Goal: Task Accomplishment & Management: Manage account settings

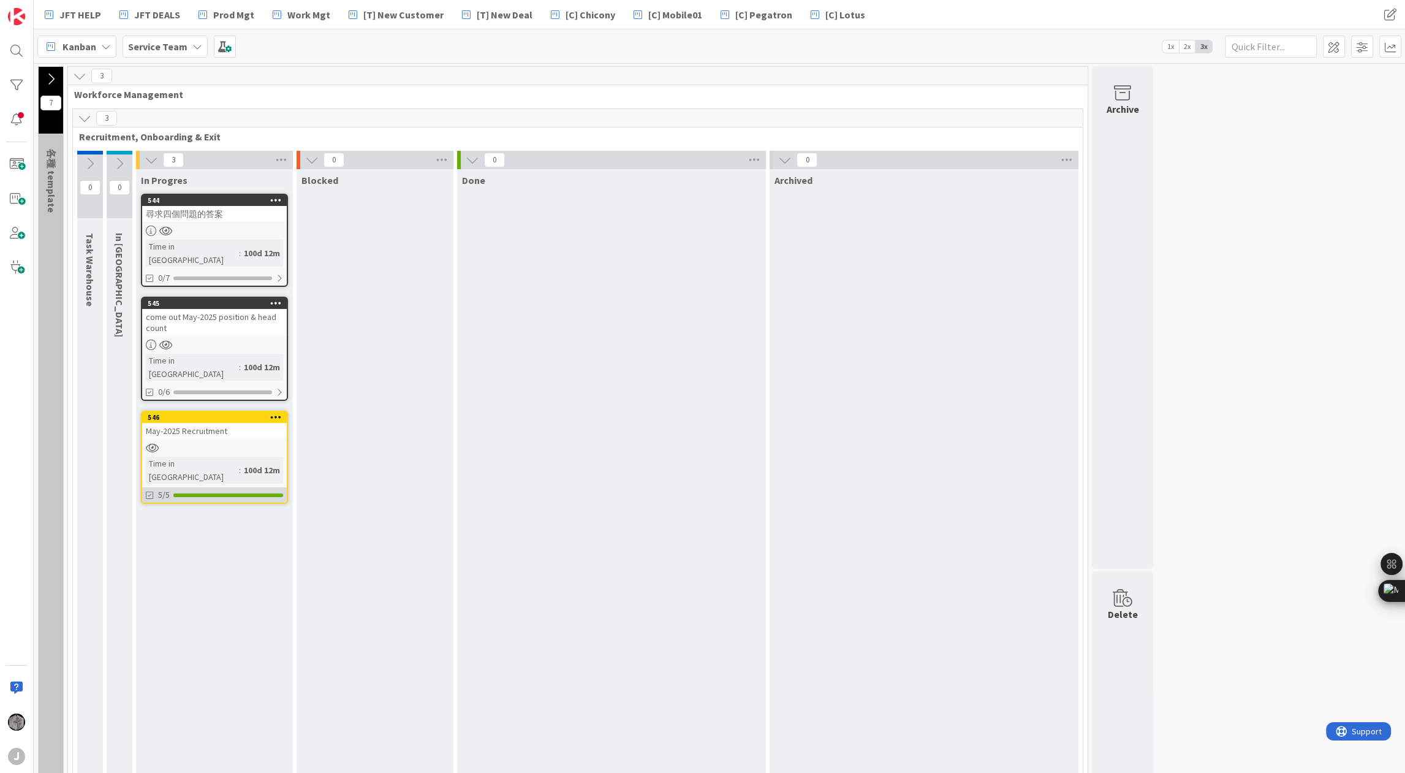
click at [228, 493] on div at bounding box center [228, 495] width 110 height 4
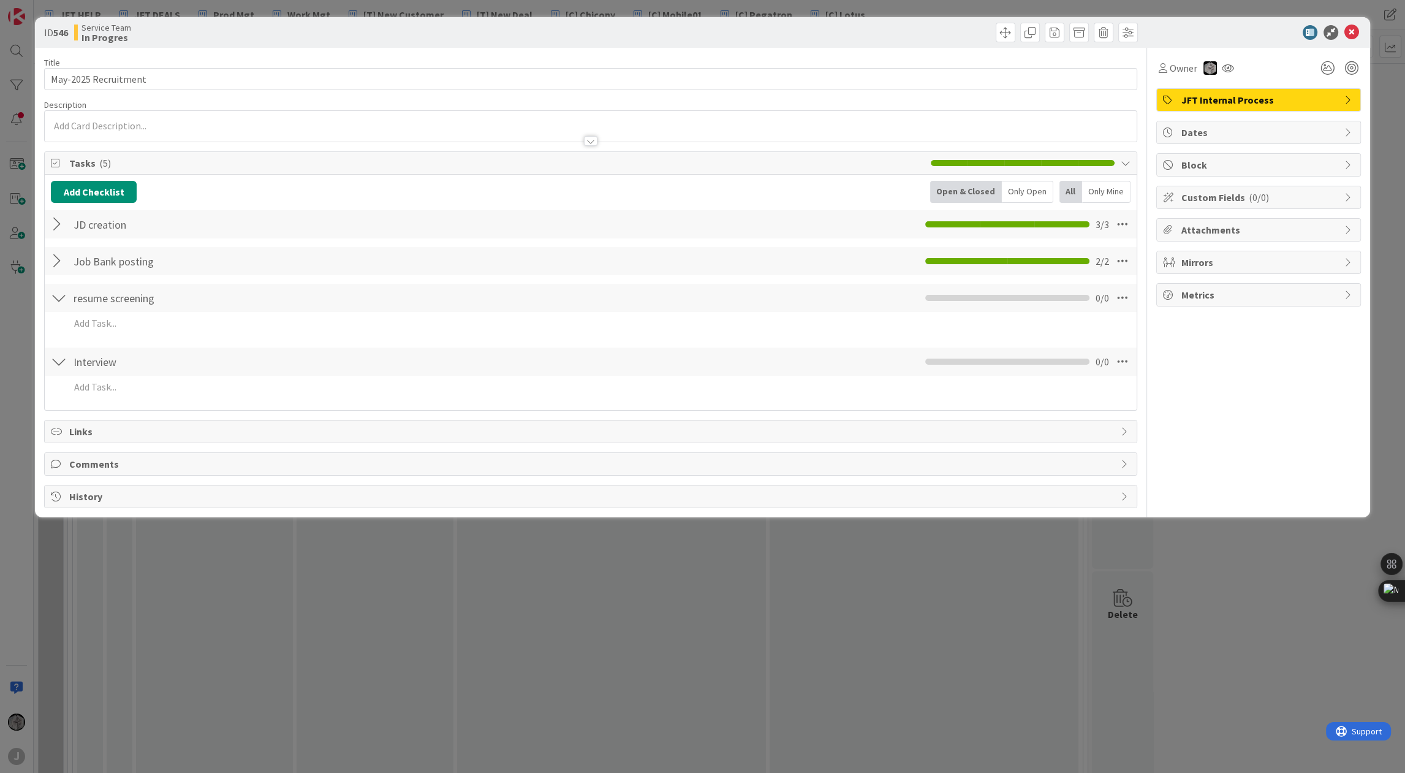
click at [53, 219] on div at bounding box center [59, 224] width 16 height 22
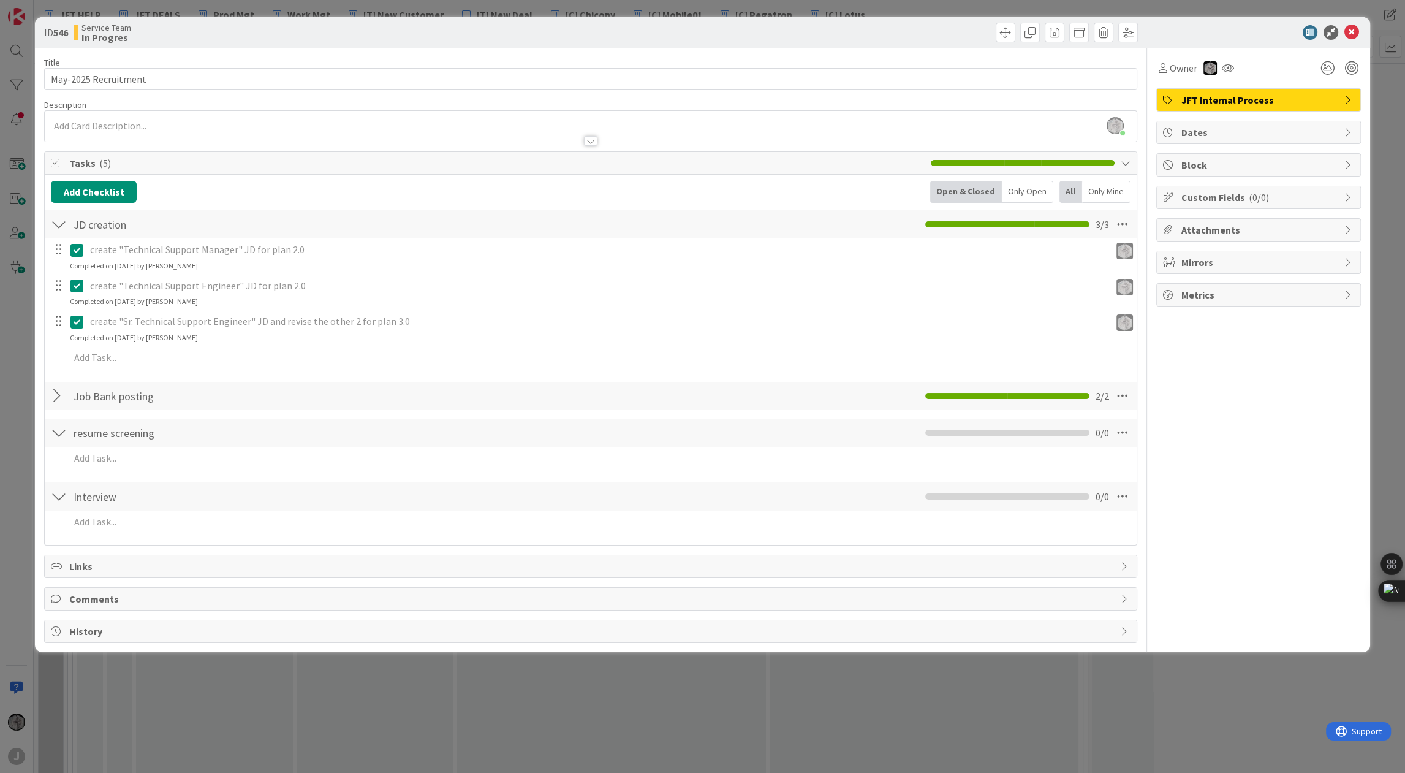
click at [56, 393] on div at bounding box center [59, 396] width 16 height 22
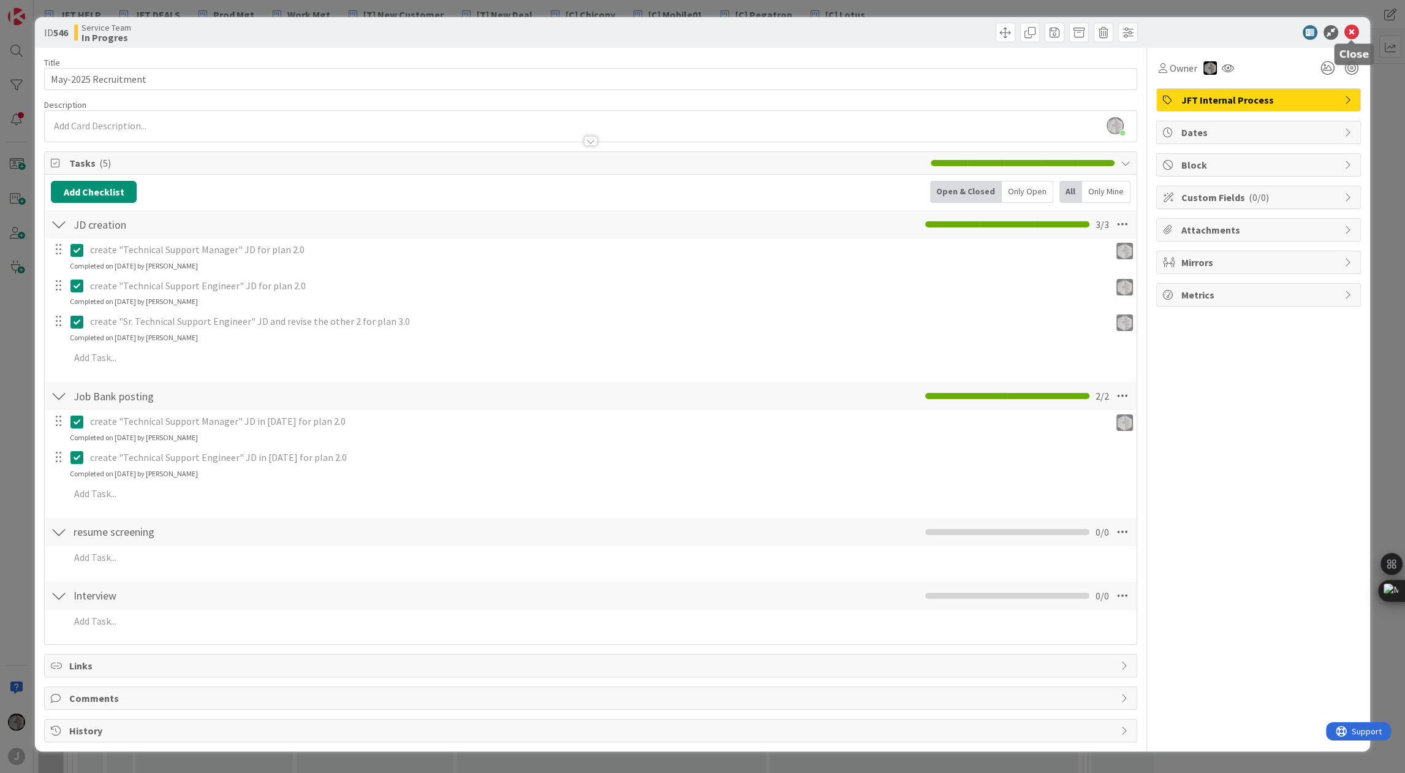
click at [1356, 30] on icon at bounding box center [1352, 32] width 15 height 15
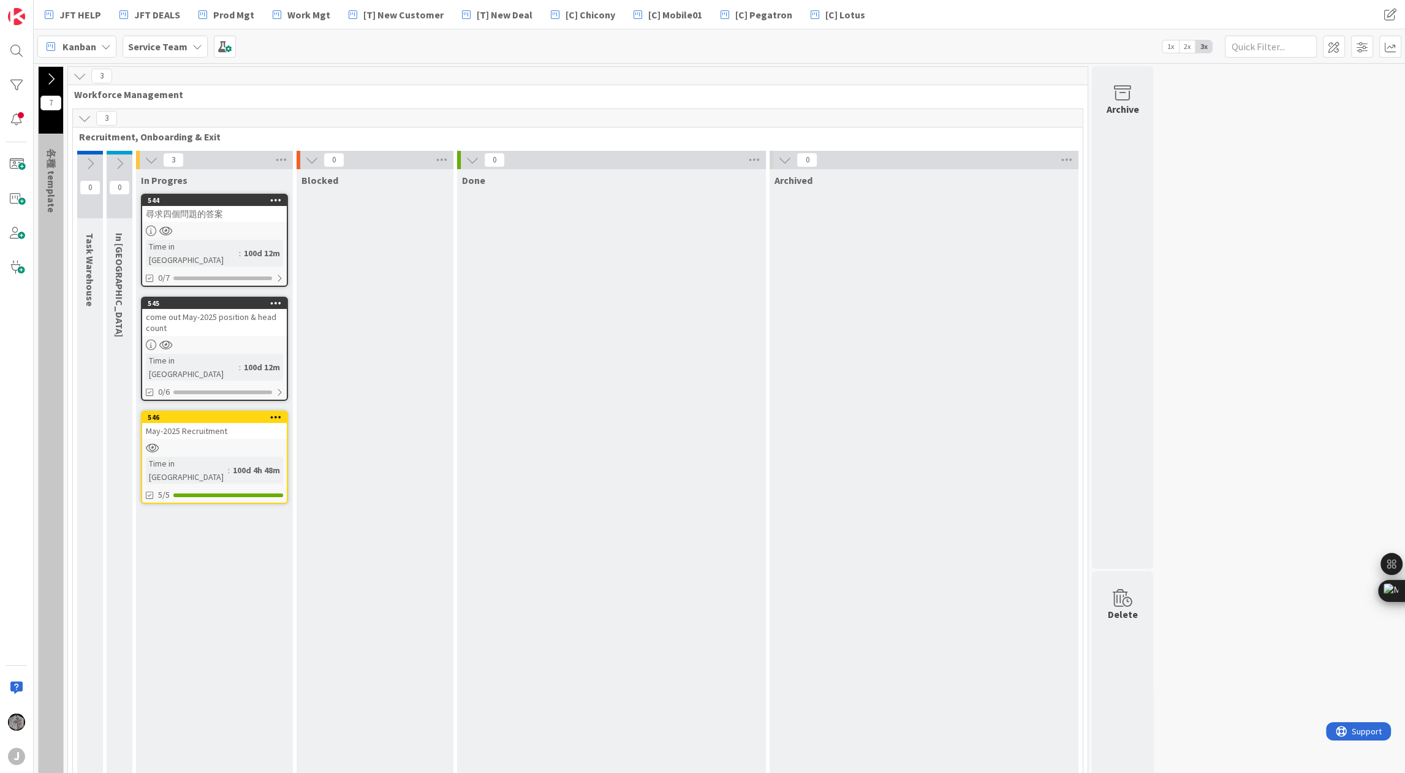
click at [262, 519] on div "In Progres 544 尋求四個問題的答案 Time in Column : 100d 12m 0/7 545 come out May-2025 po…" at bounding box center [214, 614] width 157 height 891
click at [115, 160] on icon at bounding box center [119, 163] width 13 height 13
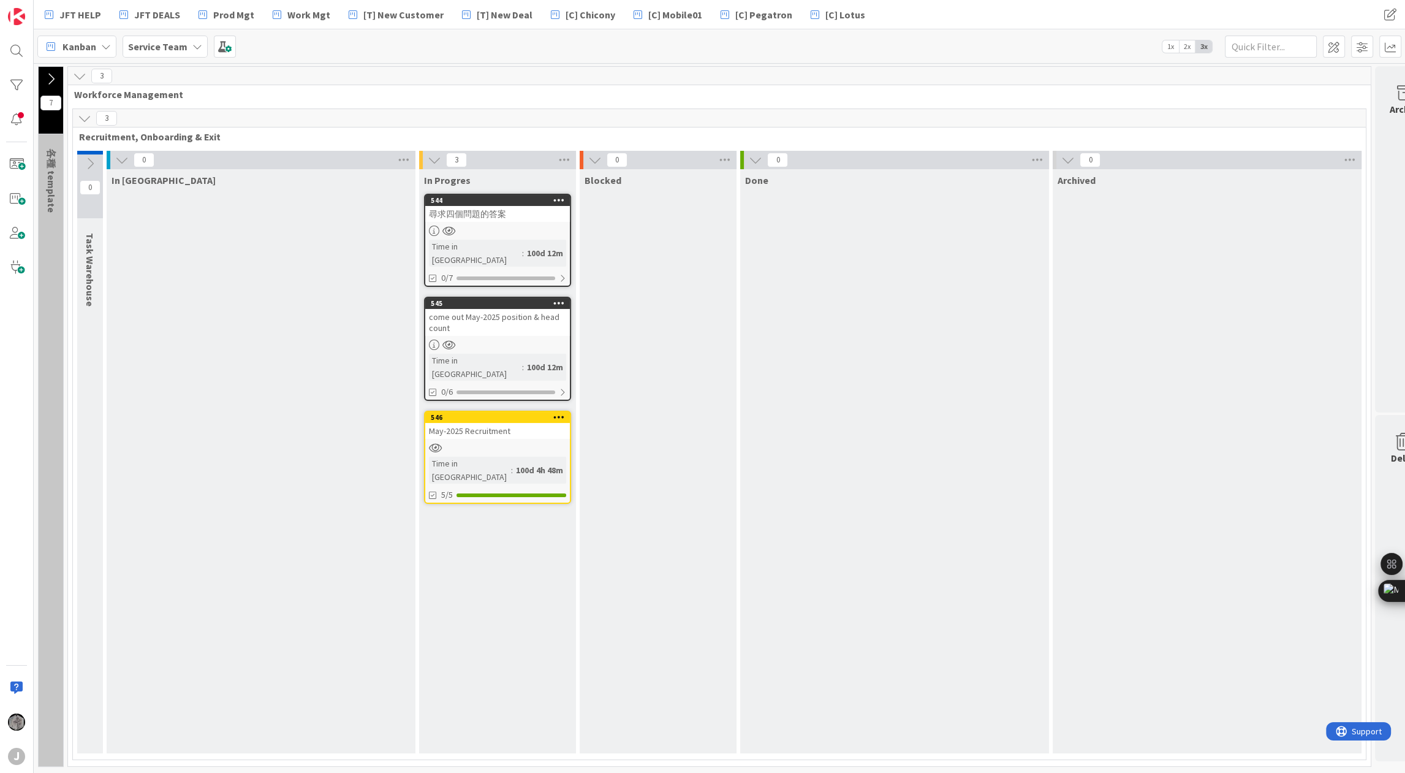
click at [479, 515] on div "In Progres 544 尋求四個問題的答案 Time in Column : 100d 12m 0/7 545 come out May-2025 po…" at bounding box center [497, 461] width 157 height 584
click at [118, 156] on icon at bounding box center [121, 159] width 13 height 13
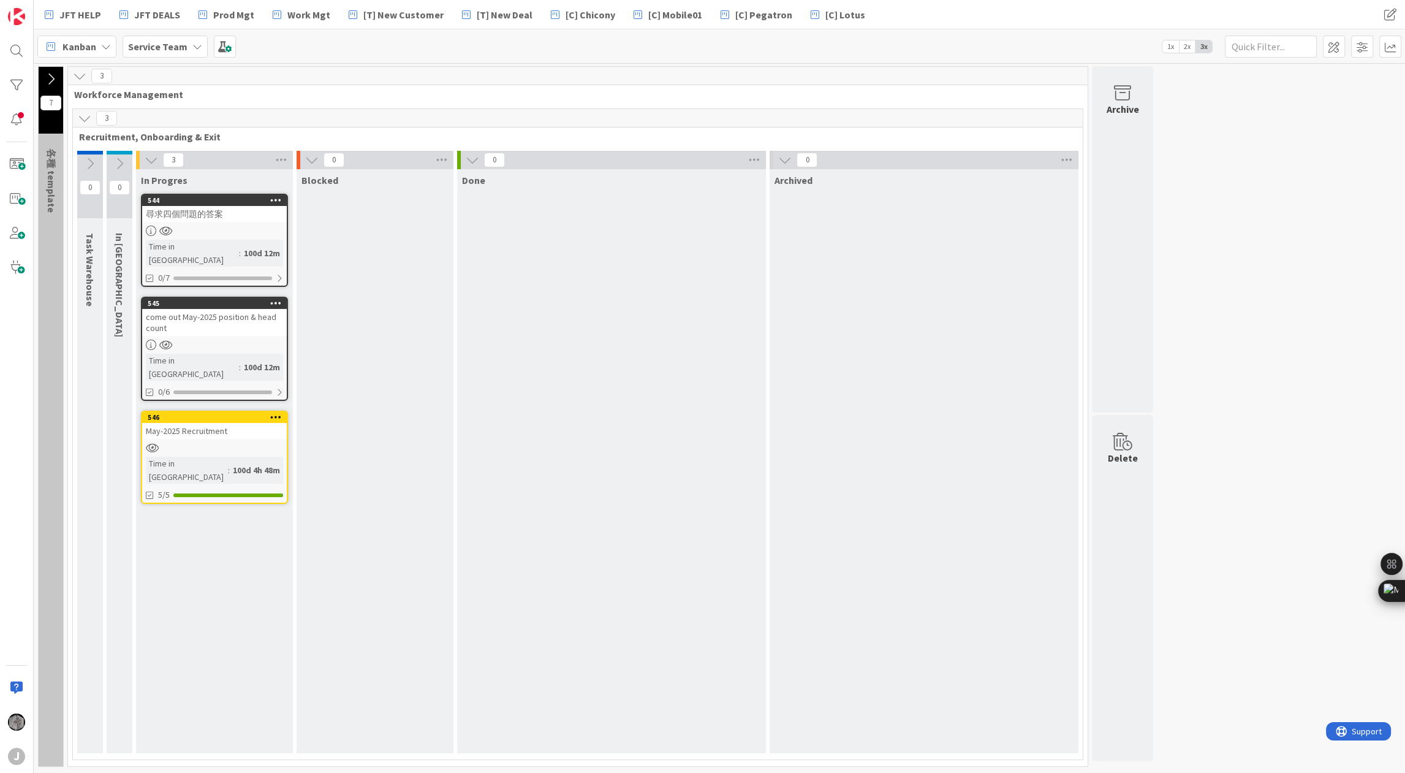
click at [229, 509] on div "In Progres 544 尋求四個問題的答案 Time in Column : 100d 12m 0/7 545 come out May-2025 po…" at bounding box center [214, 461] width 157 height 584
click at [117, 162] on icon at bounding box center [119, 163] width 13 height 13
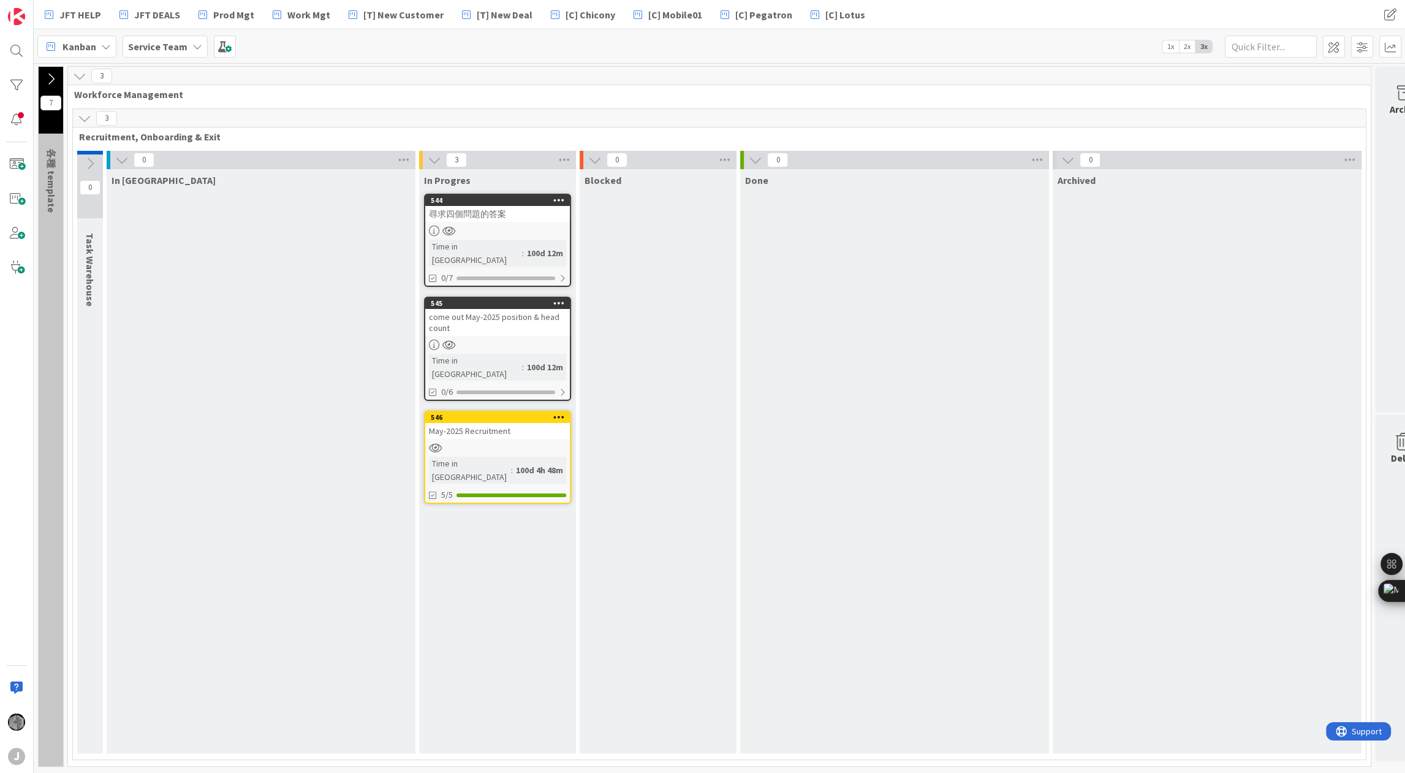
click at [479, 503] on div "In Progres 544 尋求四個問題的答案 Time in Column : 100d 12m 0/7 545 come out May-2025 po…" at bounding box center [497, 461] width 157 height 584
drag, startPoint x: 255, startPoint y: 205, endPoint x: 511, endPoint y: 564, distance: 441.3
click at [511, 564] on div "In Progres 544 尋求四個問題的答案 Time in Column : 100d 12m 0/7 545 come out May-2025 po…" at bounding box center [497, 461] width 157 height 584
click at [149, 204] on div "In Queue" at bounding box center [261, 461] width 309 height 584
click at [403, 159] on icon at bounding box center [404, 160] width 16 height 18
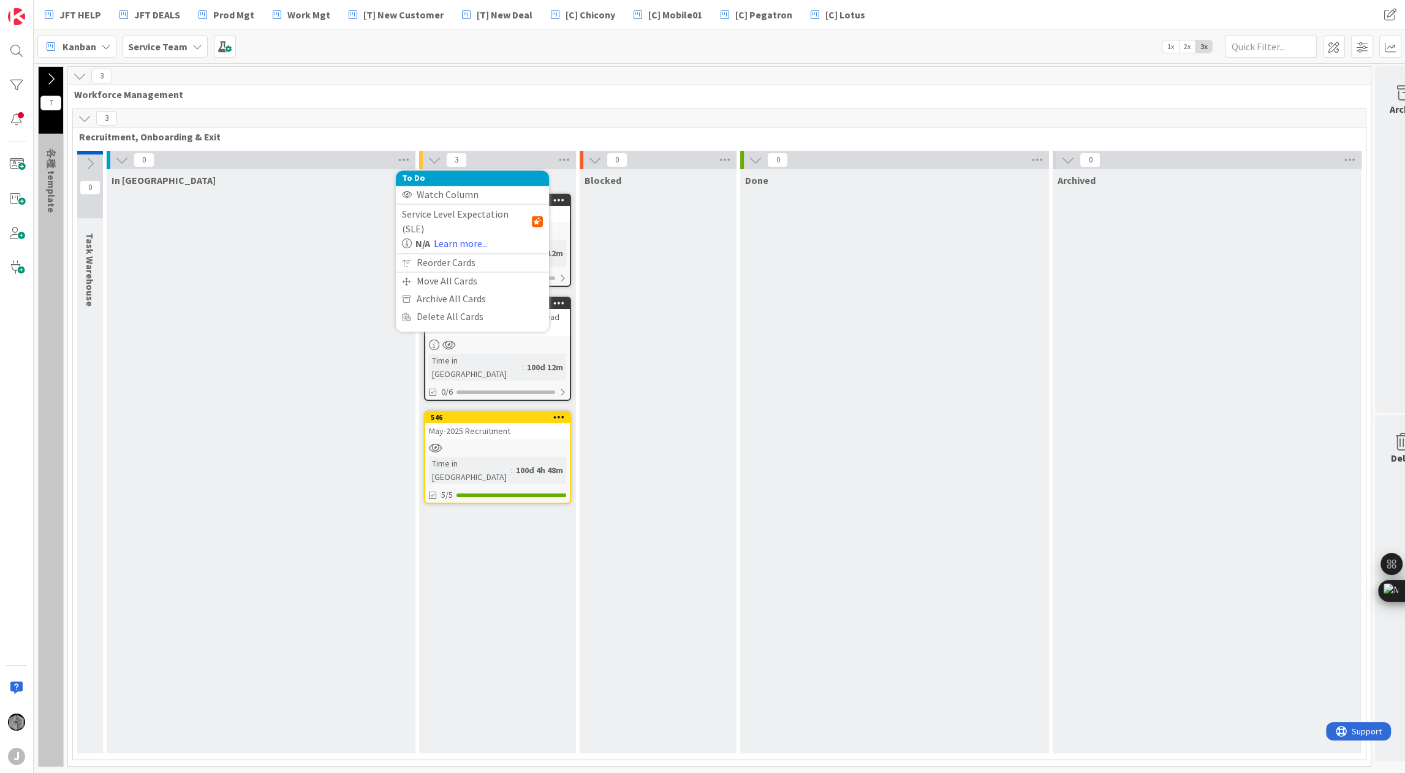
click at [234, 249] on div "In Queue" at bounding box center [261, 461] width 309 height 584
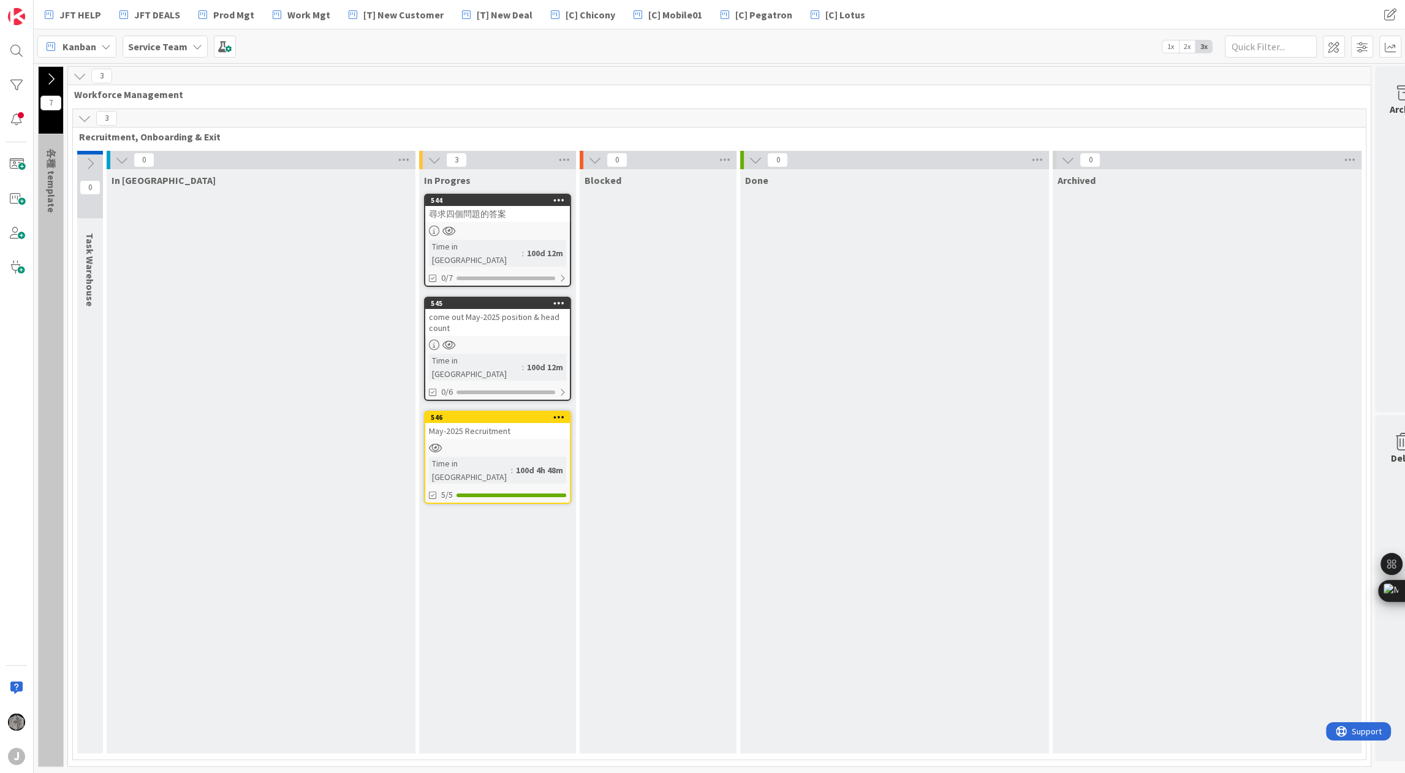
click at [85, 161] on icon at bounding box center [89, 163] width 13 height 13
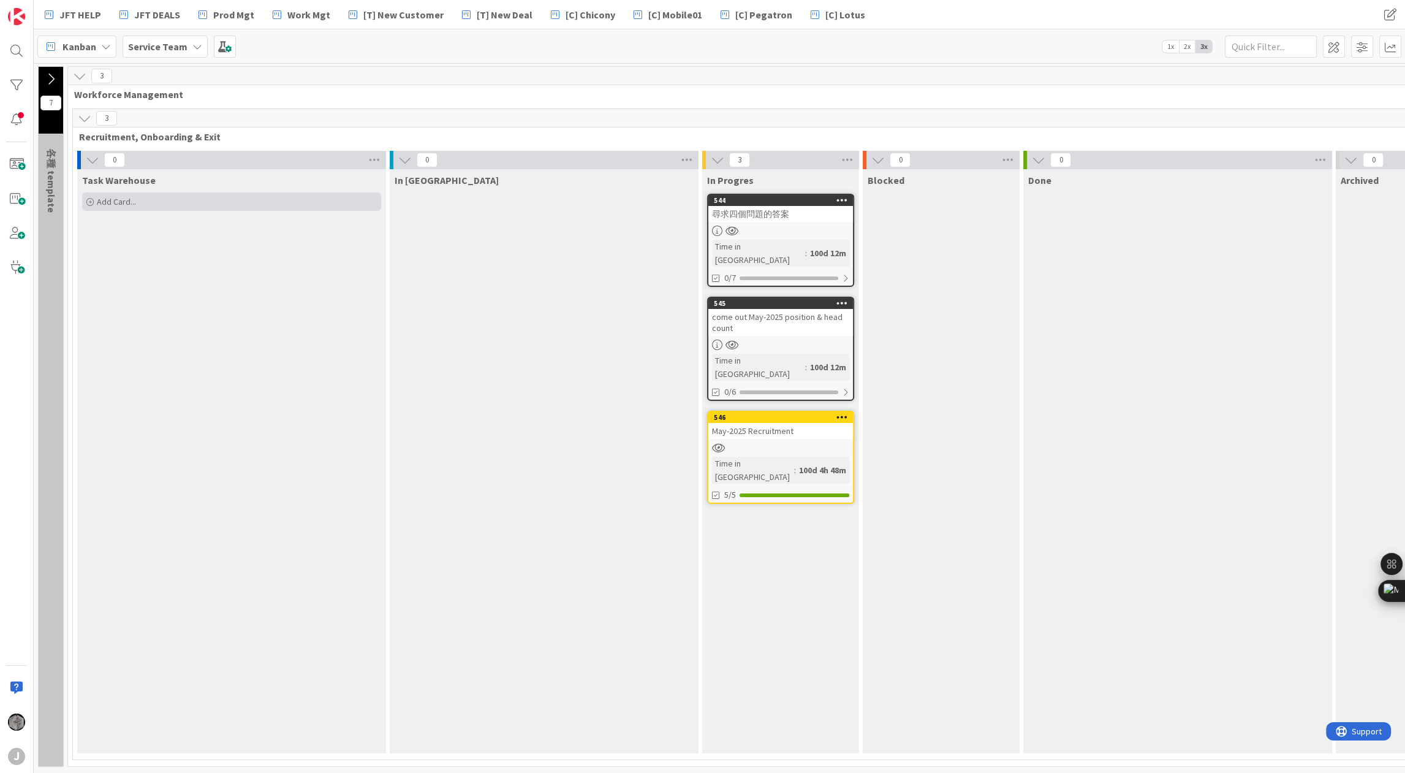
click at [156, 204] on div "Add Card..." at bounding box center [231, 201] width 299 height 18
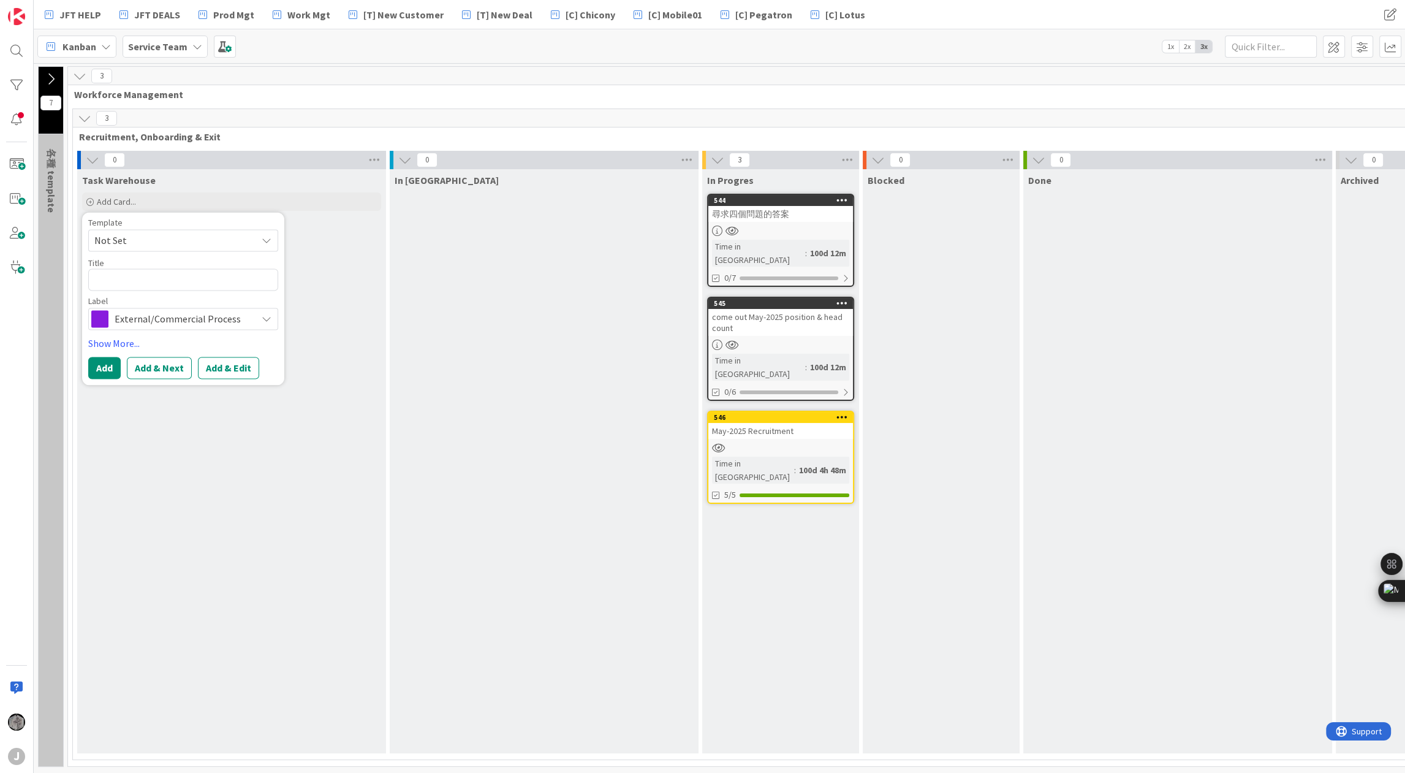
click at [169, 235] on span "Not Set" at bounding box center [170, 240] width 153 height 16
click at [135, 282] on textarea at bounding box center [183, 279] width 190 height 22
type textarea "x"
type textarea "R"
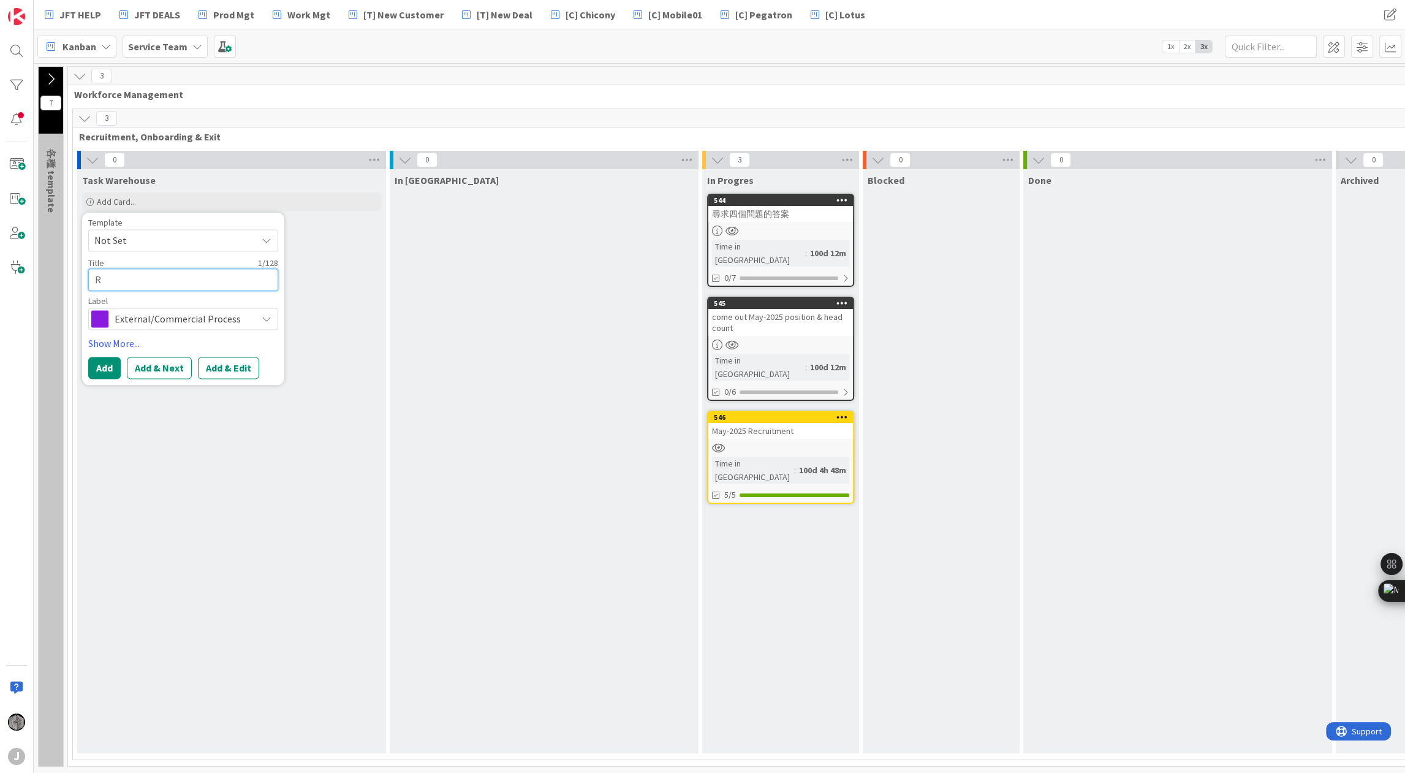
type textarea "x"
type textarea "R"
type textarea "x"
type textarea "R"
type textarea "x"
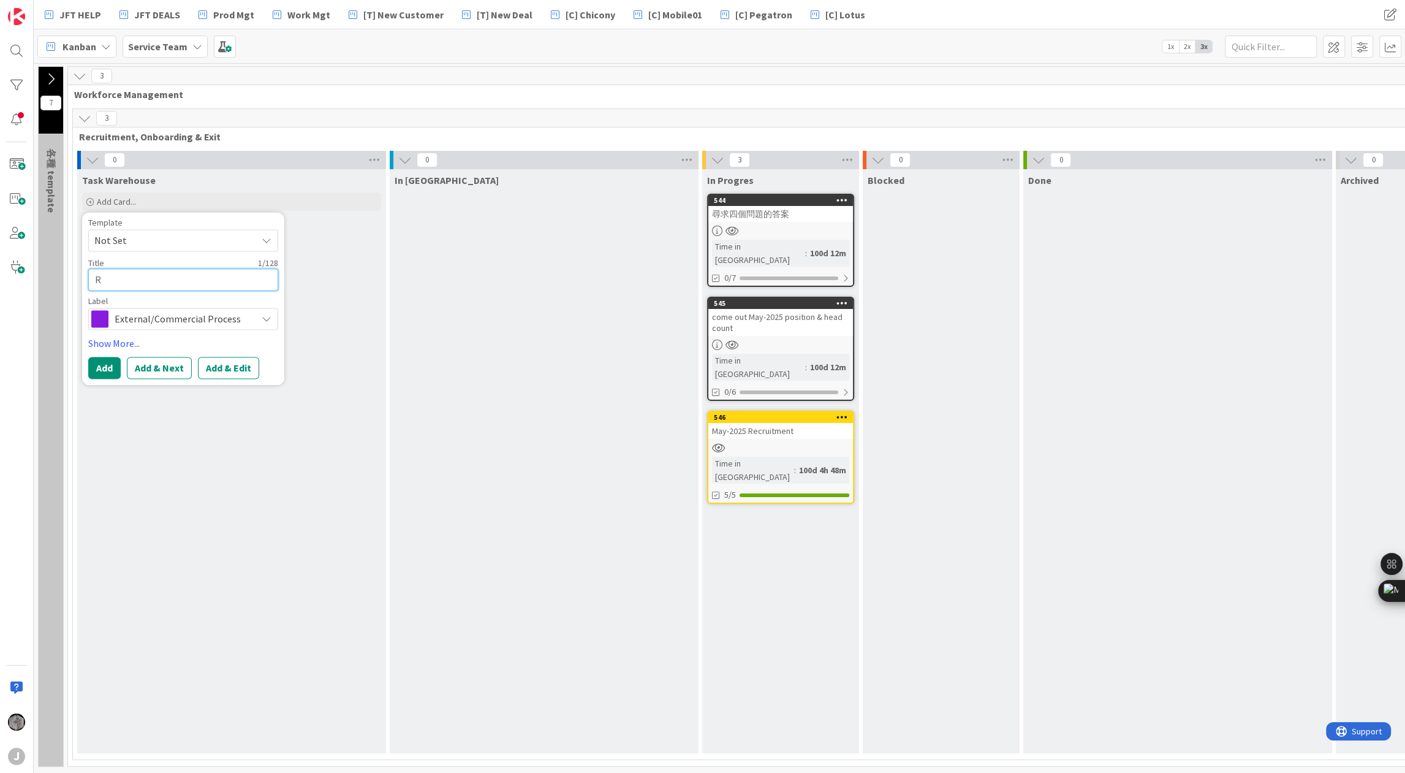
type textarea "Re"
type textarea "x"
type textarea "Rec"
type textarea "x"
type textarea "Recr"
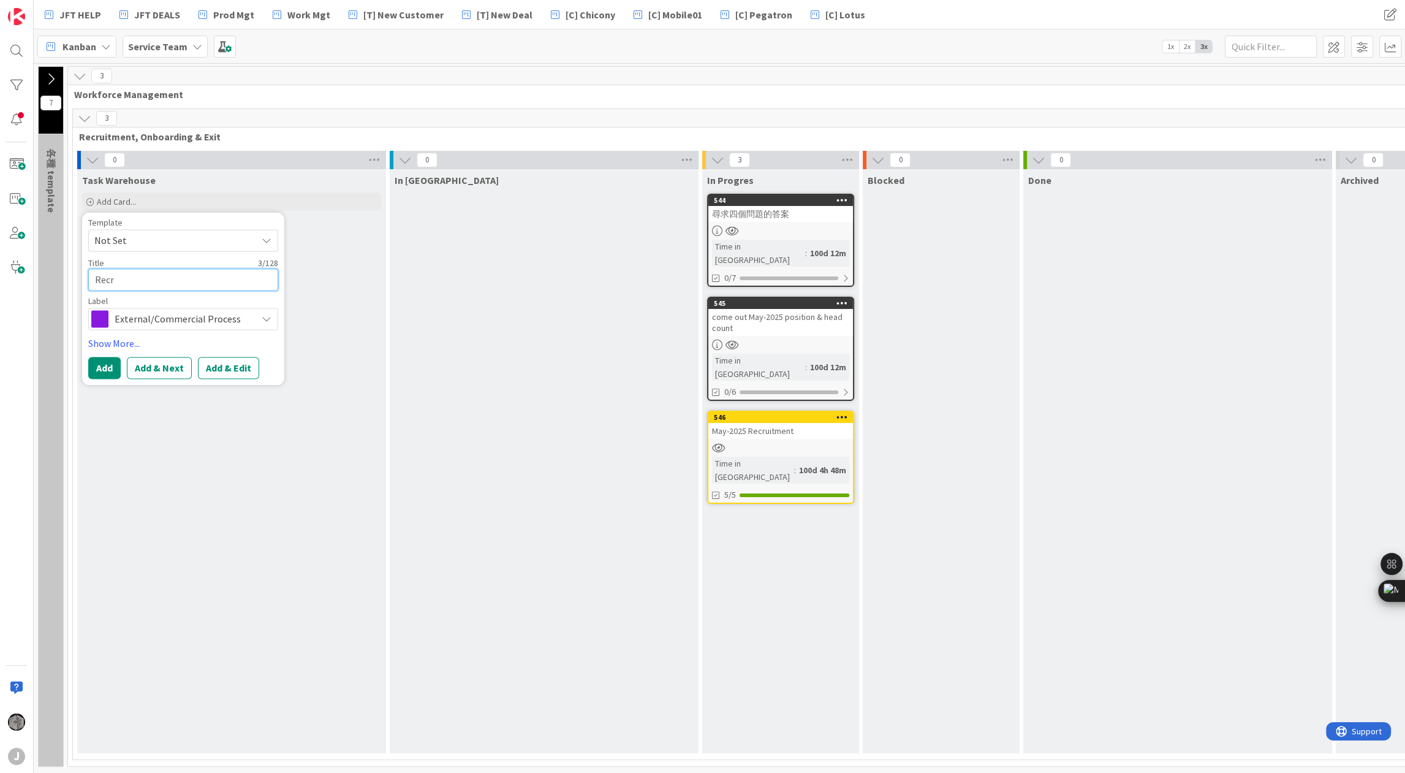
type textarea "x"
type textarea "Recru"
type textarea "x"
type textarea "Recruit"
type textarea "x"
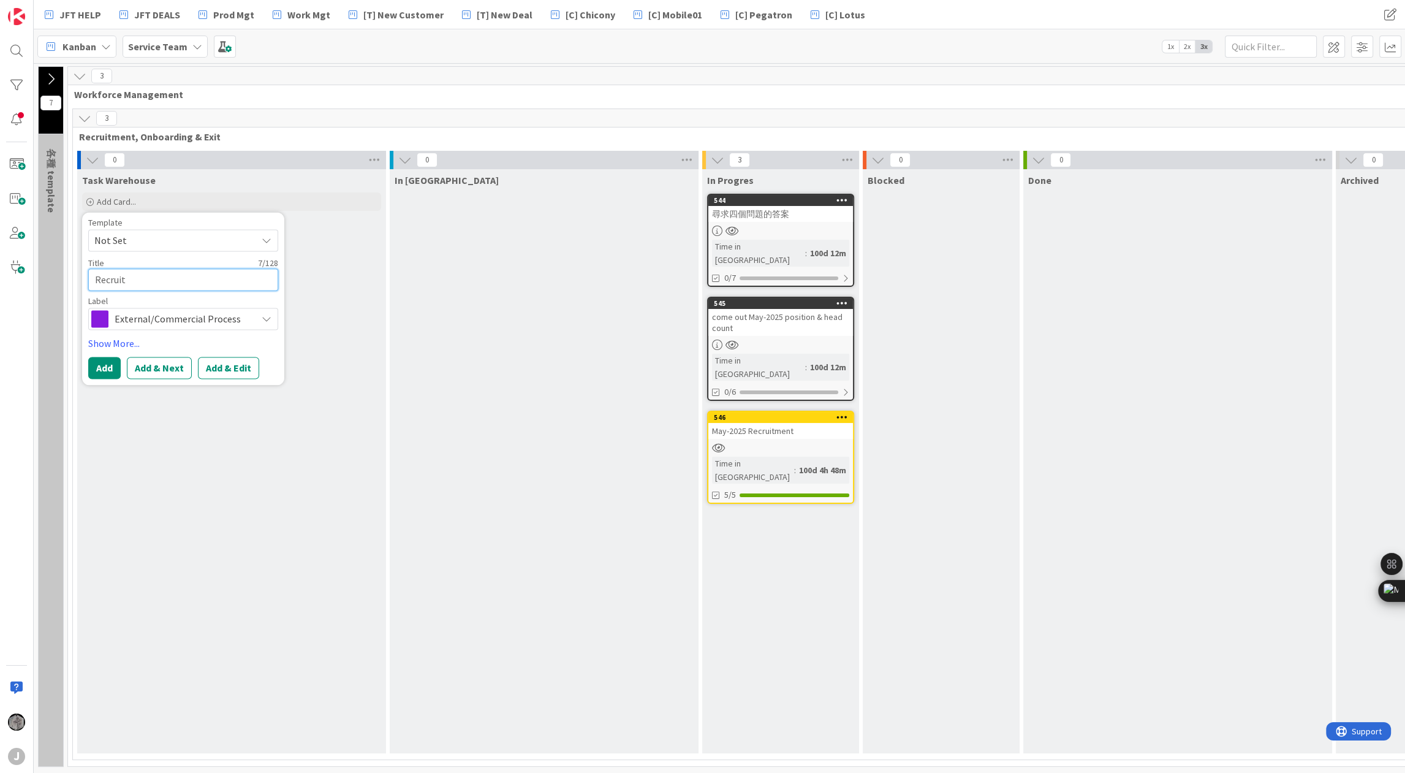
type textarea "Recruit"
type textarea "x"
type textarea "Recruit 1"
type textarea "x"
type textarea "Recruit 1x"
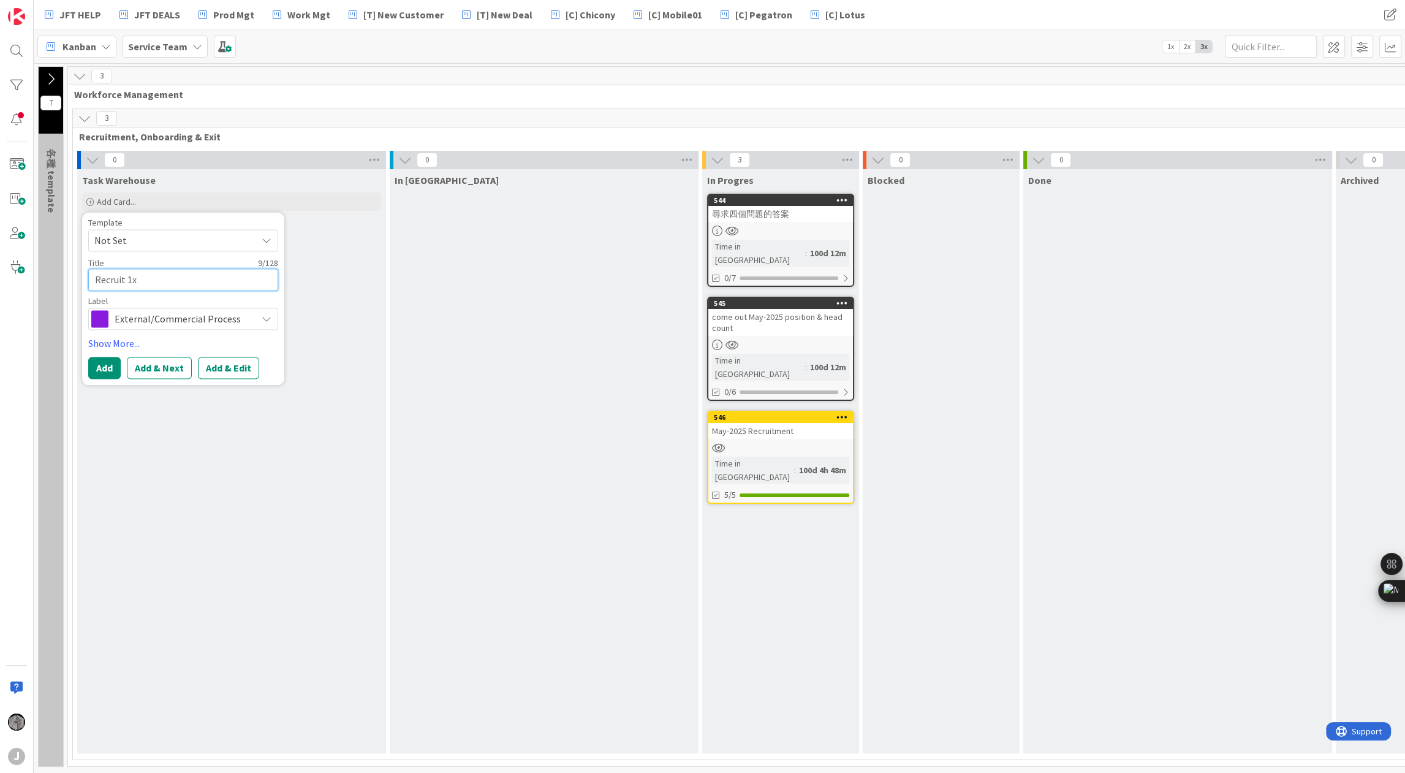
type textarea "x"
type textarea "Recruit 1xx"
type textarea "x"
type textarea "Recruit 1x"
type textarea "x"
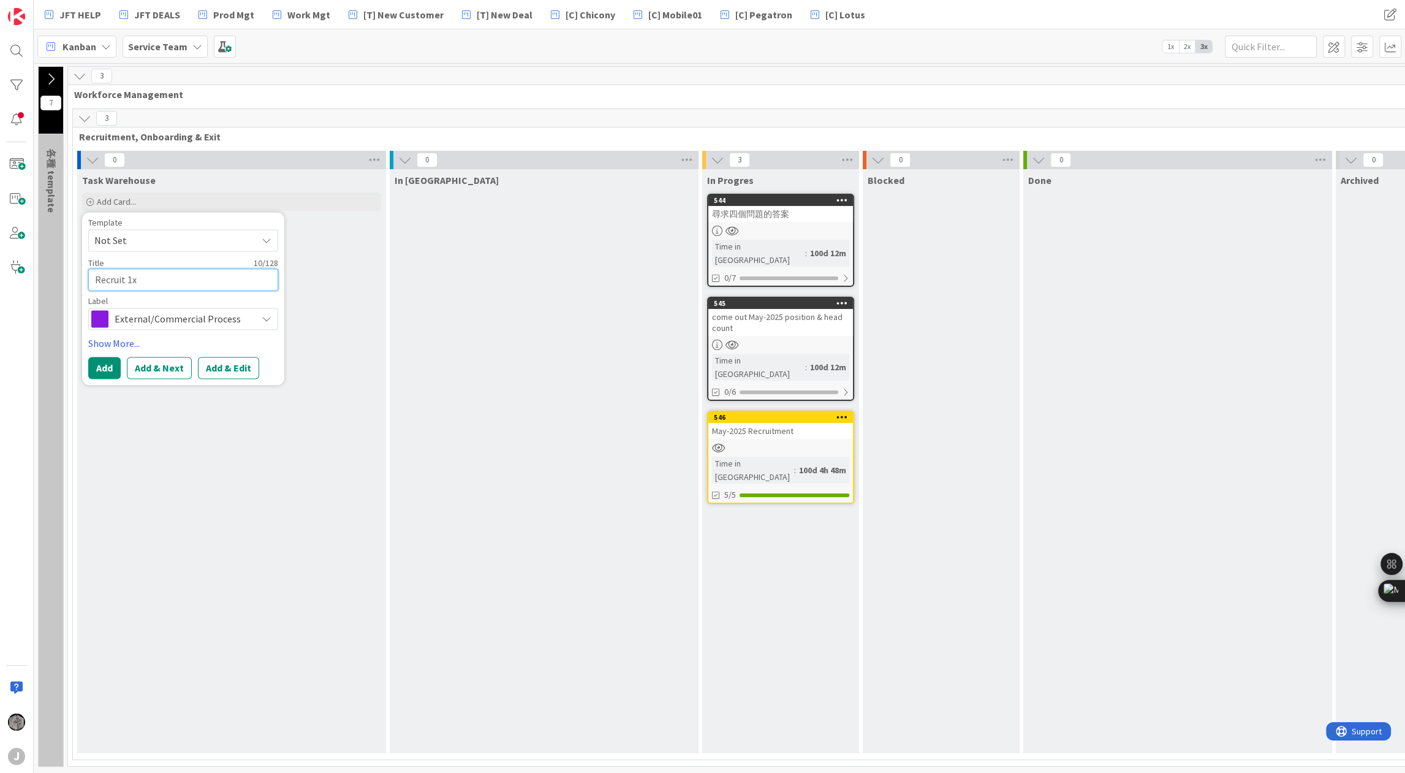
type textarea "Recruit 1x"
type textarea "x"
type textarea "Recruit 1x S"
type textarea "x"
type textarea "Recruit 1x"
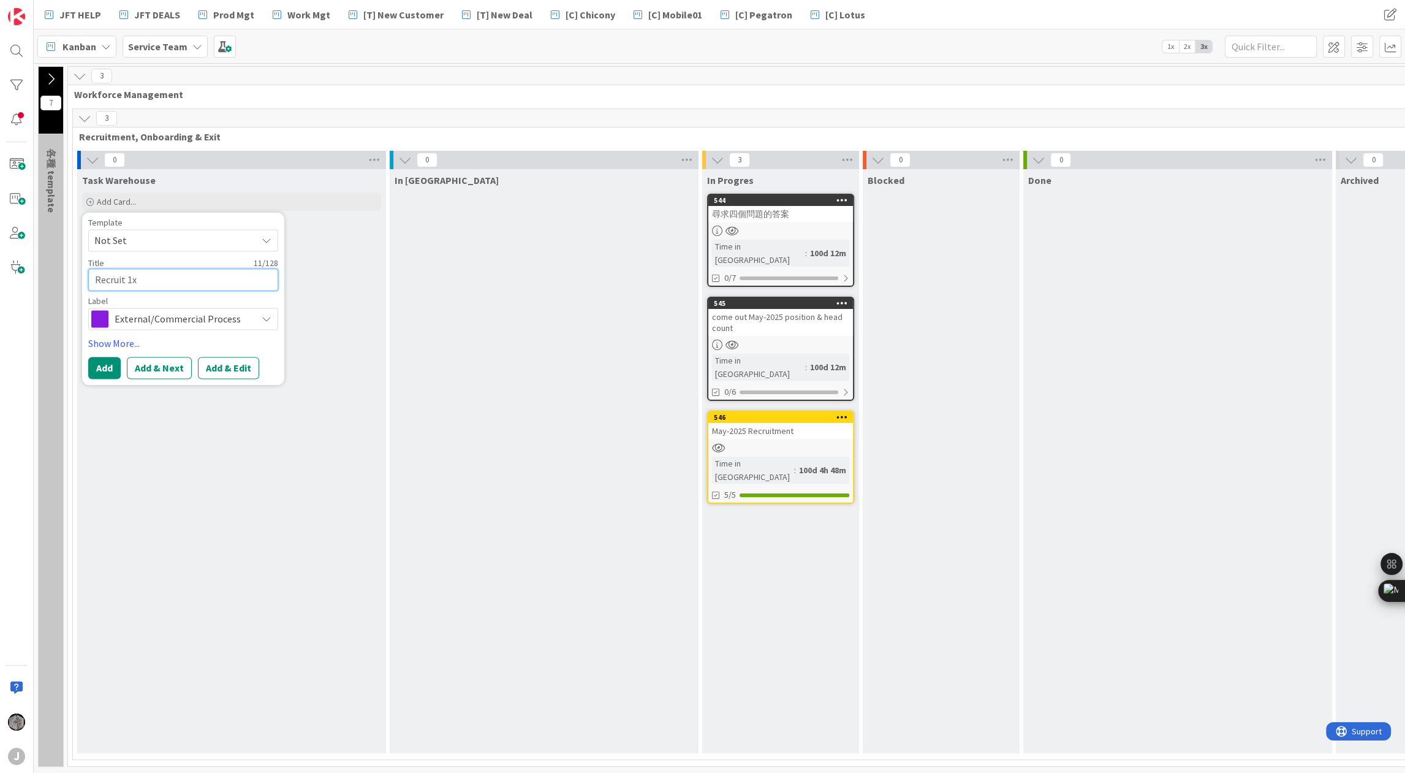
type textarea "x"
type textarea "Recruit 1x T"
type textarea "x"
type textarea "Recruit 1x Te"
type textarea "x"
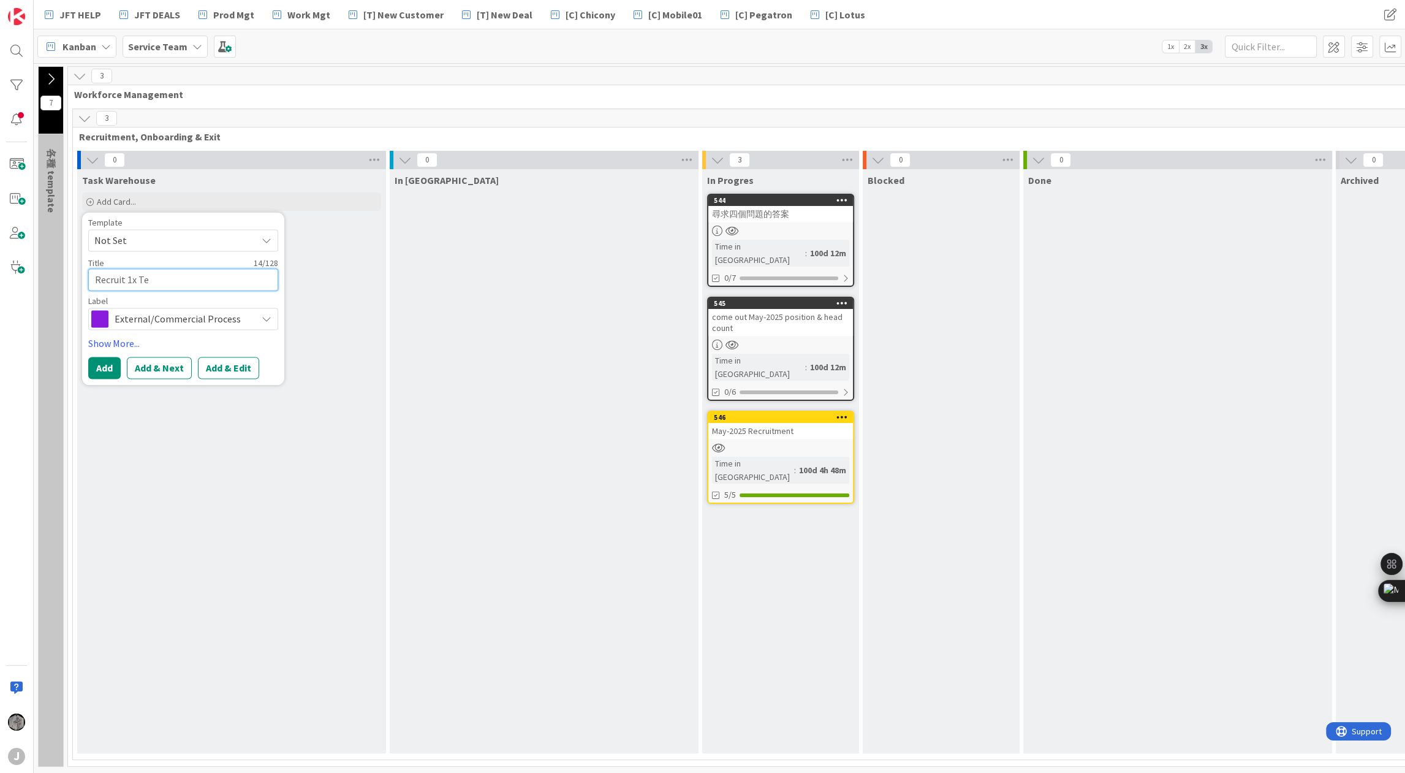
type textarea "Recruit 1x Tec"
type textarea "x"
type textarea "Recruit 1x Tech"
type textarea "x"
type textarea "Recruit 1x Techn"
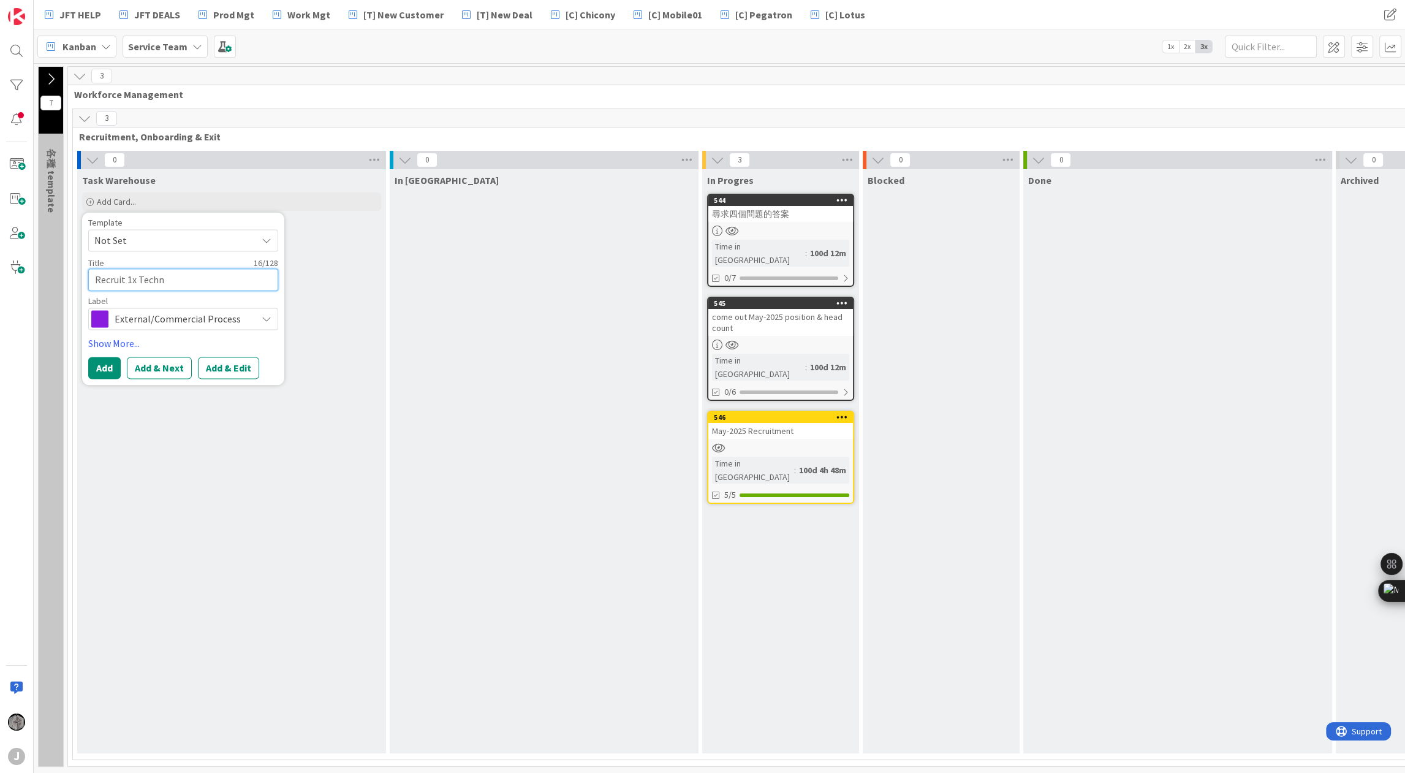
type textarea "x"
type textarea "Recruit 1x Techni"
type textarea "x"
type textarea "Recruit 1x Technic"
type textarea "x"
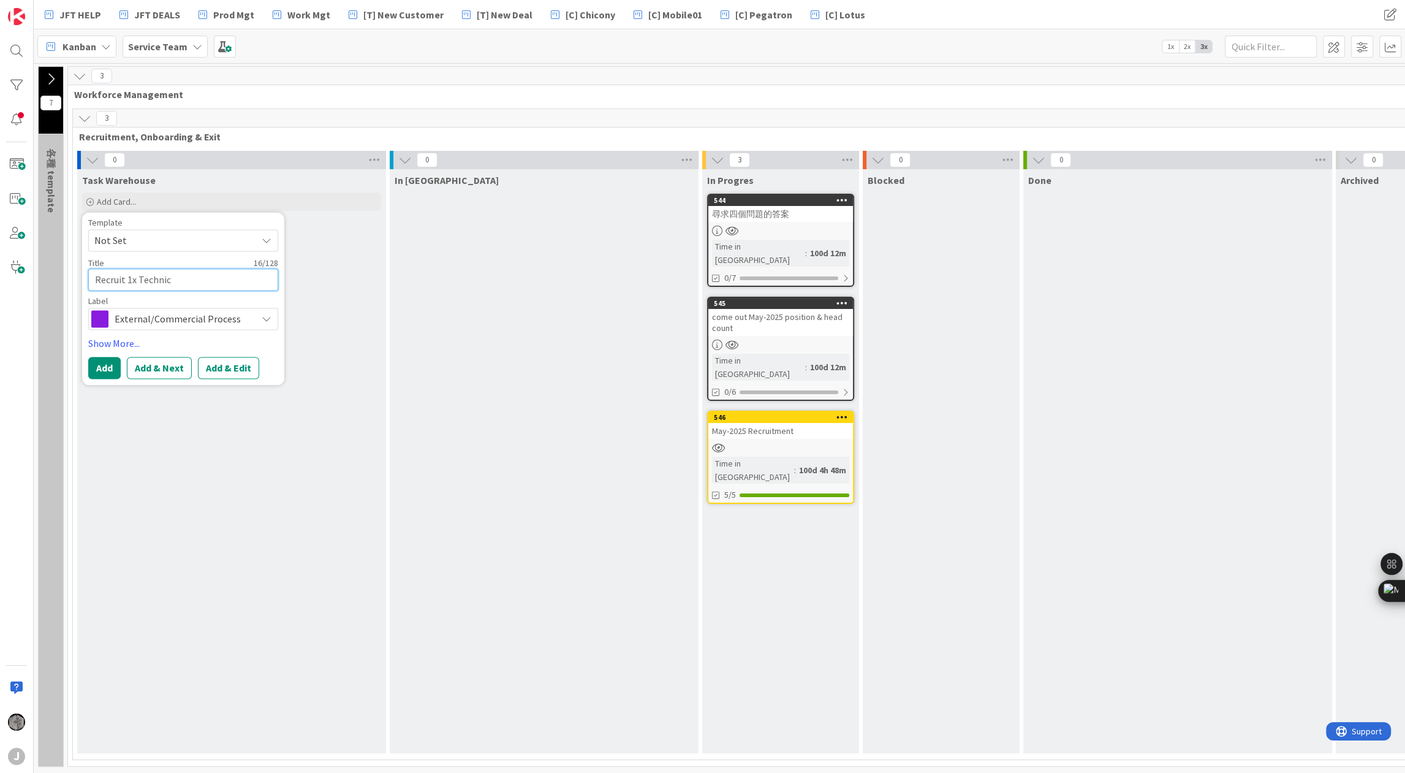
type textarea "Recruit 1x Technica"
type textarea "x"
type textarea "Recruit 1x Technical"
type textarea "x"
type textarea "Recruit 1x Technical"
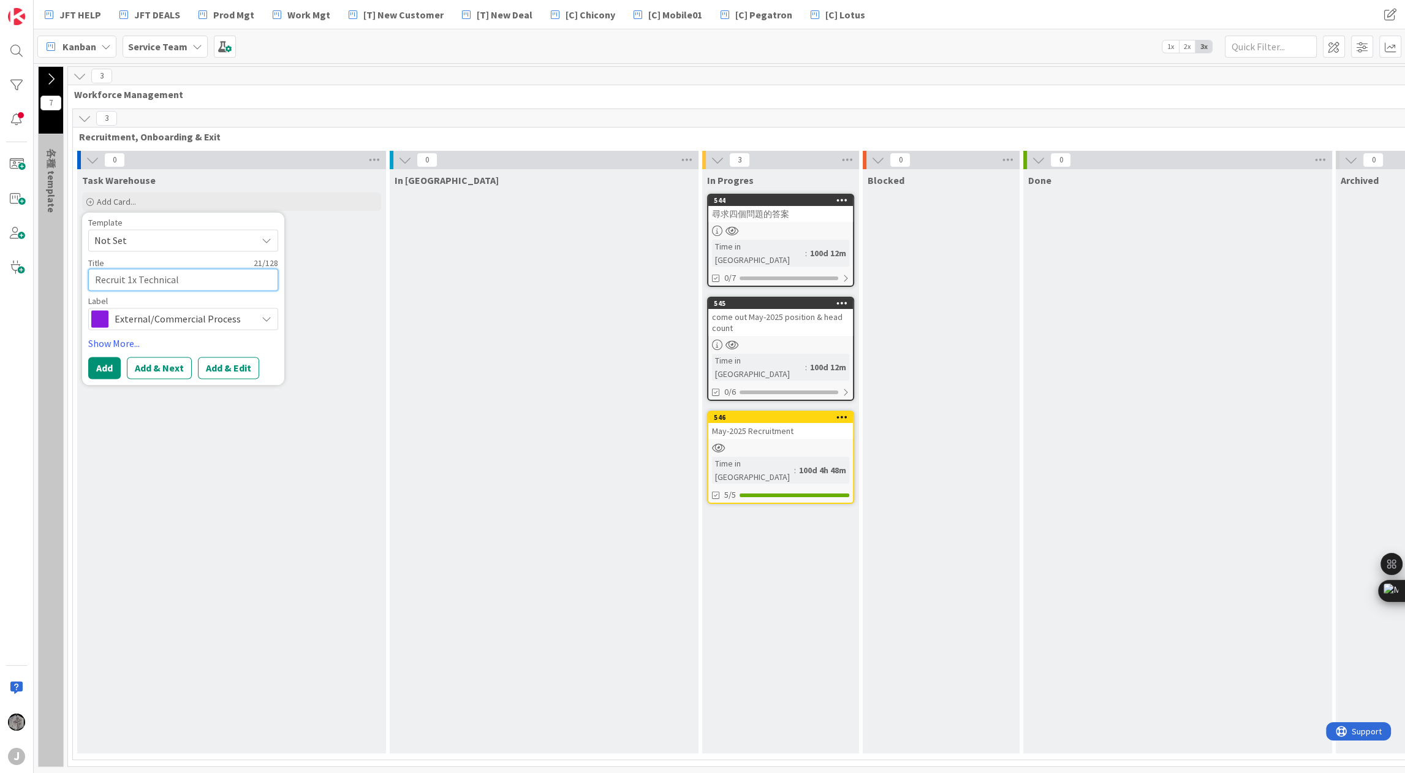
type textarea "x"
type textarea "Recruit 1x Technical S"
type textarea "x"
type textarea "Recruit 1x Technical Su"
type textarea "x"
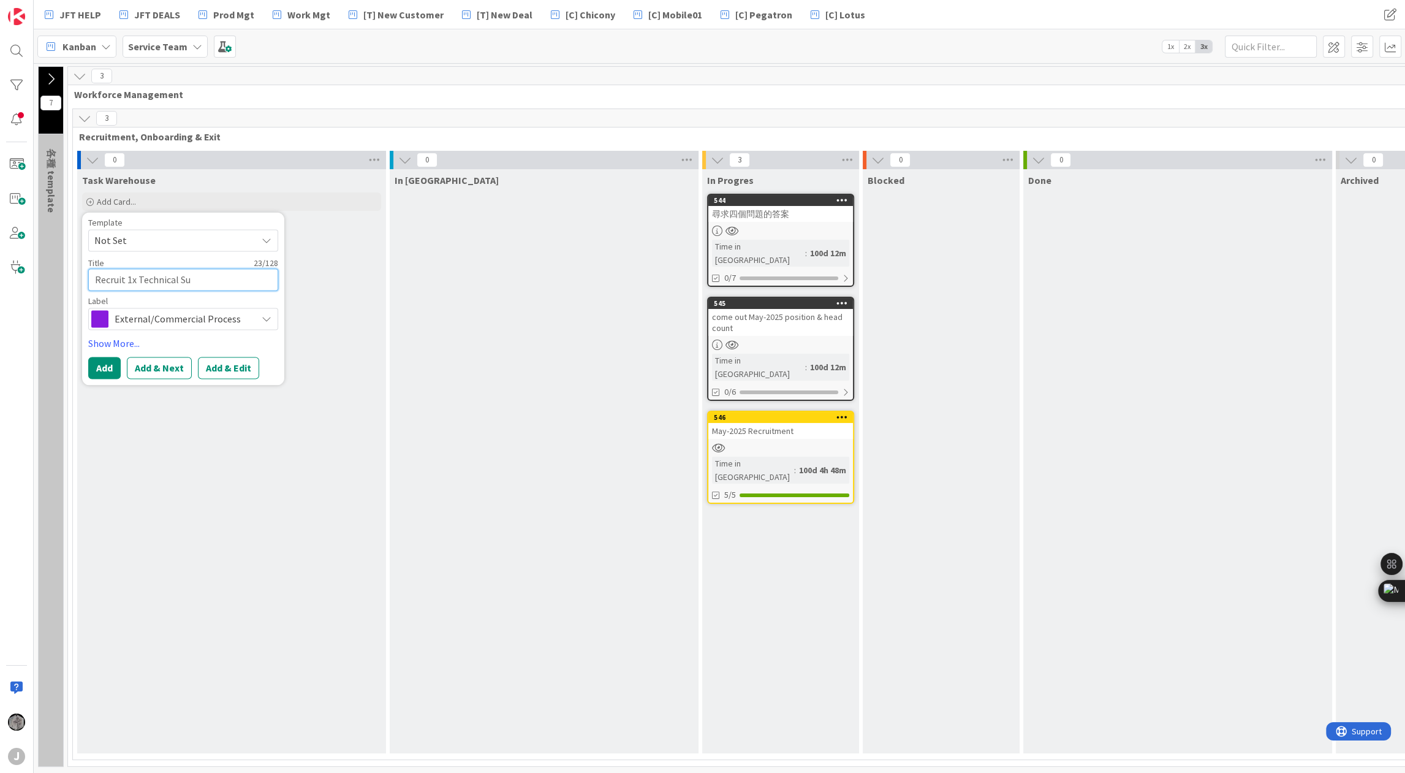
type textarea "Recruit 1x Technical Sup"
type textarea "x"
type textarea "Recruit 1x Technical Supp"
type textarea "x"
type textarea "Recruit 1x Technical Suppo"
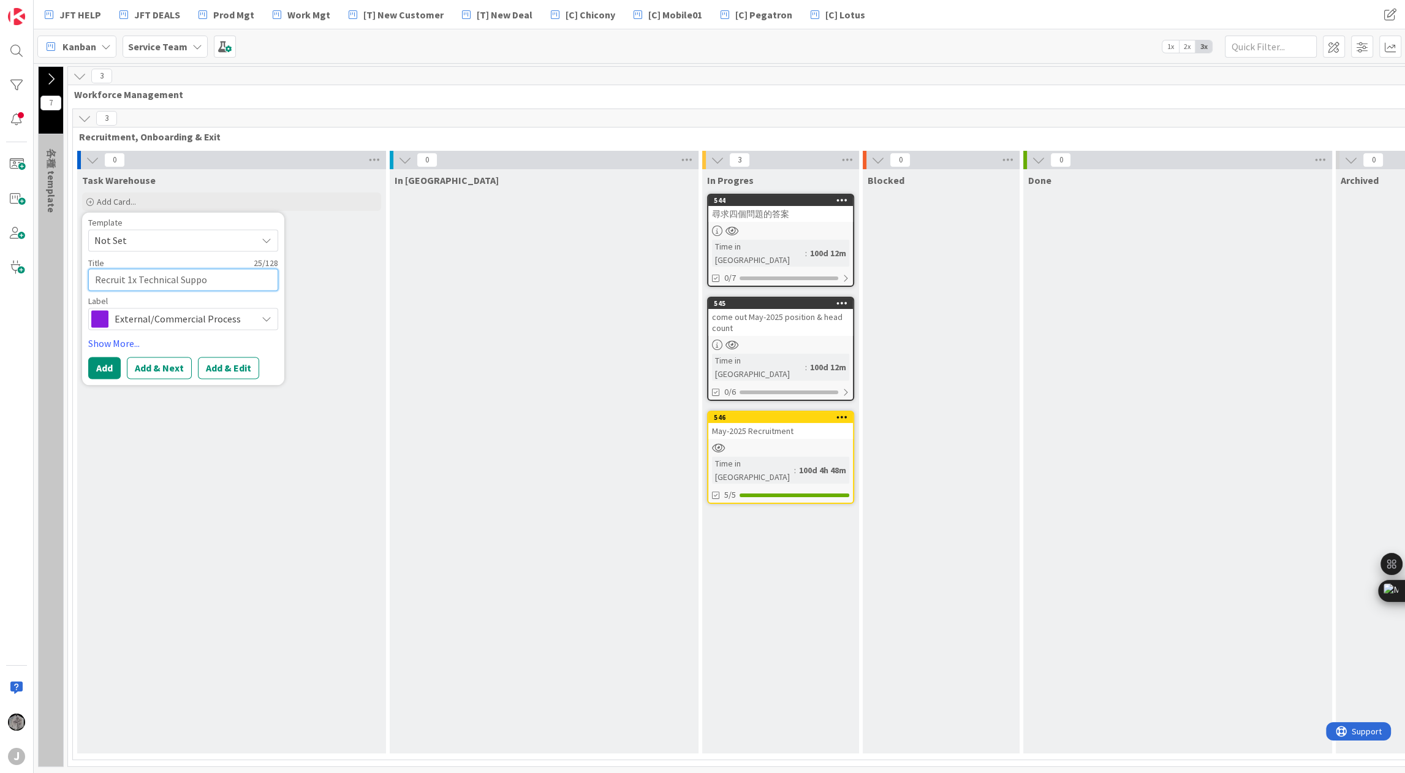
type textarea "x"
type textarea "Recruit 1x Technical Suppor"
type textarea "x"
type textarea "Recruit 1x Technical Support"
type textarea "x"
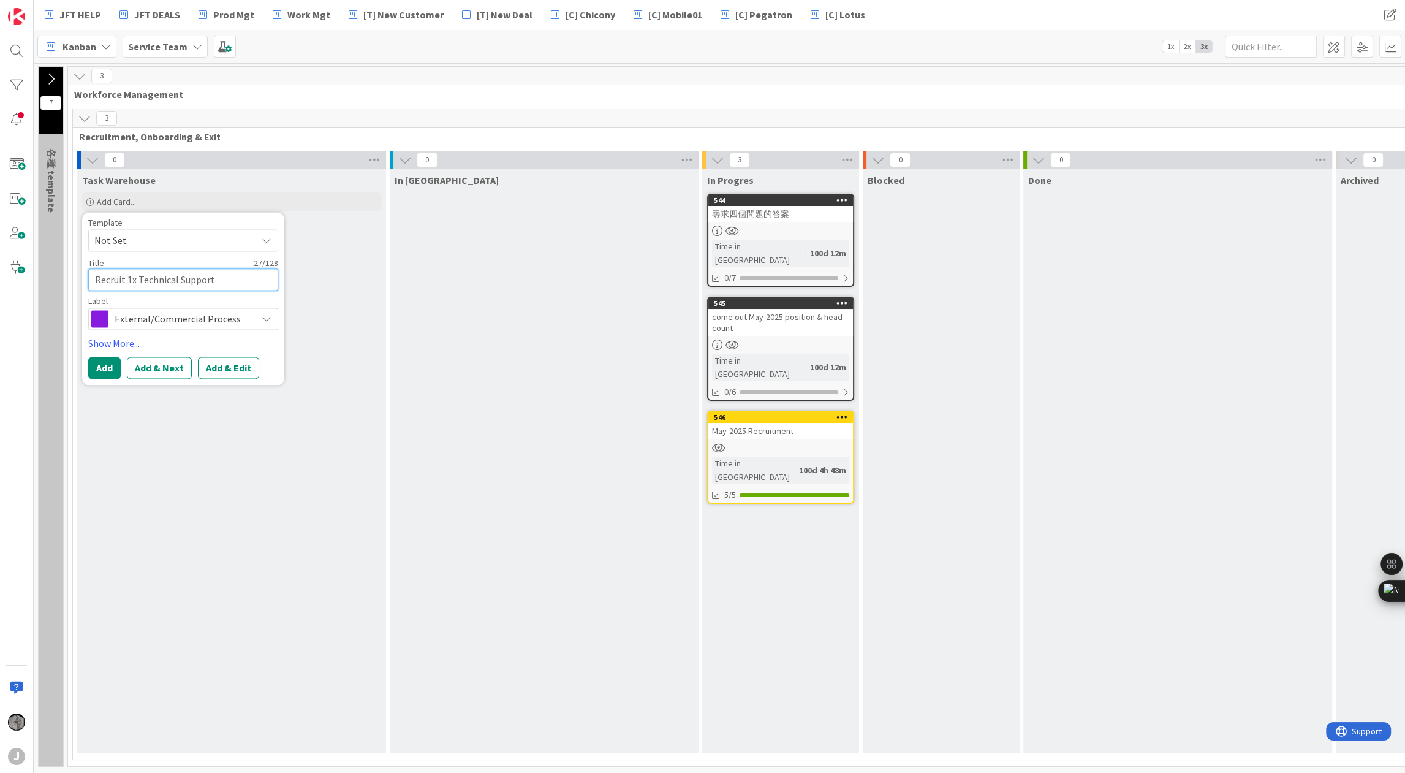
type textarea "Recruit 1x Technical Support"
type textarea "x"
type textarea "Recruit 1x Technical Support E"
type textarea "x"
type textarea "Recruit 1x Technical Support En"
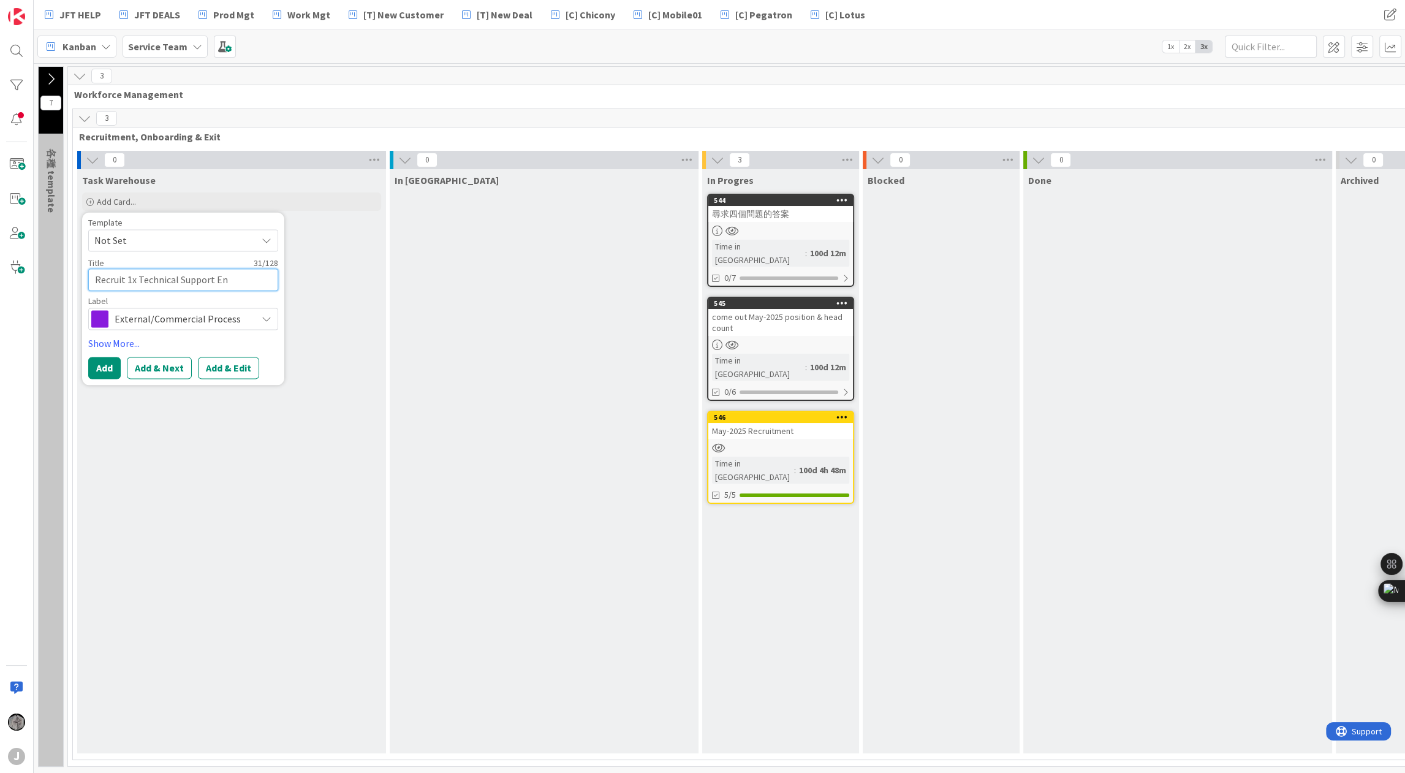
type textarea "x"
type textarea "Recruit 1x Technical Support Eng"
type textarea "x"
type textarea "Recruit 1x Technical Support Engi"
type textarea "x"
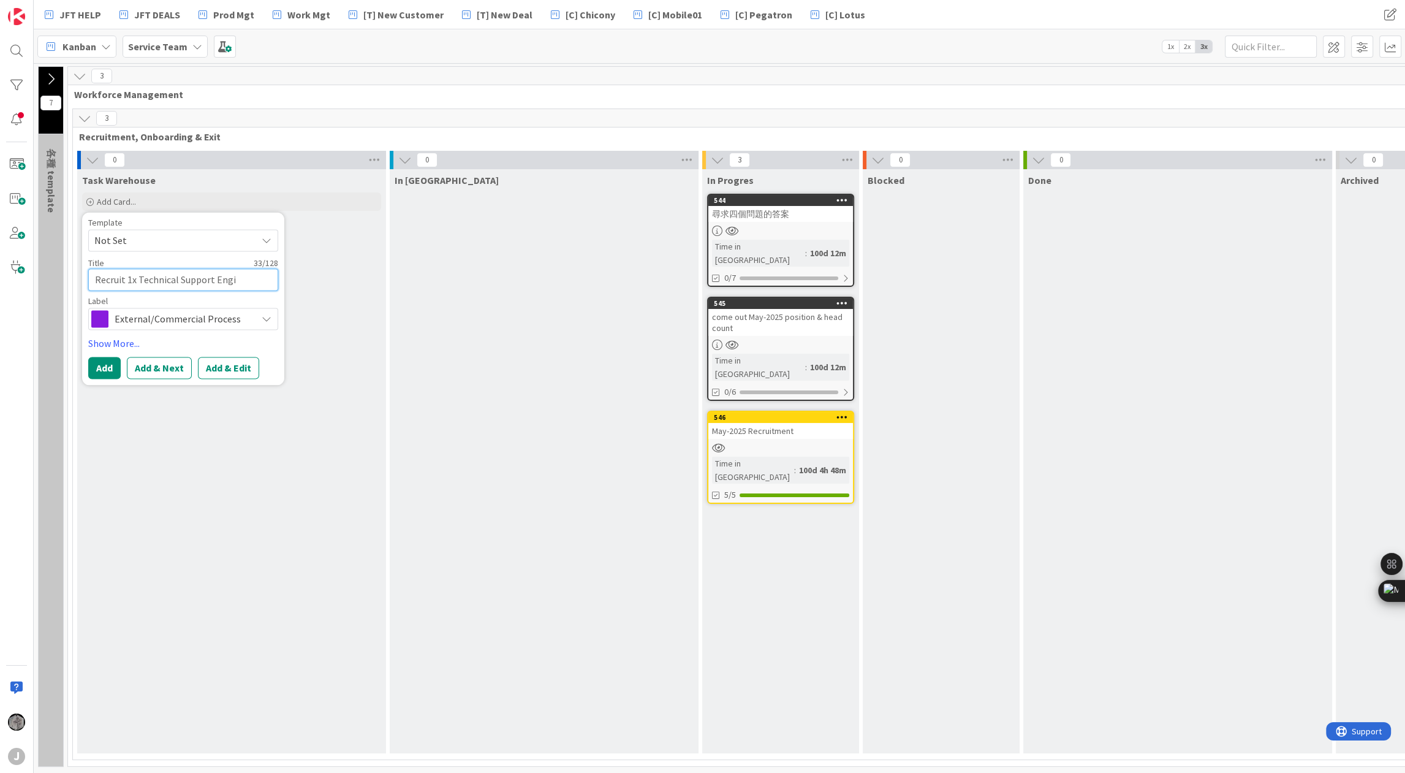
type textarea "Recruit 1x Technical Support Engin"
type textarea "x"
type textarea "Recruit 1x Technical Support Engine"
type textarea "x"
type textarea "Recruit 1x Technical Support Enginee"
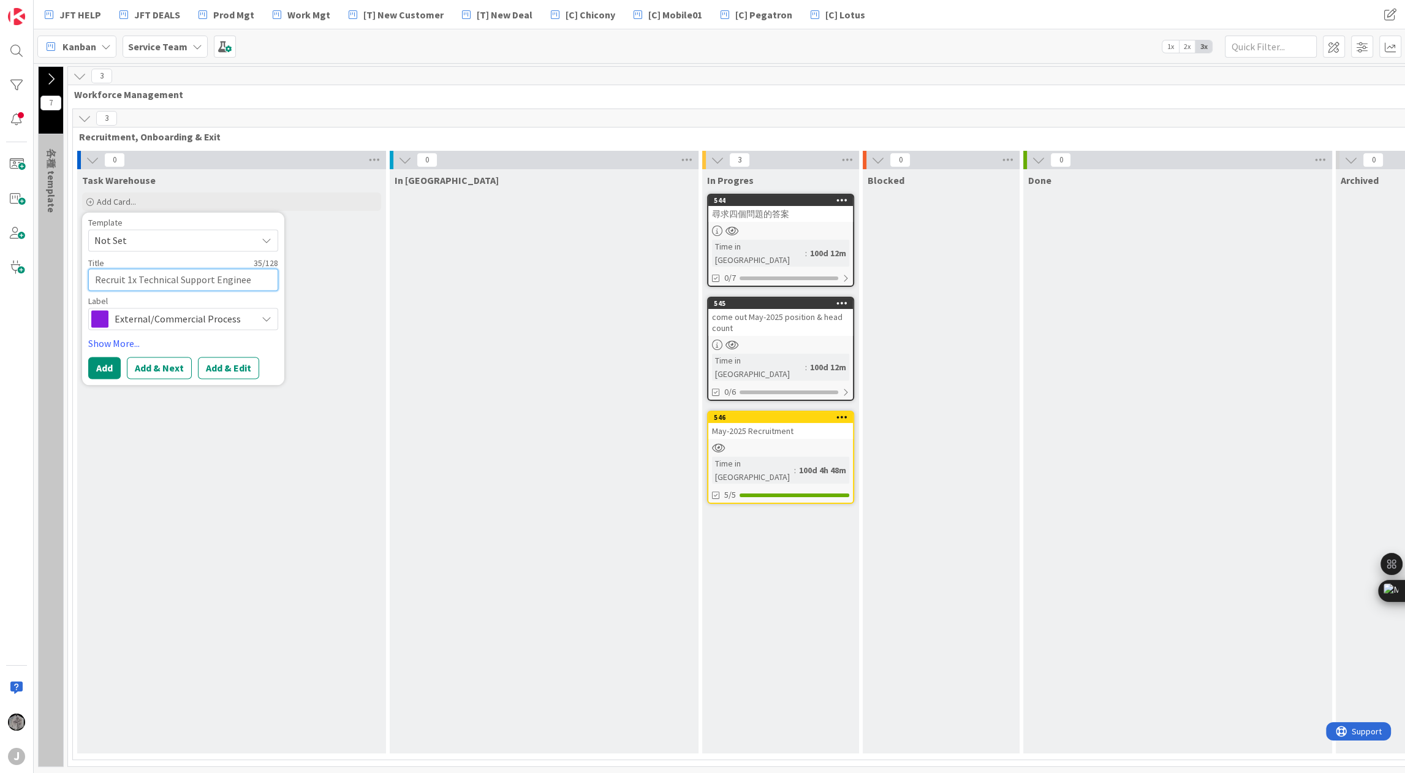
type textarea "x"
type textarea "Recruit 1x Technical Support Engineer"
click at [266, 317] on icon at bounding box center [267, 319] width 10 height 10
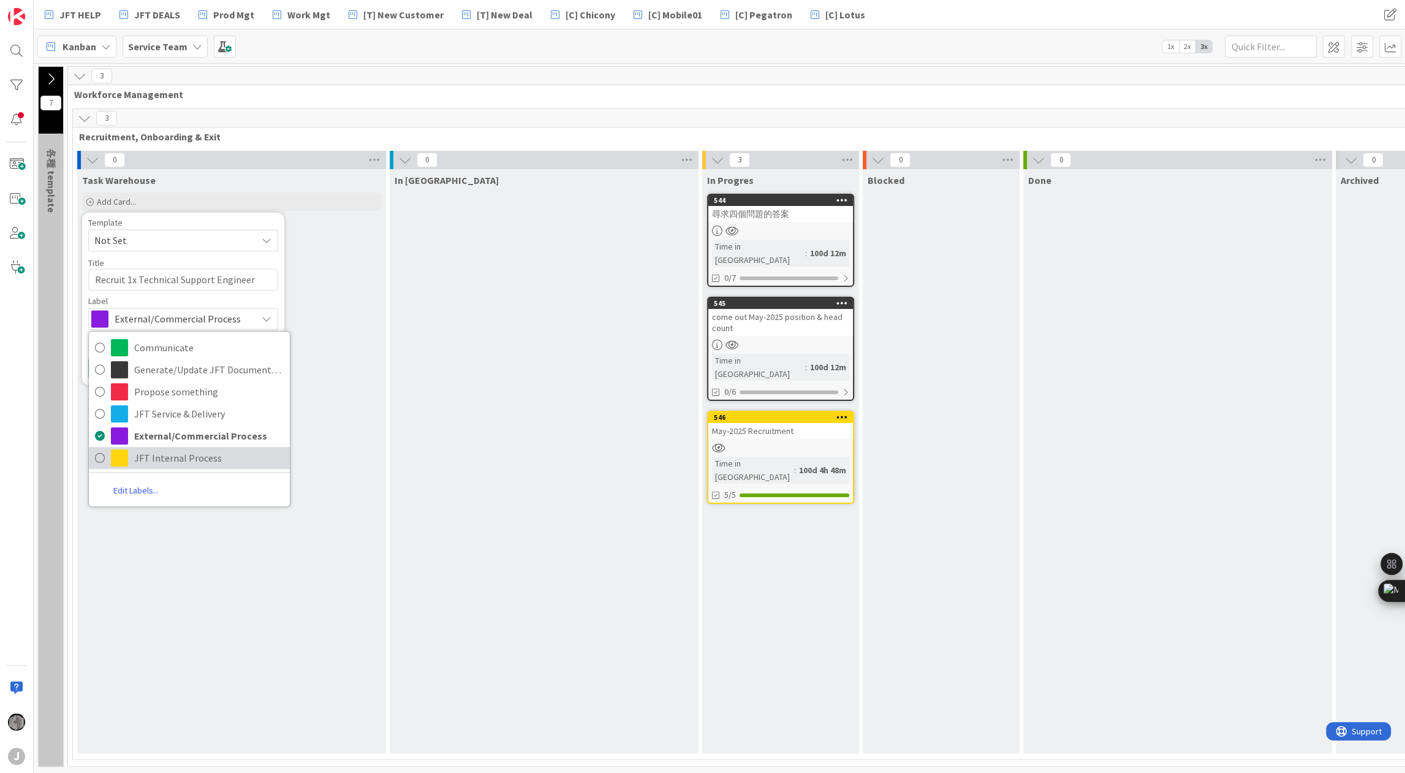
click at [226, 458] on span "JFT Internal Process" at bounding box center [209, 458] width 150 height 18
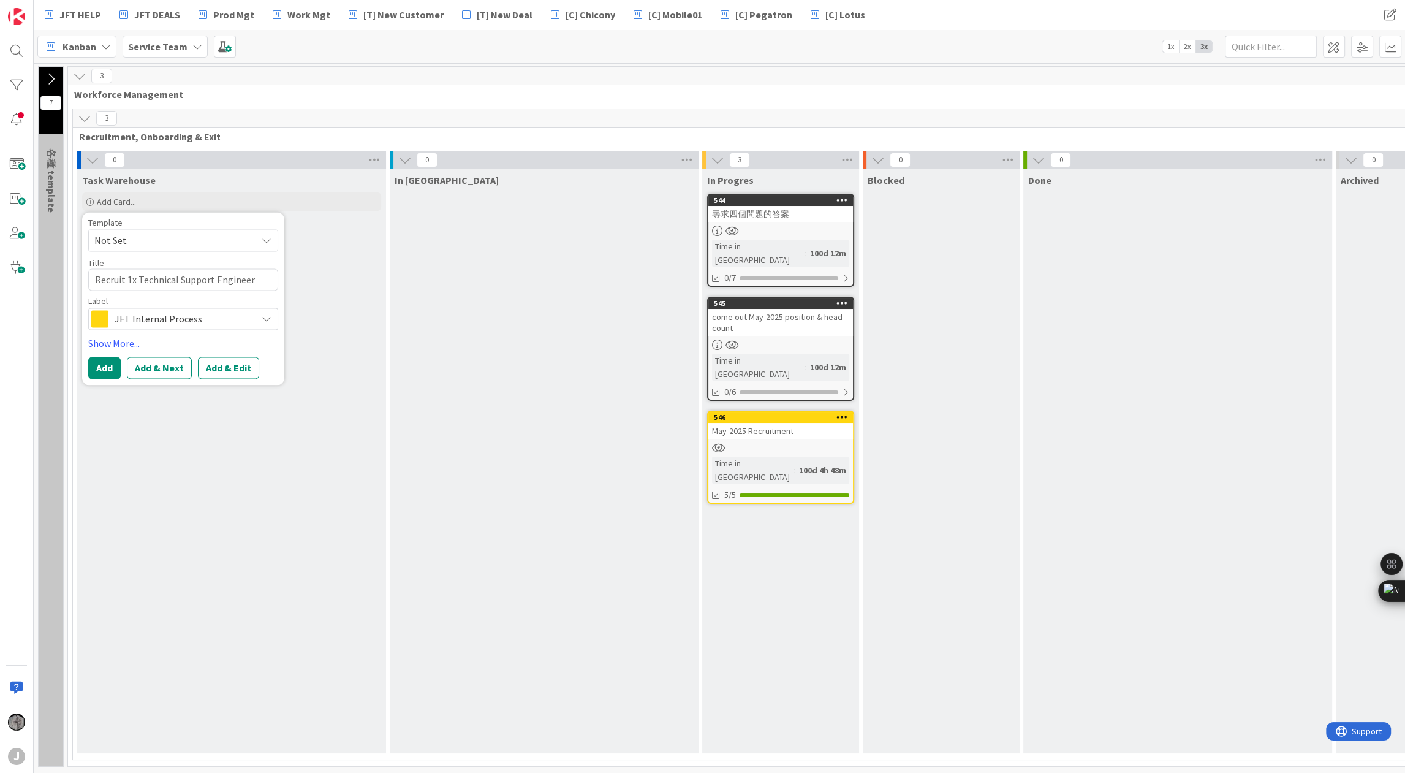
click at [224, 479] on div "Task Warehouse Add Card... Template Not Set Not Set Add Card Templates Title 37…" at bounding box center [231, 461] width 309 height 584
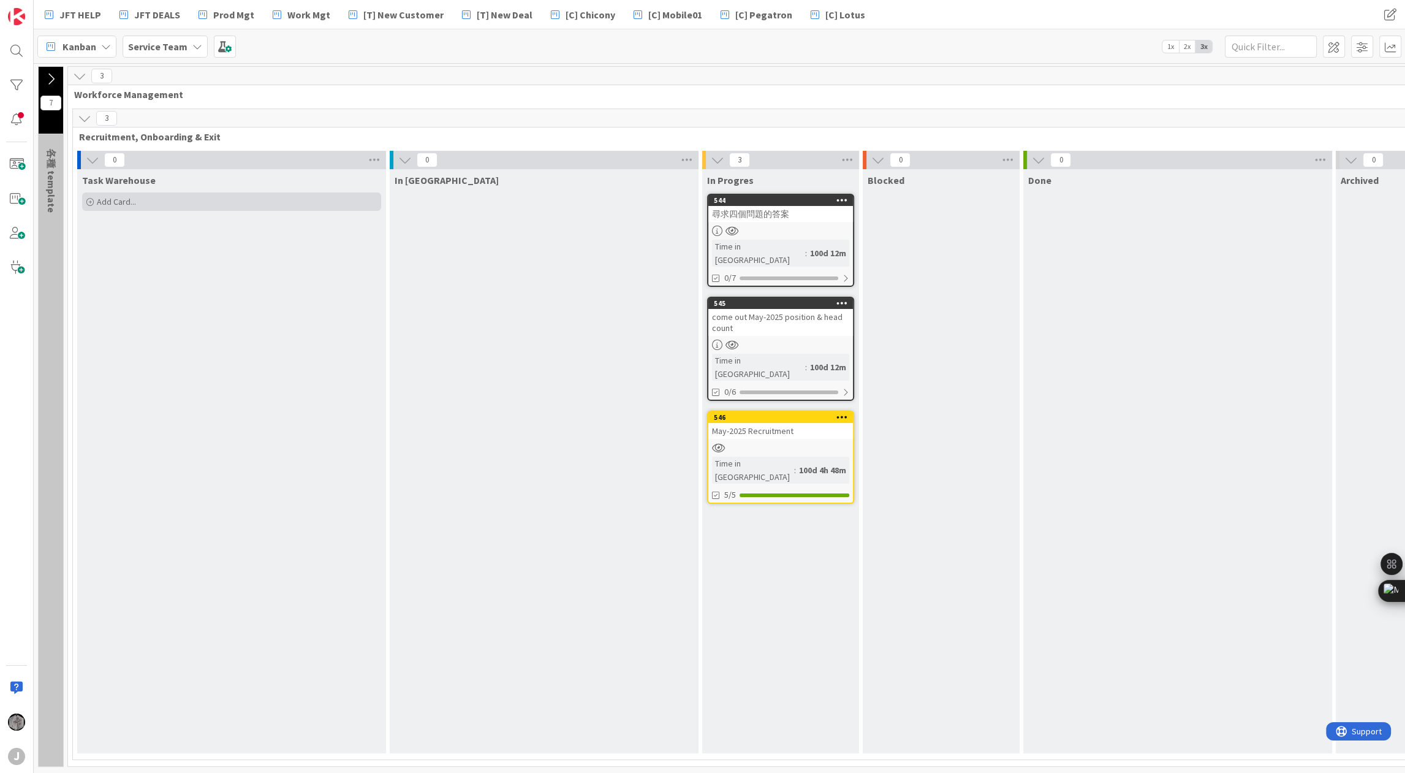
click at [179, 204] on div "Add Card..." at bounding box center [231, 201] width 299 height 18
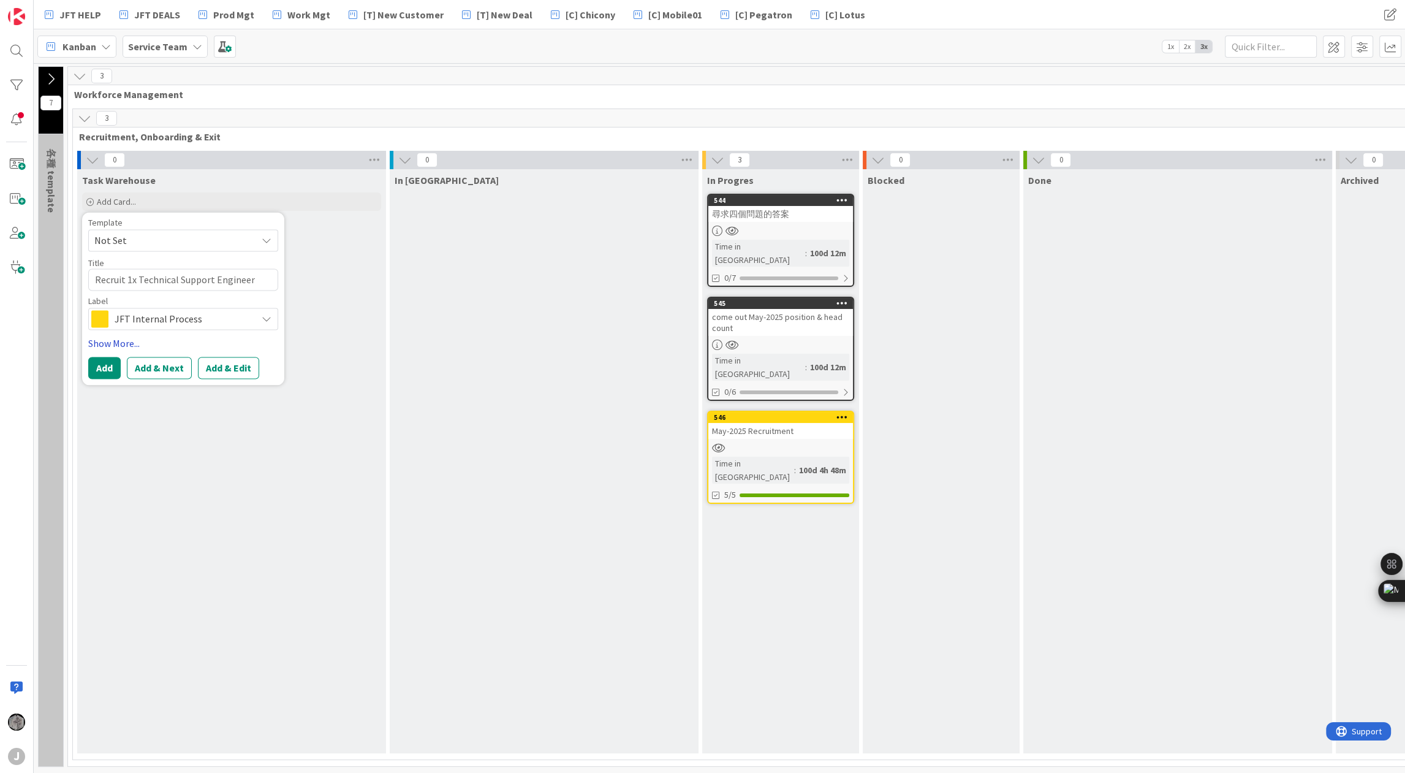
click at [112, 340] on link "Show More..." at bounding box center [183, 343] width 190 height 15
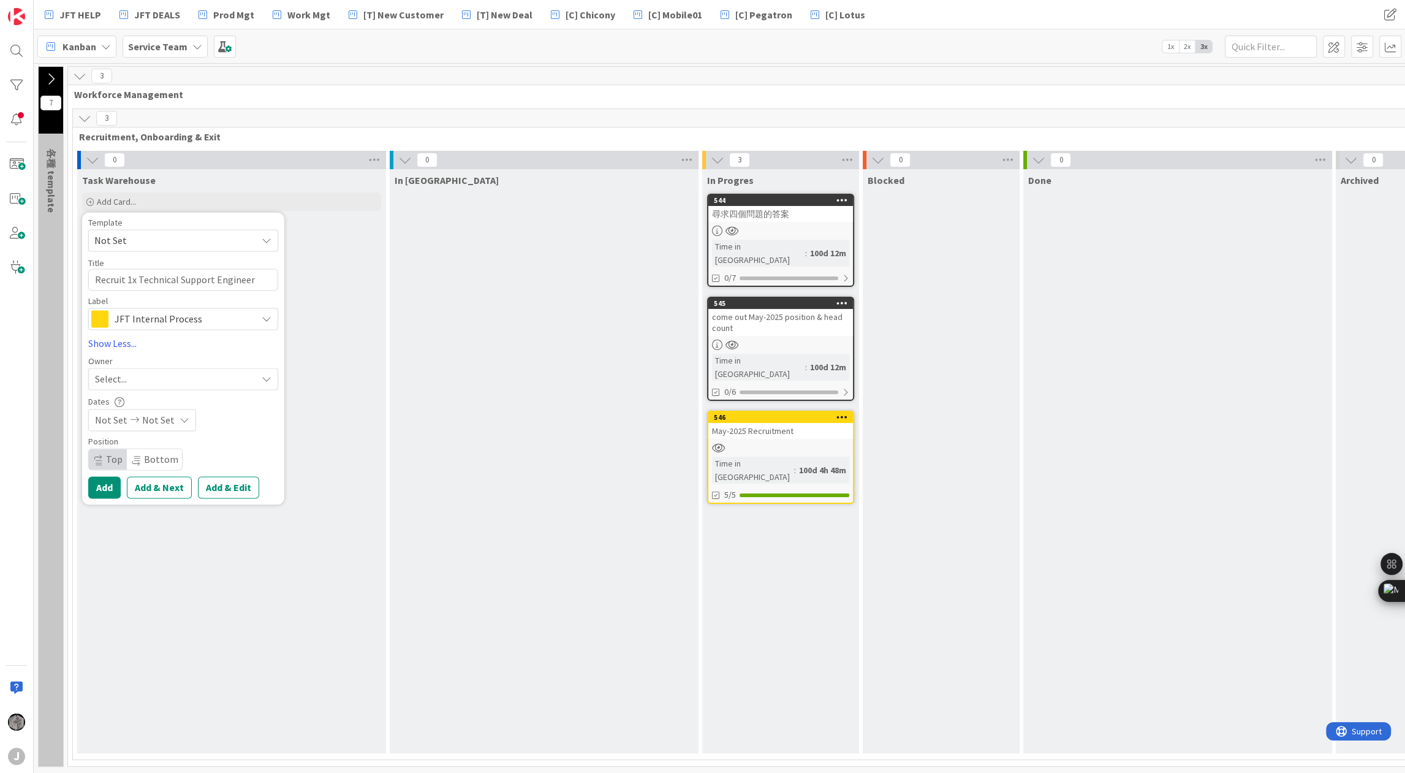
click at [219, 373] on div "Select..." at bounding box center [176, 378] width 162 height 15
click at [201, 428] on link "[PERSON_NAME]" at bounding box center [189, 435] width 201 height 23
type textarea "x"
click at [123, 422] on span "Not Set" at bounding box center [111, 419] width 32 height 15
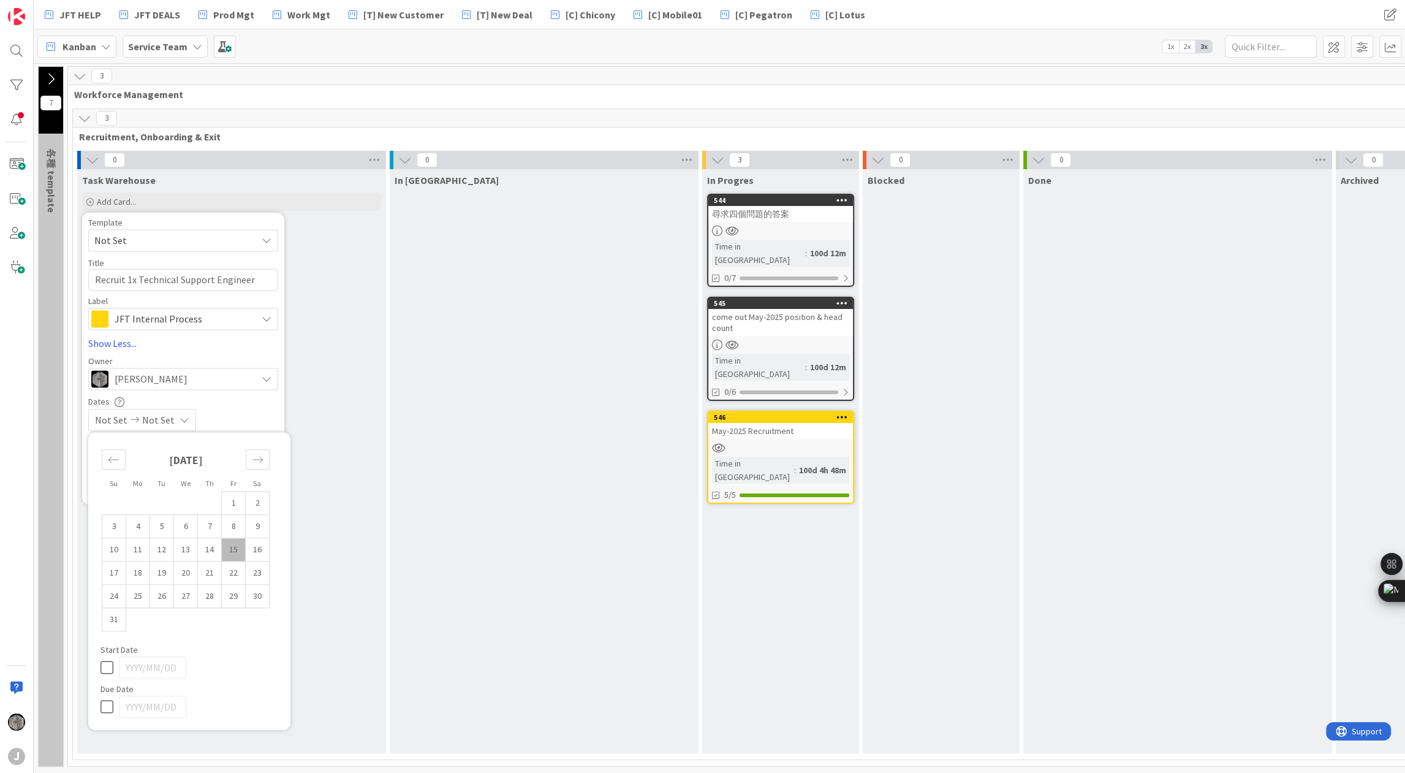
click at [123, 422] on span "Not Set" at bounding box center [111, 419] width 32 height 15
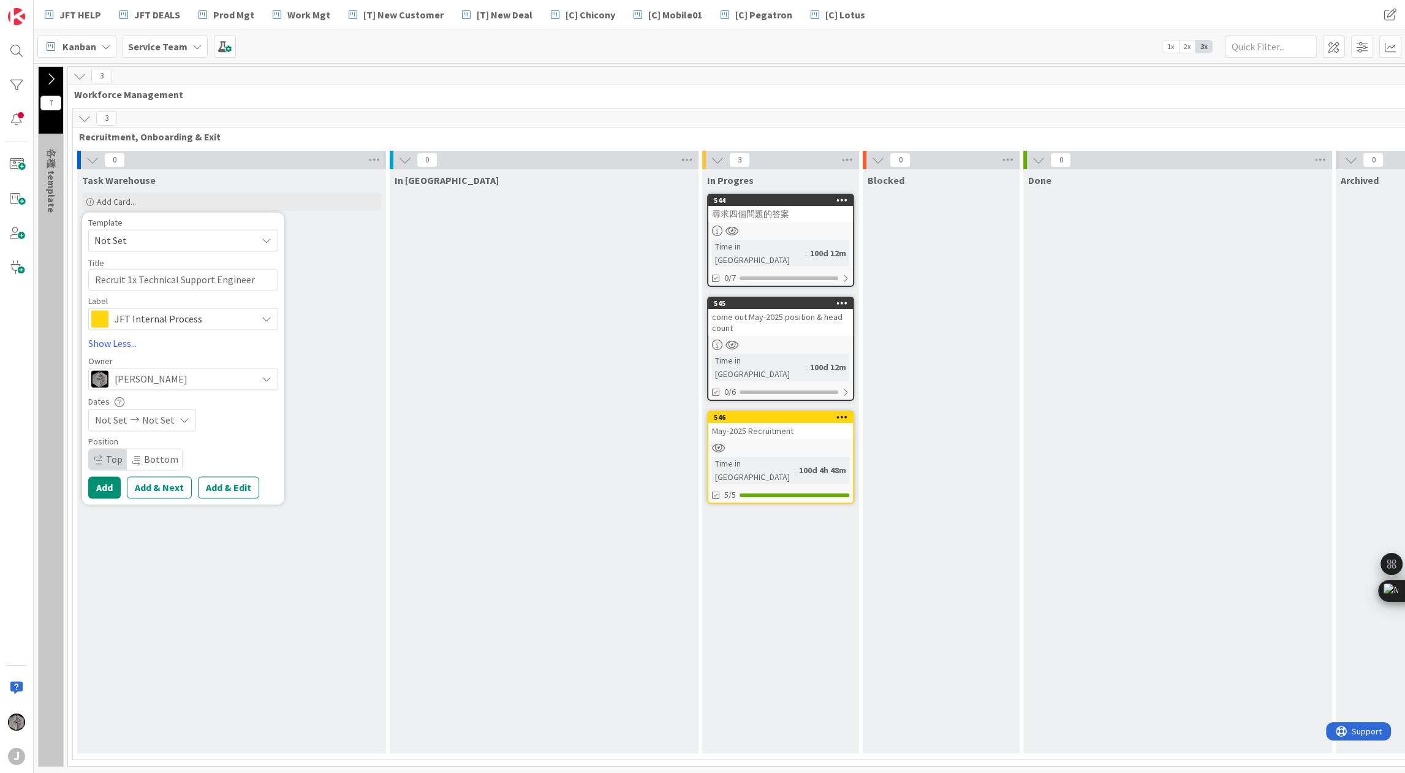
click at [254, 416] on div "Not Set Not Set" at bounding box center [183, 420] width 190 height 22
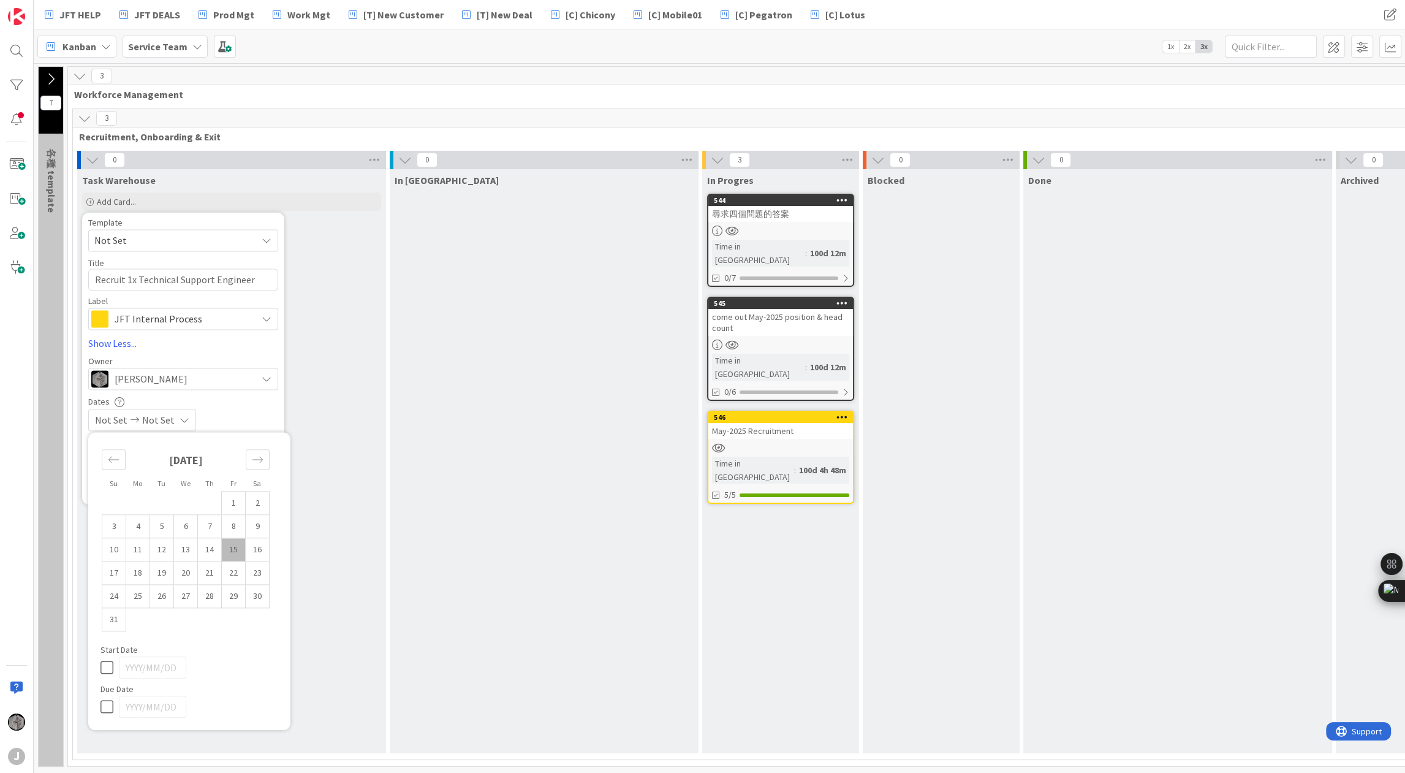
click at [254, 416] on div "Not Set Not Set" at bounding box center [183, 420] width 190 height 22
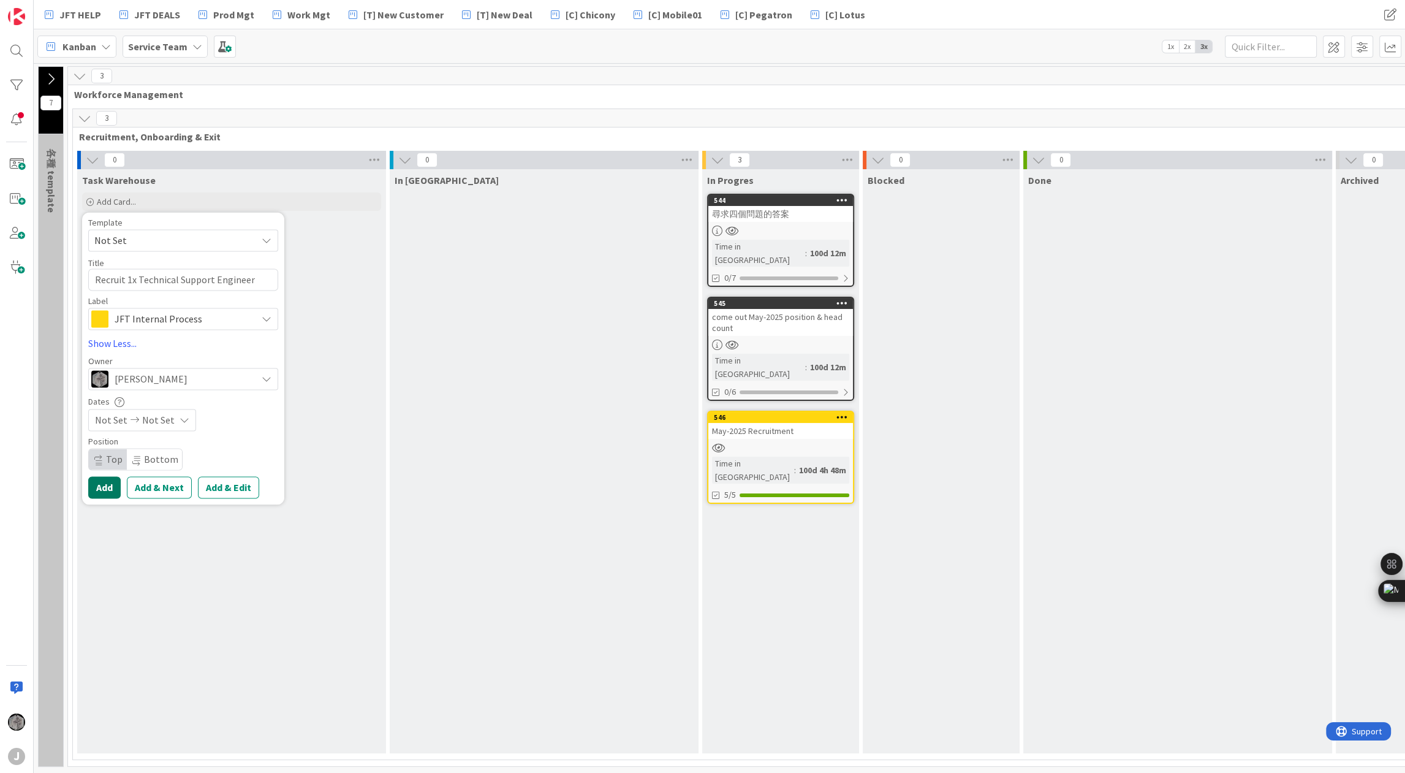
click at [109, 485] on button "Add" at bounding box center [104, 487] width 32 height 22
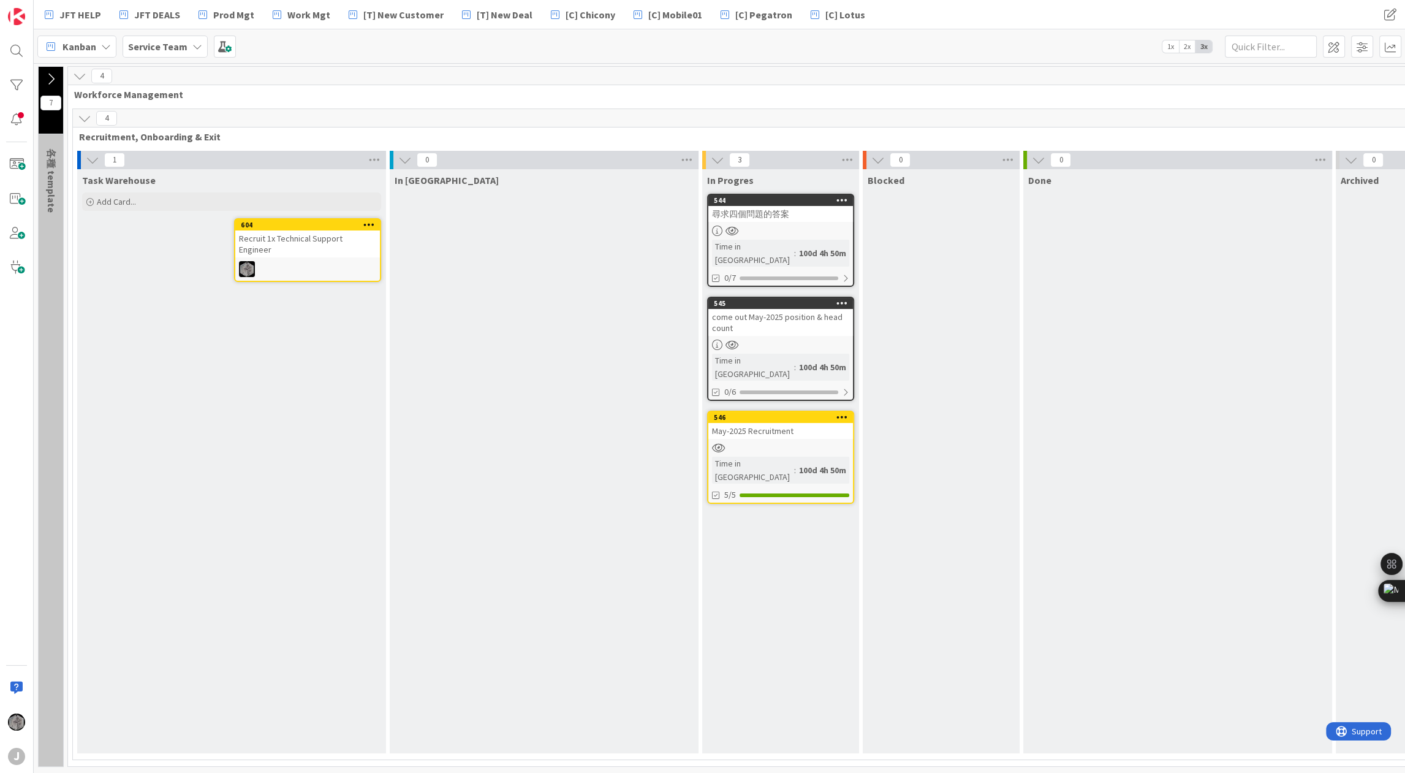
click at [334, 234] on div "Recruit 1x Technical Support Engineer" at bounding box center [307, 243] width 145 height 27
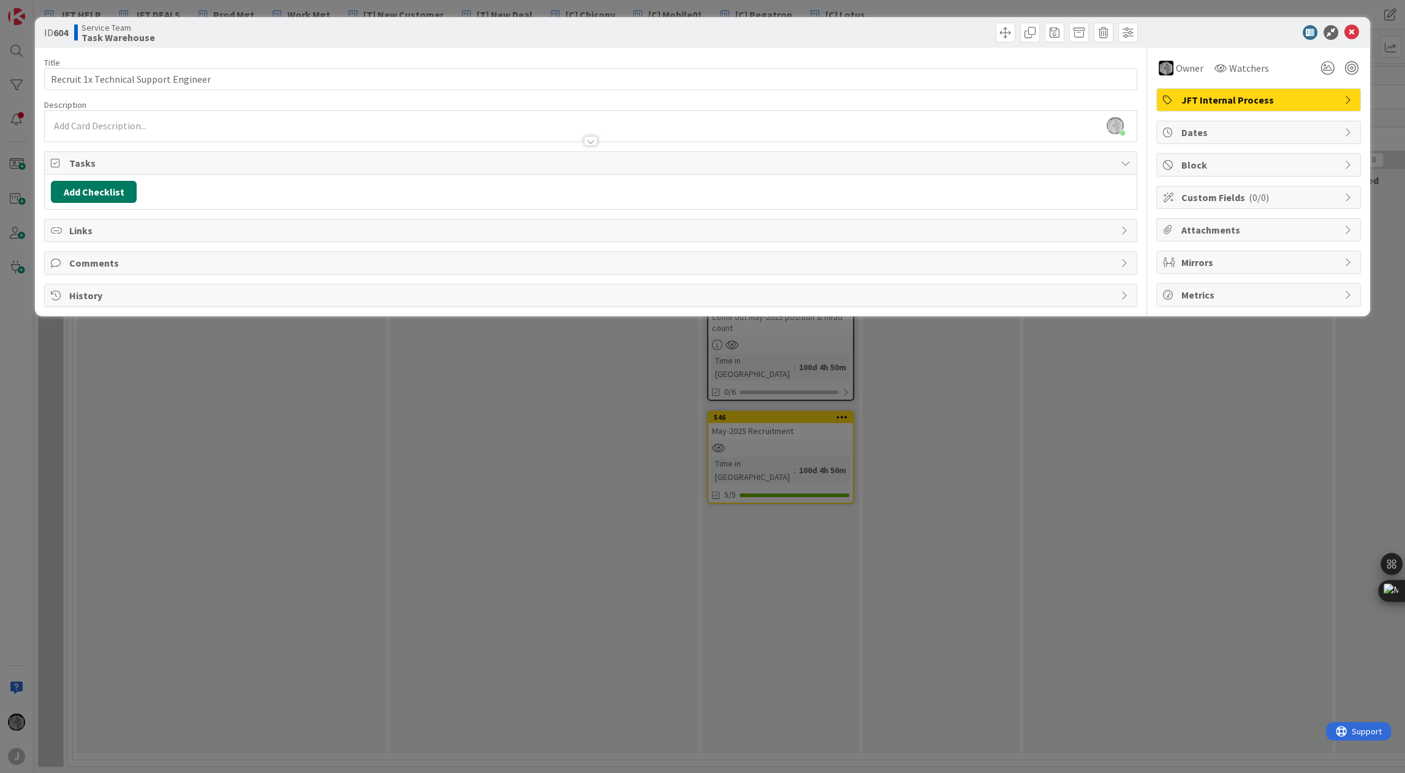
click at [92, 182] on button "Add Checklist" at bounding box center [94, 192] width 86 height 22
type input "i"
type input "onboarding"
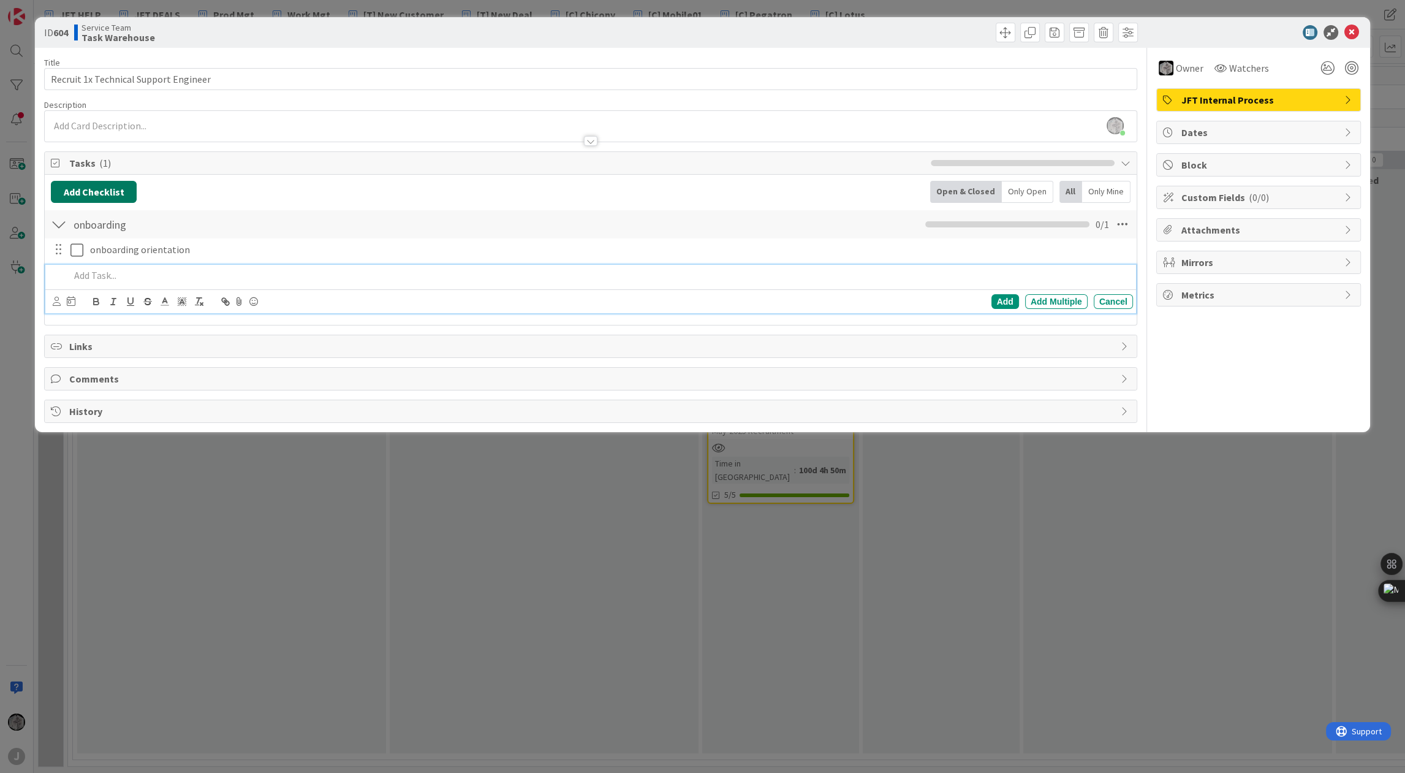
click at [78, 197] on button "Add Checklist" at bounding box center [94, 192] width 86 height 22
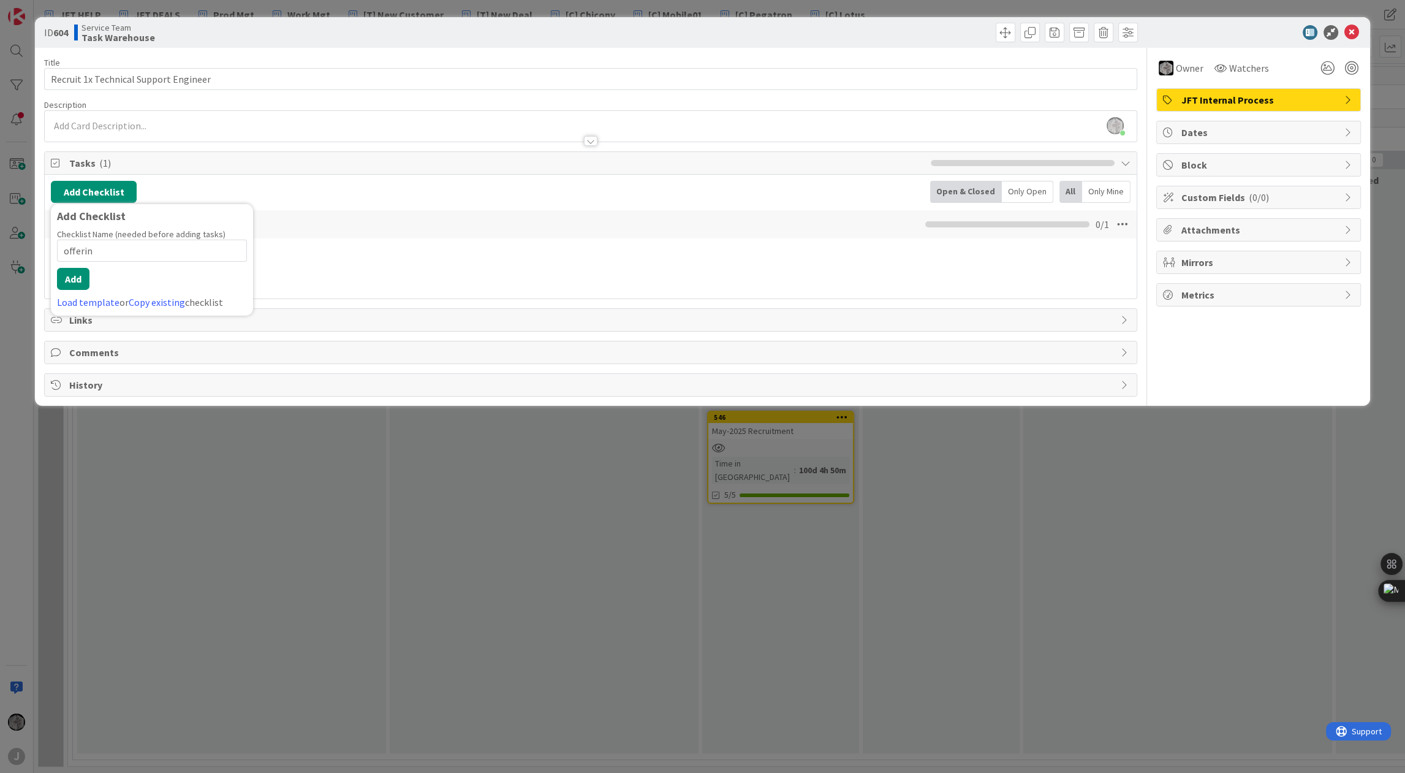
type input "offering"
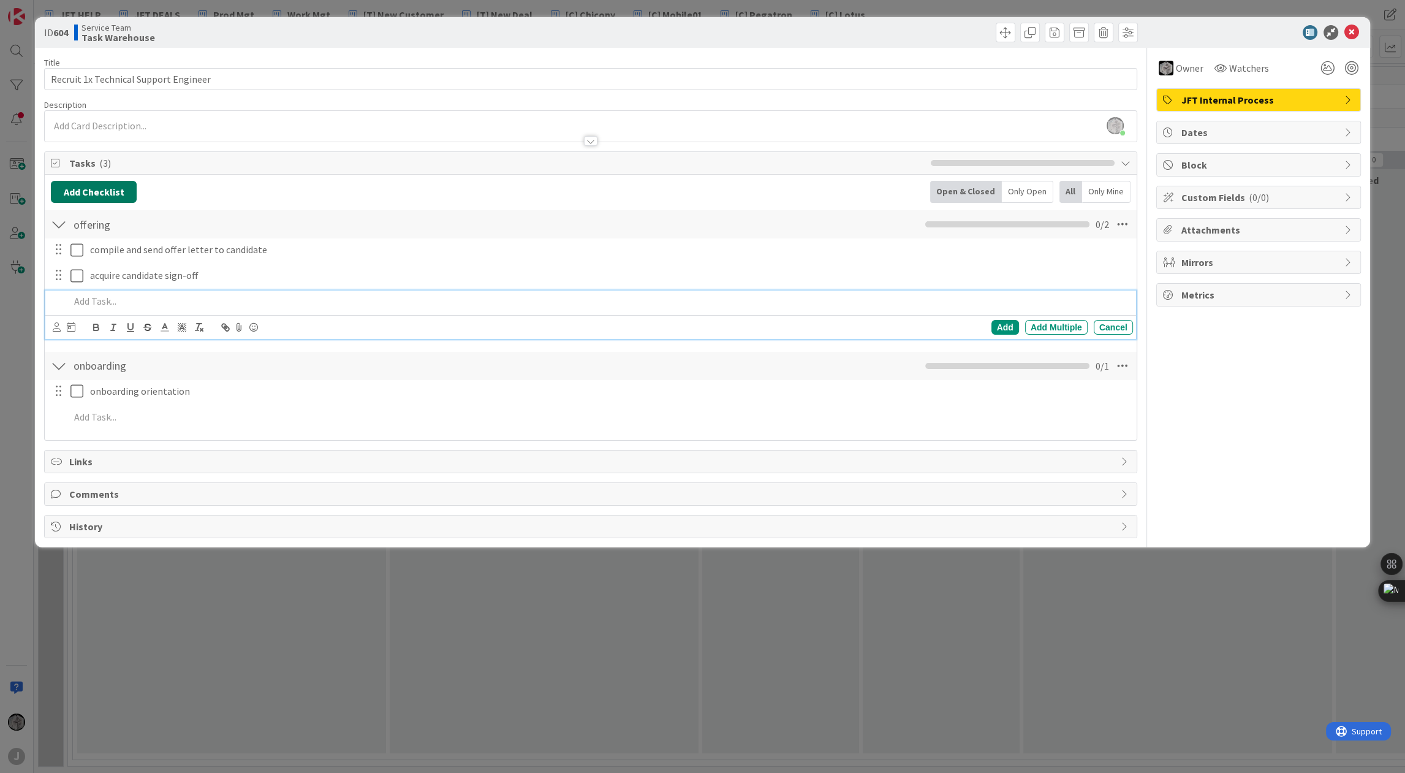
click at [92, 191] on button "Add Checklist" at bounding box center [94, 192] width 86 height 22
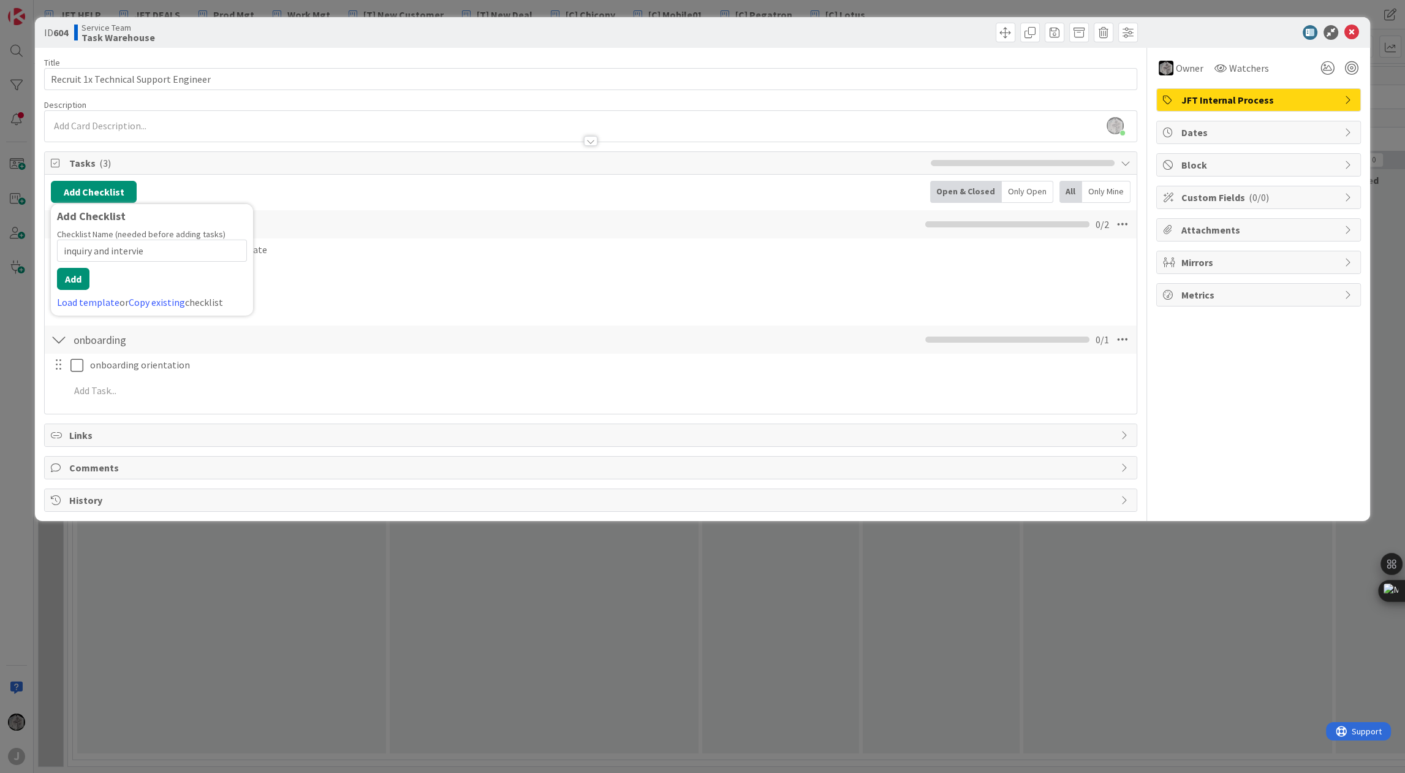
type input "inquiry and interview"
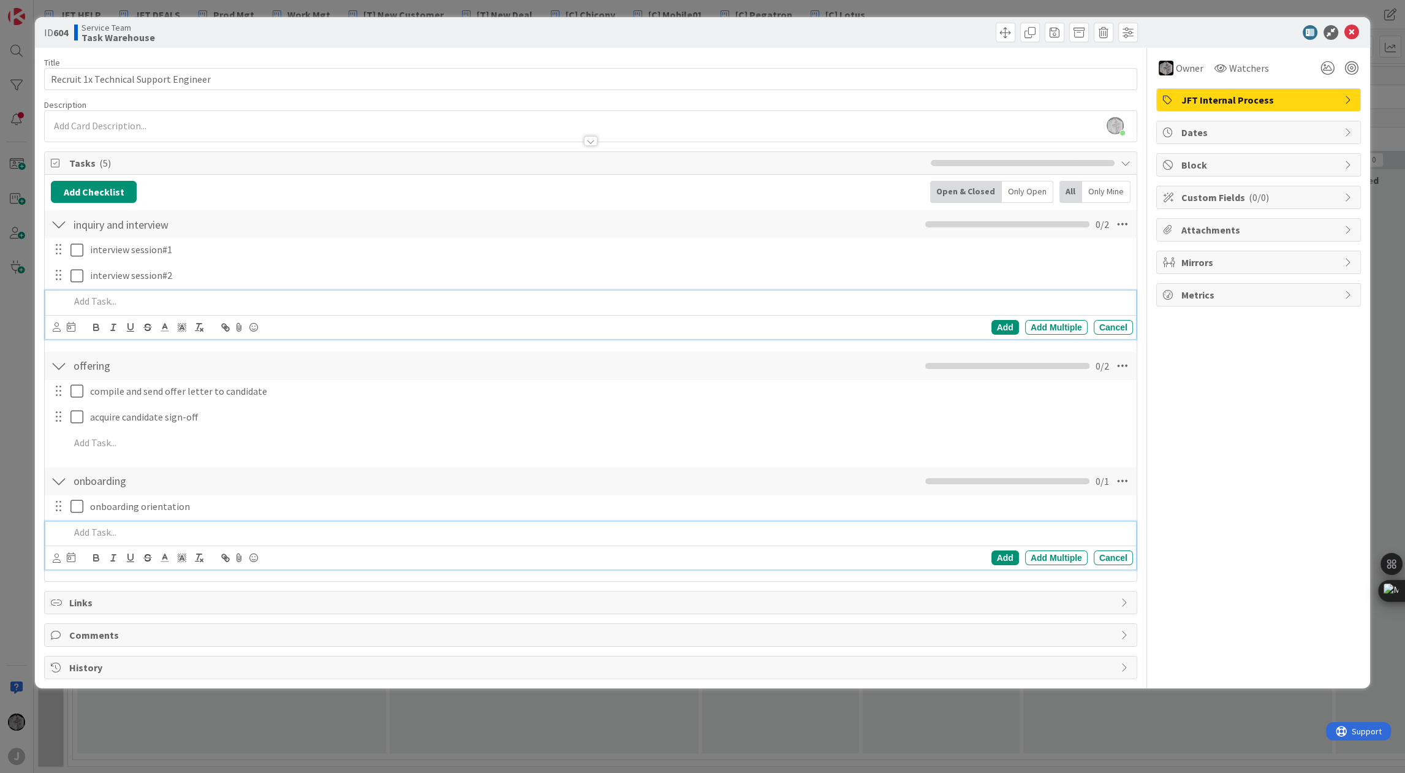
click at [111, 531] on p at bounding box center [599, 532] width 1058 height 14
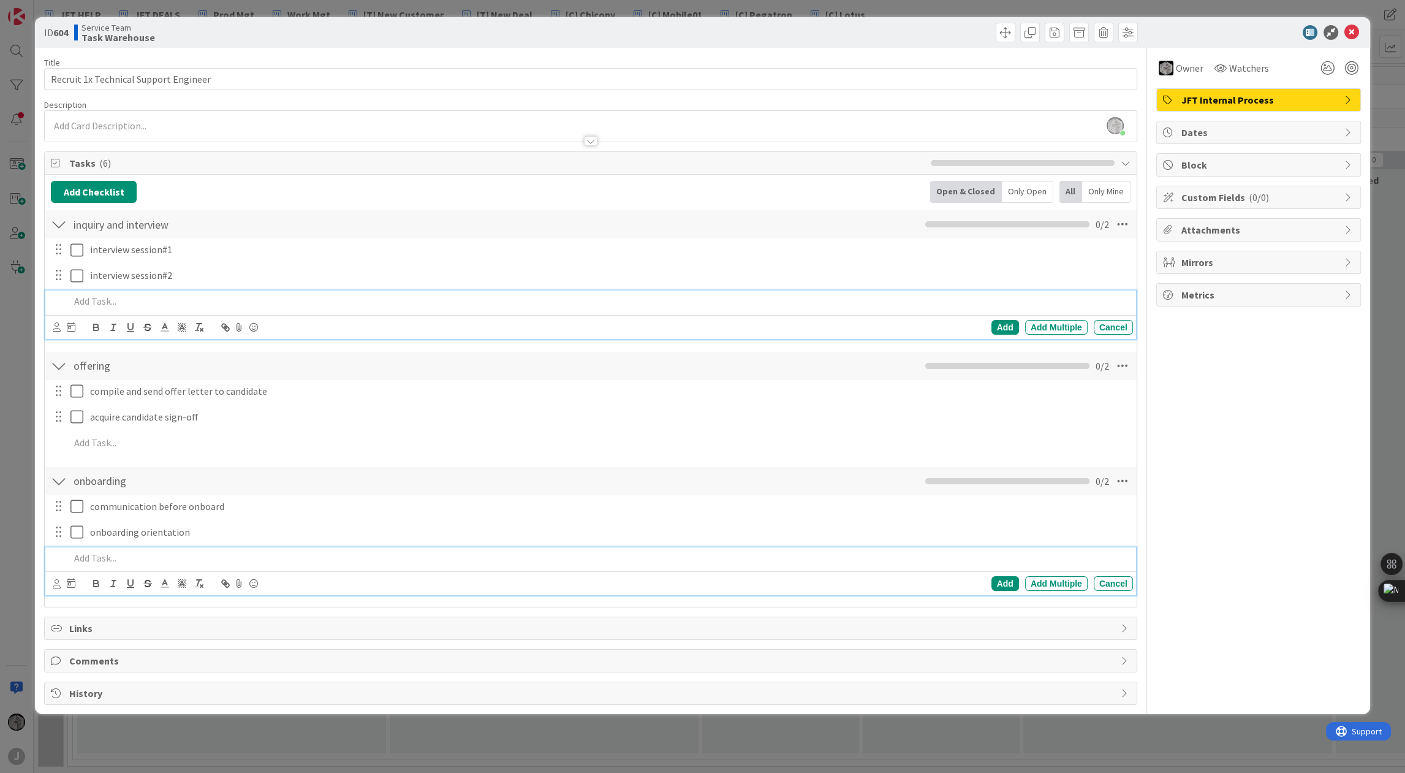
click at [105, 302] on p at bounding box center [599, 301] width 1058 height 14
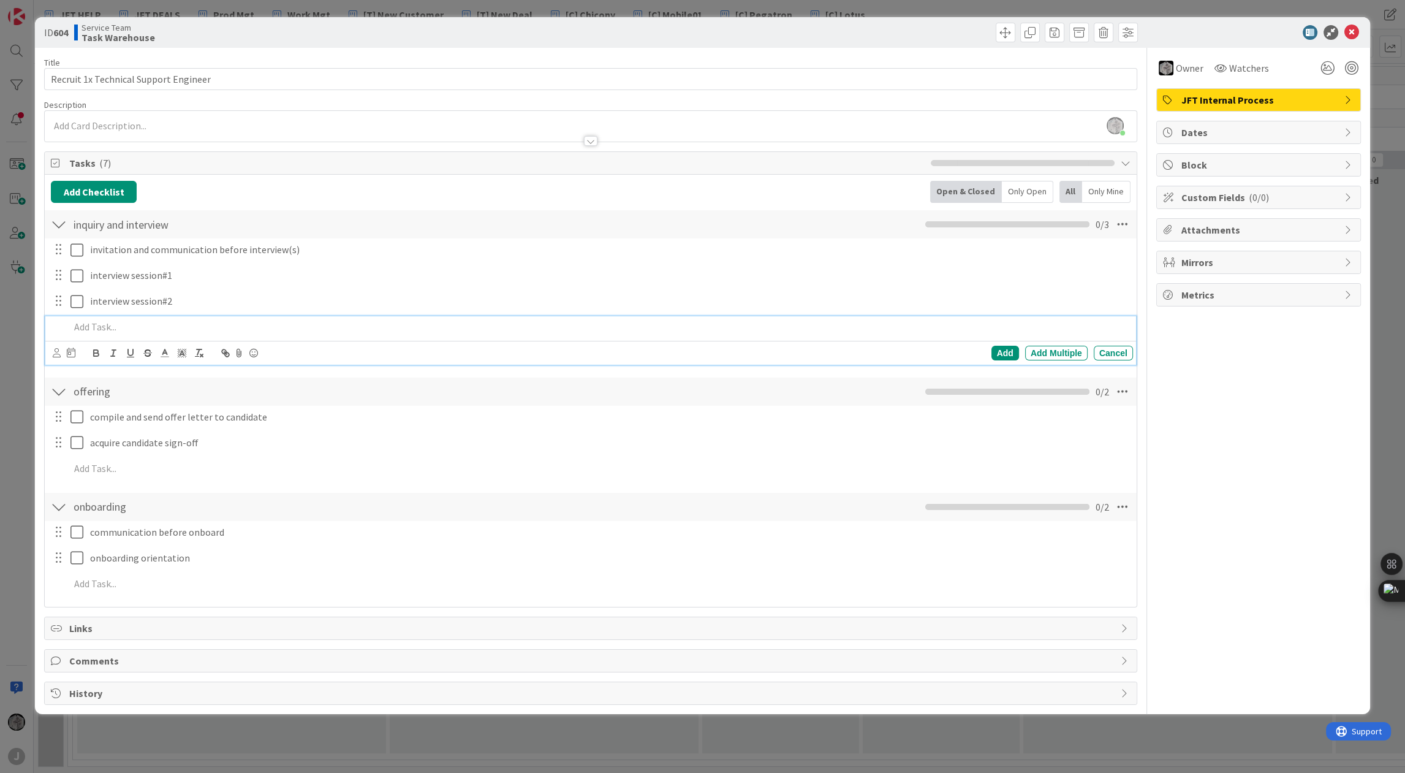
click at [179, 129] on div at bounding box center [591, 135] width 1092 height 13
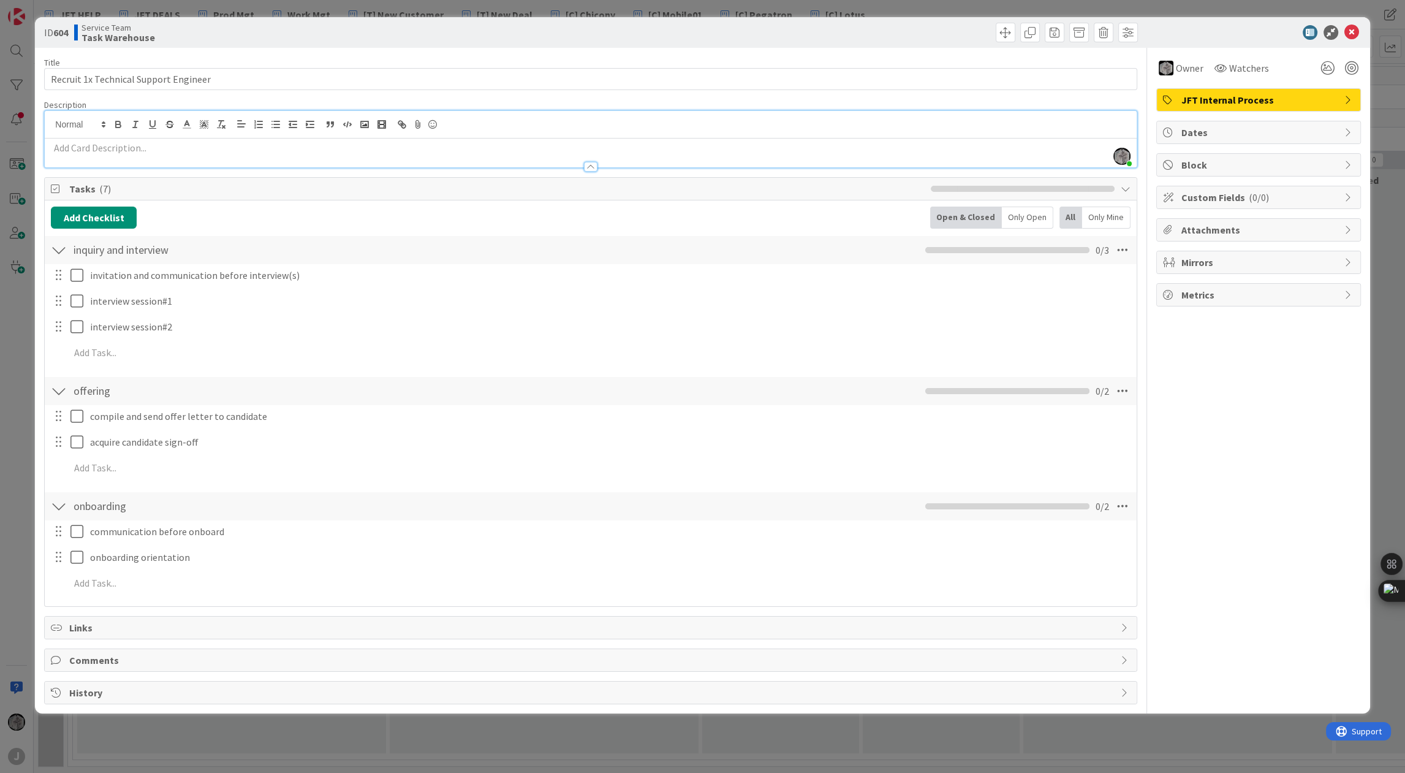
click at [156, 148] on p at bounding box center [590, 148] width 1079 height 14
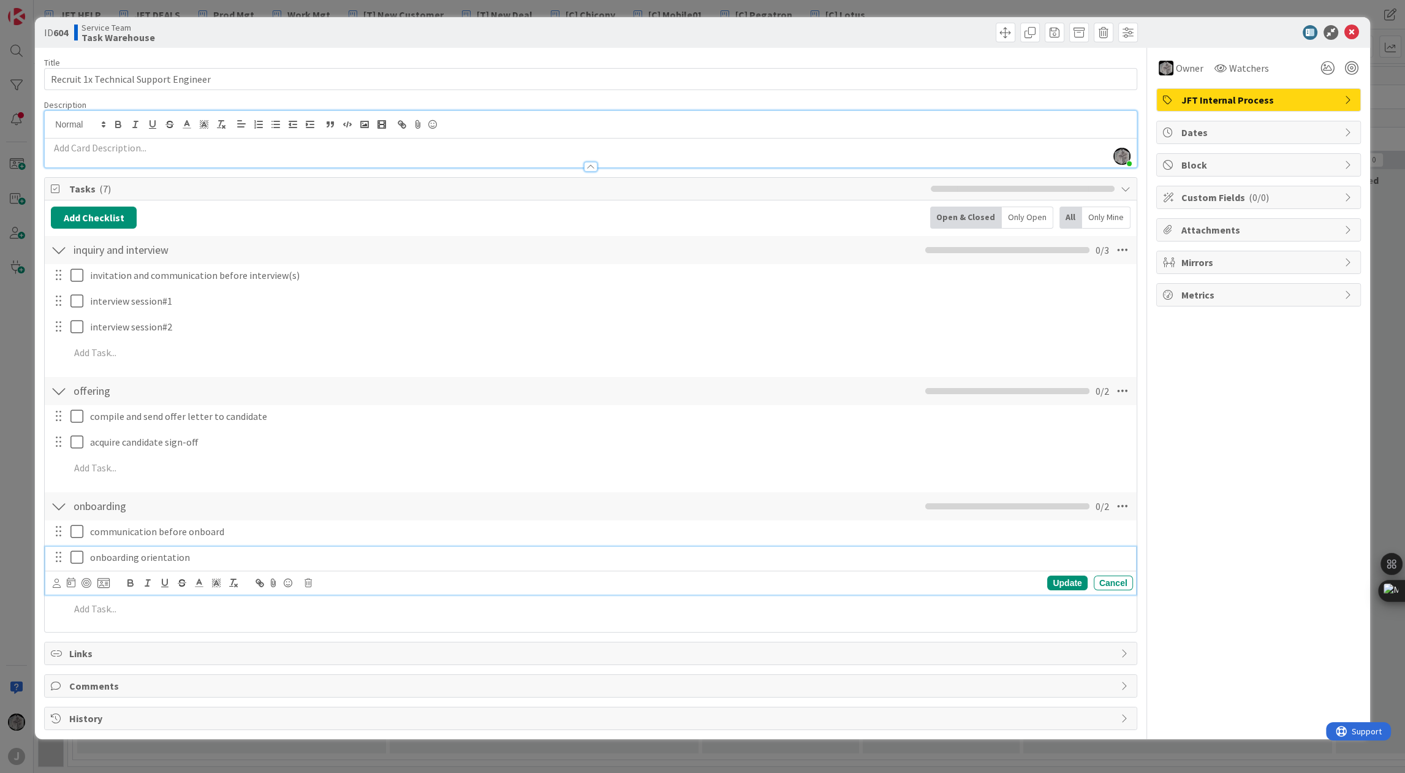
click at [778, 552] on p "onboarding orientation" at bounding box center [609, 557] width 1038 height 14
click at [51, 579] on div "Update Cancel" at bounding box center [590, 583] width 1090 height 24
click at [57, 580] on icon at bounding box center [57, 583] width 8 height 9
click at [67, 633] on icon at bounding box center [64, 637] width 10 height 18
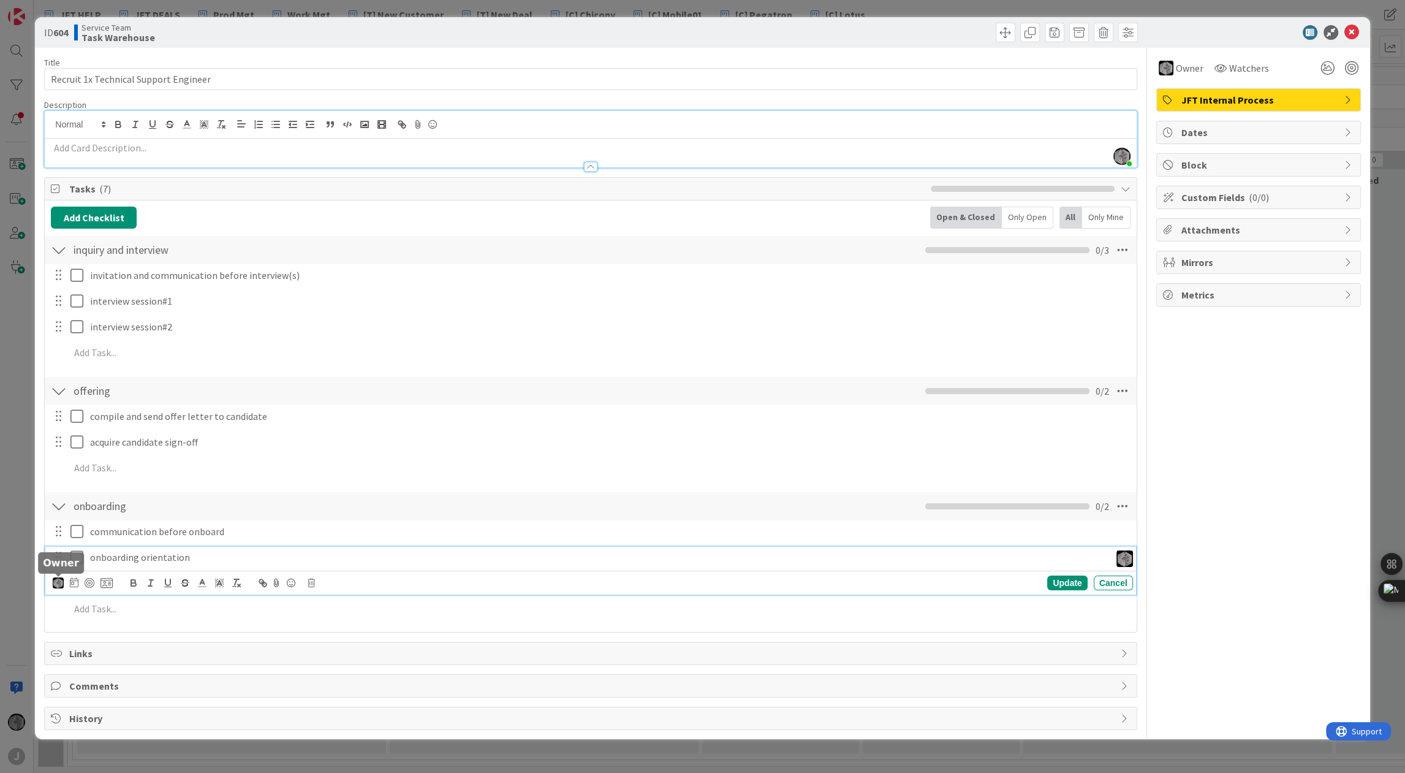
click at [55, 584] on img at bounding box center [58, 582] width 11 height 11
click at [110, 601] on input "text" at bounding box center [162, 609] width 159 height 22
type input "a"
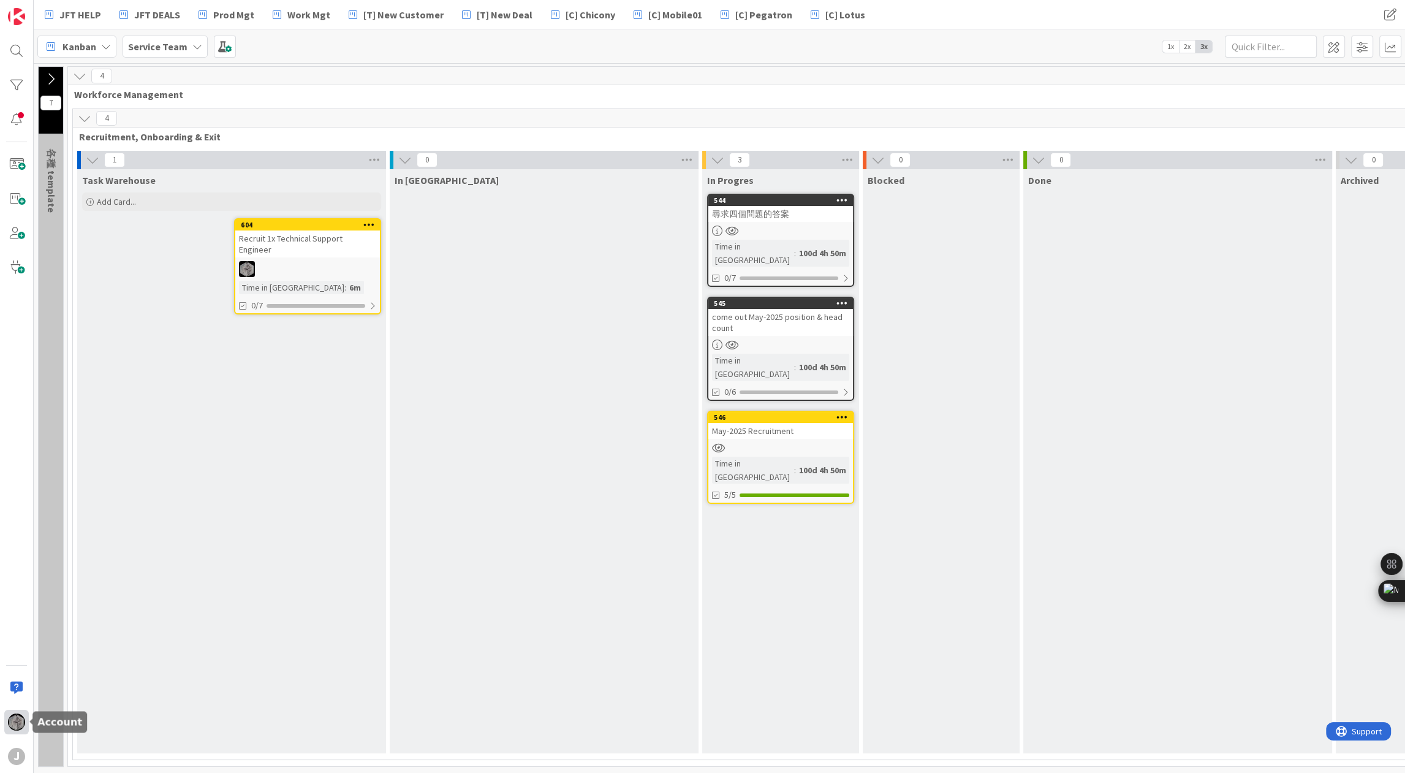
click at [15, 725] on img at bounding box center [16, 721] width 17 height 17
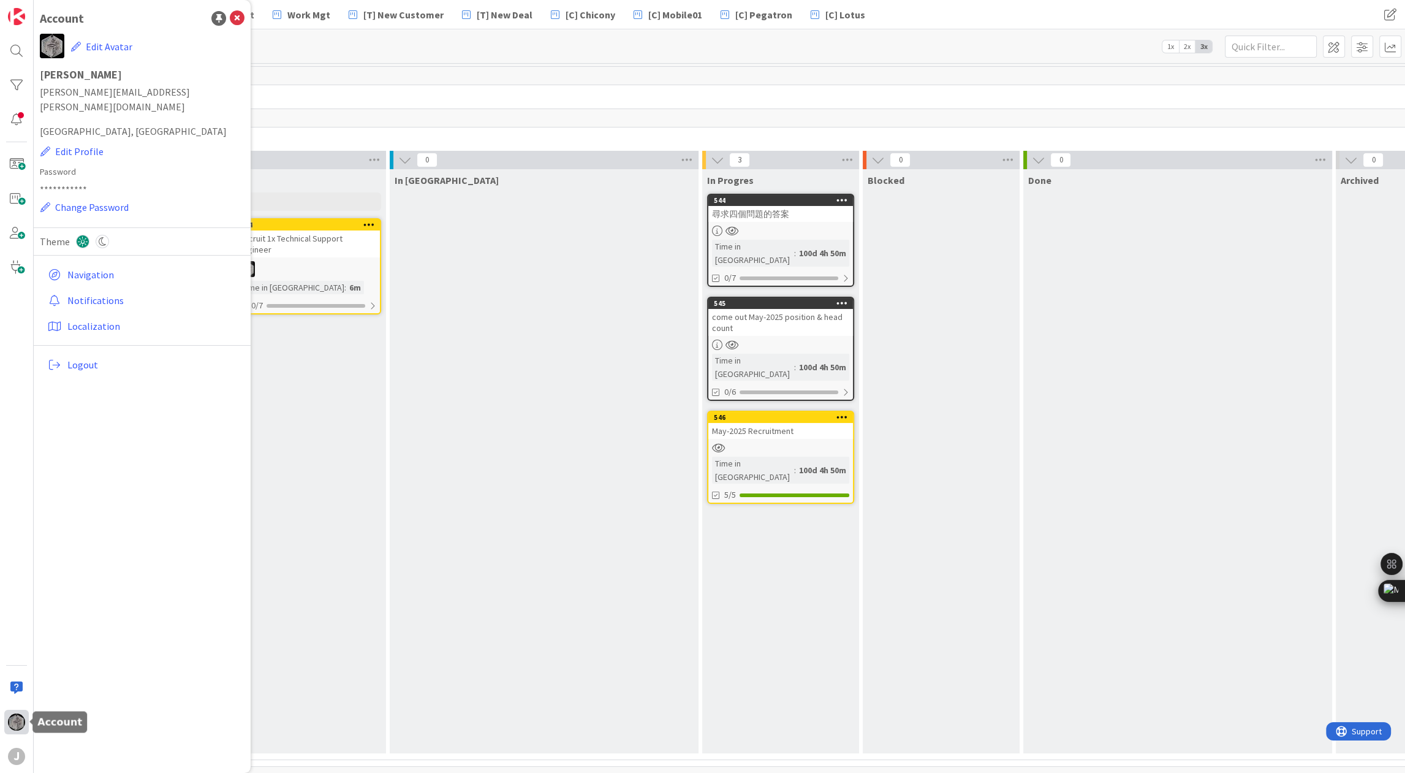
click at [15, 725] on img at bounding box center [16, 721] width 17 height 17
click at [11, 757] on div "J" at bounding box center [16, 756] width 17 height 17
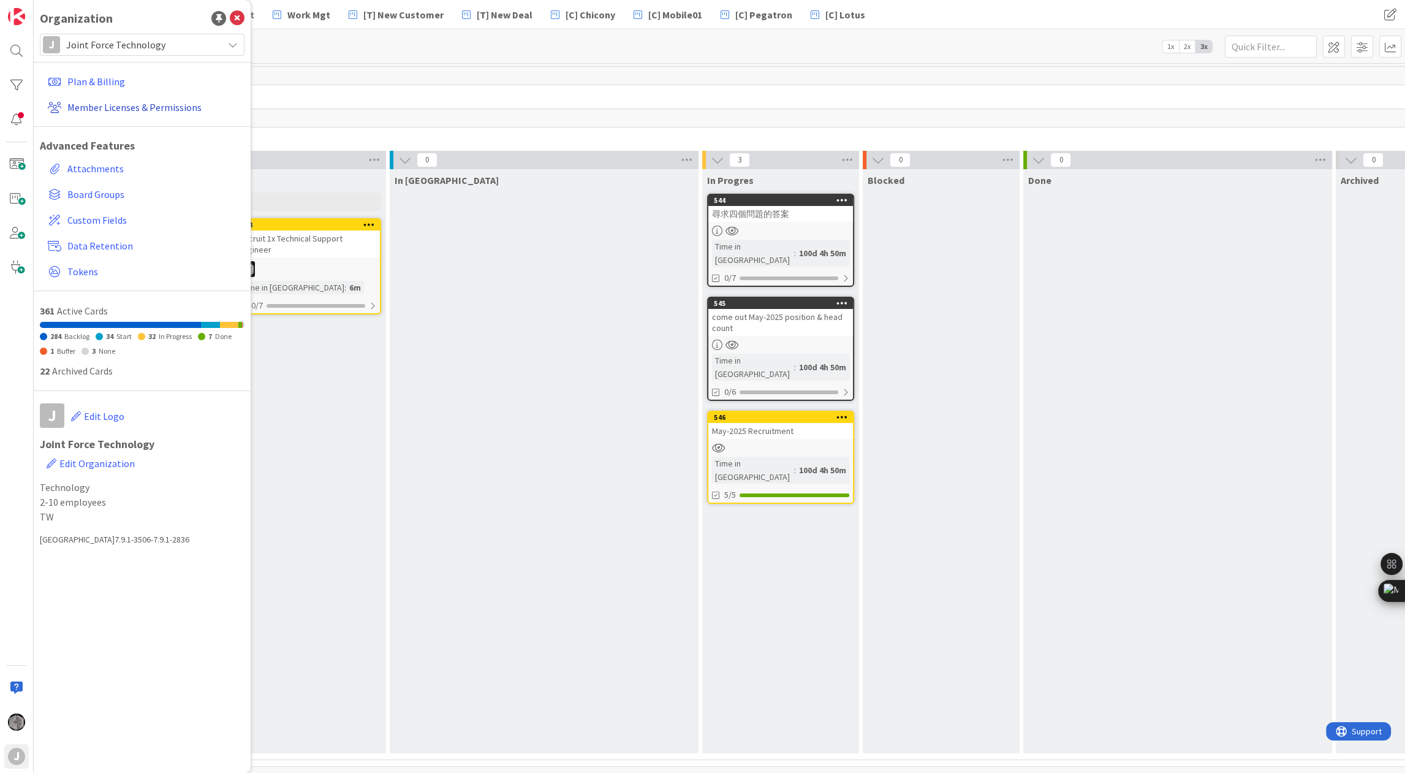
drag, startPoint x: 110, startPoint y: 99, endPoint x: 65, endPoint y: 104, distance: 45.6
click at [241, 20] on icon at bounding box center [237, 18] width 15 height 15
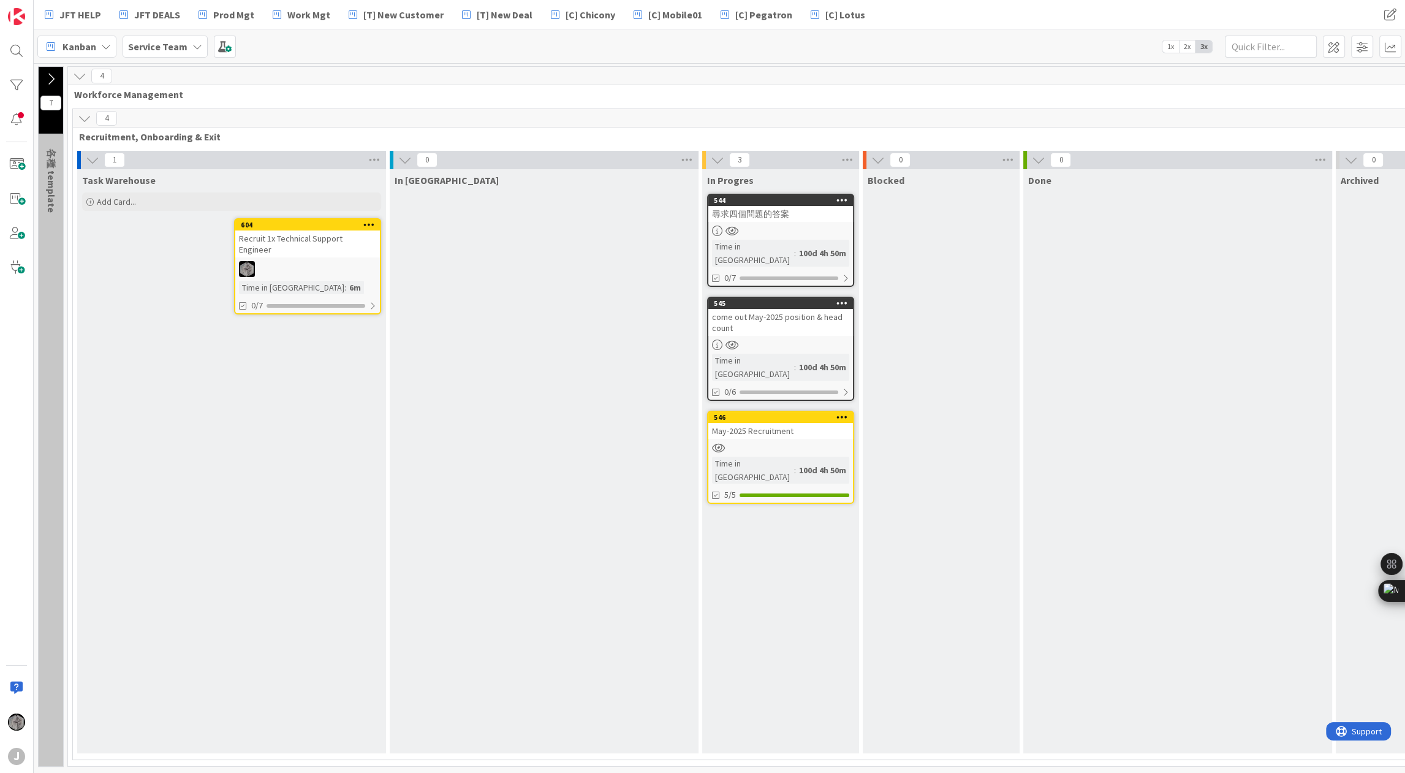
click at [290, 54] on div "Kanban Service Team 1x 2x 3x" at bounding box center [720, 46] width 1372 height 34
click at [300, 261] on div at bounding box center [307, 269] width 145 height 16
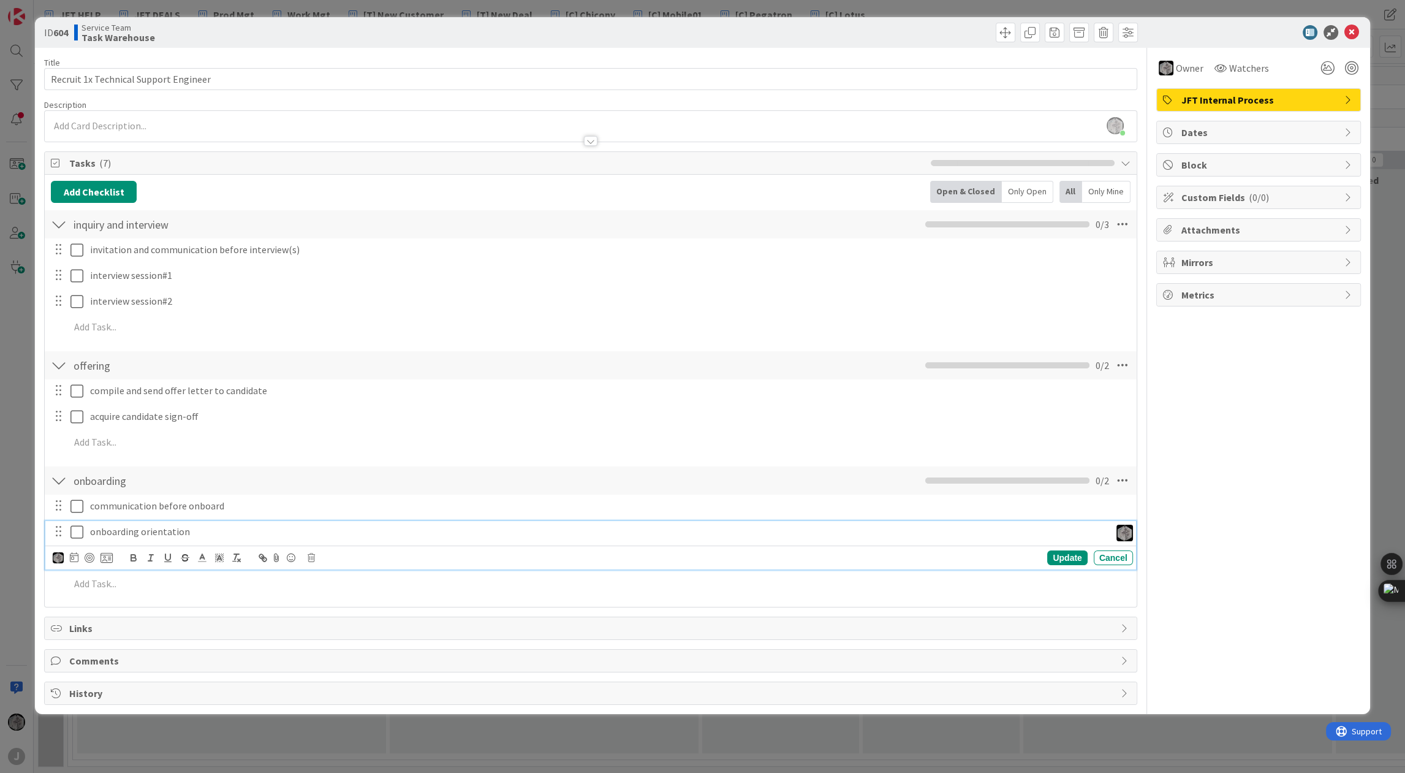
click at [194, 533] on p "onboarding orientation" at bounding box center [598, 532] width 1016 height 14
click at [1061, 559] on div "Update" at bounding box center [1067, 557] width 40 height 15
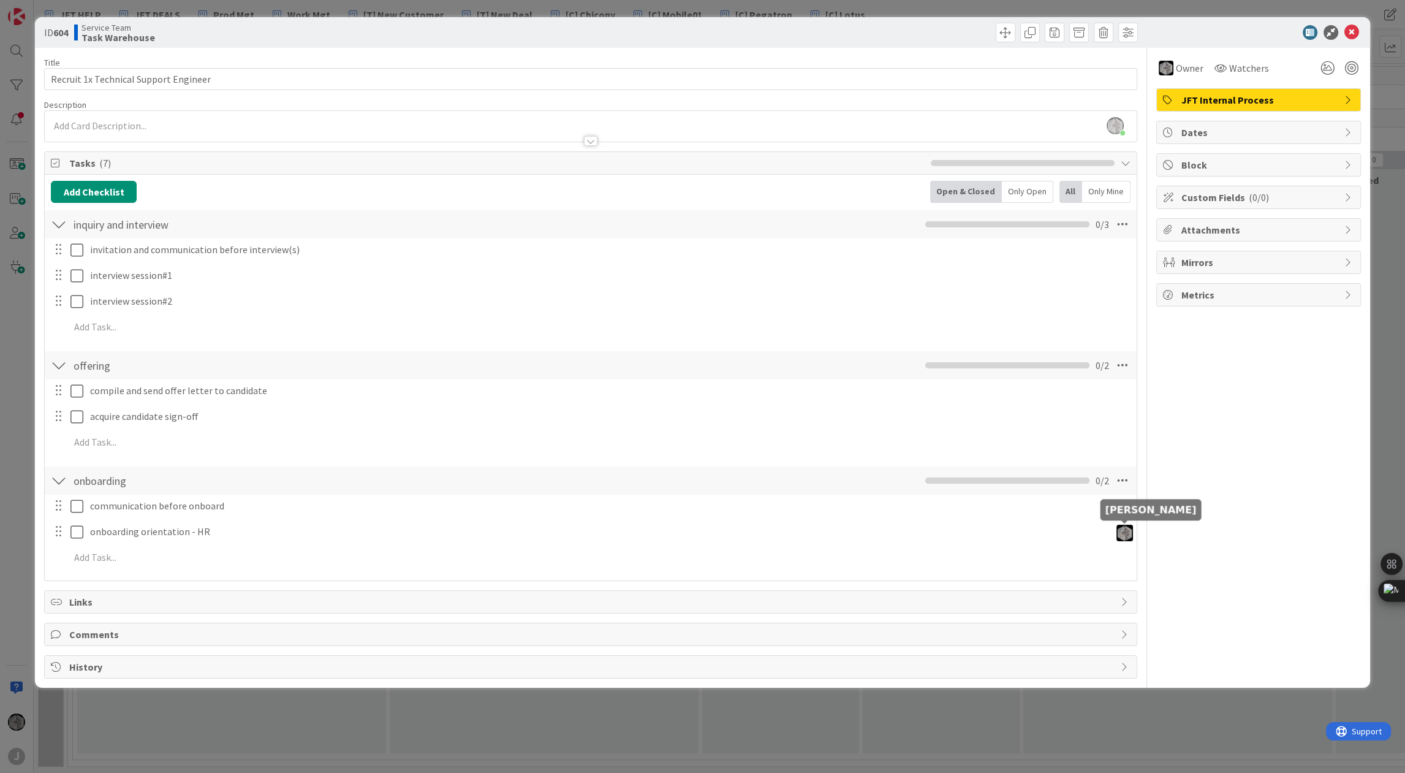
click at [1123, 530] on img at bounding box center [1125, 533] width 17 height 17
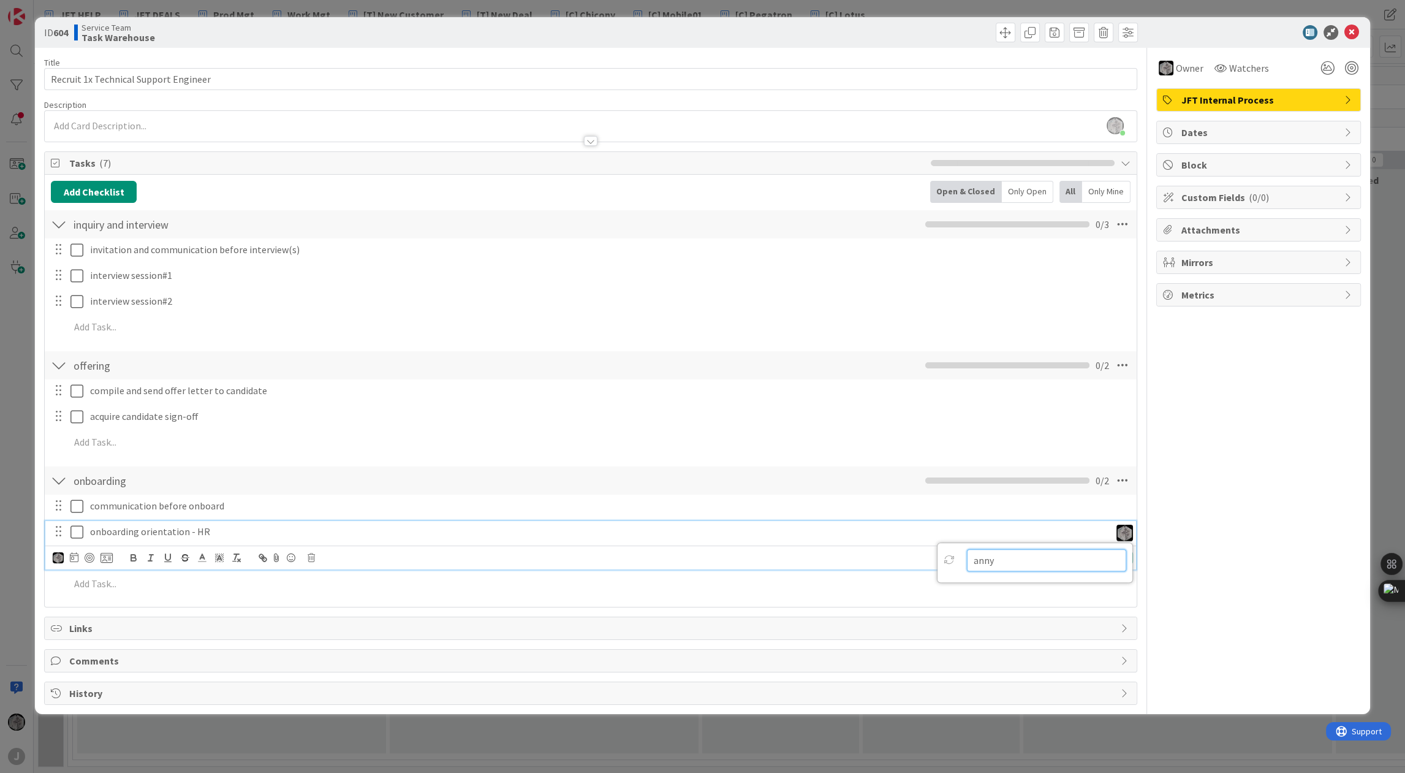
type input "anny"
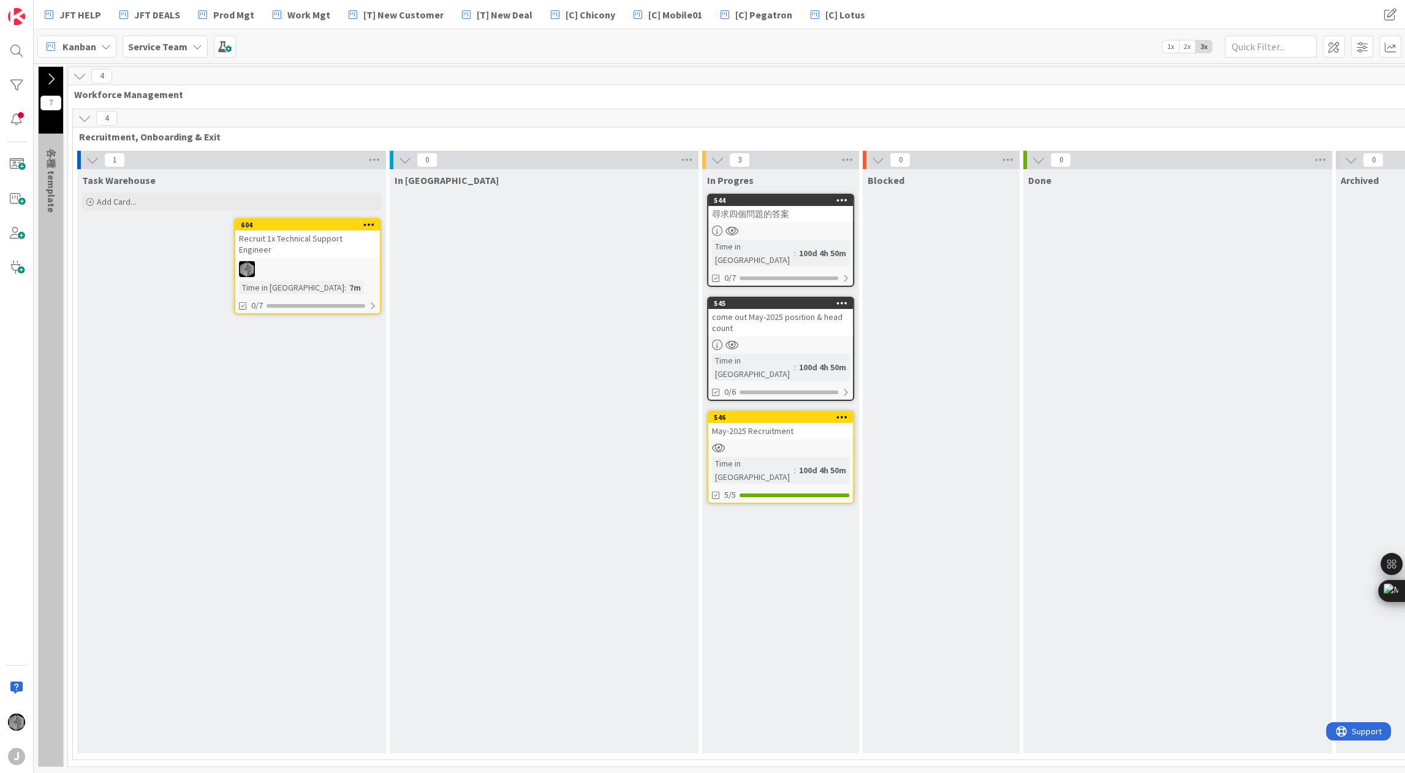
click at [345, 281] on div "Time in Column : 7m" at bounding box center [307, 287] width 137 height 13
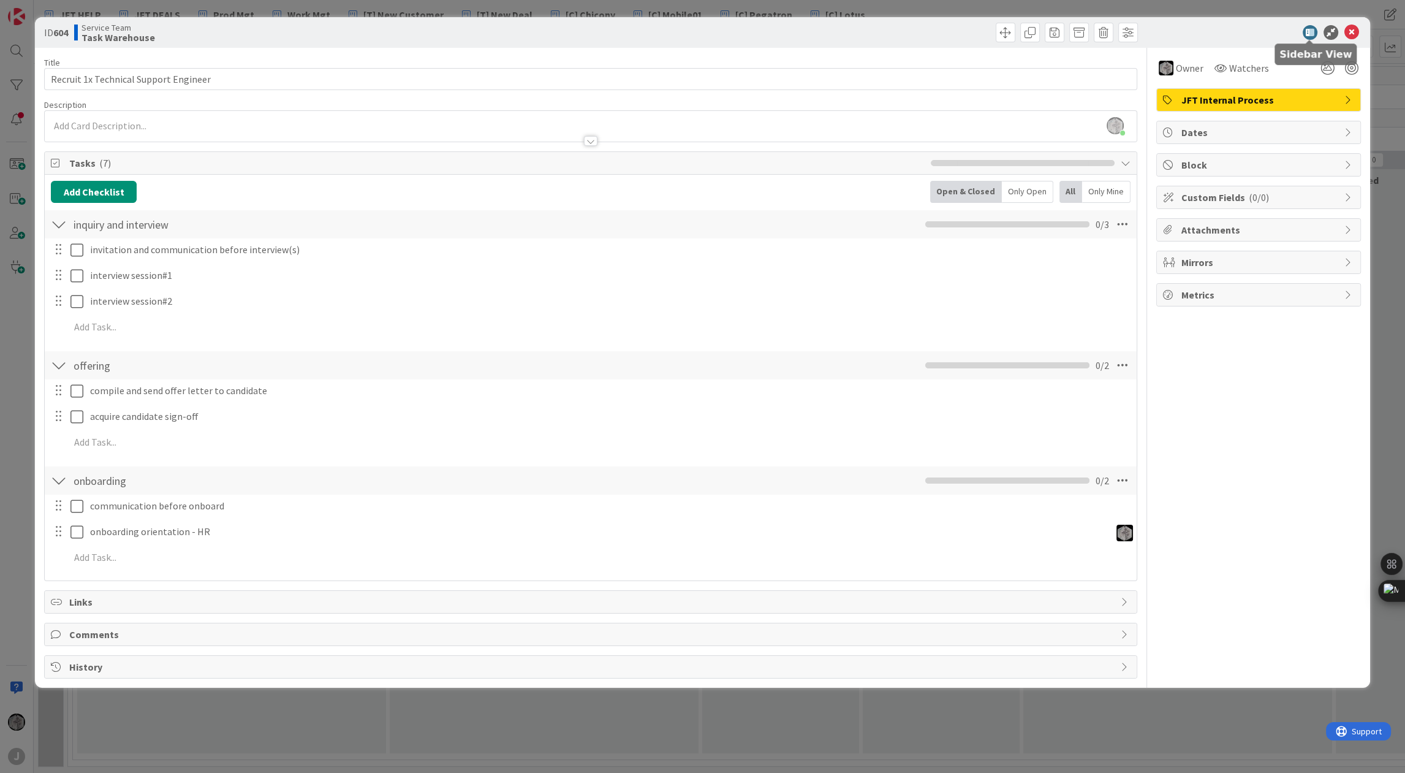
click at [1309, 32] on icon at bounding box center [1310, 32] width 15 height 15
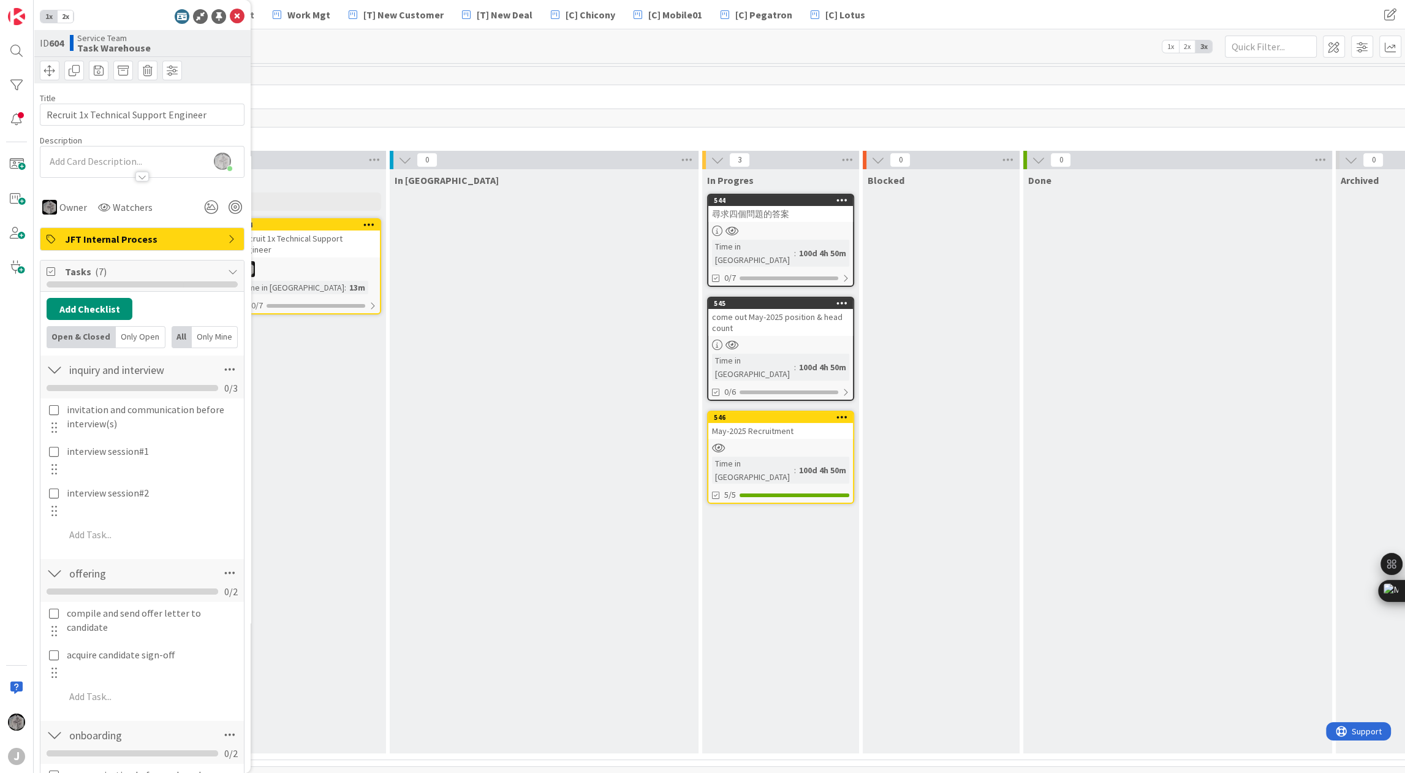
click at [67, 15] on span "2x" at bounding box center [65, 16] width 17 height 12
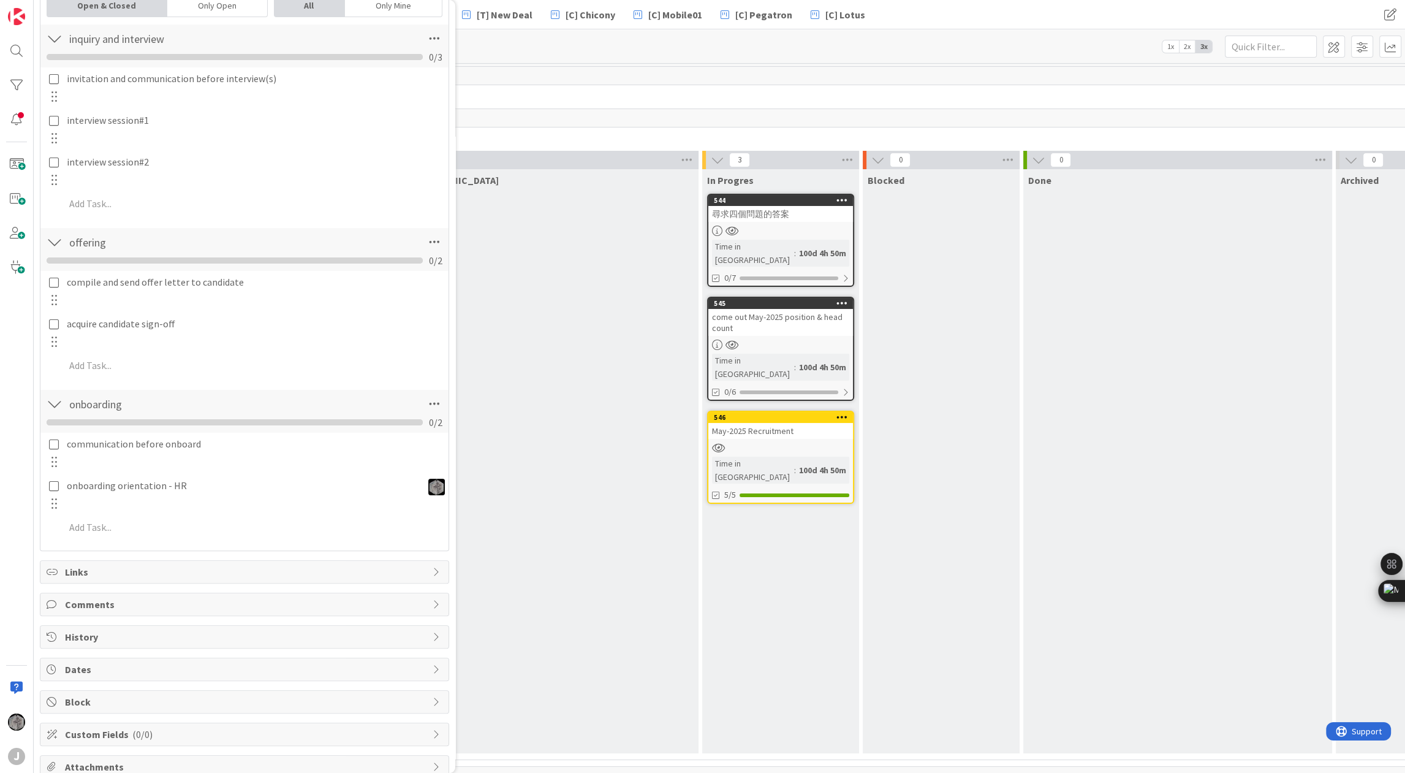
scroll to position [408, 0]
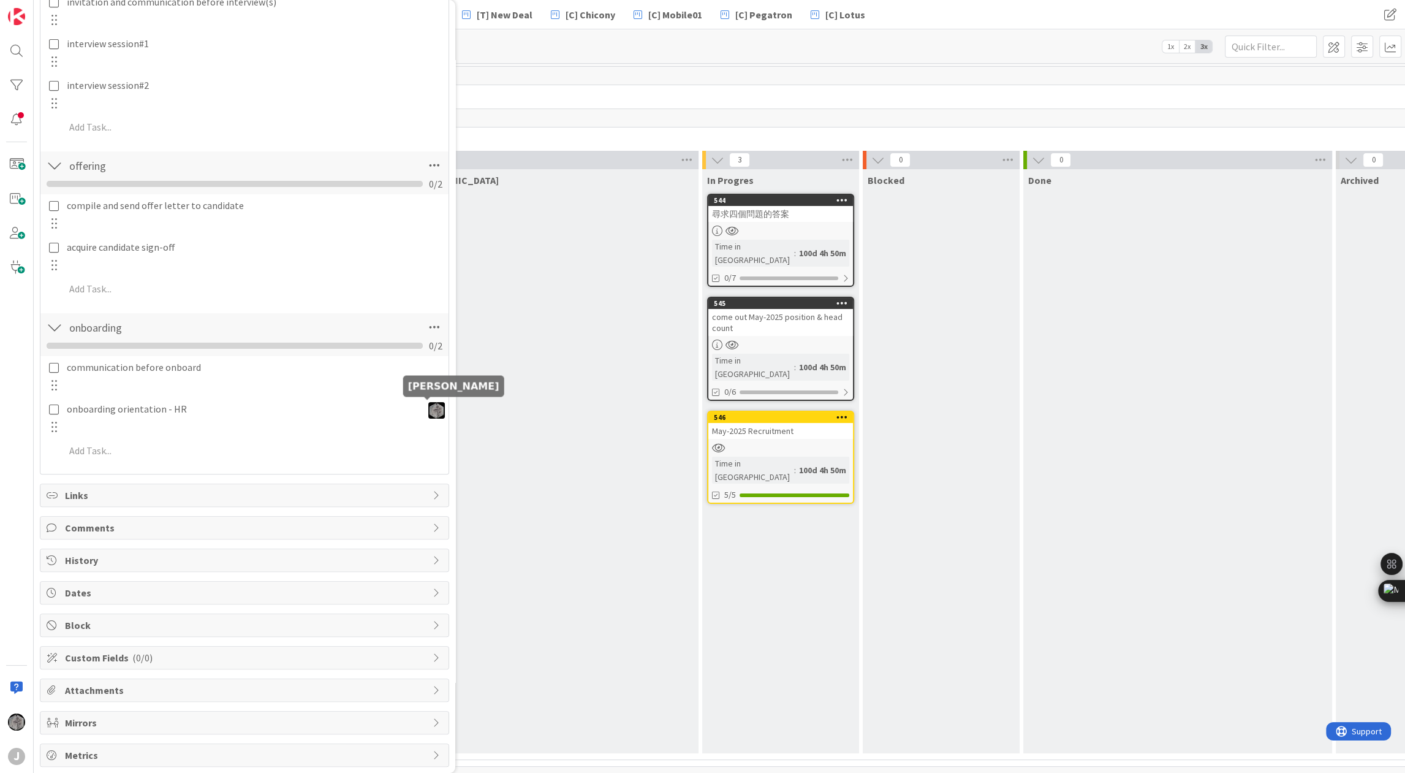
click at [429, 410] on img at bounding box center [436, 410] width 17 height 17
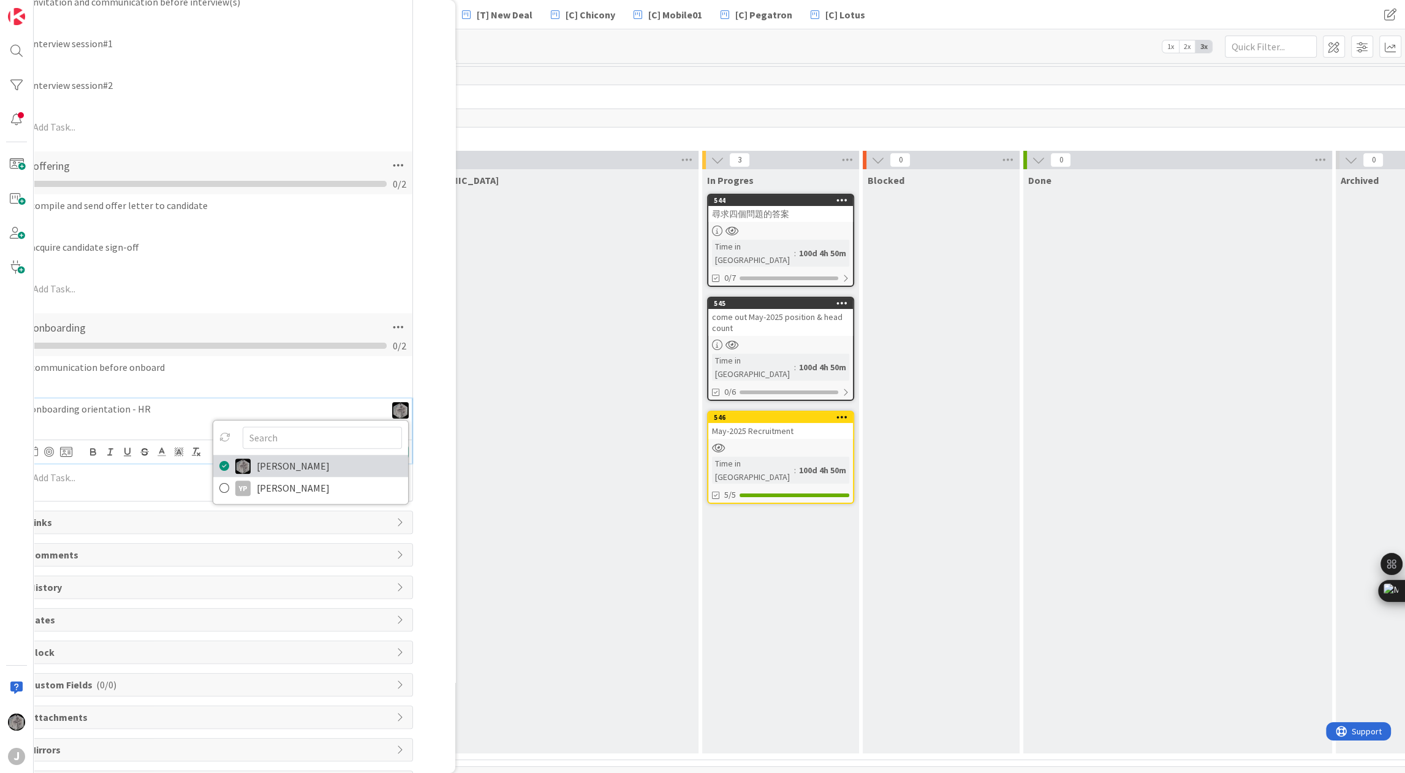
click at [219, 466] on icon at bounding box center [224, 466] width 10 height 18
click at [184, 423] on div "onboarding orientation - HR Tony Lin YP Yuan Pai" at bounding box center [209, 417] width 399 height 38
click at [191, 410] on p "onboarding orientation - HR" at bounding box center [206, 409] width 351 height 14
click at [365, 408] on p "onboarding orientation - HR" at bounding box center [206, 409] width 351 height 14
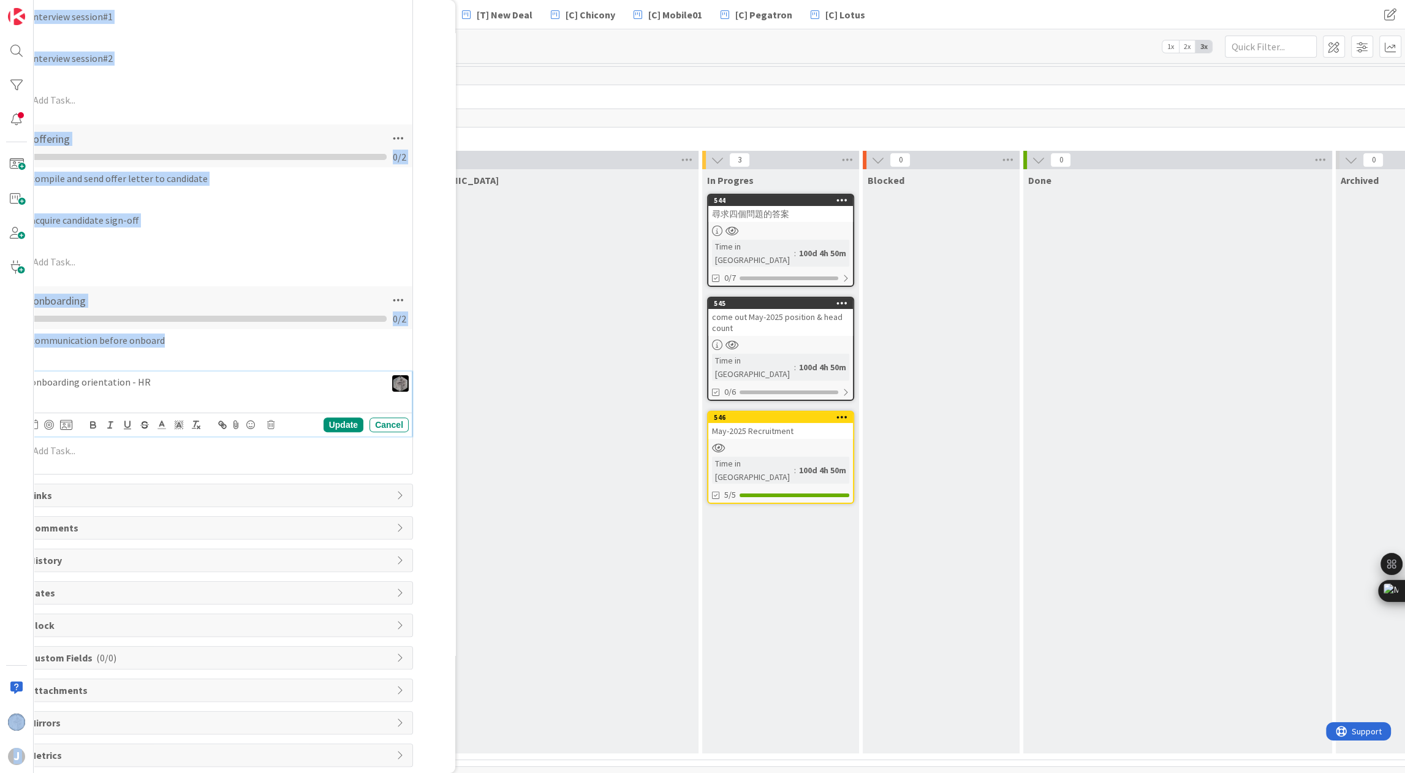
drag, startPoint x: 85, startPoint y: 397, endPoint x: 4, endPoint y: 400, distance: 81.0
click at [4, 400] on div "J 1x 2x ID 604 Service Team Task Warehouse Title 37 / 128 Recruit 1x Technical …" at bounding box center [17, 386] width 34 height 773
click at [167, 371] on div "communication before onboard Update Cancel" at bounding box center [208, 362] width 407 height 65
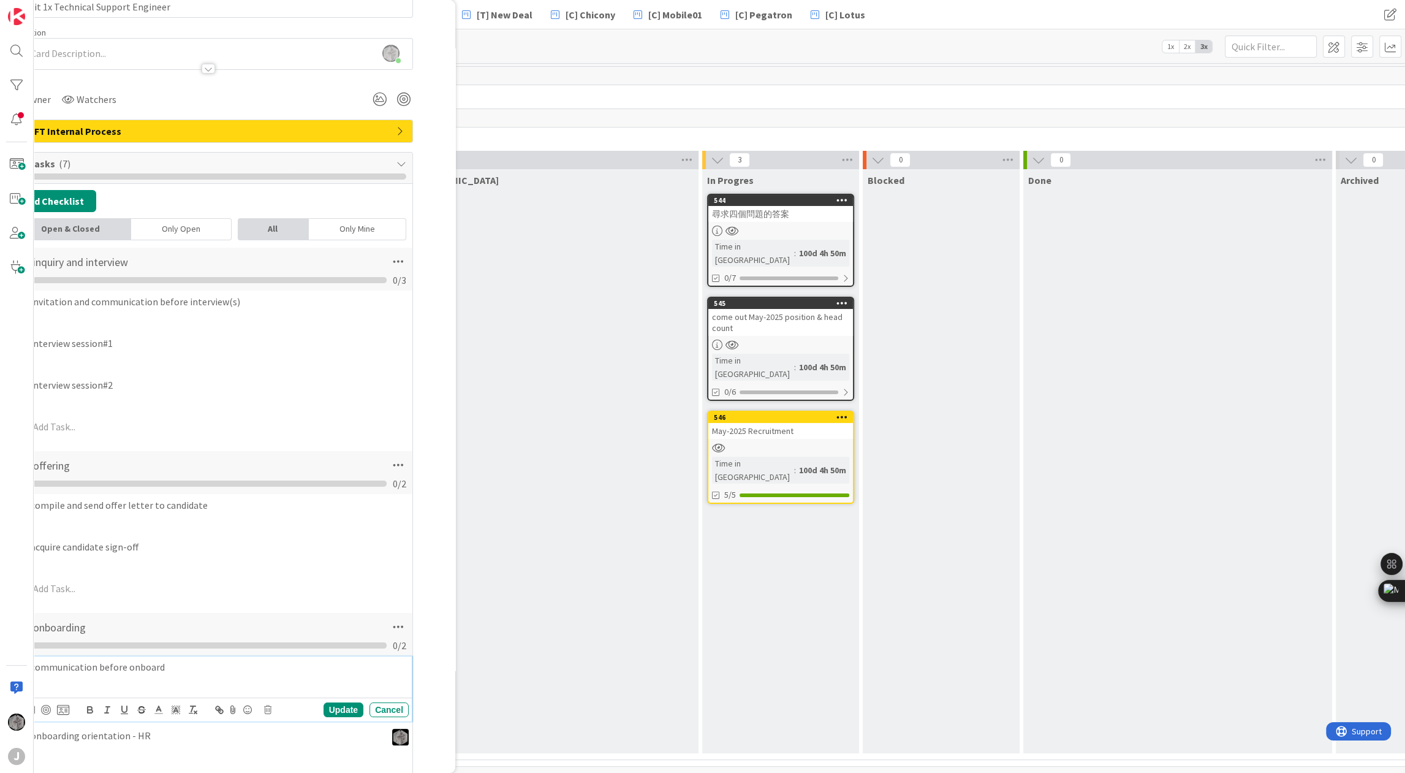
scroll to position [0, 36]
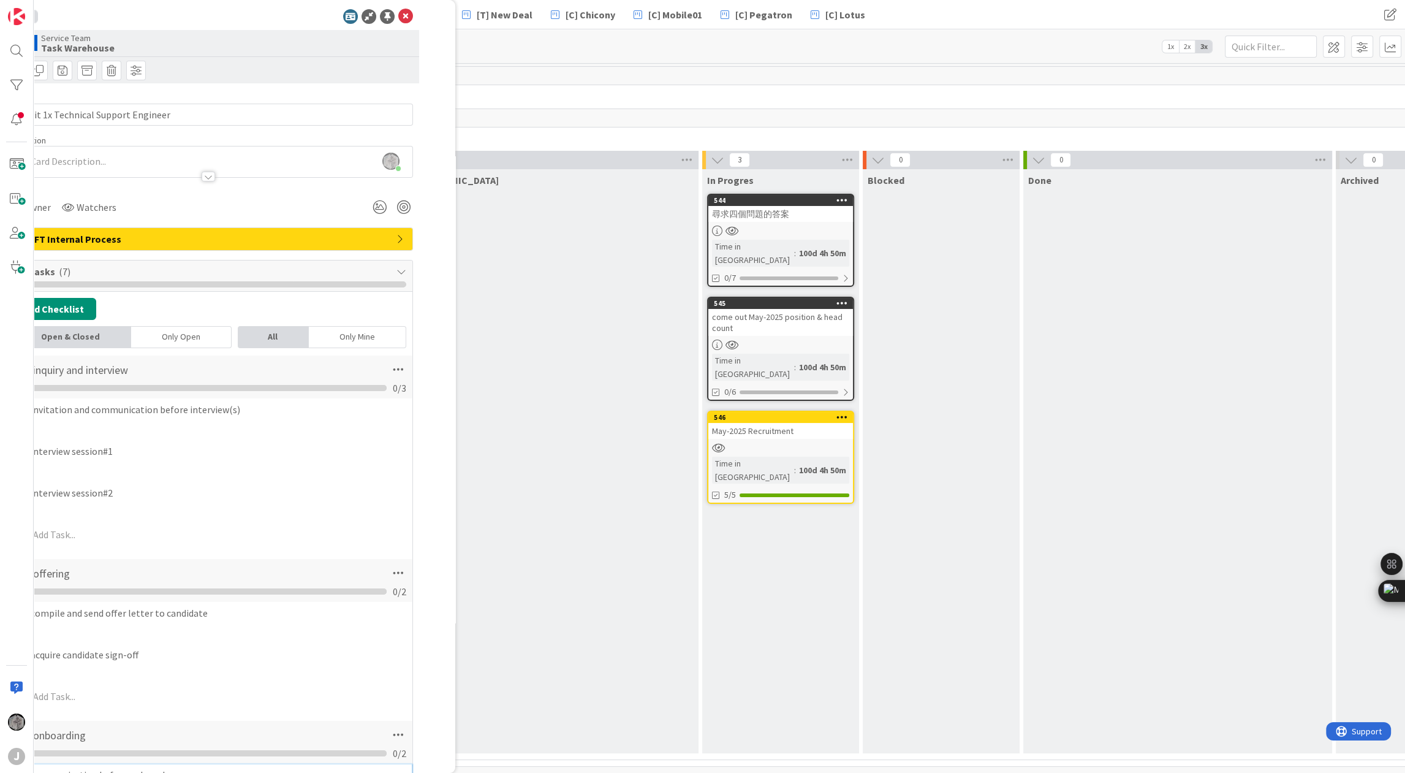
click at [113, 20] on div "1x 2x" at bounding box center [208, 16] width 409 height 15
click at [362, 13] on icon at bounding box center [369, 16] width 15 height 15
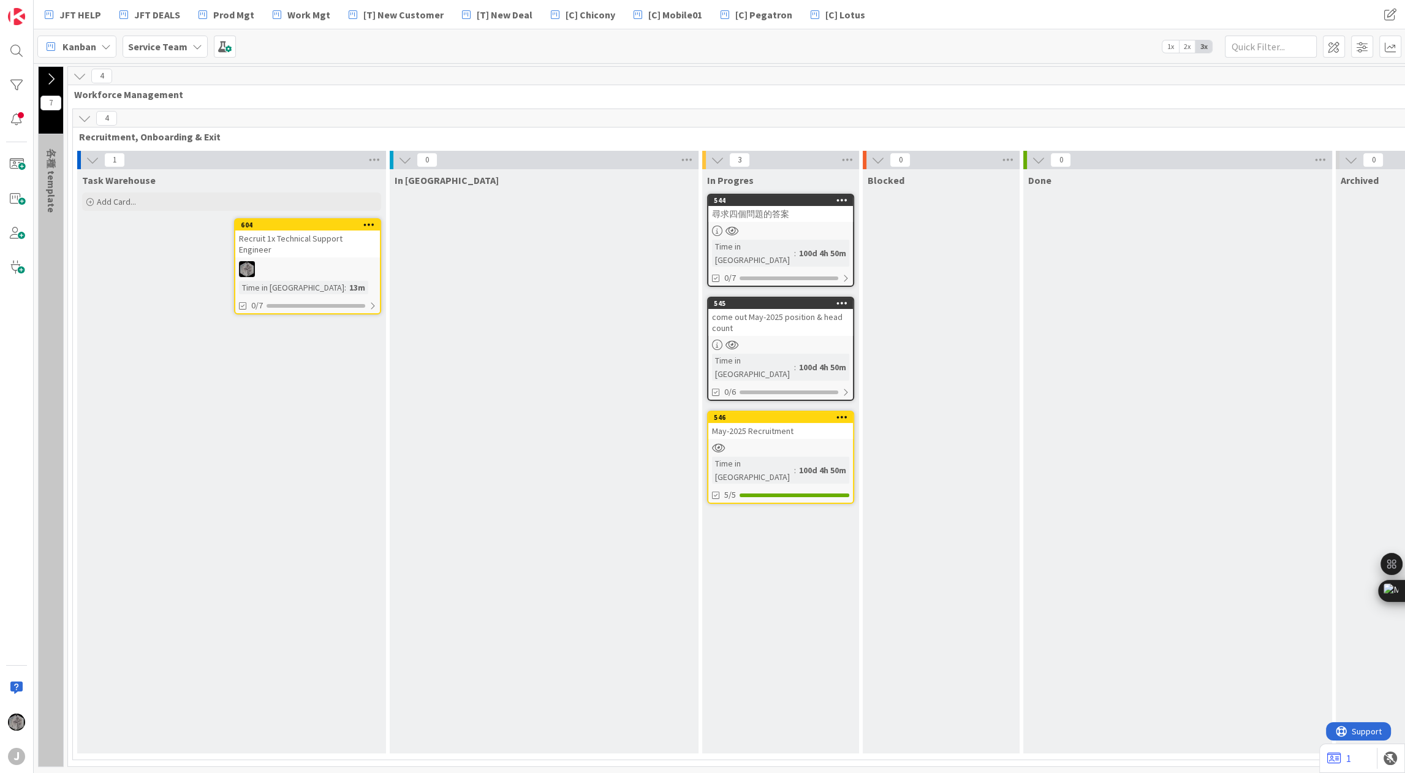
click at [268, 261] on div at bounding box center [307, 269] width 145 height 16
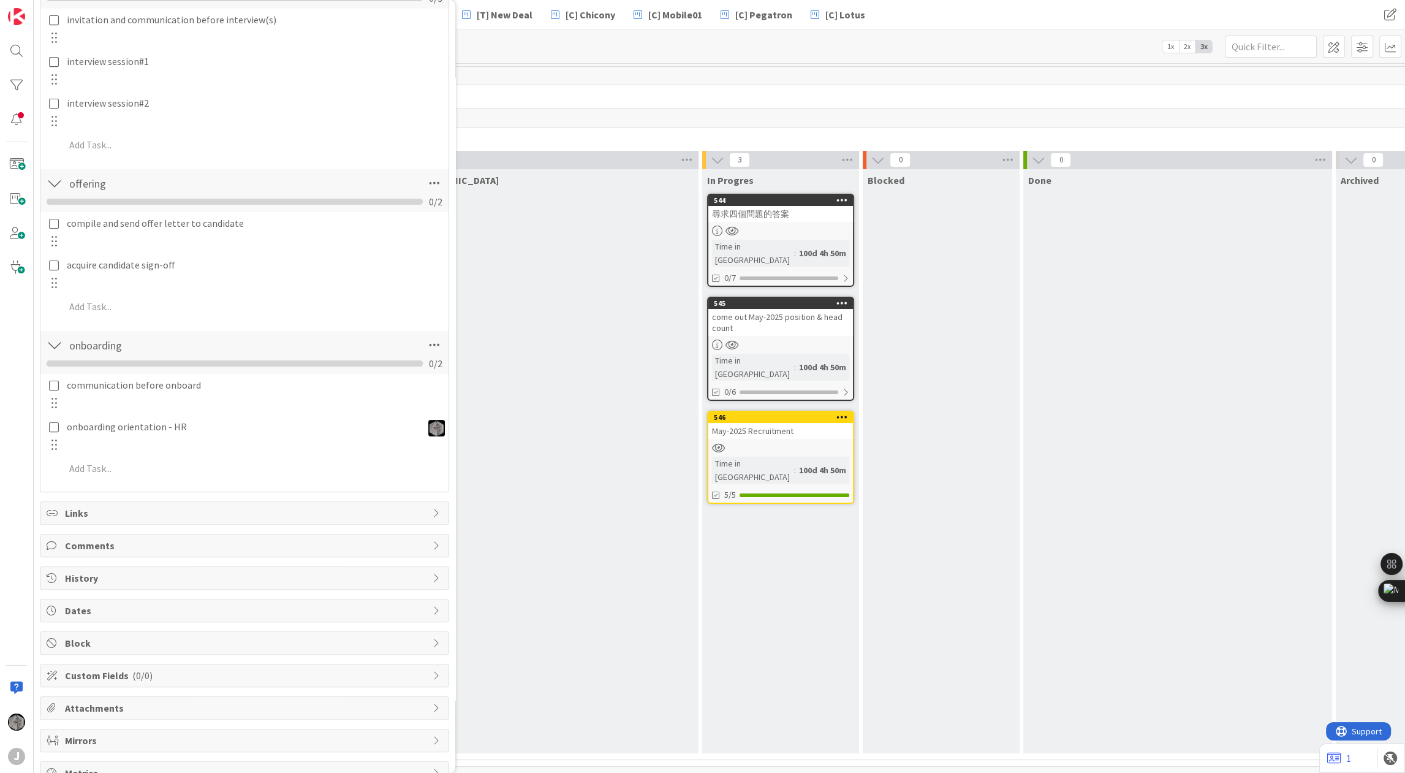
scroll to position [408, 0]
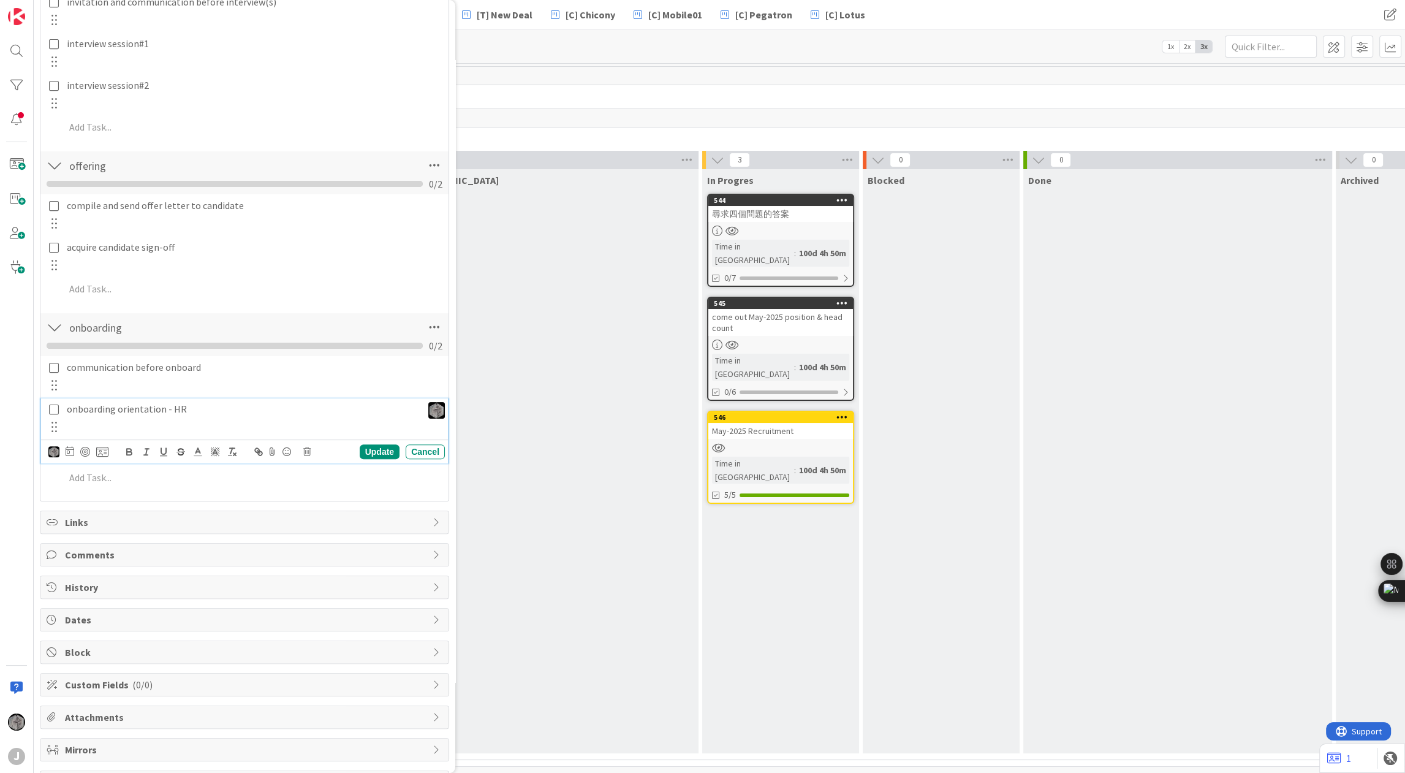
click at [72, 403] on p "onboarding orientation - HR" at bounding box center [242, 409] width 351 height 14
click at [53, 449] on img at bounding box center [53, 451] width 11 height 11
click at [61, 477] on icon at bounding box center [60, 476] width 11 height 11
click at [188, 406] on p "onboarding orientation - HR" at bounding box center [253, 409] width 373 height 14
click at [66, 407] on div "onboarding orientation - HR" at bounding box center [253, 408] width 383 height 21
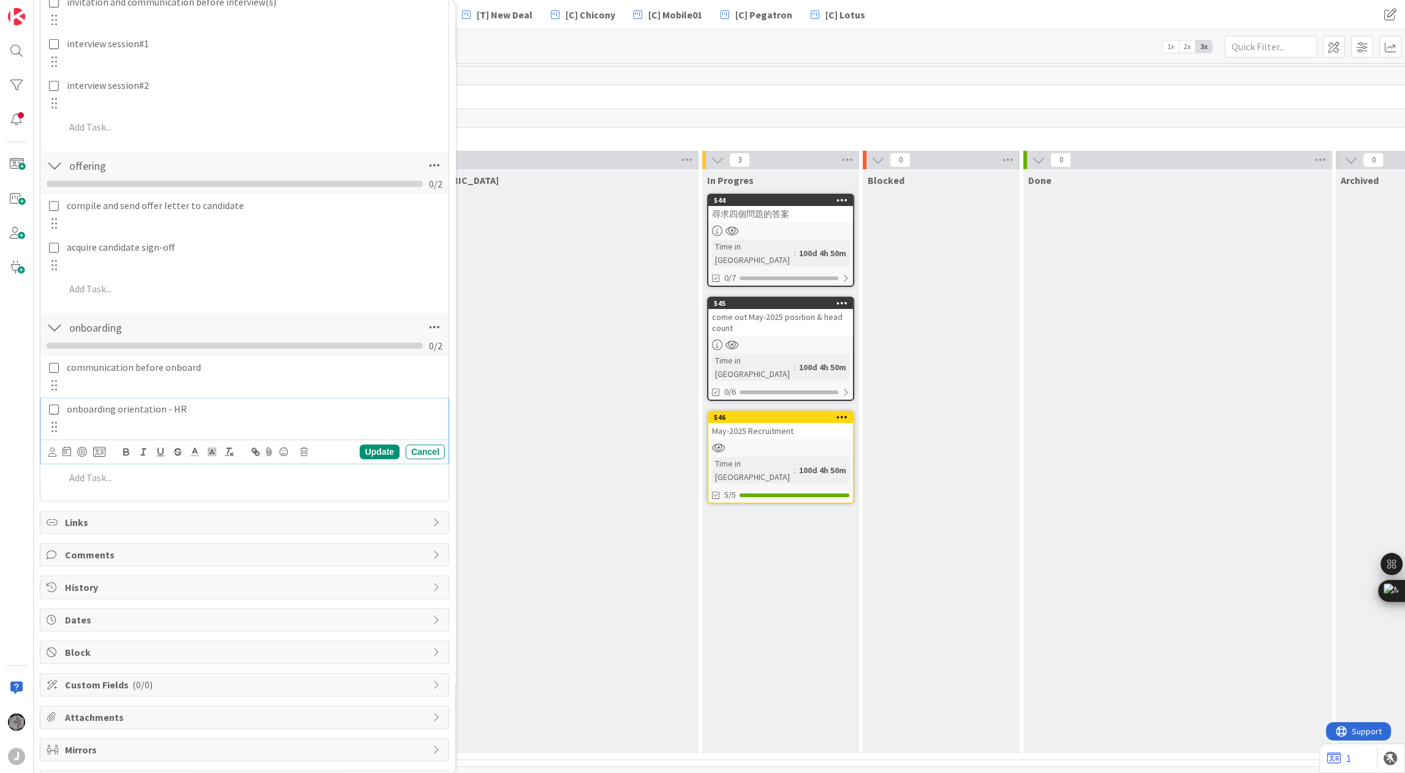
click at [194, 405] on p "onboarding orientation - HR" at bounding box center [253, 409] width 373 height 14
click at [374, 448] on div "Update" at bounding box center [380, 451] width 40 height 15
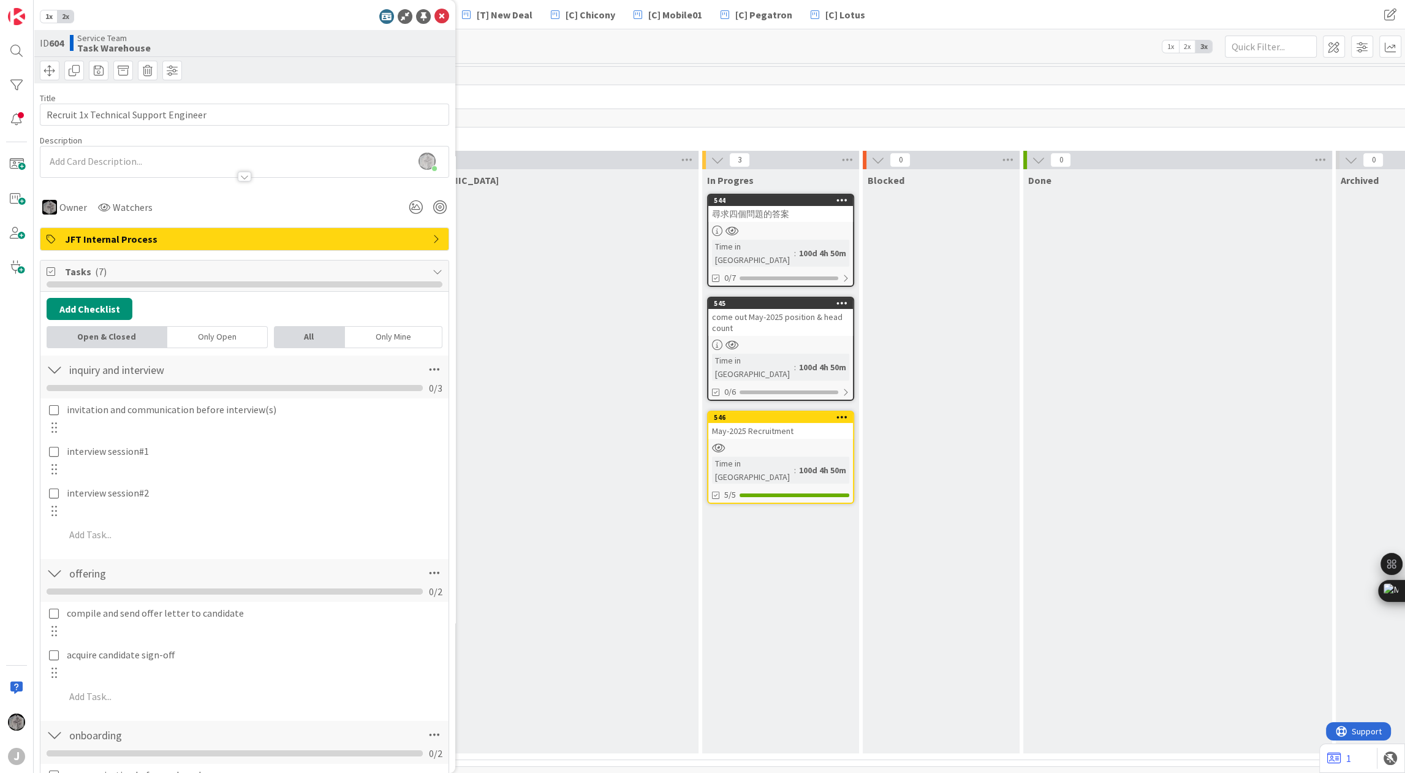
click at [433, 7] on div "1x 2x ID 604 Service Team Task Warehouse Title 37 / 128 Recruit 1x Technical Su…" at bounding box center [245, 386] width 422 height 773
click at [435, 16] on icon at bounding box center [442, 16] width 15 height 15
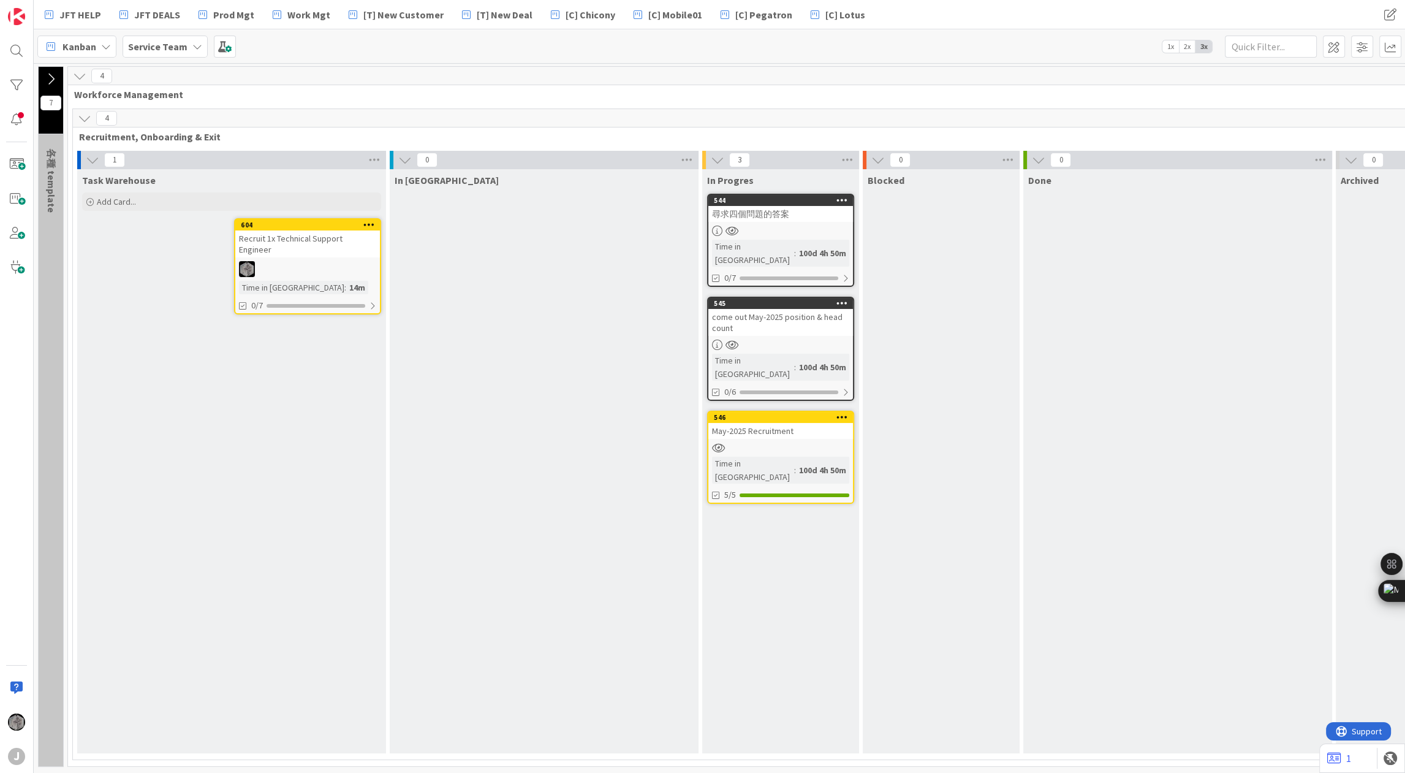
drag, startPoint x: 329, startPoint y: 240, endPoint x: 367, endPoint y: 227, distance: 39.7
click at [367, 227] on icon at bounding box center [369, 224] width 12 height 9
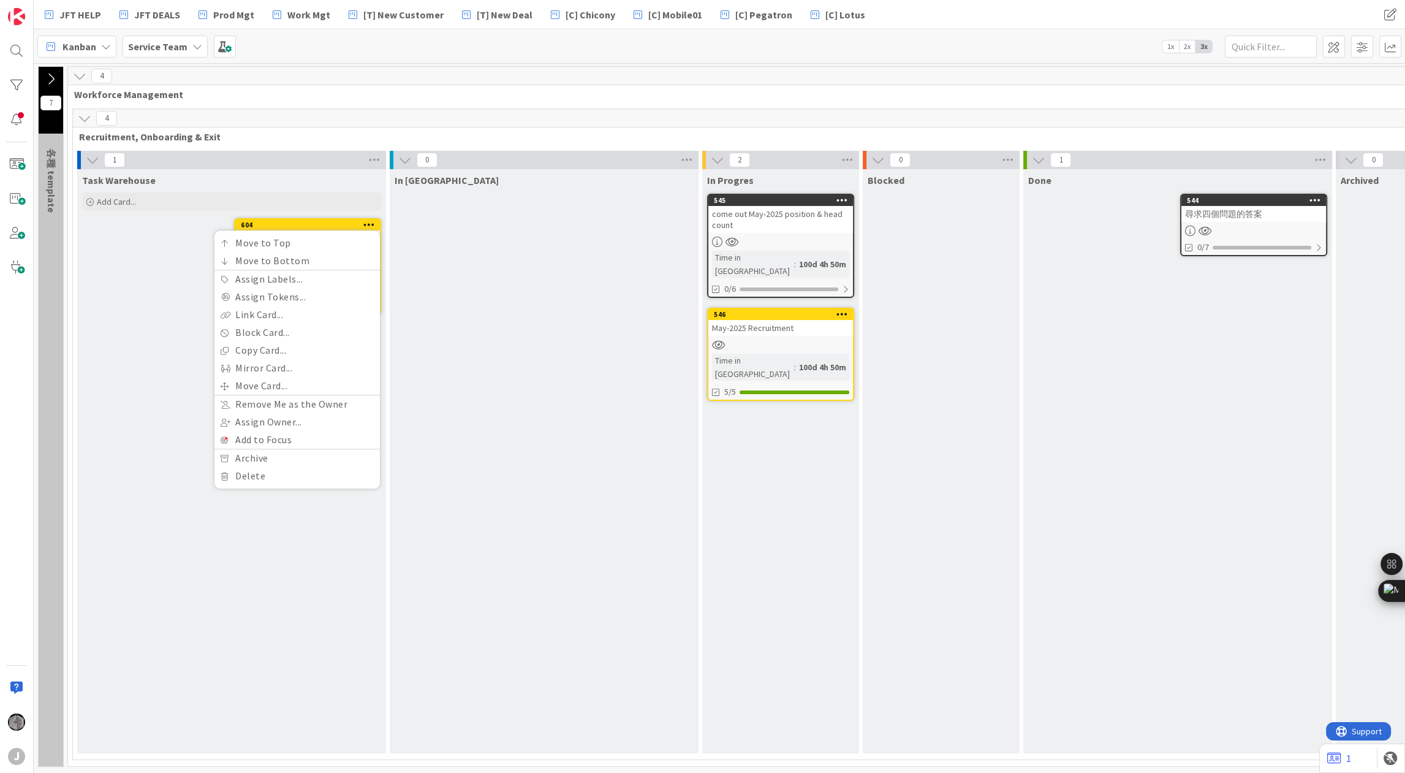
click at [146, 555] on div "Task Warehouse Add Card... Template Not Set Not Set Add Card Templates Title 0 …" at bounding box center [231, 461] width 309 height 584
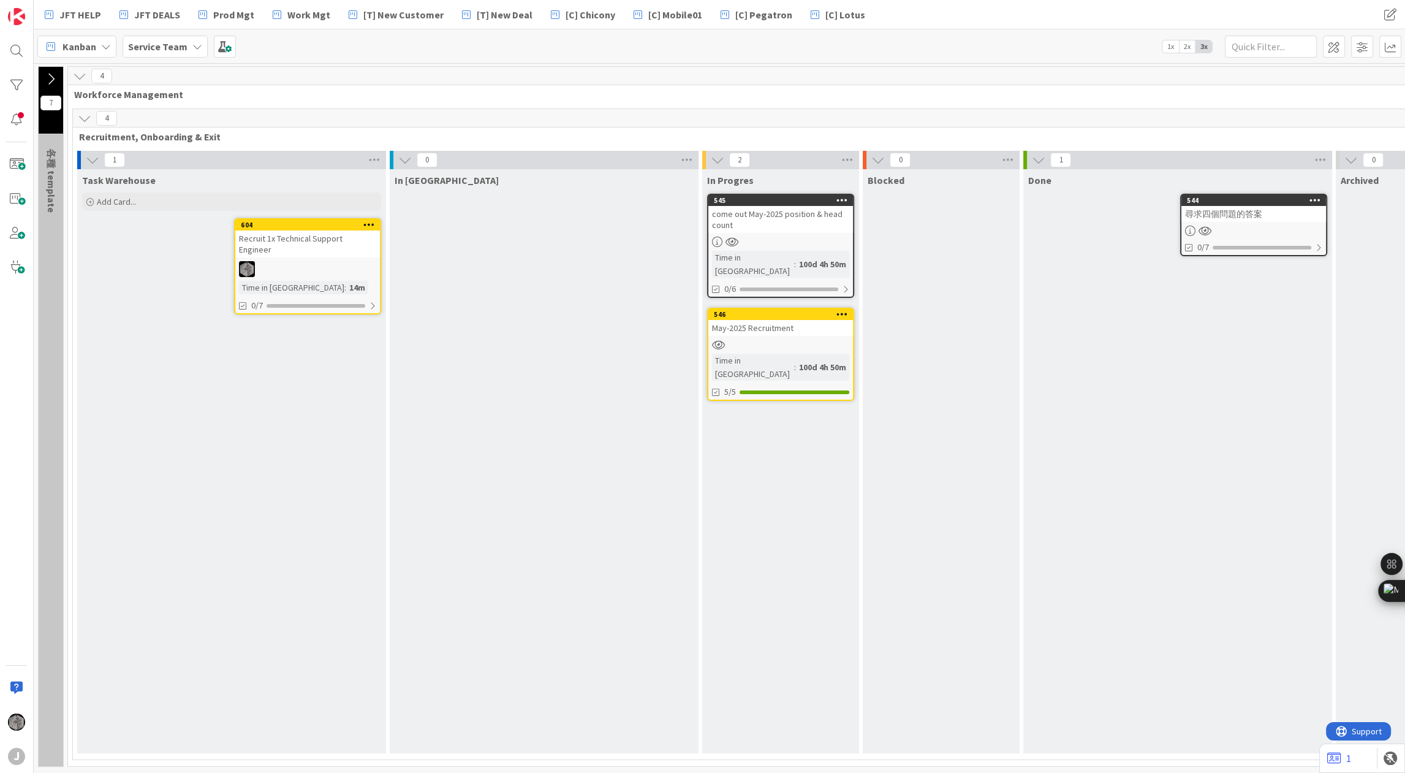
click at [331, 247] on link "604 Move to Top Move to Bottom Assign Labels... Assign Tokens... Link Card... B…" at bounding box center [307, 266] width 147 height 96
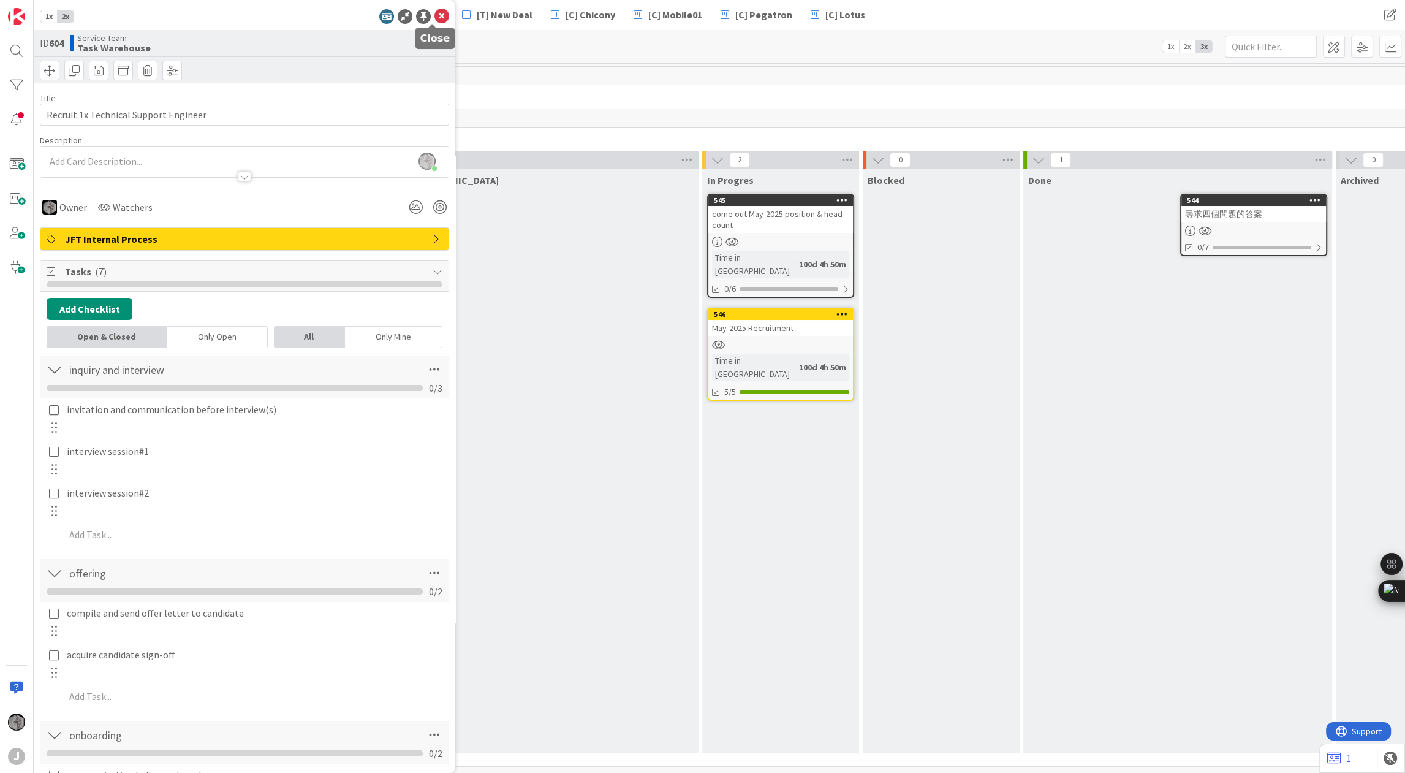
click at [435, 18] on icon at bounding box center [442, 16] width 15 height 15
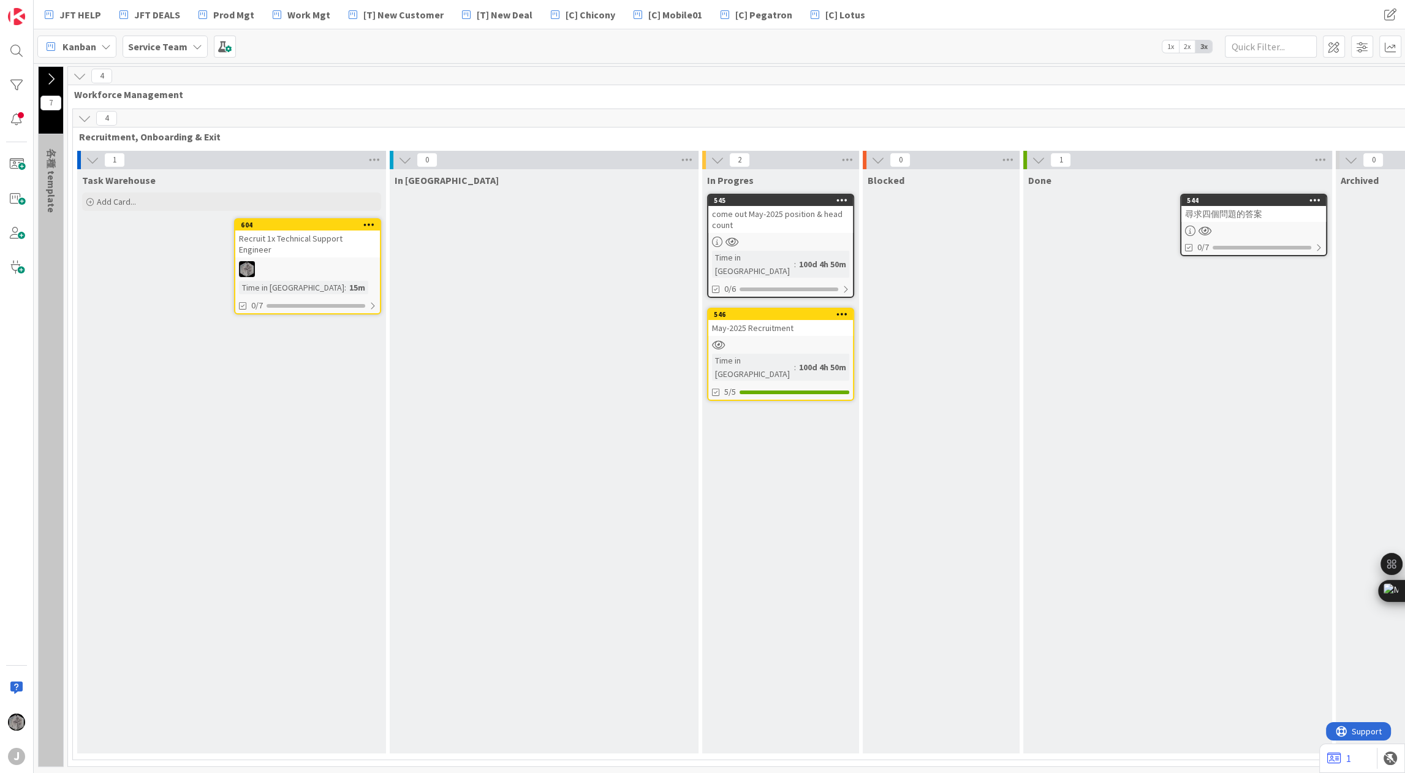
click at [371, 227] on icon at bounding box center [369, 224] width 12 height 9
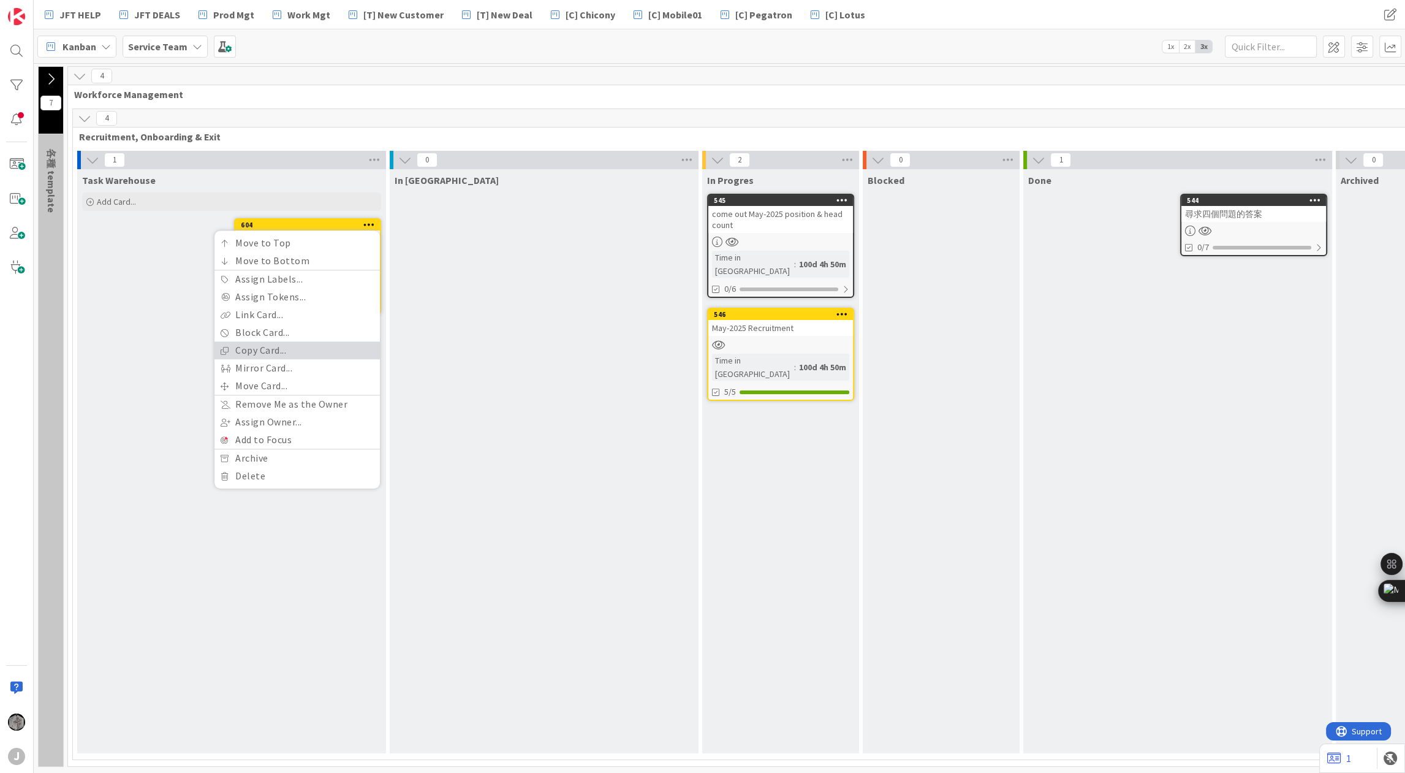
click at [329, 344] on link "Copy Card..." at bounding box center [297, 350] width 165 height 18
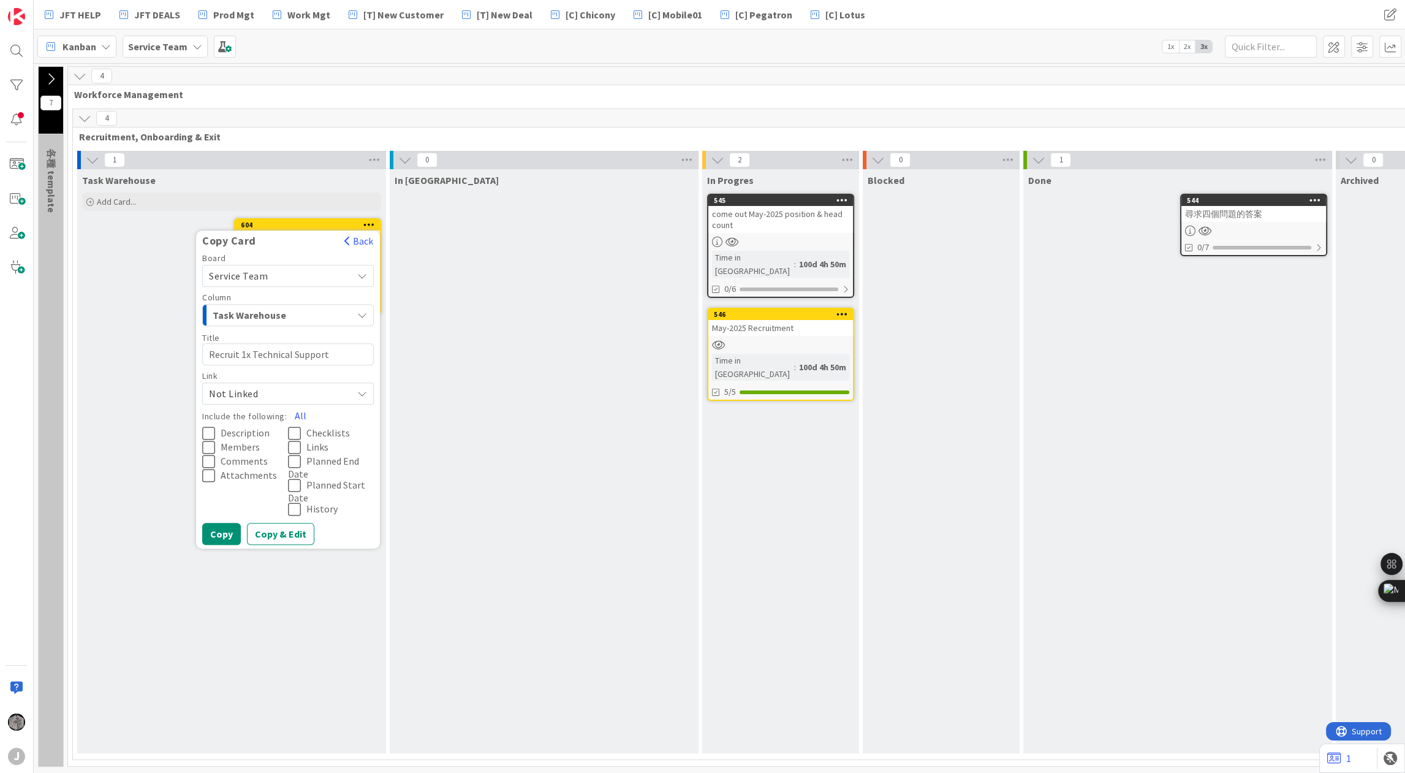
click at [253, 353] on textarea "Recruit 1x Technical Support Engineer" at bounding box center [288, 354] width 172 height 22
type textarea "x"
type textarea "Recruit 1x STechnical Support Engineer"
type textarea "x"
type textarea "Recruit 1x SrTechnical Support Engineer"
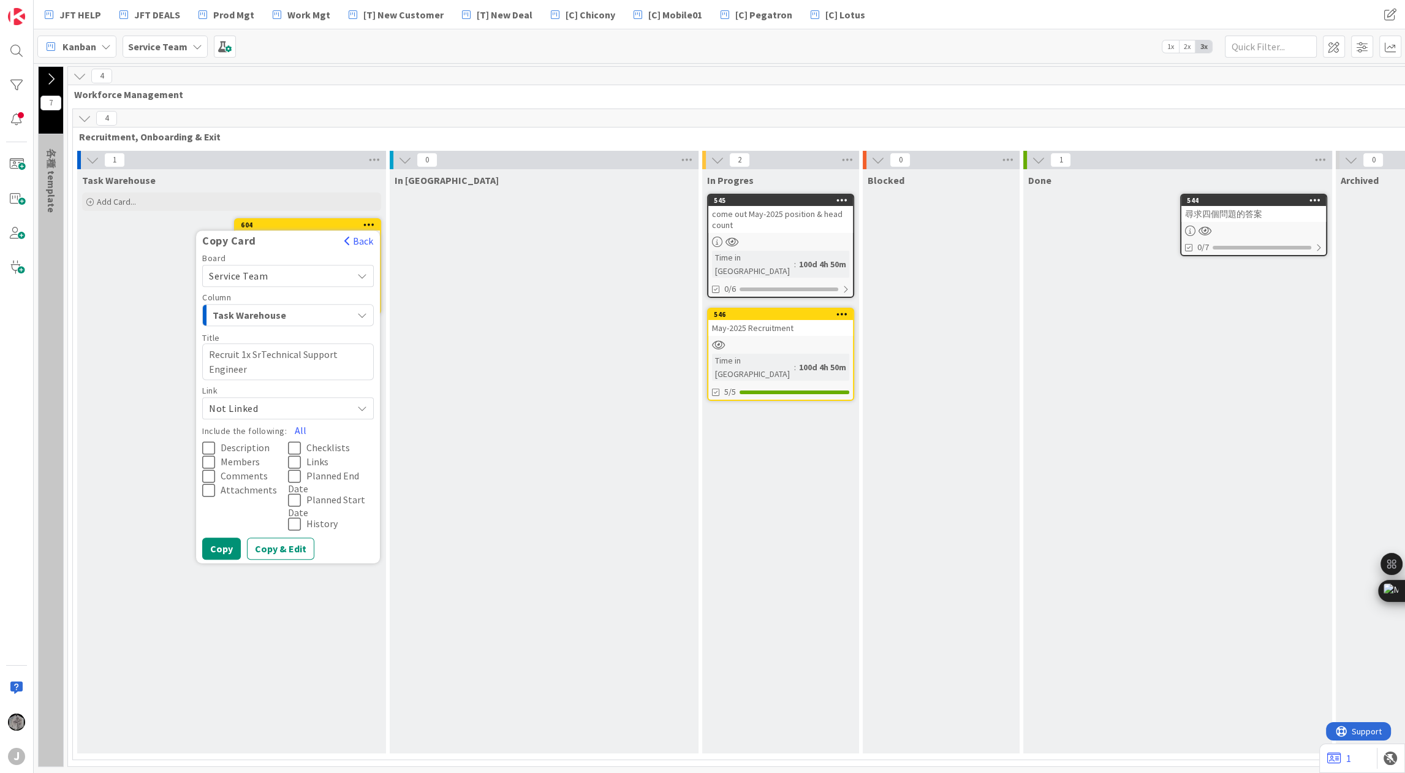
type textarea "x"
type textarea "Recruit 1x Sr.Technical Support Engineer"
type textarea "x"
type textarea "Recruit 1x Sr. Technical Support Engineer"
click at [300, 427] on button "All" at bounding box center [301, 430] width 28 height 22
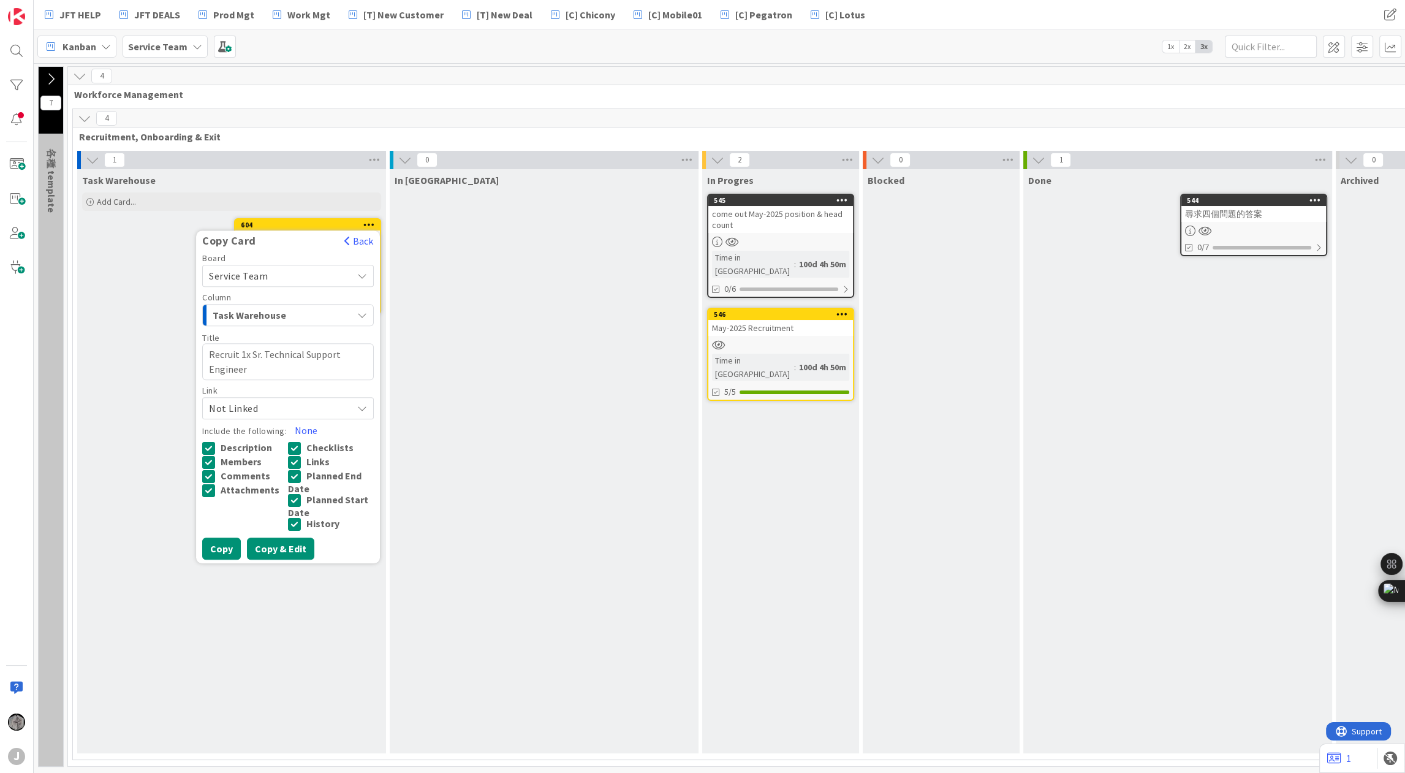
click at [260, 550] on button "Copy & Edit" at bounding box center [280, 549] width 67 height 22
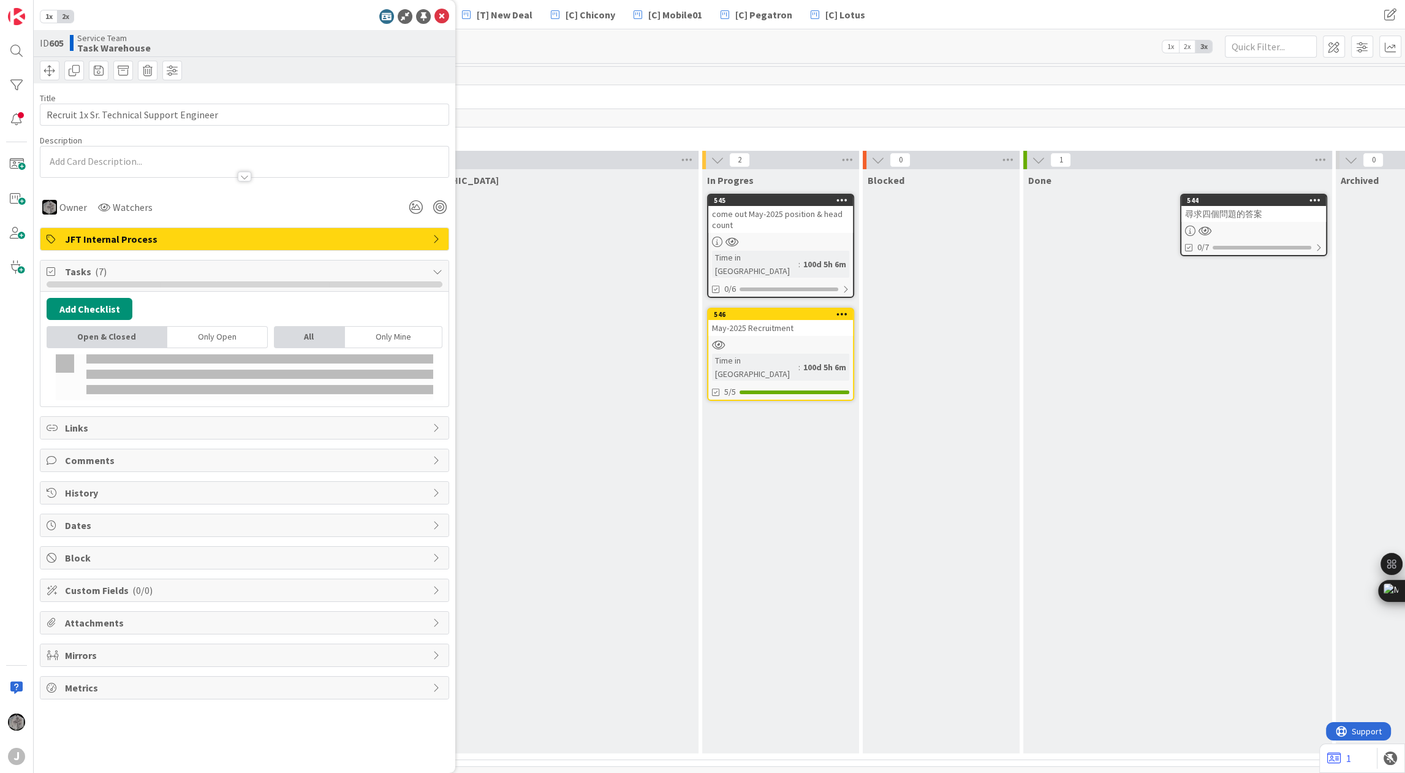
type textarea "x"
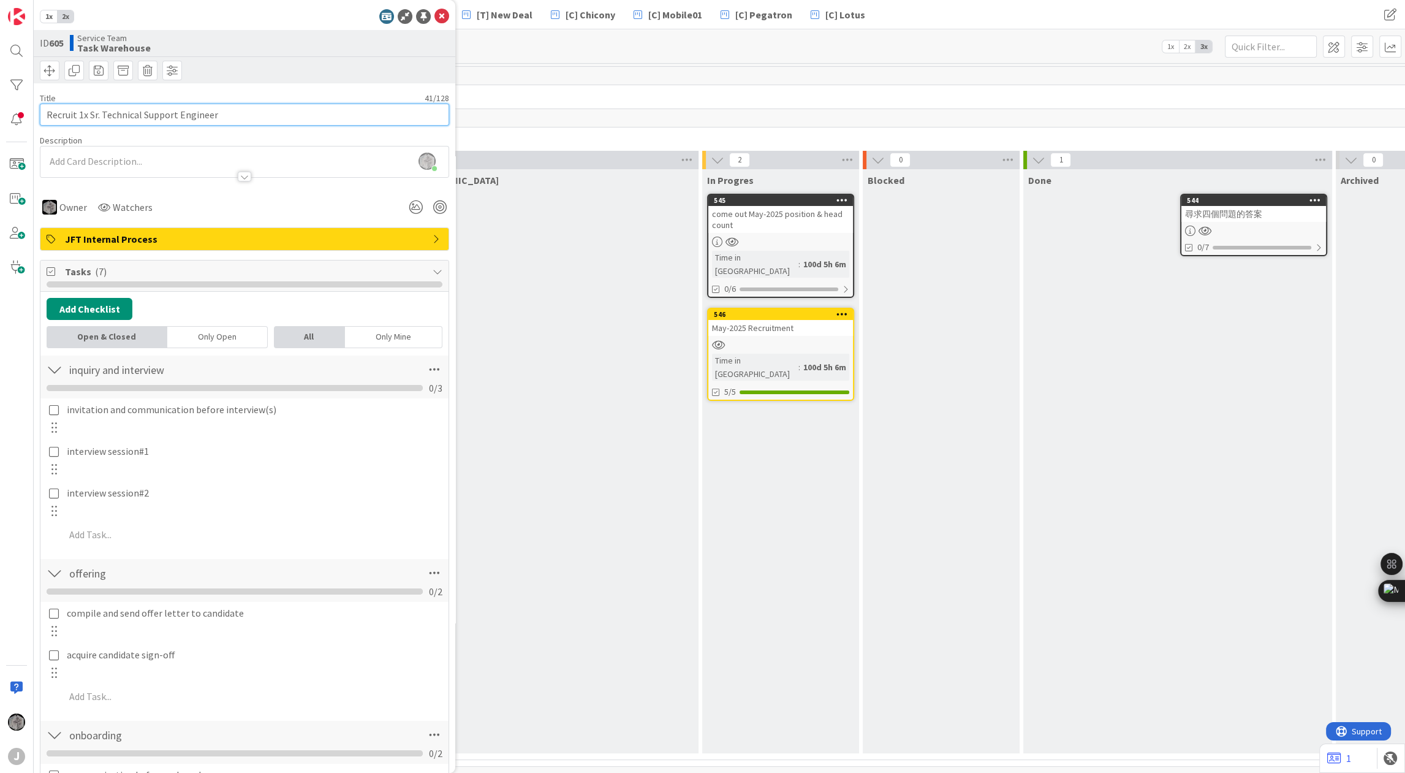
click at [238, 113] on input "Recruit 1x Sr. Technical Support Engineer" at bounding box center [244, 115] width 409 height 22
type input "Recruit 1x Sr. Technical Support Engineer"
type textarea "x"
type input "Recruit 1x Sr. Technical Support Engineer #1"
type textarea "x"
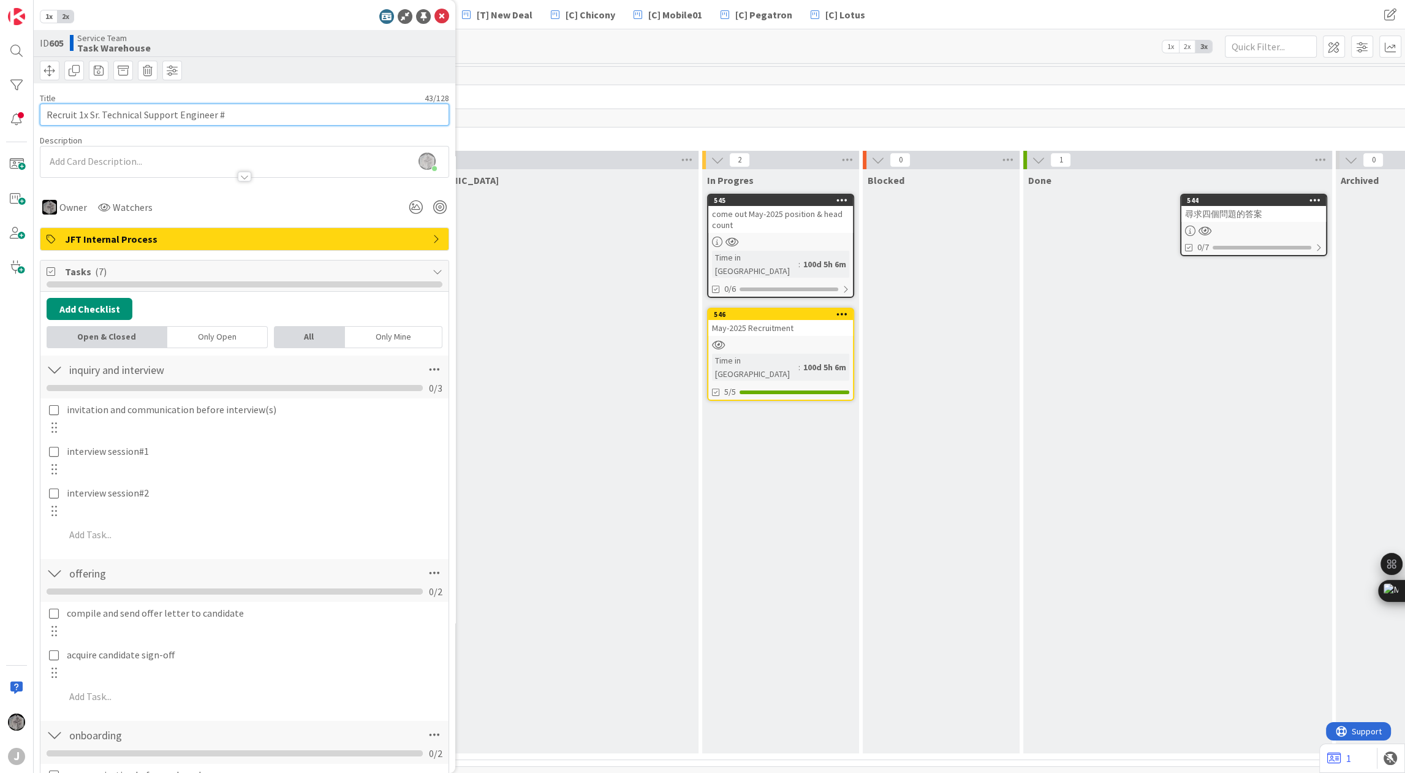
type input "Recruit 1x Sr. Technical Support Engineer"
type textarea "x"
type input "Recruit #1 Sr. Technical Support Engineer"
type textarea "x"
type input "Recruit 1x Sr. Technical Support Engineer"
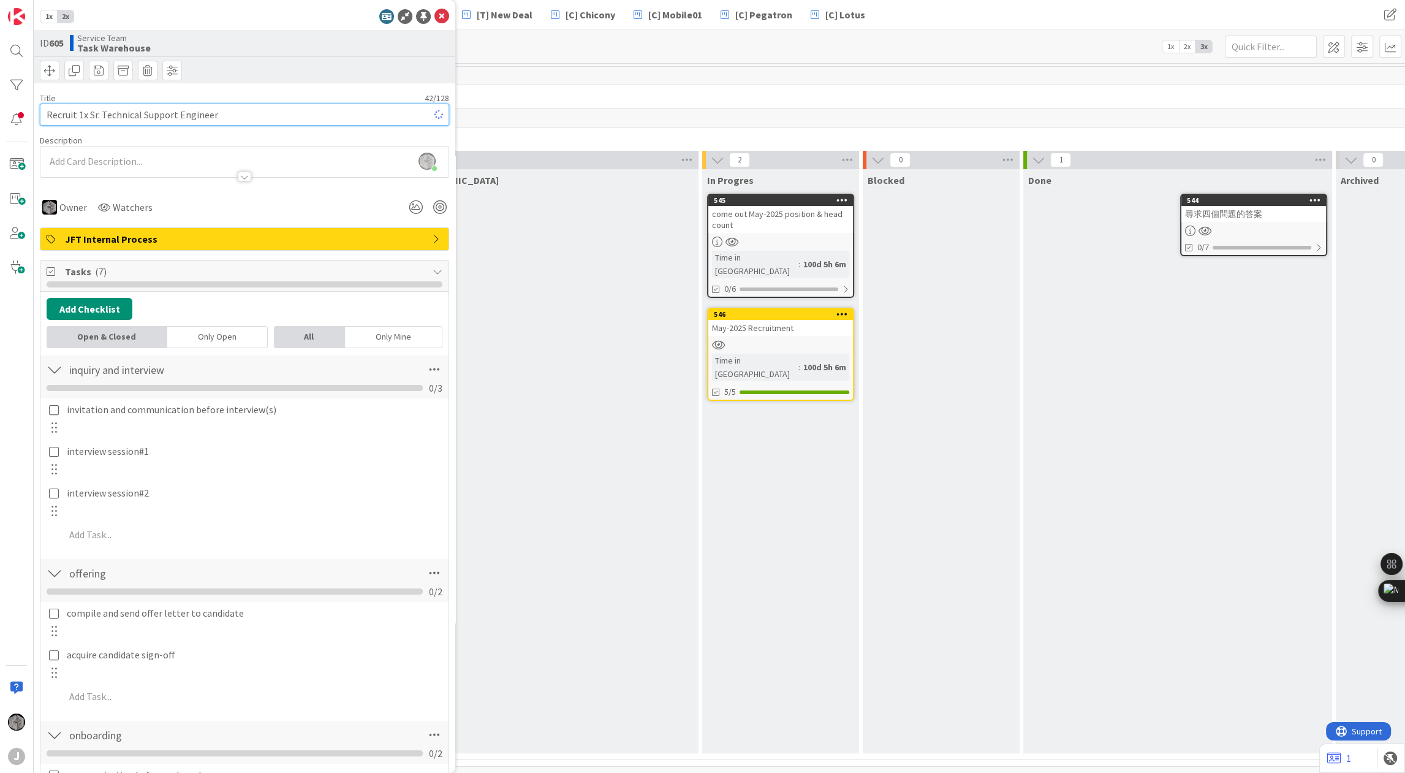
type textarea "x"
type input "Recruit 1x( Sr. Technical Support Engineer"
type textarea "x"
type input "Recruit 1x(#1) Sr. Technical Support Engineer"
type textarea "x"
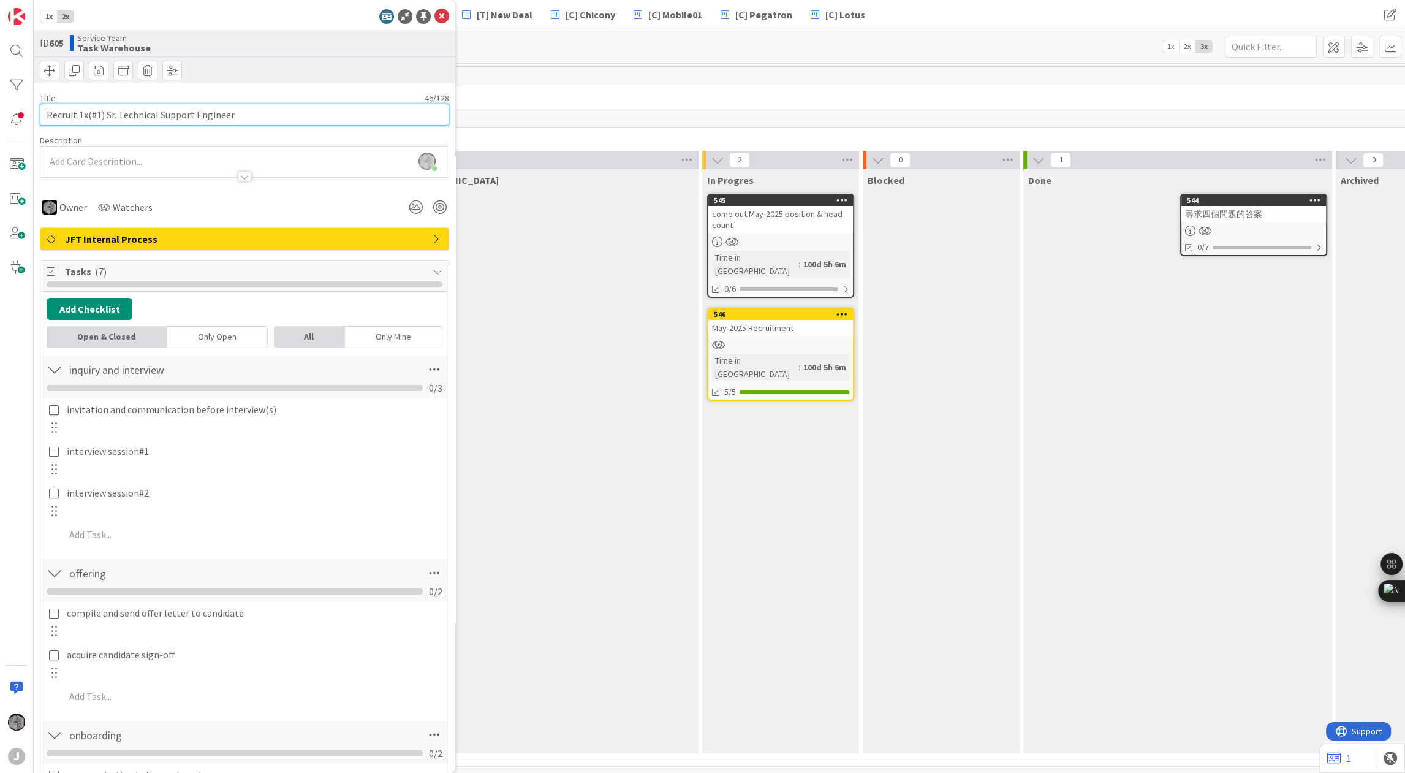
type input "Recruit 1x(#1) Sr. Technical Support Engineer"
click at [545, 402] on div "In Queue" at bounding box center [544, 461] width 309 height 584
click at [438, 15] on icon at bounding box center [442, 16] width 15 height 15
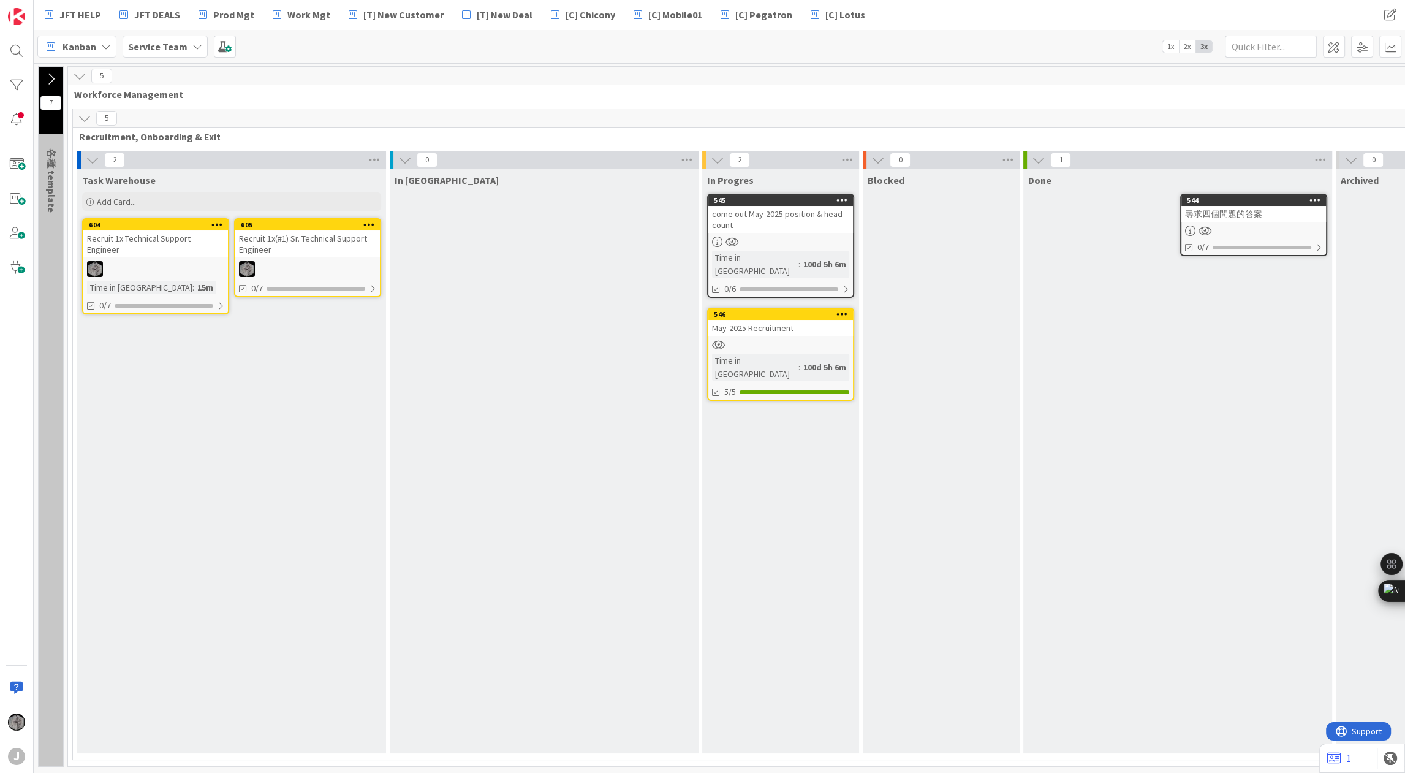
click at [367, 222] on icon at bounding box center [369, 224] width 12 height 9
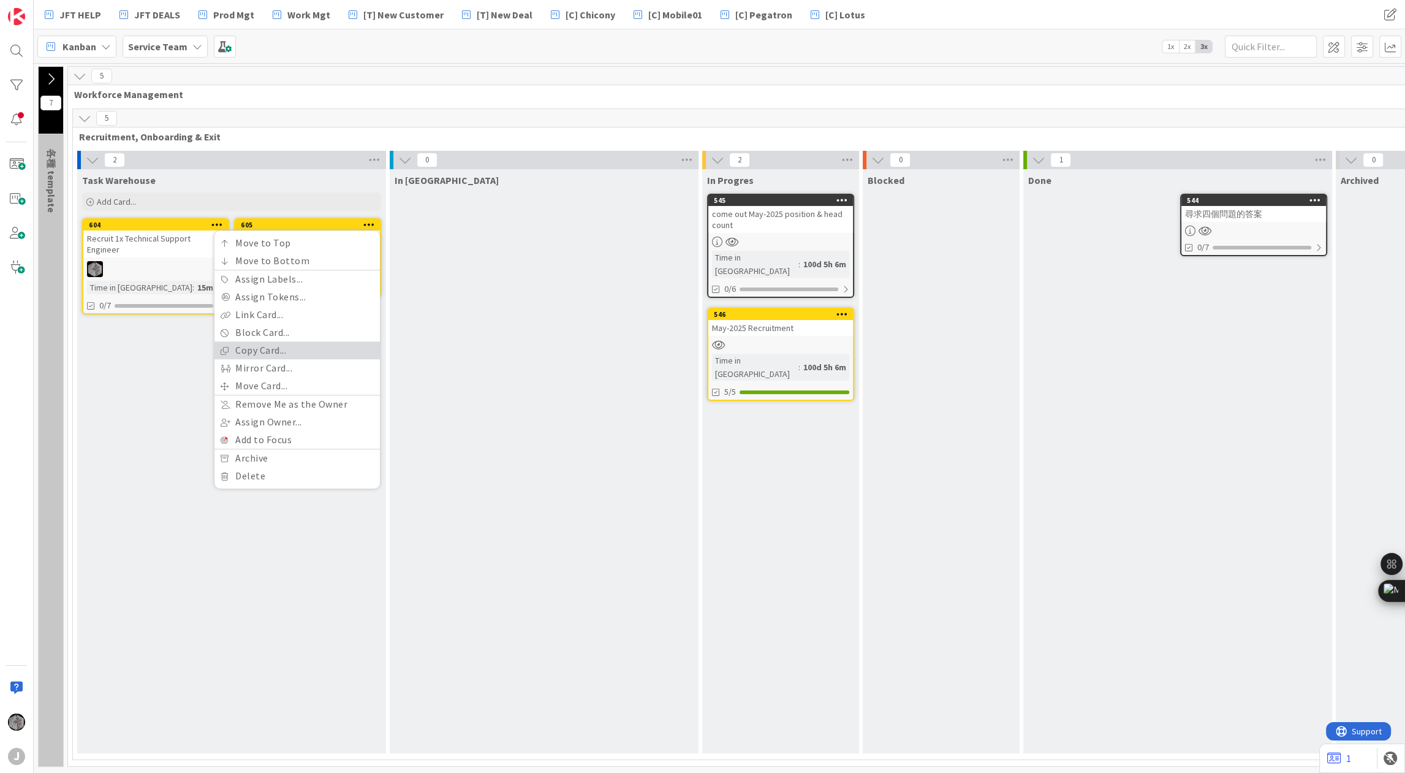
click at [292, 342] on link "Copy Card..." at bounding box center [297, 350] width 165 height 18
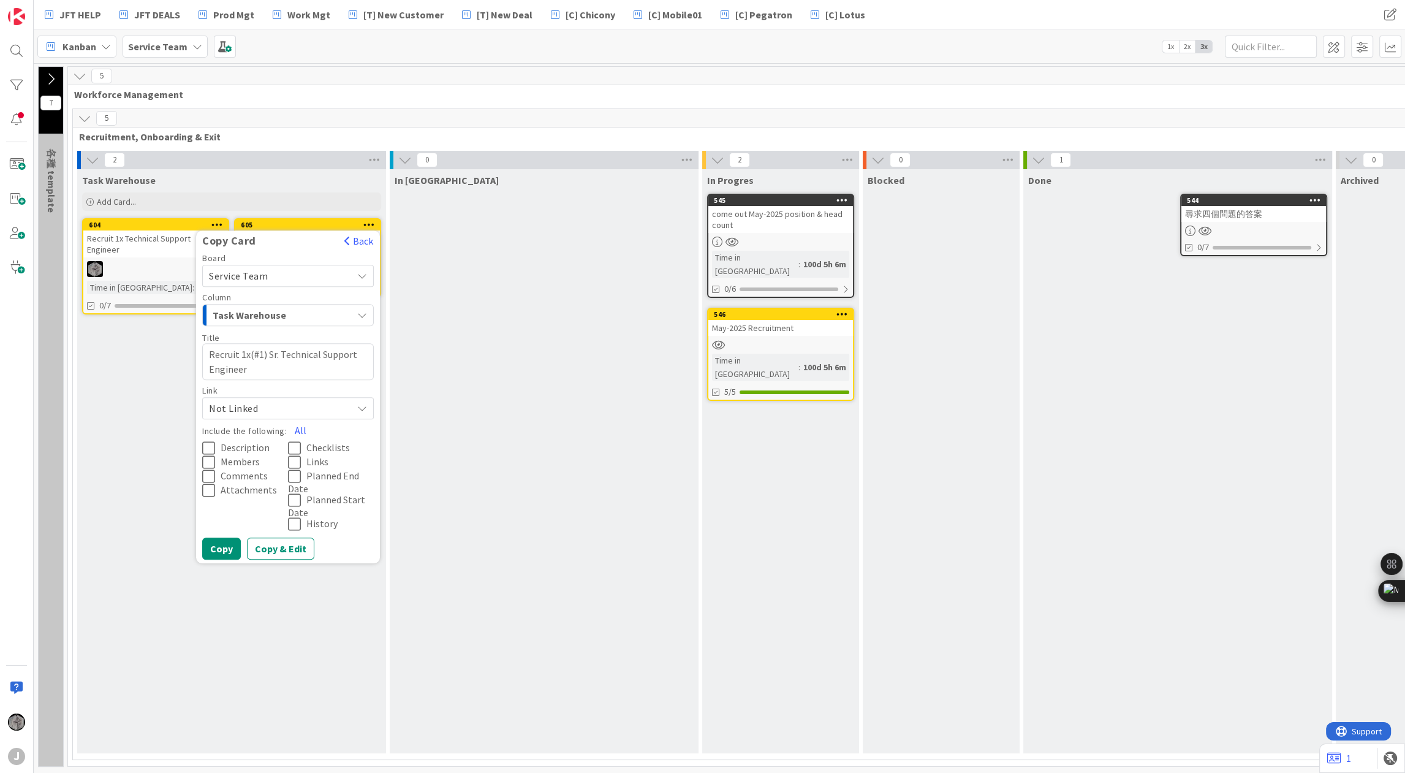
click at [261, 352] on textarea "Recruit 1x(#1) Sr. Technical Support Engineer" at bounding box center [288, 361] width 172 height 37
type textarea "x"
type textarea "Recruit 1x(#) Sr. Technical Support Engineer"
type textarea "x"
type textarea "Recruit 1x(#2) Sr. Technical Support Engineer"
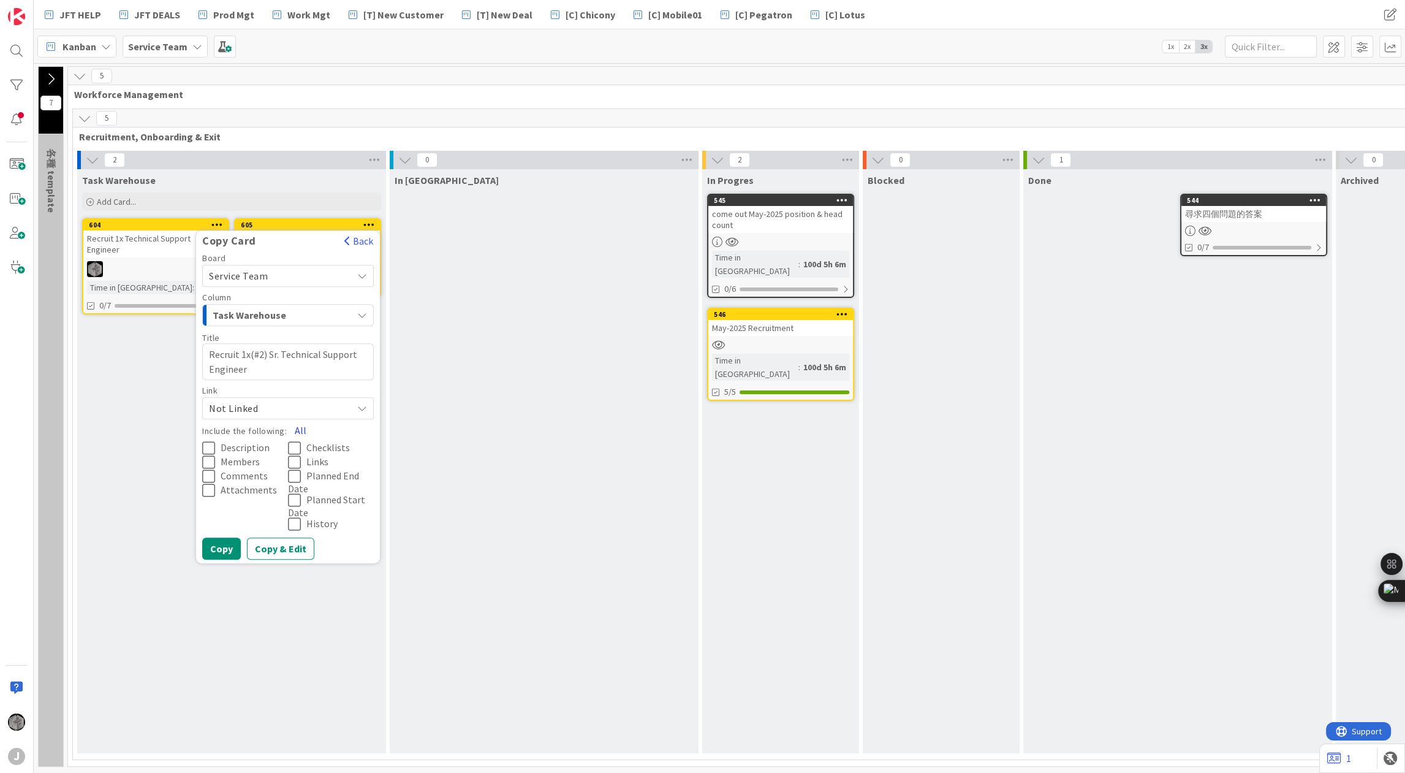
click at [297, 427] on button "All" at bounding box center [301, 430] width 28 height 22
click at [228, 550] on button "Copy" at bounding box center [221, 549] width 39 height 22
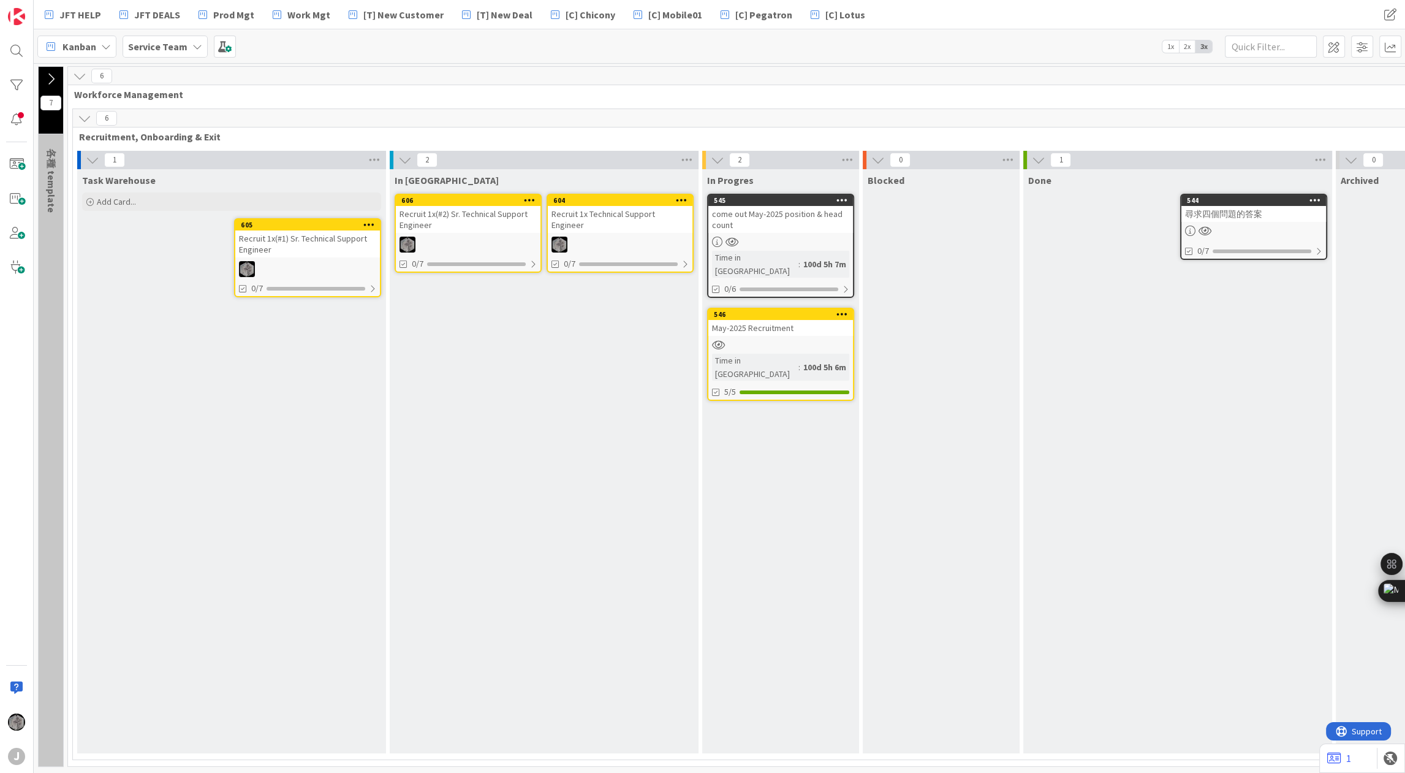
click at [794, 320] on div "May-2025 Recruitment" at bounding box center [781, 328] width 145 height 16
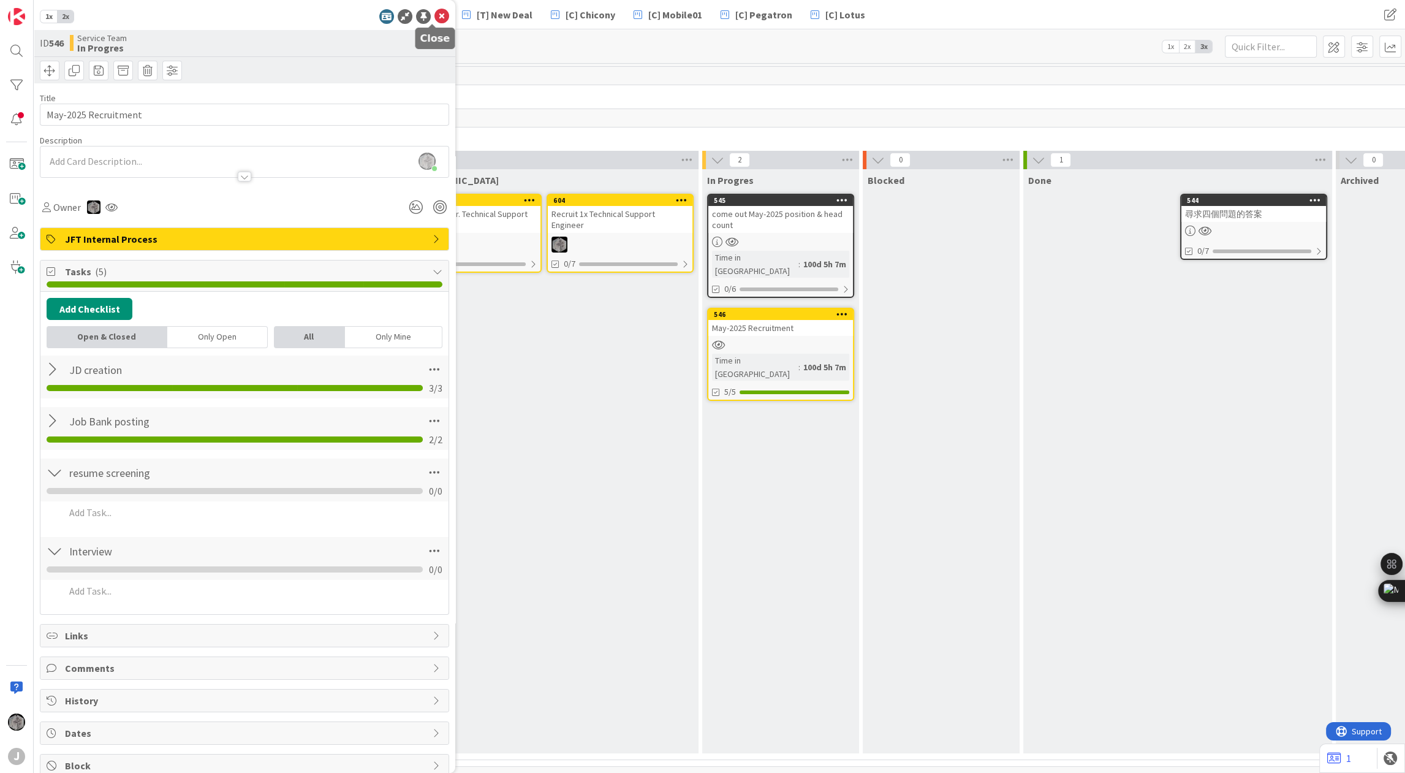
click at [435, 16] on icon at bounding box center [442, 16] width 15 height 15
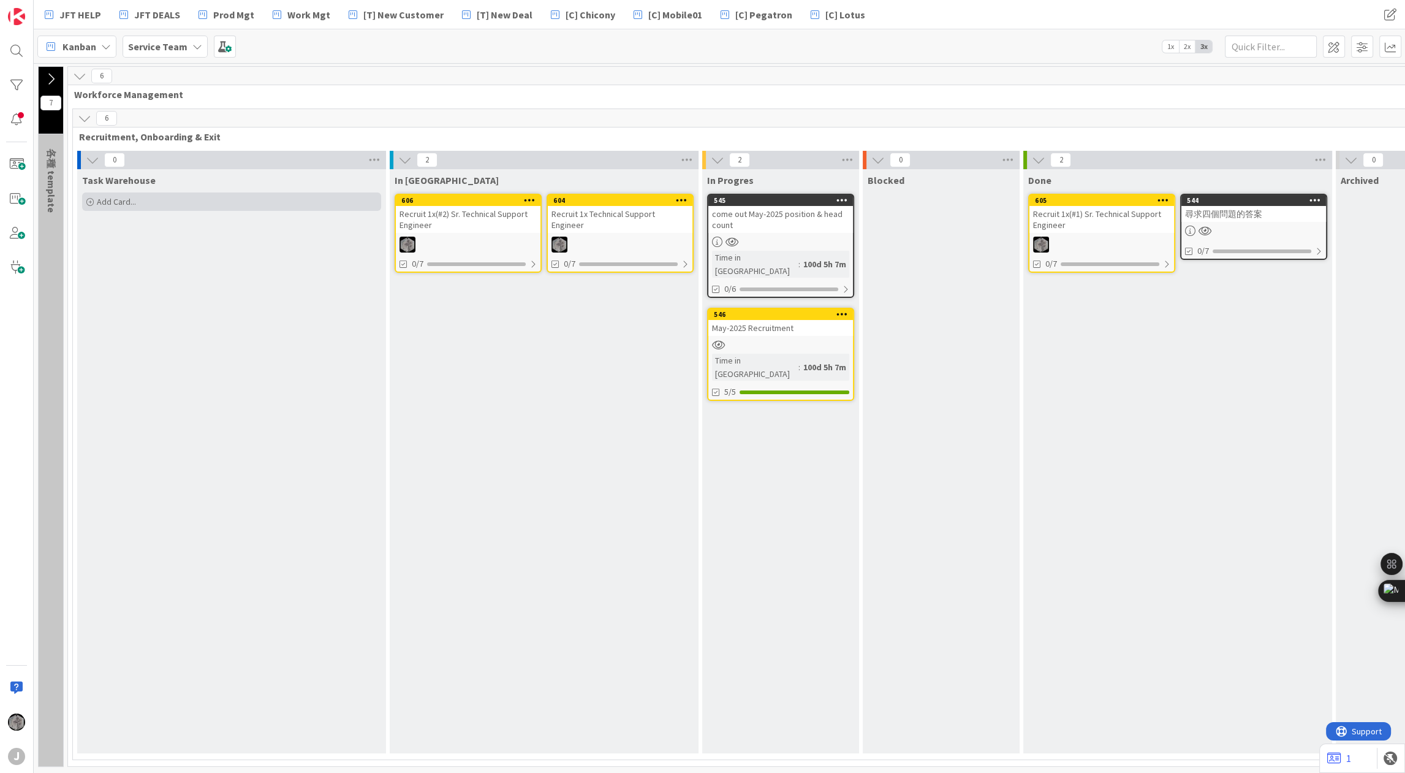
click at [192, 204] on div "Add Card..." at bounding box center [231, 201] width 299 height 18
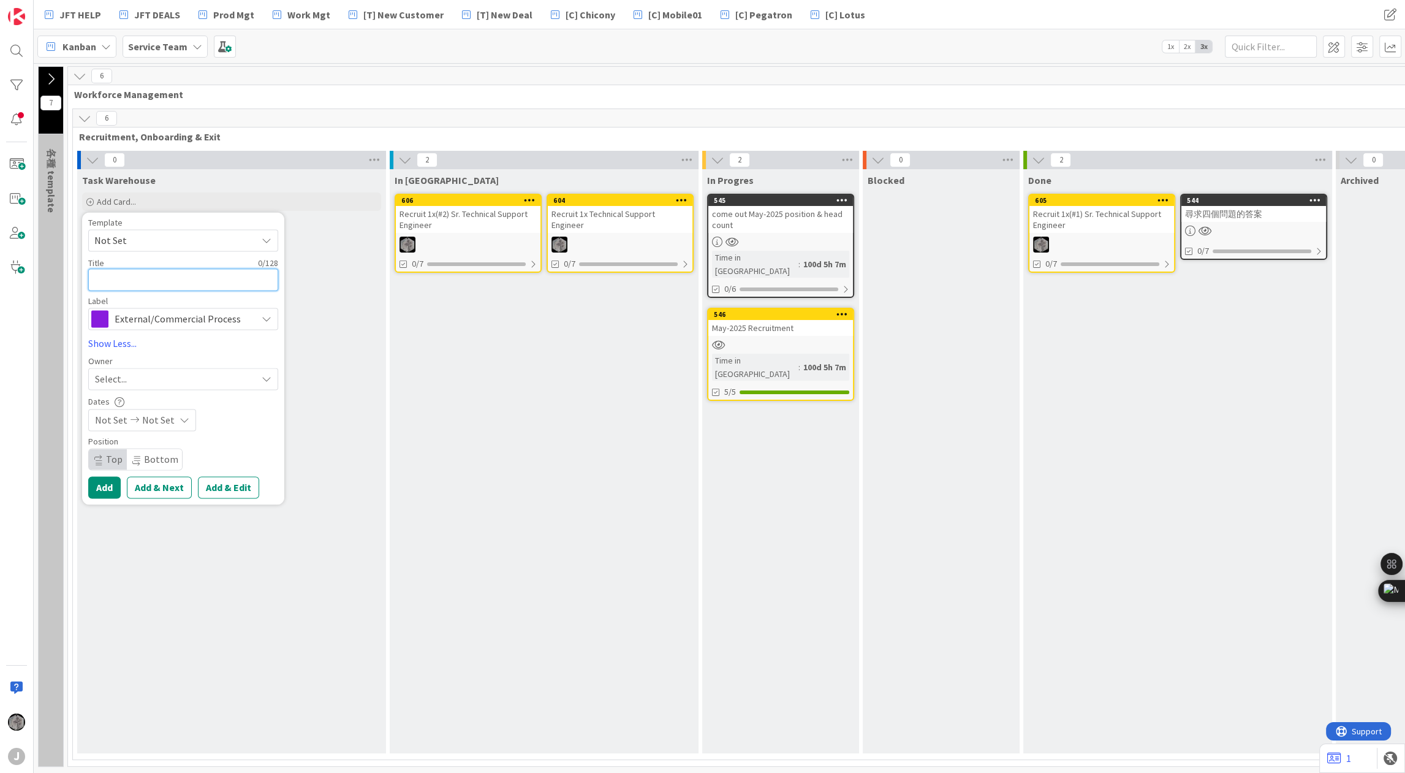
click at [180, 278] on textarea at bounding box center [183, 279] width 190 height 22
type textarea "x"
type textarea "T"
type textarea "x"
type textarea "Te"
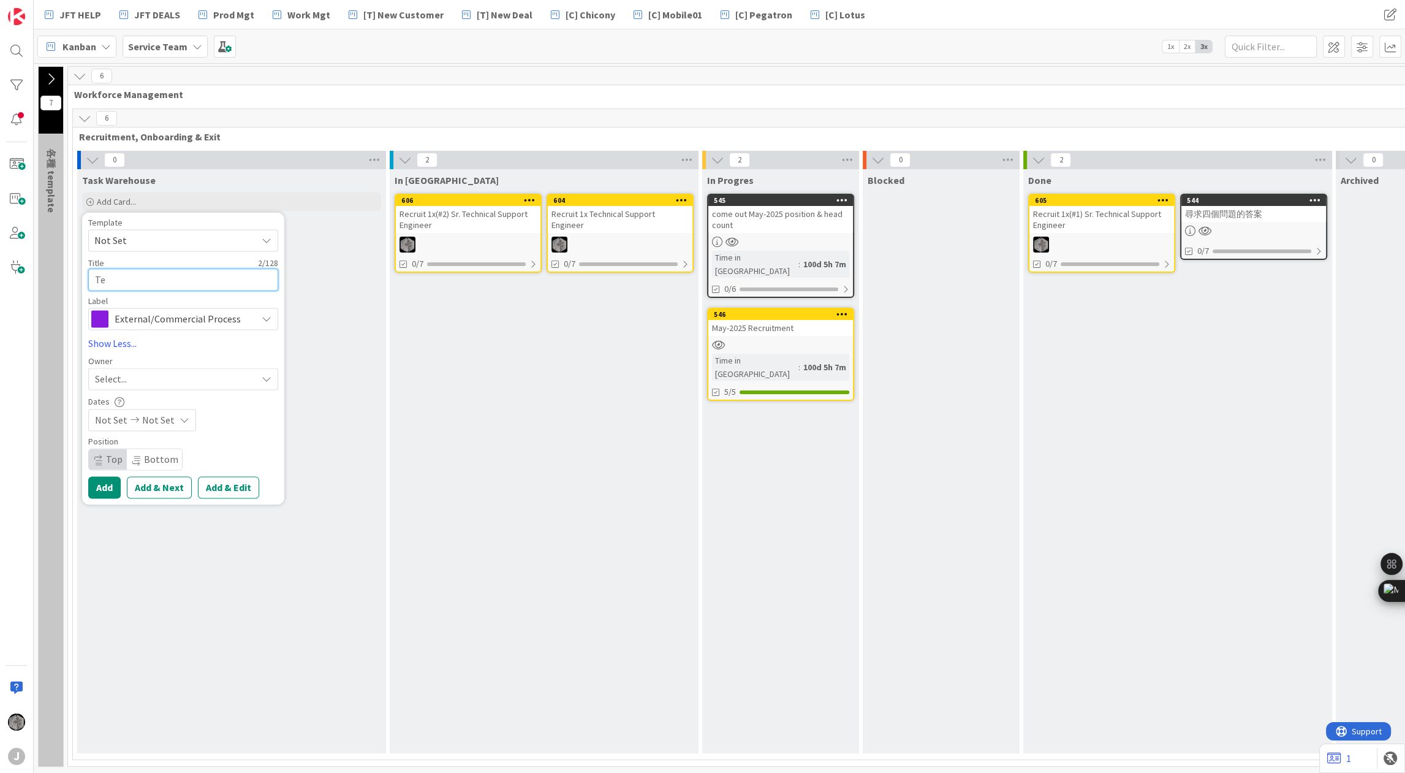
type textarea "x"
type textarea "Tec"
type textarea "x"
type textarea "Tech"
type textarea "x"
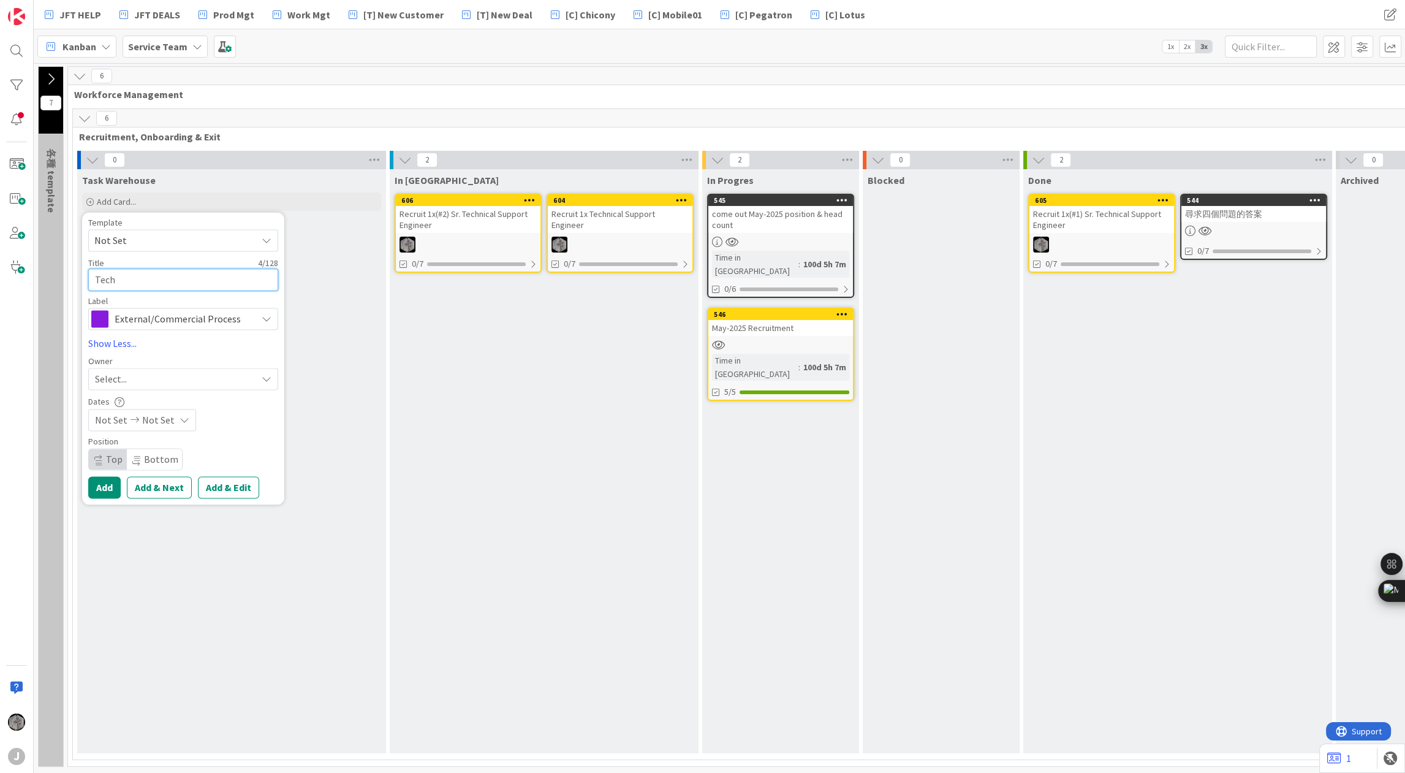
type textarea "Techn"
type textarea "x"
type textarea "Techni"
type textarea "x"
type textarea "Technica"
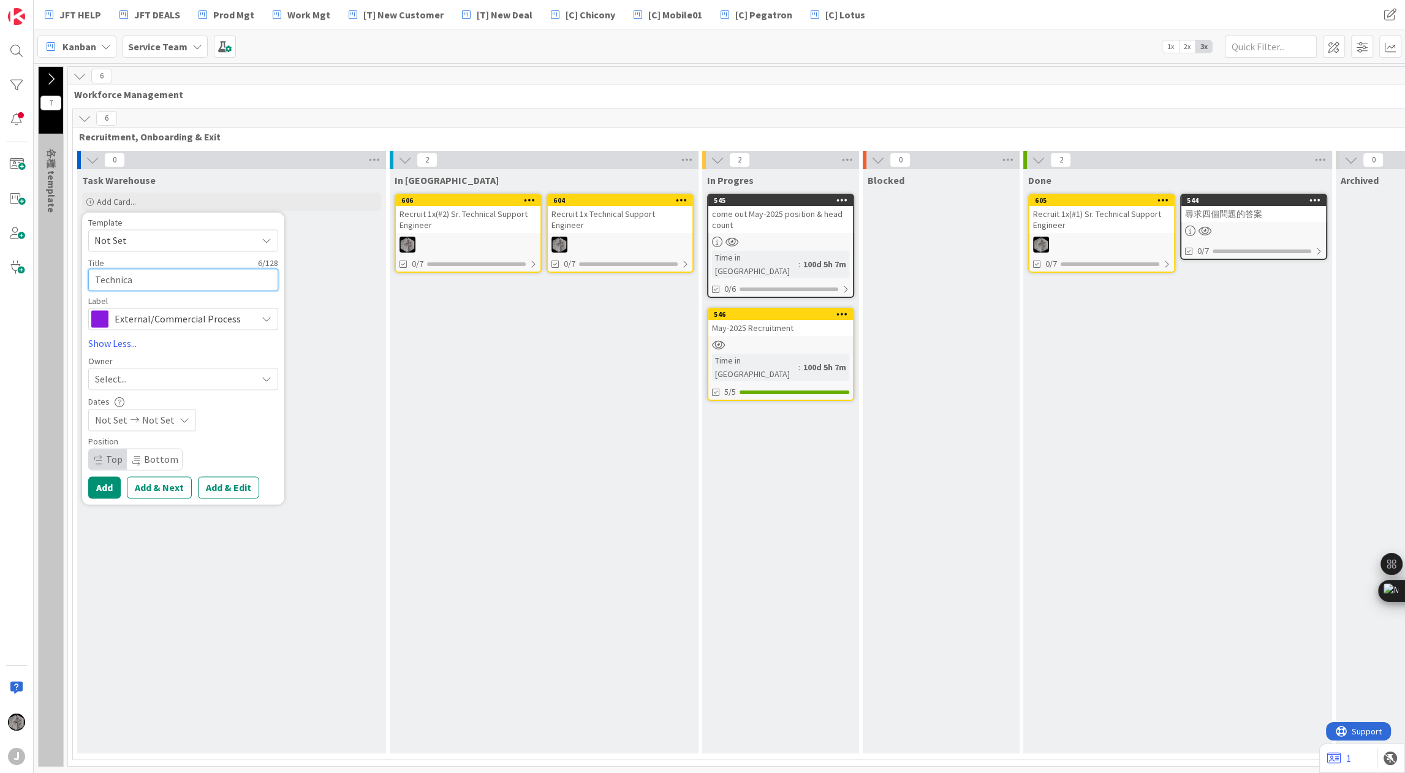
type textarea "x"
type textarea "Technical"
type textarea "x"
type textarea "Technical"
type textarea "x"
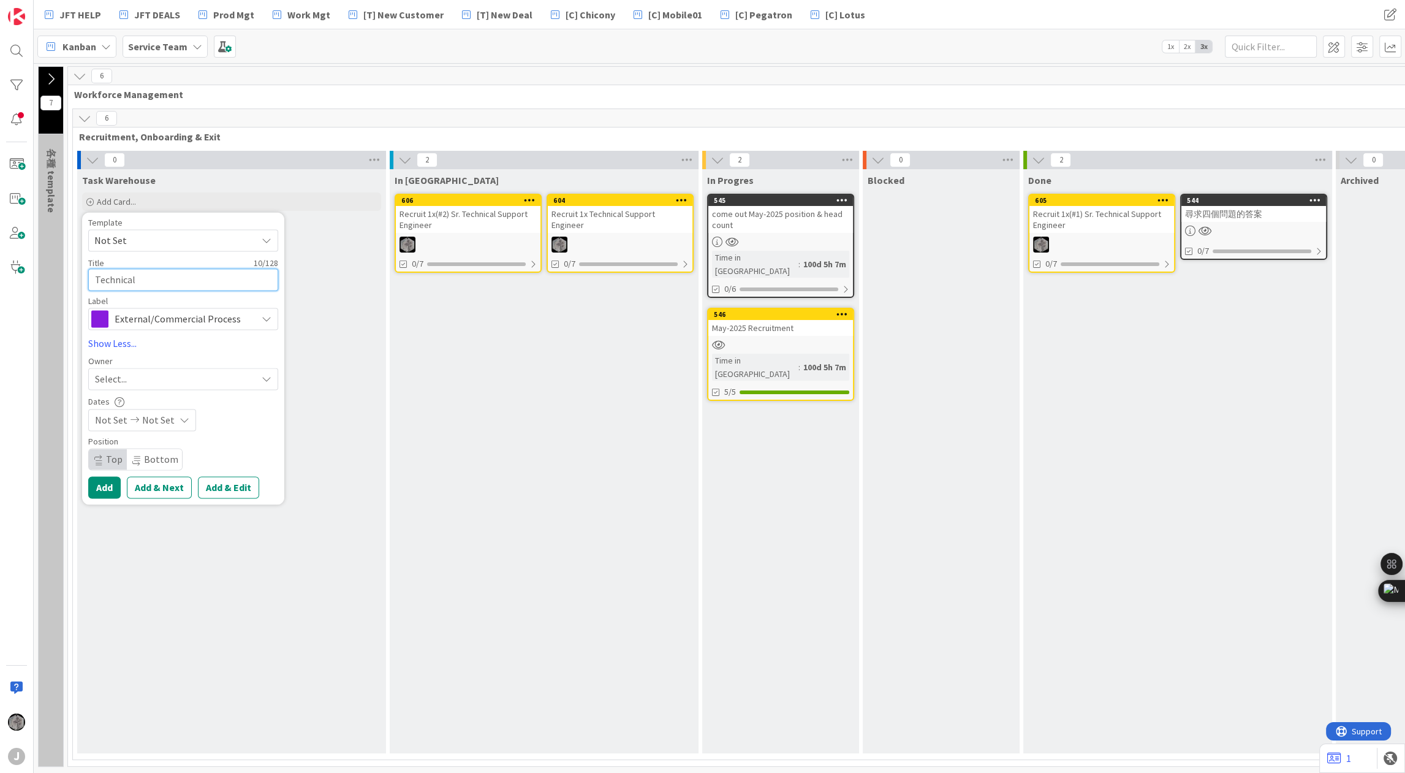
type textarea "Technical S"
type textarea "x"
type textarea "Technical Su"
type textarea "x"
type textarea "Technical Sup"
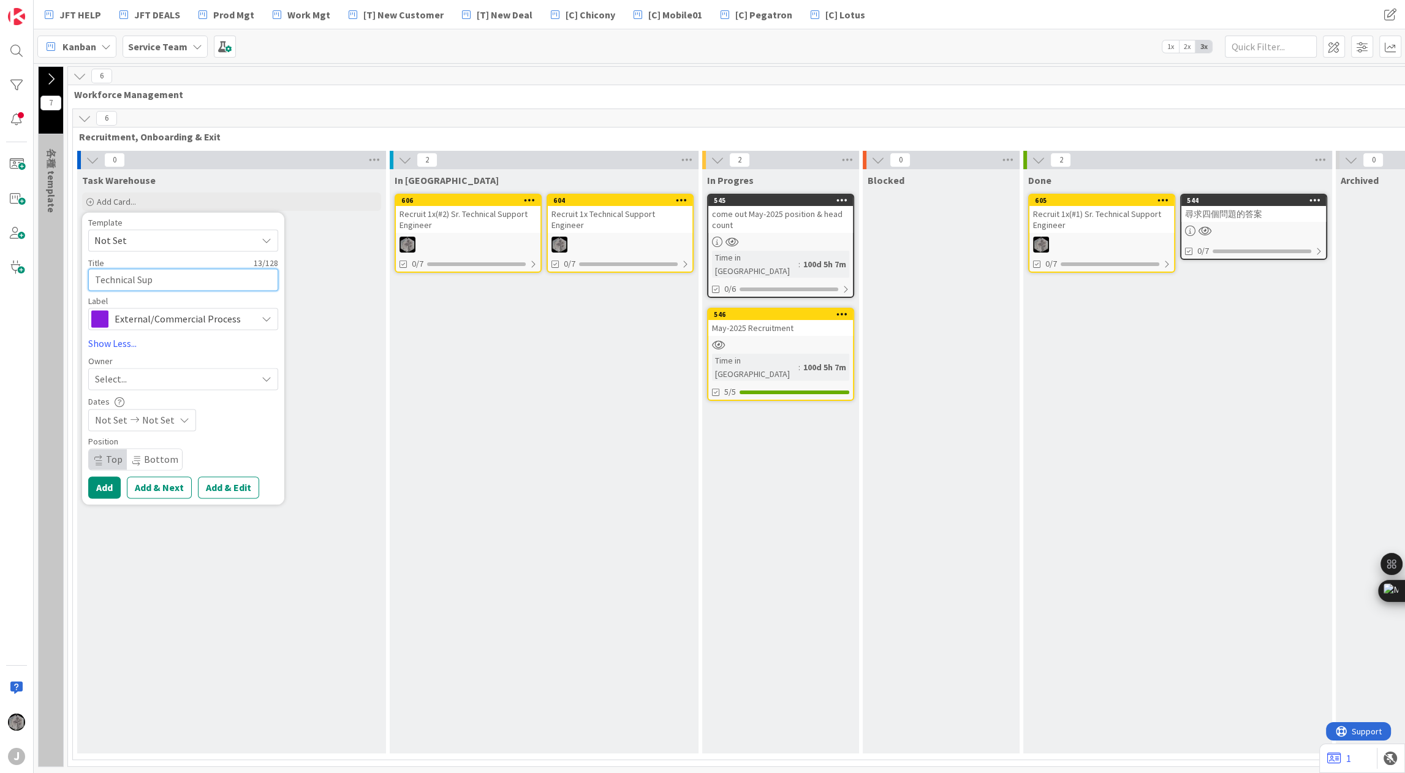
type textarea "x"
type textarea "Technical Supp"
type textarea "x"
type textarea "Technical Suppo"
type textarea "x"
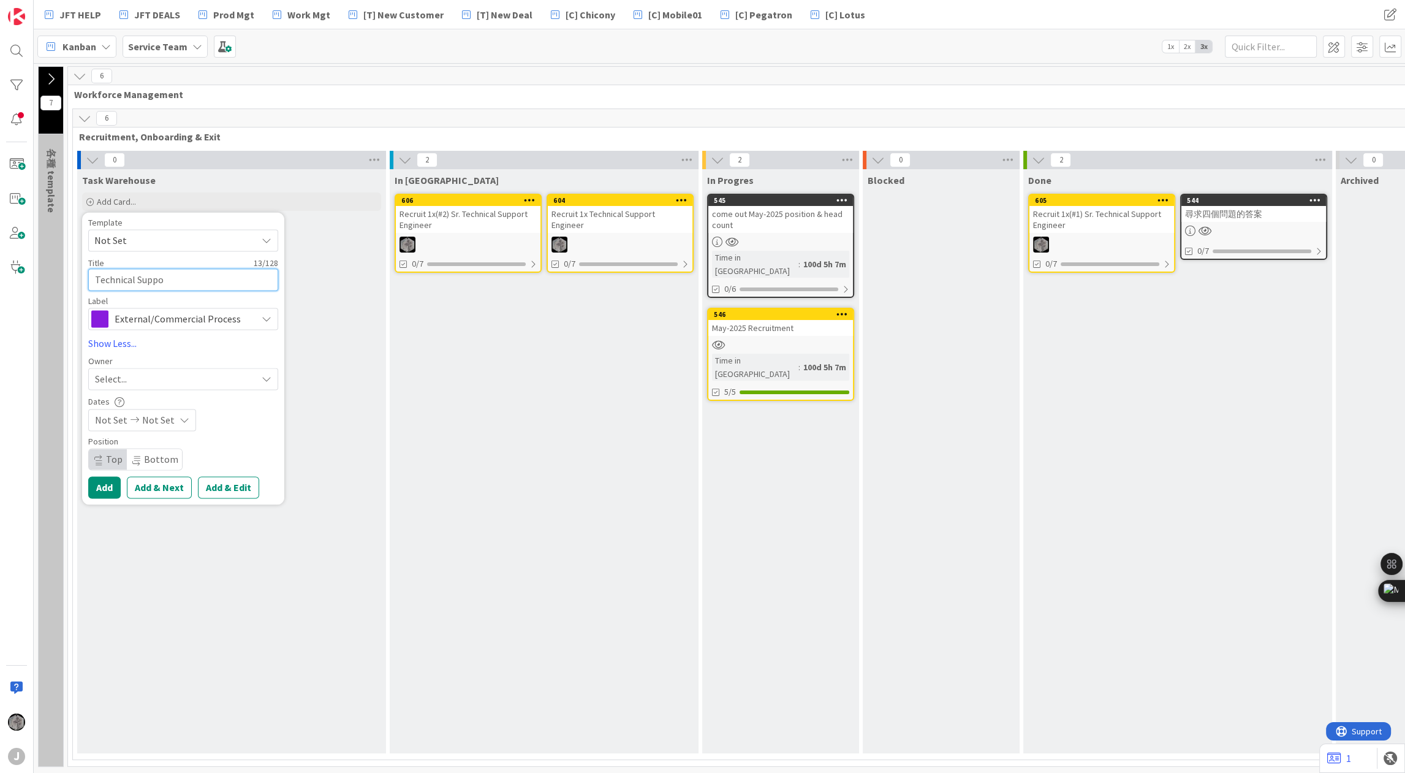
type textarea "Technical Suppor"
type textarea "x"
type textarea "Technical Support"
type textarea "x"
type textarea "Technical Support"
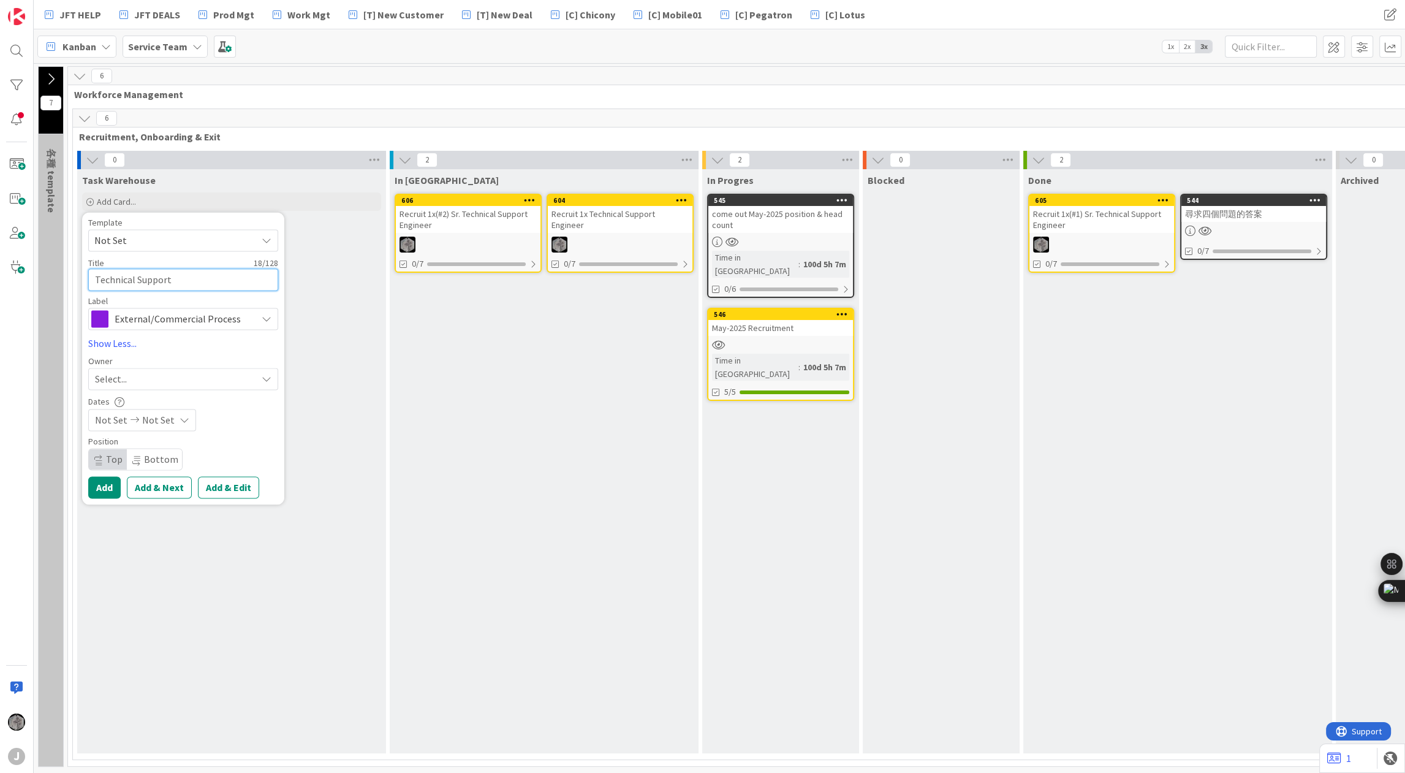
type textarea "x"
type textarea "Technical Support E"
type textarea "x"
type textarea "Technical Support En"
type textarea "x"
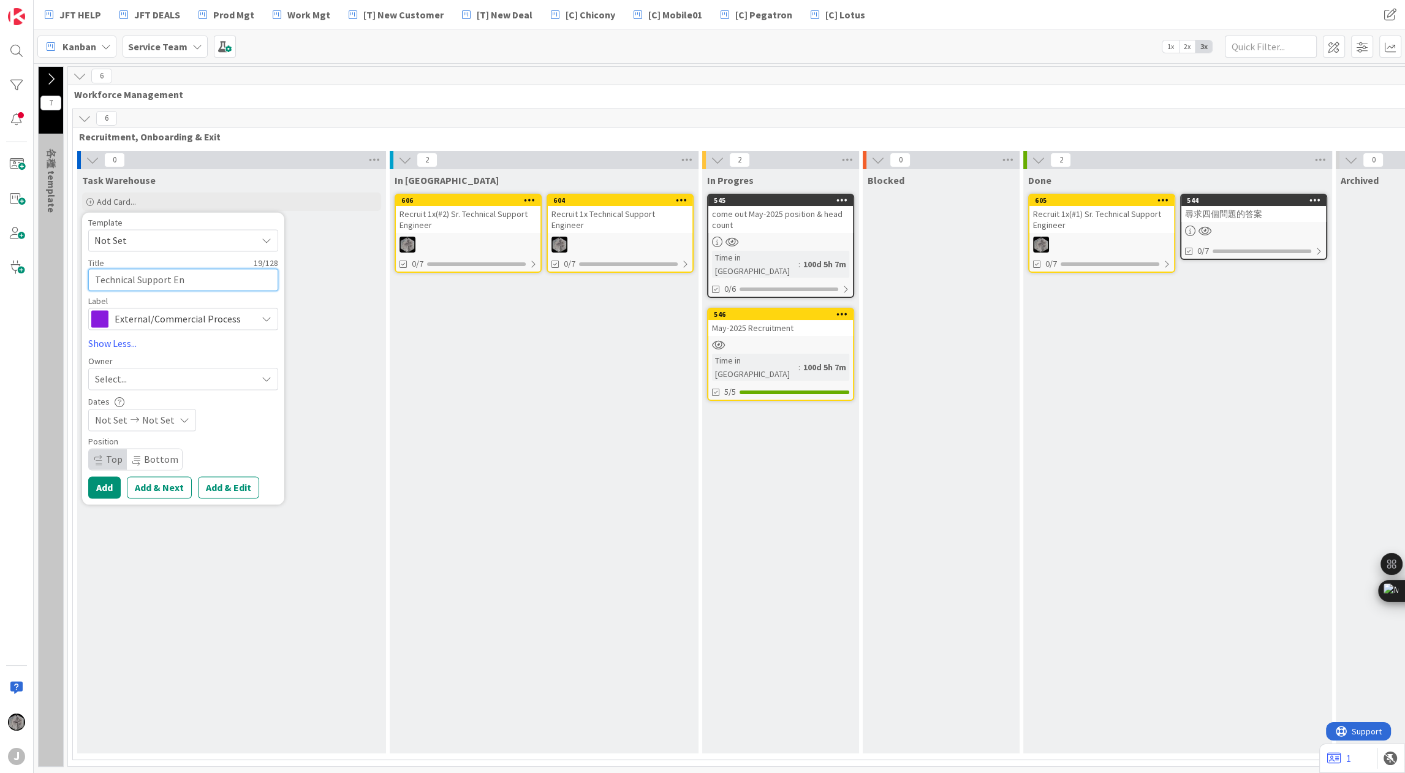
type textarea "Technical Support Eng"
type textarea "x"
type textarea "Technical Support Engi"
type textarea "x"
type textarea "Technical Support Engine"
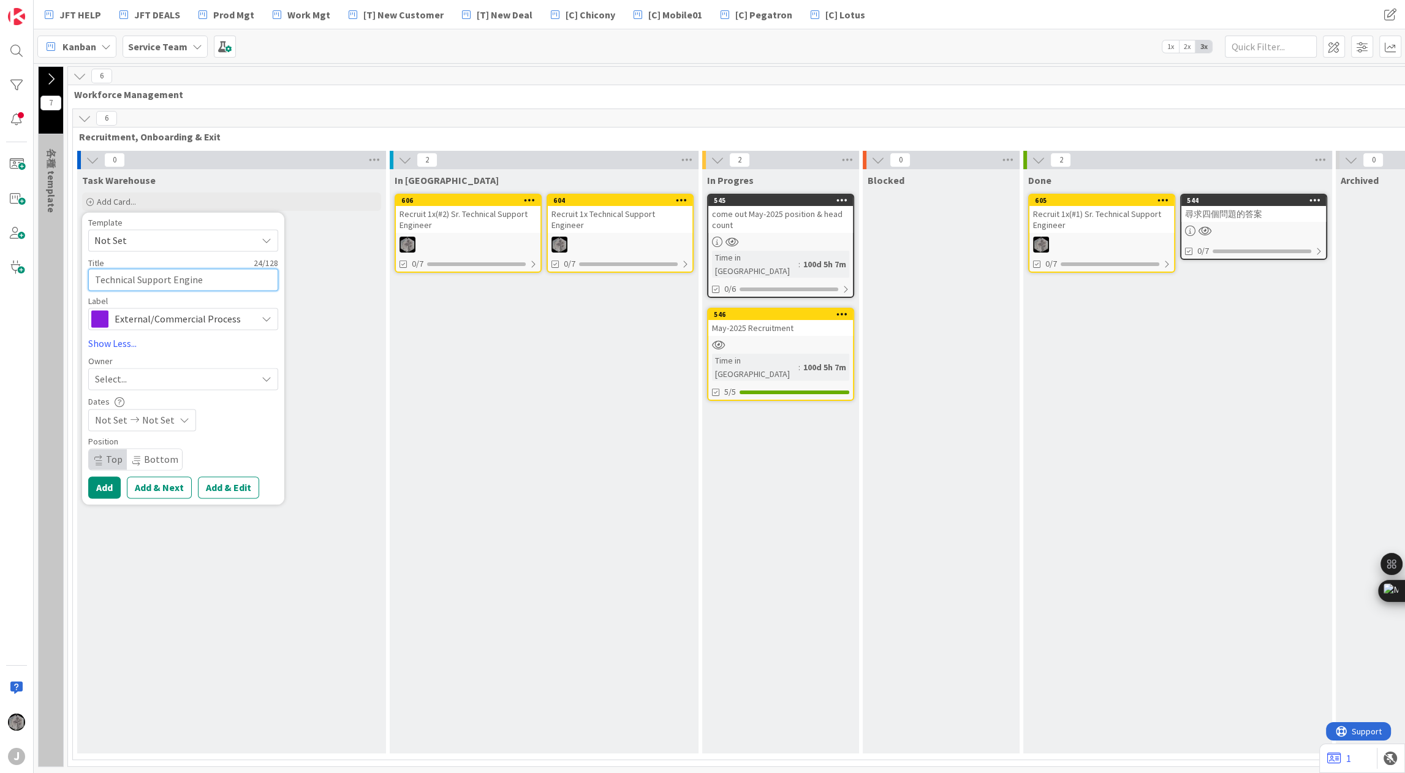
type textarea "x"
type textarea "Technical Support Enginee"
type textarea "x"
type textarea "Technical Support Engineer"
type textarea "x"
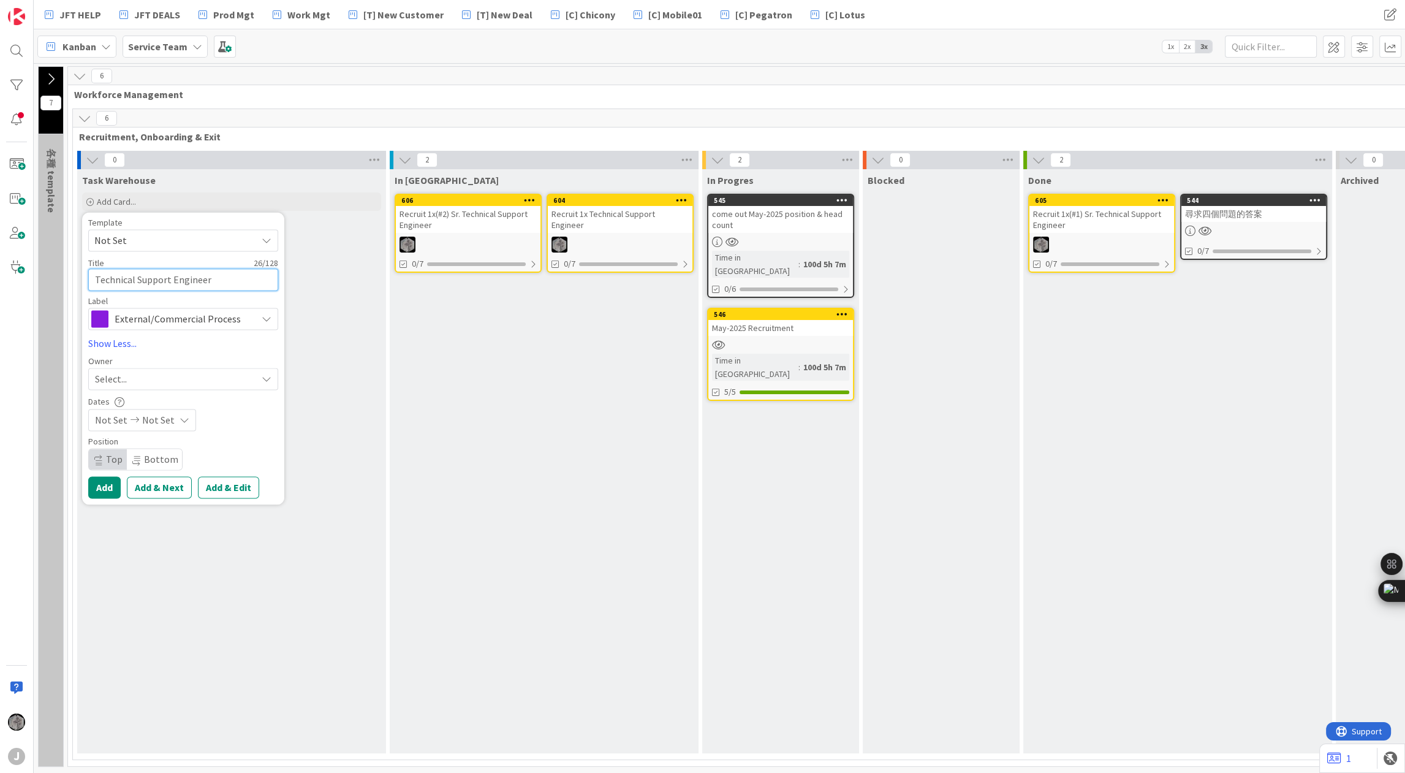
type textarea "TTechnical Support Engineer"
type textarea "x"
type textarea "TrTechnical Support Engineer"
type textarea "x"
type textarea "TraiTechnical Support Engineer"
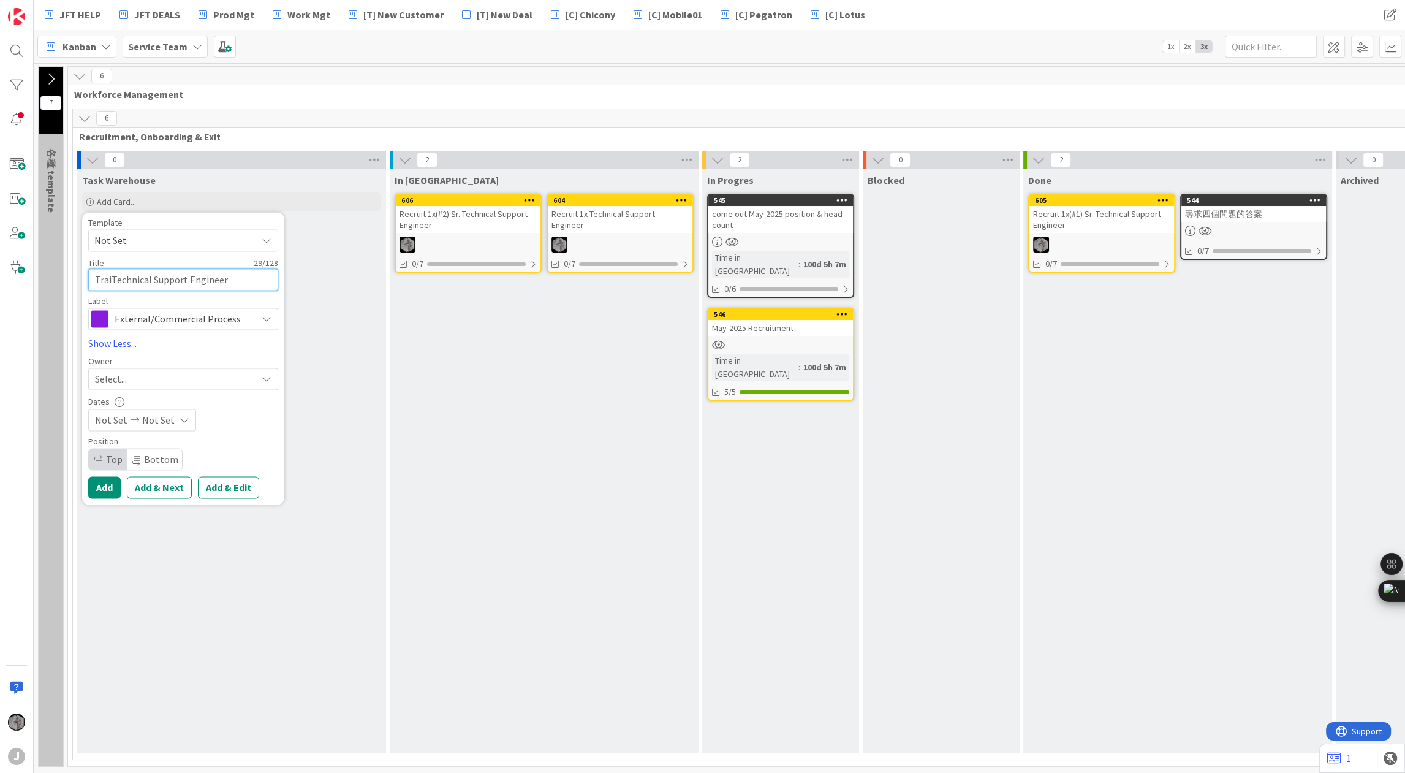
type textarea "x"
type textarea "TrainTechnical Support Engineer"
type textarea "x"
type textarea "TrainiTechnical Support Engineer"
type textarea "x"
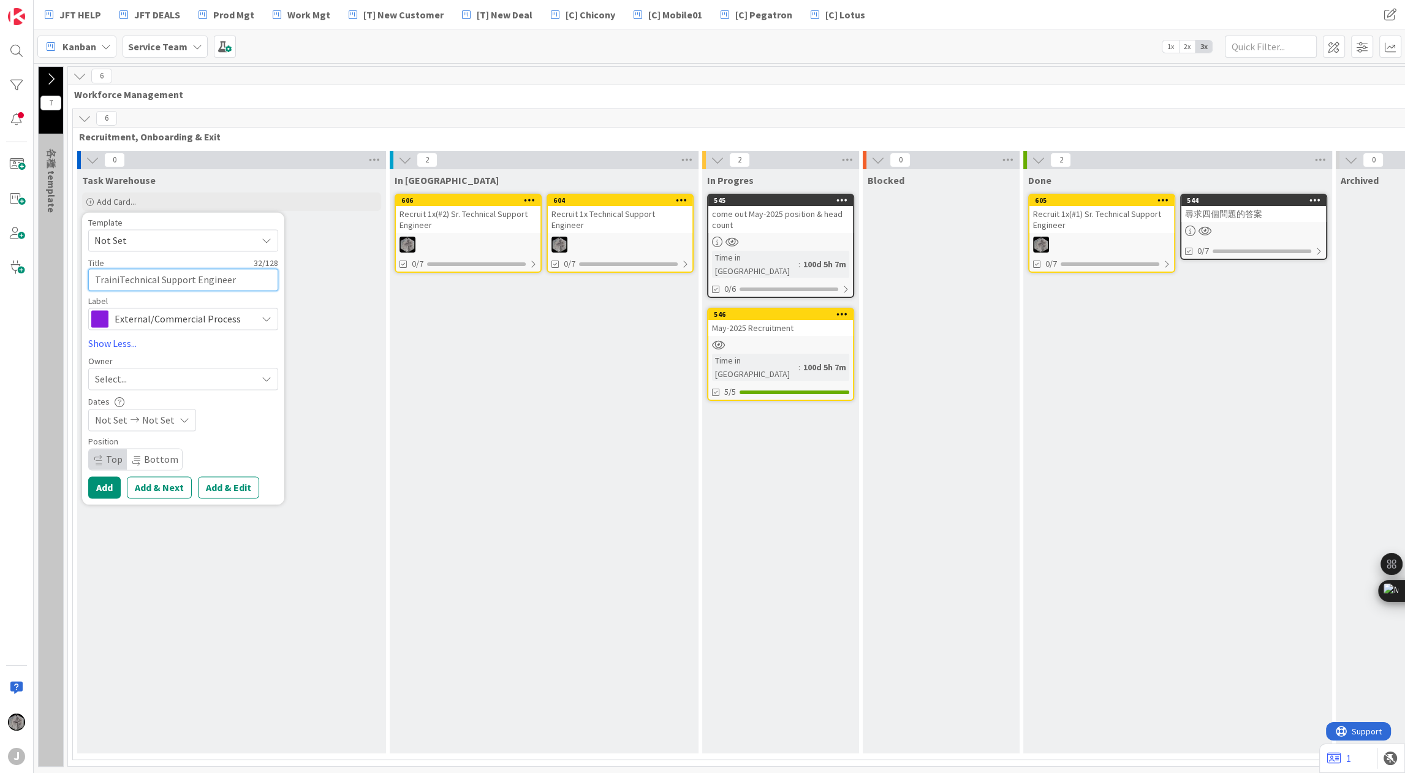
type textarea "TraininTechnical Support Engineer"
type textarea "x"
type textarea "TrainingTechnical Support Engineer"
type textarea "x"
type textarea "Training Technical Support Engineer"
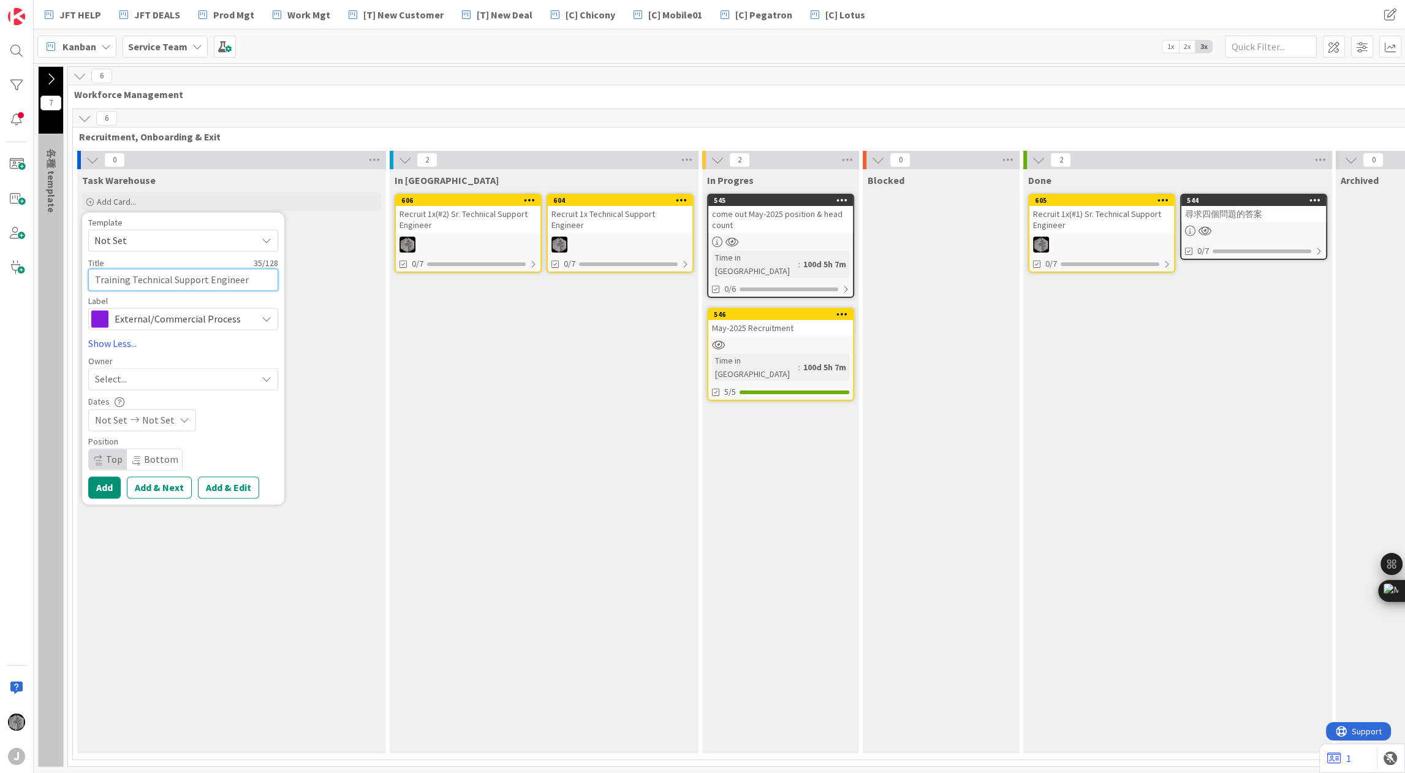
type textarea "x"
type textarea "Training &Technical Support Engineer"
type textarea "x"
type textarea "Training & Technical Support Engineer"
type textarea "x"
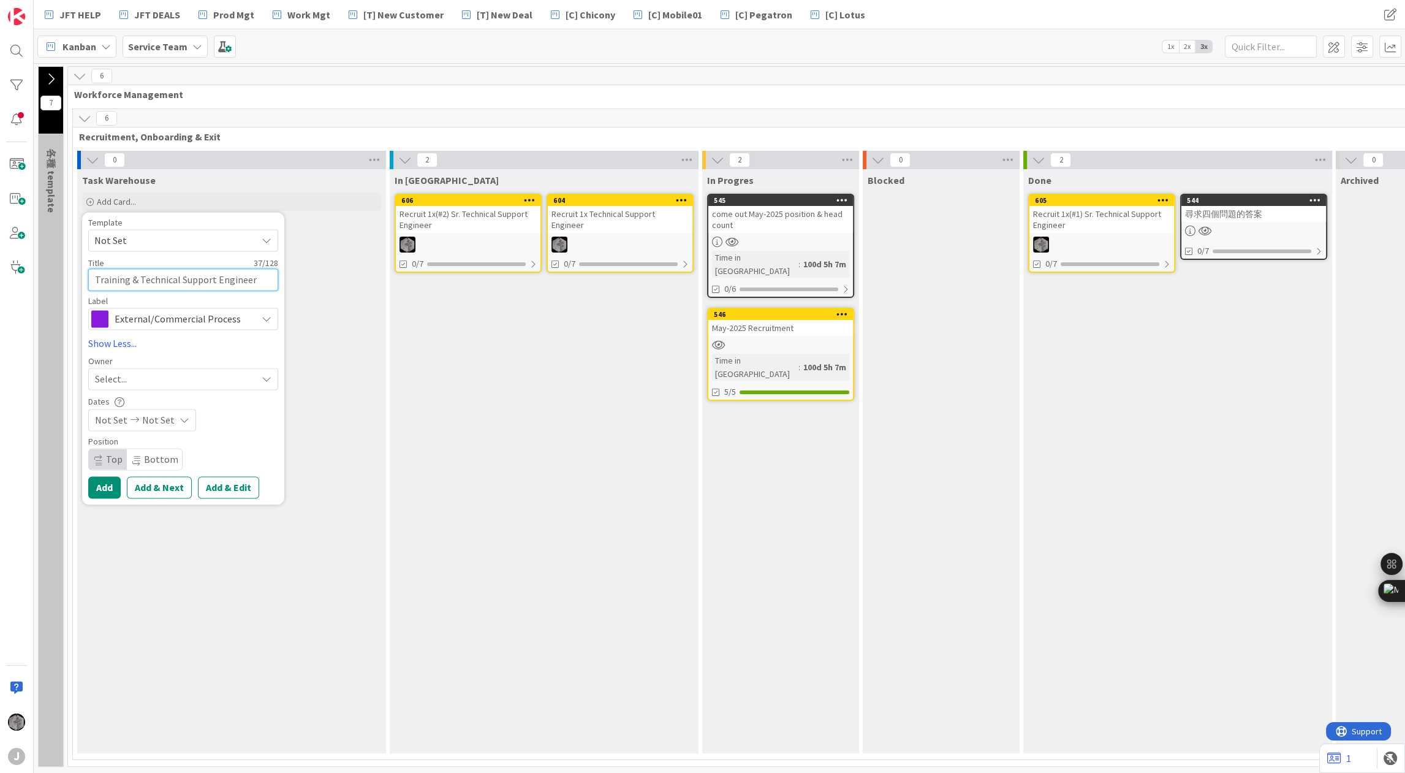
type textarea "Training & JTechnical Support Engineer"
type textarea "x"
type textarea "Training & JoTechnical Support Engineer"
type textarea "x"
type textarea "Training & JobTechnical Support Engineer"
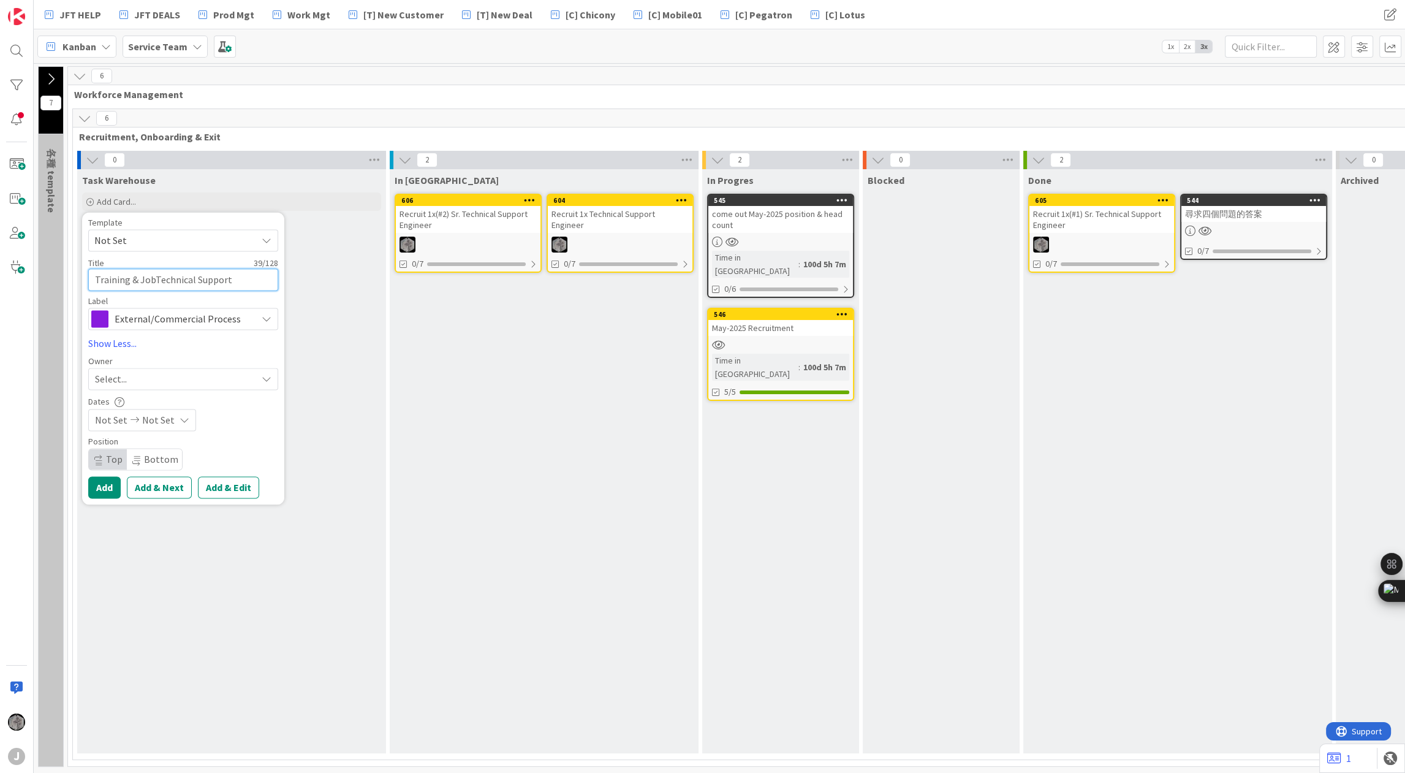
type textarea "x"
type textarea "Training & Job Technical Support Engineer"
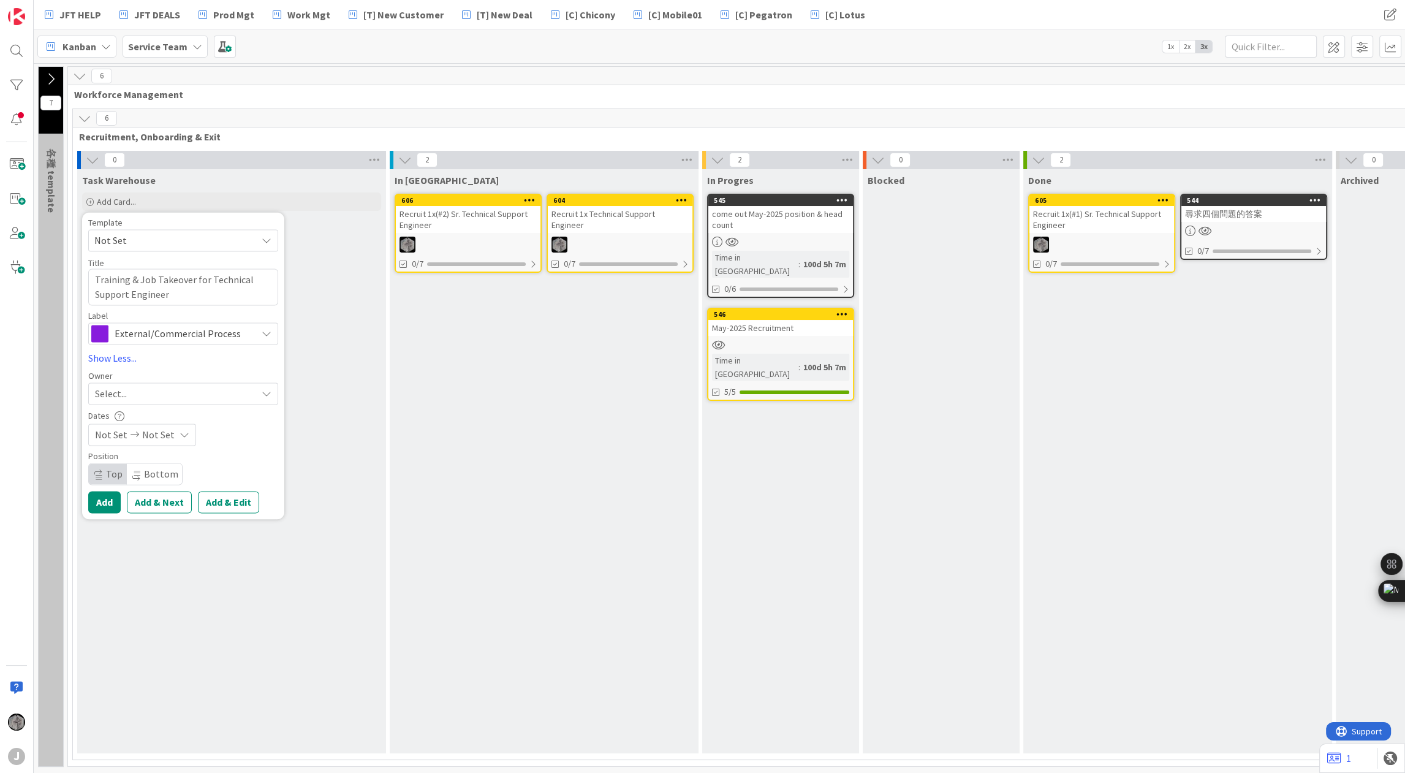
click at [271, 335] on icon at bounding box center [267, 334] width 10 height 10
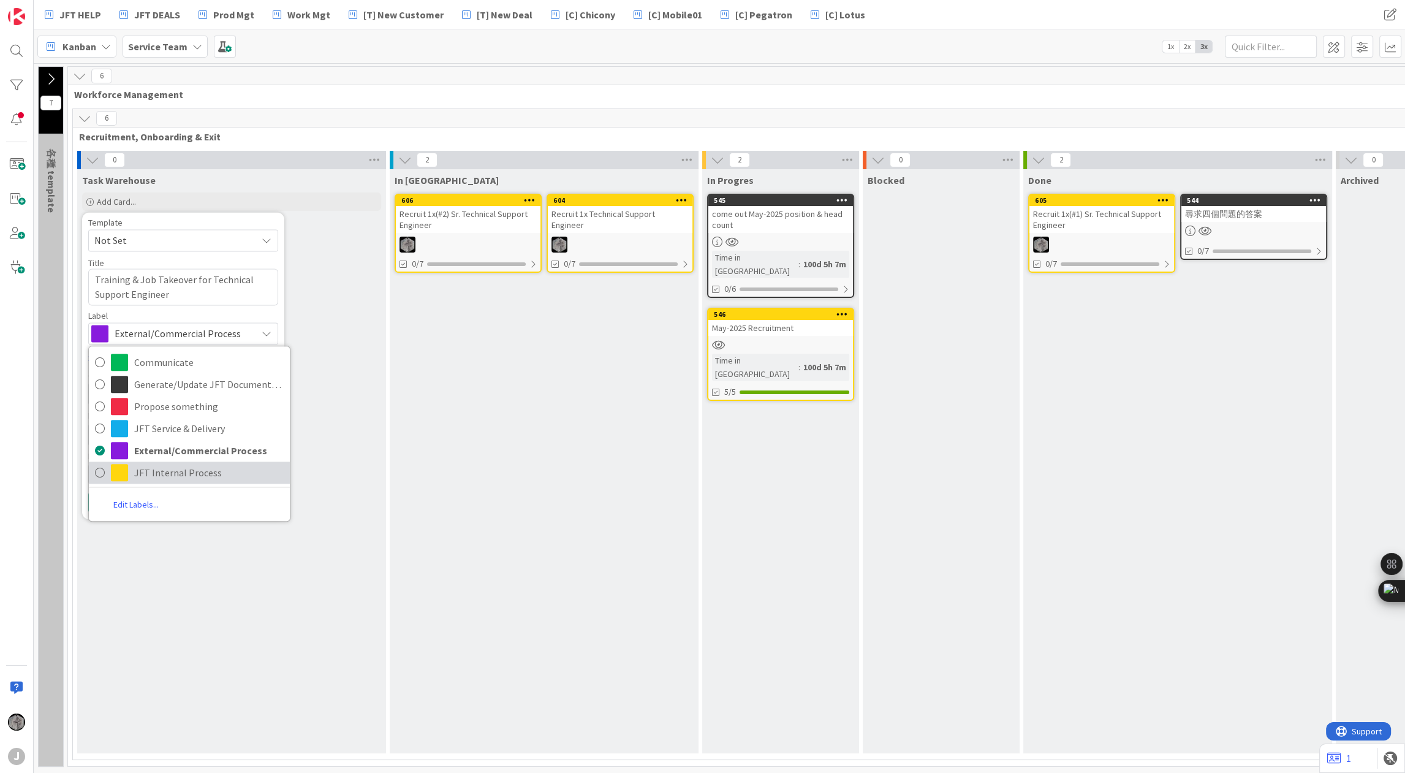
click at [196, 464] on span "JFT Internal Process" at bounding box center [209, 472] width 150 height 18
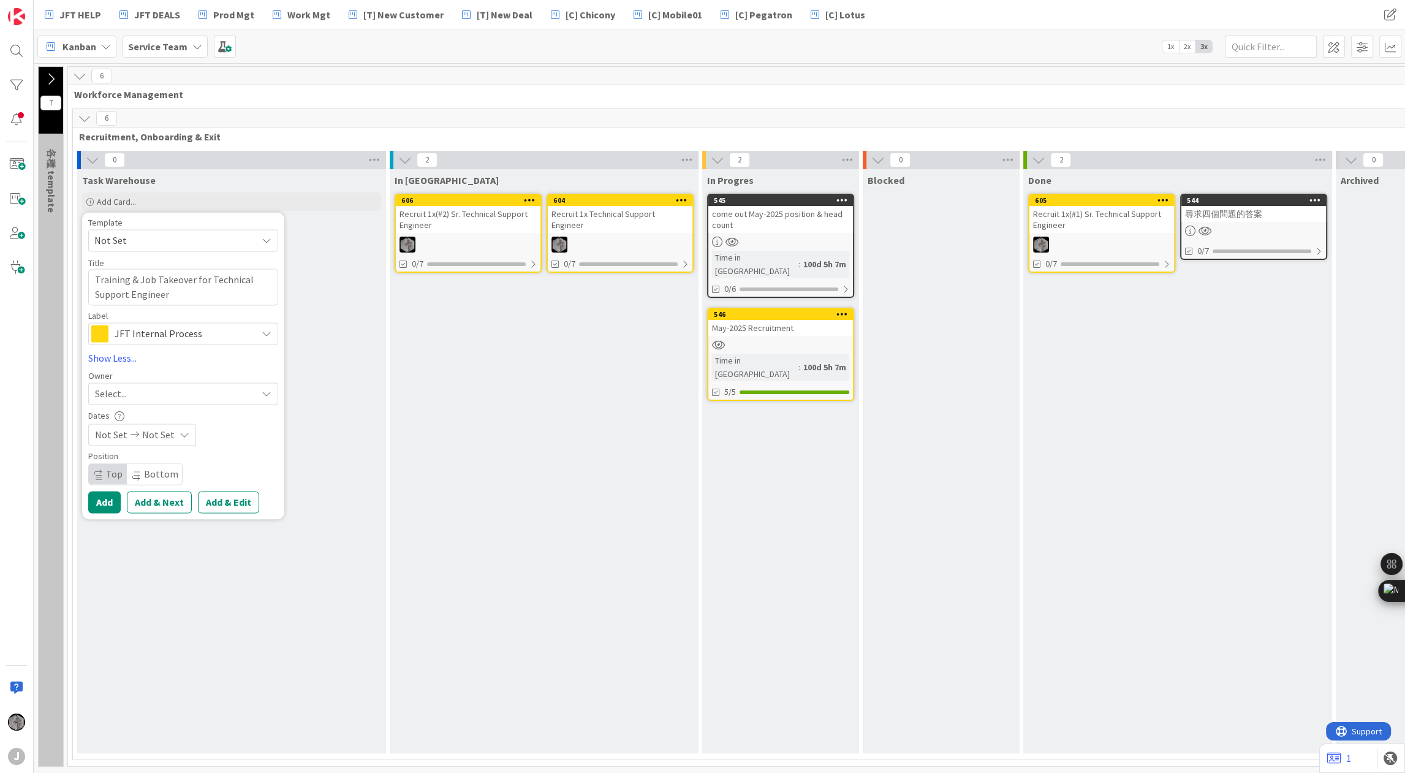
click at [162, 392] on div "Select..." at bounding box center [176, 393] width 162 height 15
click at [99, 447] on span at bounding box center [100, 450] width 10 height 18
click at [114, 356] on link "Show Less..." at bounding box center [183, 358] width 190 height 15
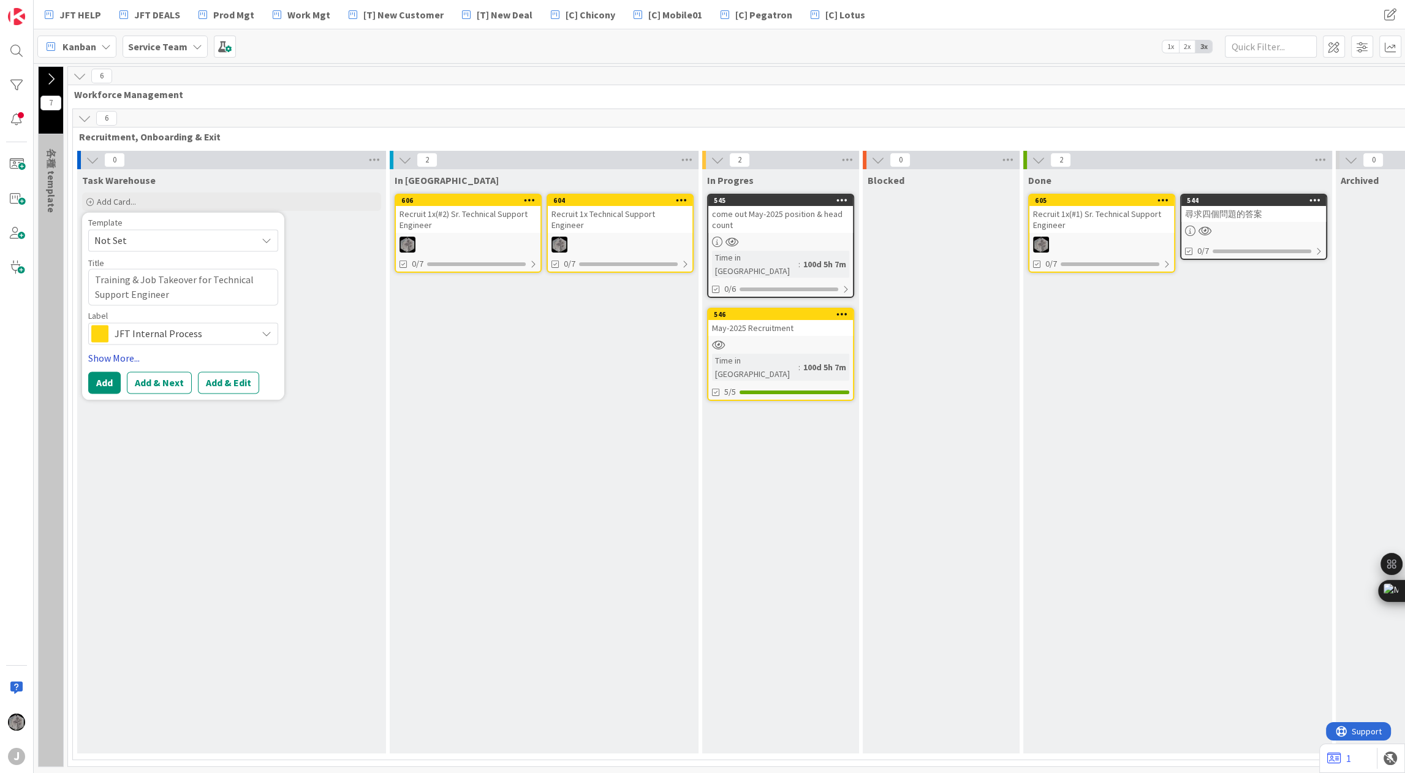
click at [114, 356] on link "Show More..." at bounding box center [183, 358] width 190 height 15
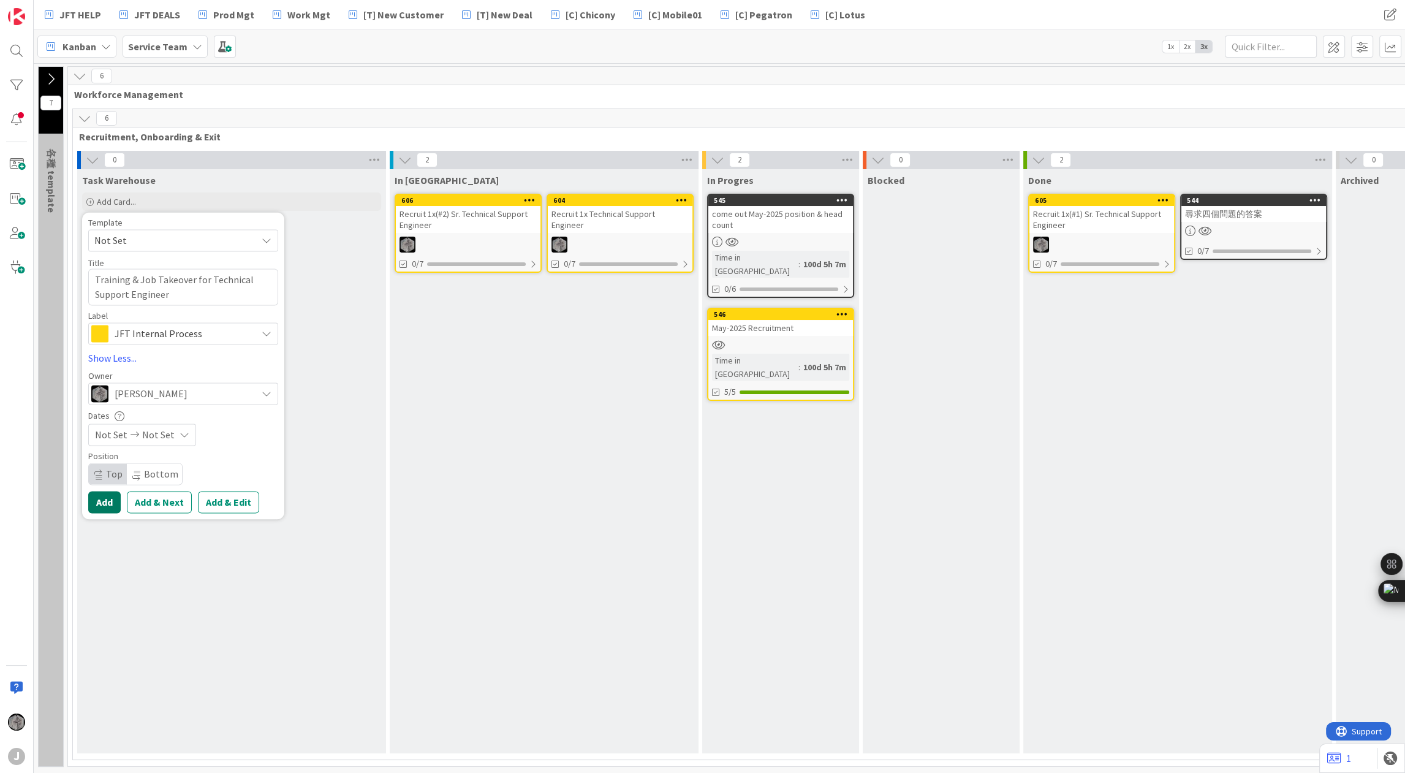
click at [108, 501] on button "Add" at bounding box center [104, 502] width 32 height 22
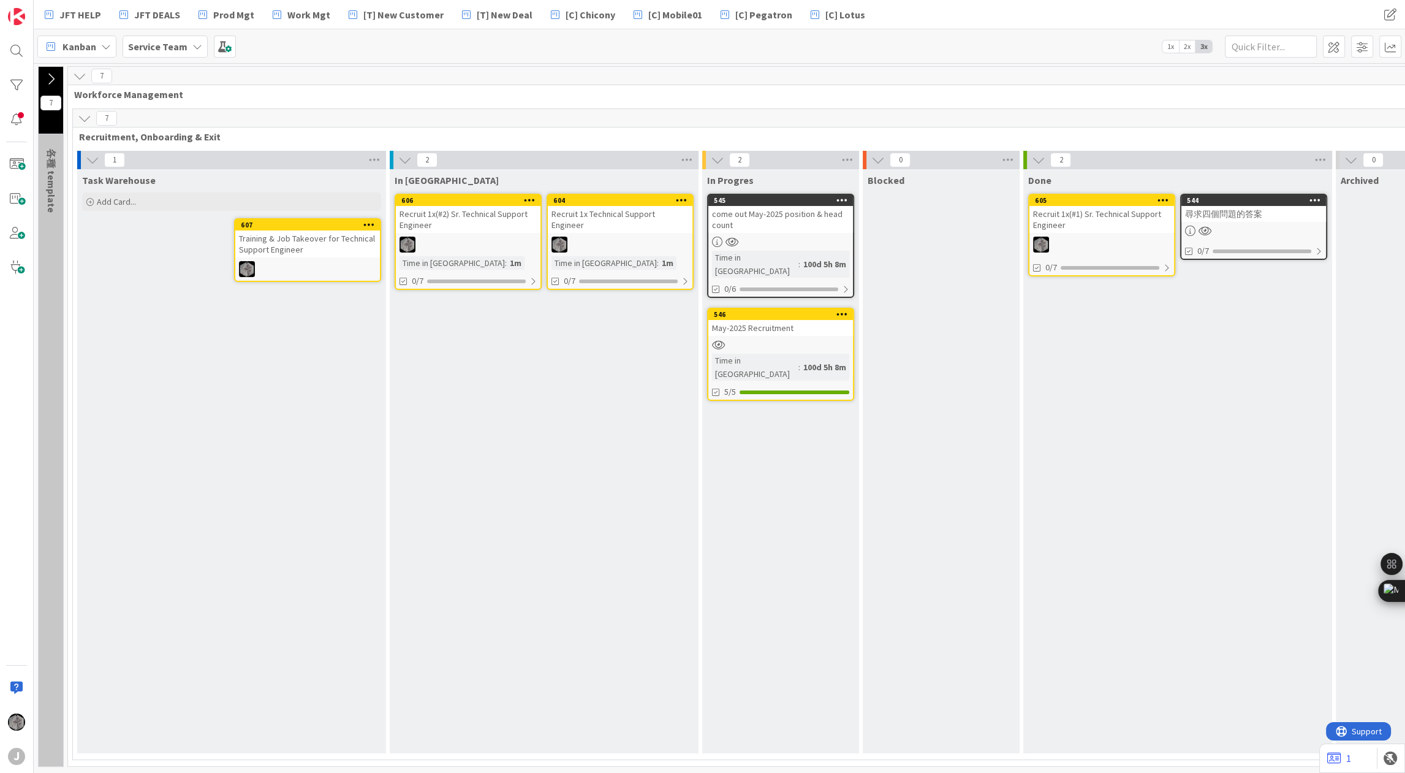
click at [291, 243] on div "Training & Job Takeover for Technical Support Engineer" at bounding box center [307, 243] width 145 height 27
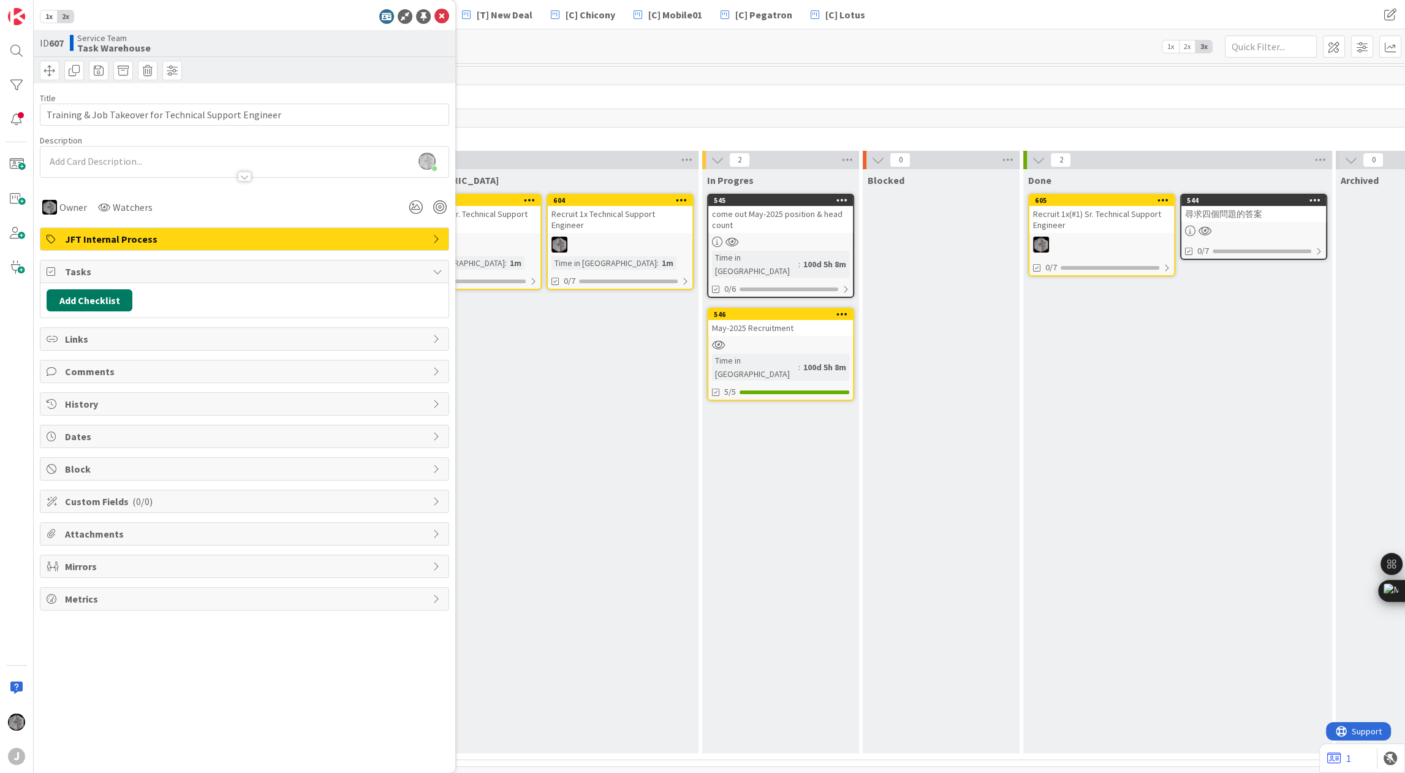
click at [91, 299] on button "Add Checklist" at bounding box center [90, 300] width 86 height 22
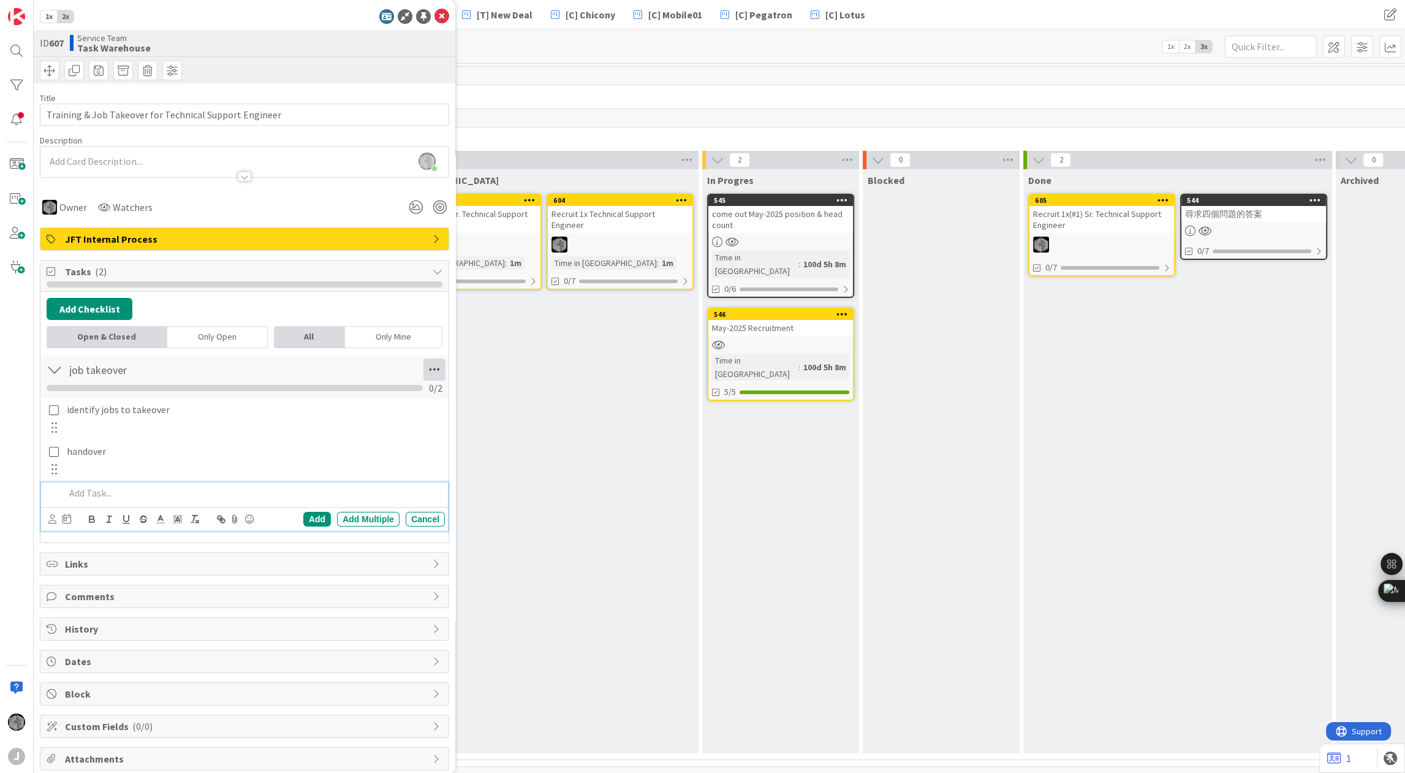
click at [424, 373] on icon at bounding box center [435, 370] width 22 height 22
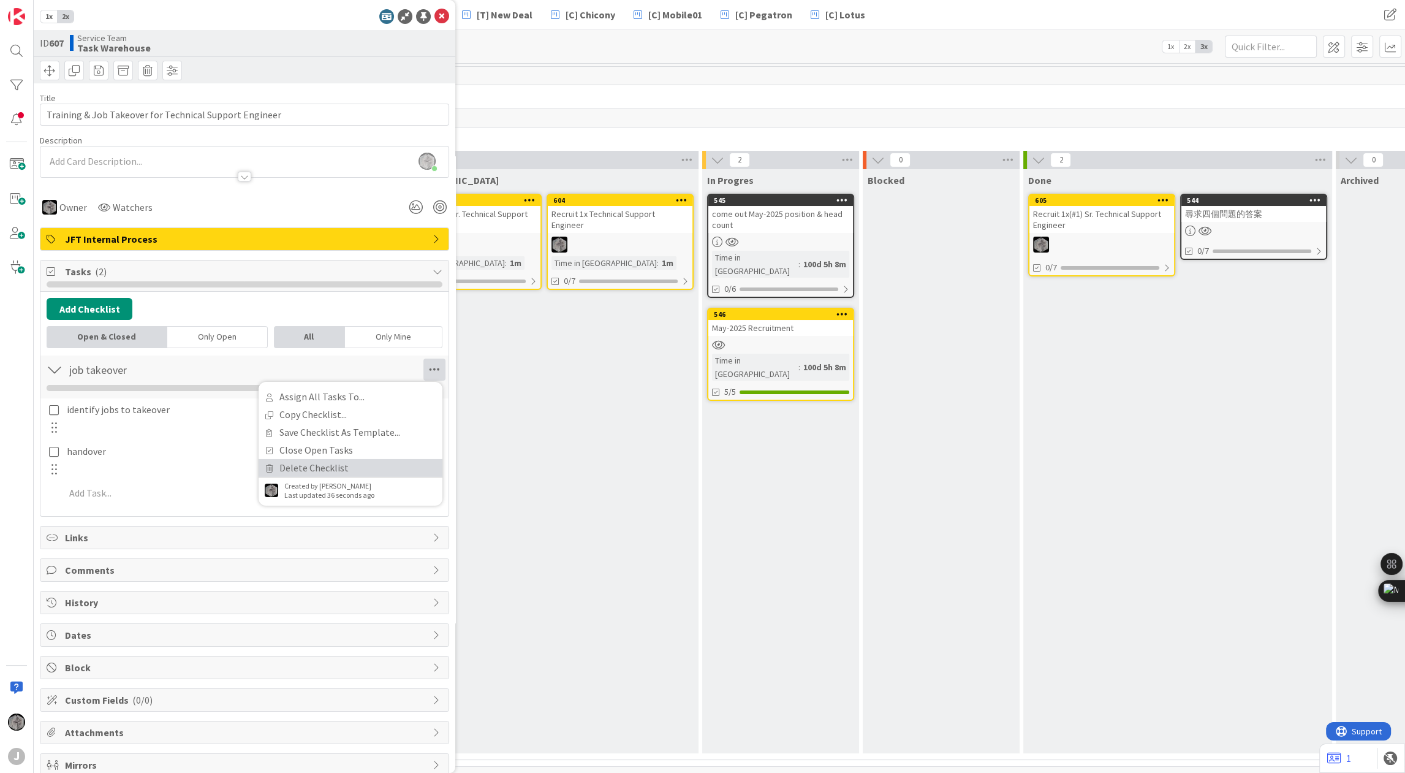
click at [354, 471] on link "Delete Checklist" at bounding box center [351, 468] width 184 height 18
click at [284, 427] on button "Delete" at bounding box center [294, 428] width 46 height 22
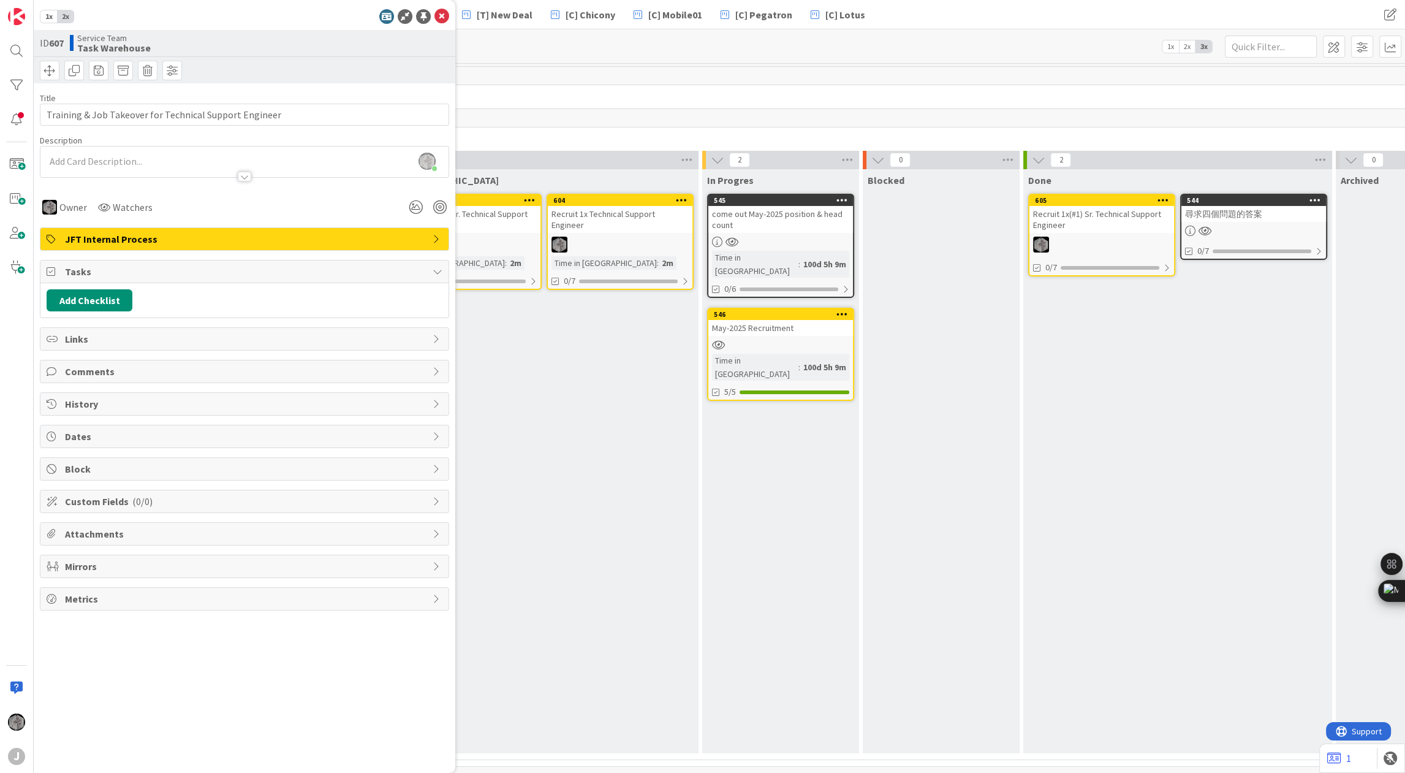
click at [113, 158] on div "Tony Lin just joined" at bounding box center [244, 161] width 408 height 31
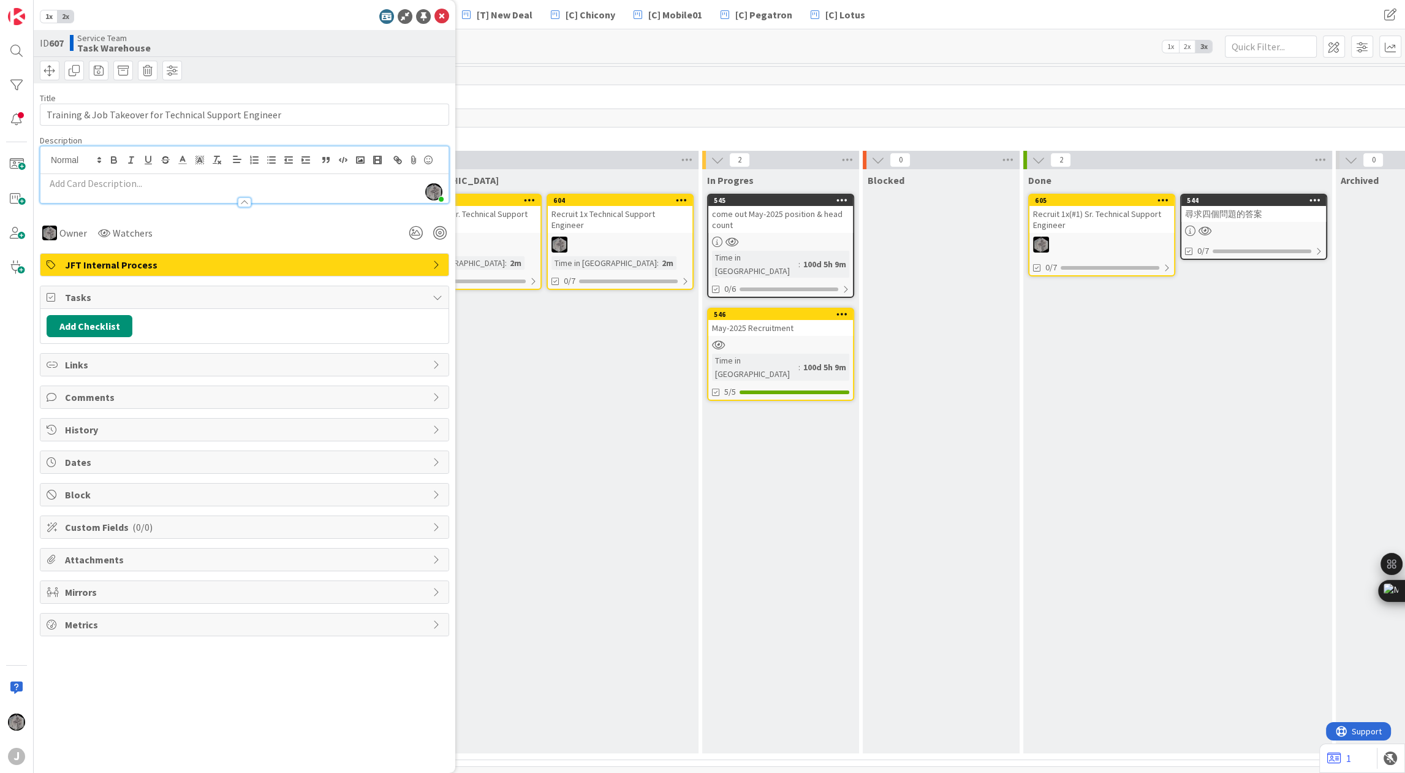
click at [108, 186] on p at bounding box center [245, 184] width 396 height 14
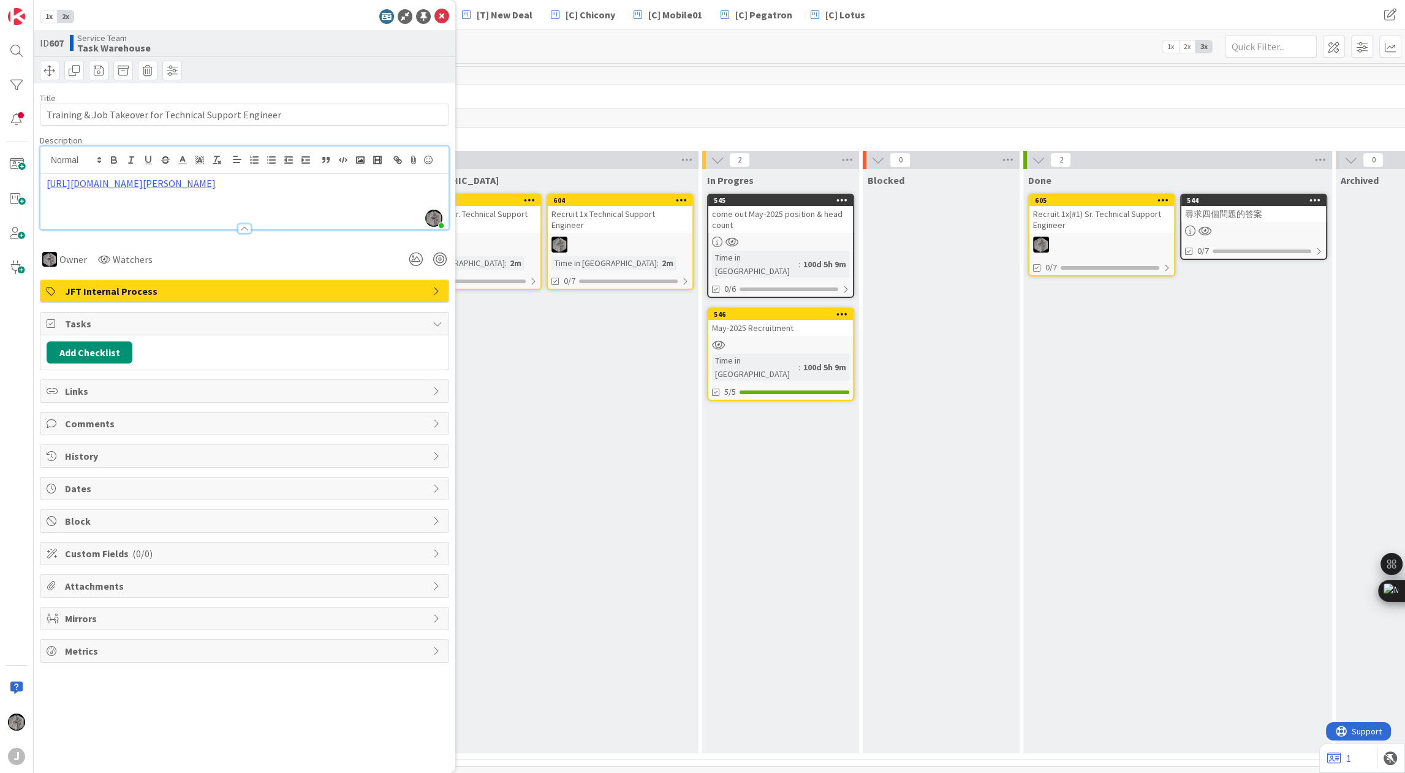
click at [547, 332] on div "In Queue 604 Recruit 1x Technical Support Engineer Time in Column : 2m 0/7 606 …" at bounding box center [544, 461] width 309 height 584
drag, startPoint x: 141, startPoint y: 205, endPoint x: -13, endPoint y: 162, distance: 160.5
click at [0, 162] on html "J 1x 2x ID 607 Service Team Task Warehouse Title 54 / 128 Training & Job Takeov…" at bounding box center [702, 386] width 1405 height 773
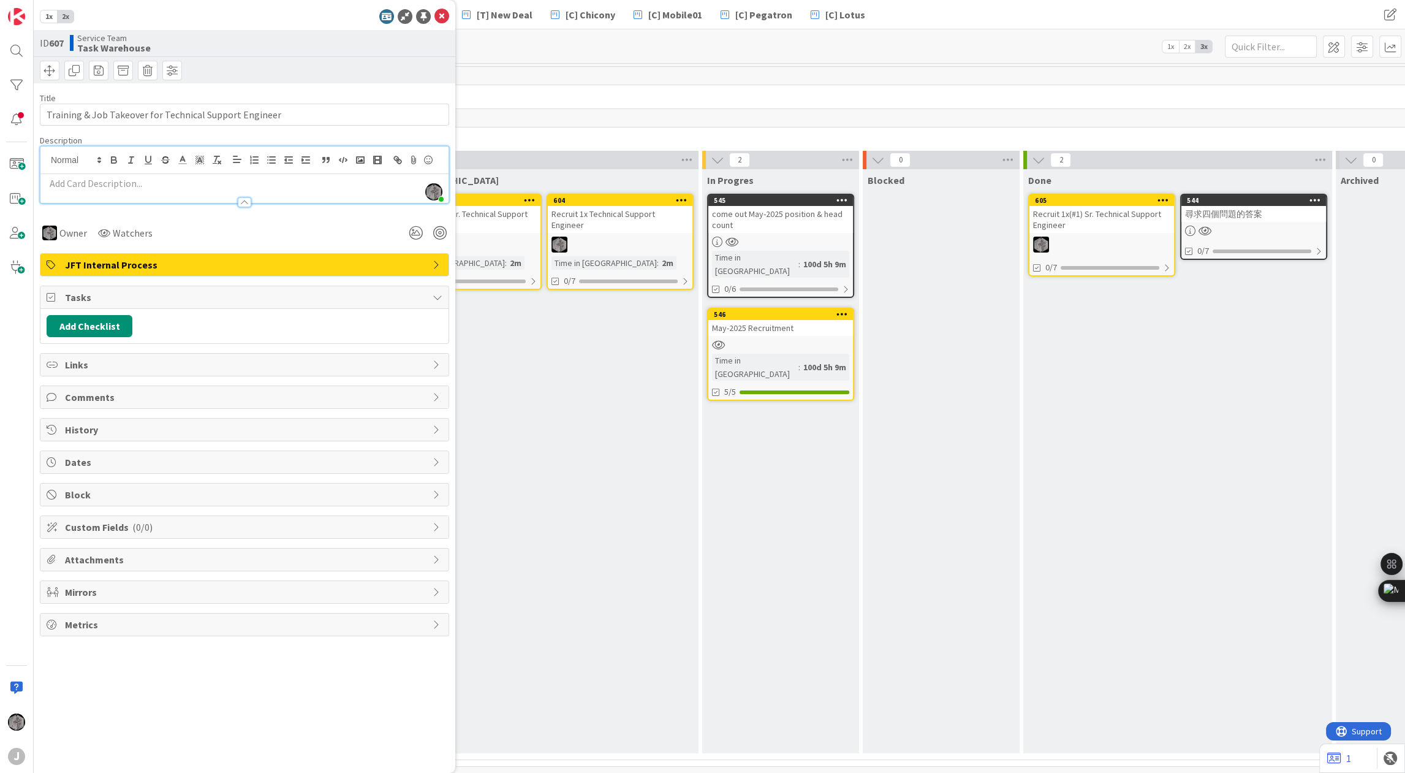
click at [86, 363] on span "Links" at bounding box center [246, 364] width 362 height 15
click at [97, 389] on icon "button" at bounding box center [101, 394] width 10 height 10
click at [167, 439] on div "Existing" at bounding box center [181, 441] width 85 height 21
click at [124, 470] on span "Current Board" at bounding box center [127, 469] width 137 height 17
click at [124, 468] on span "Current Board" at bounding box center [127, 469] width 137 height 17
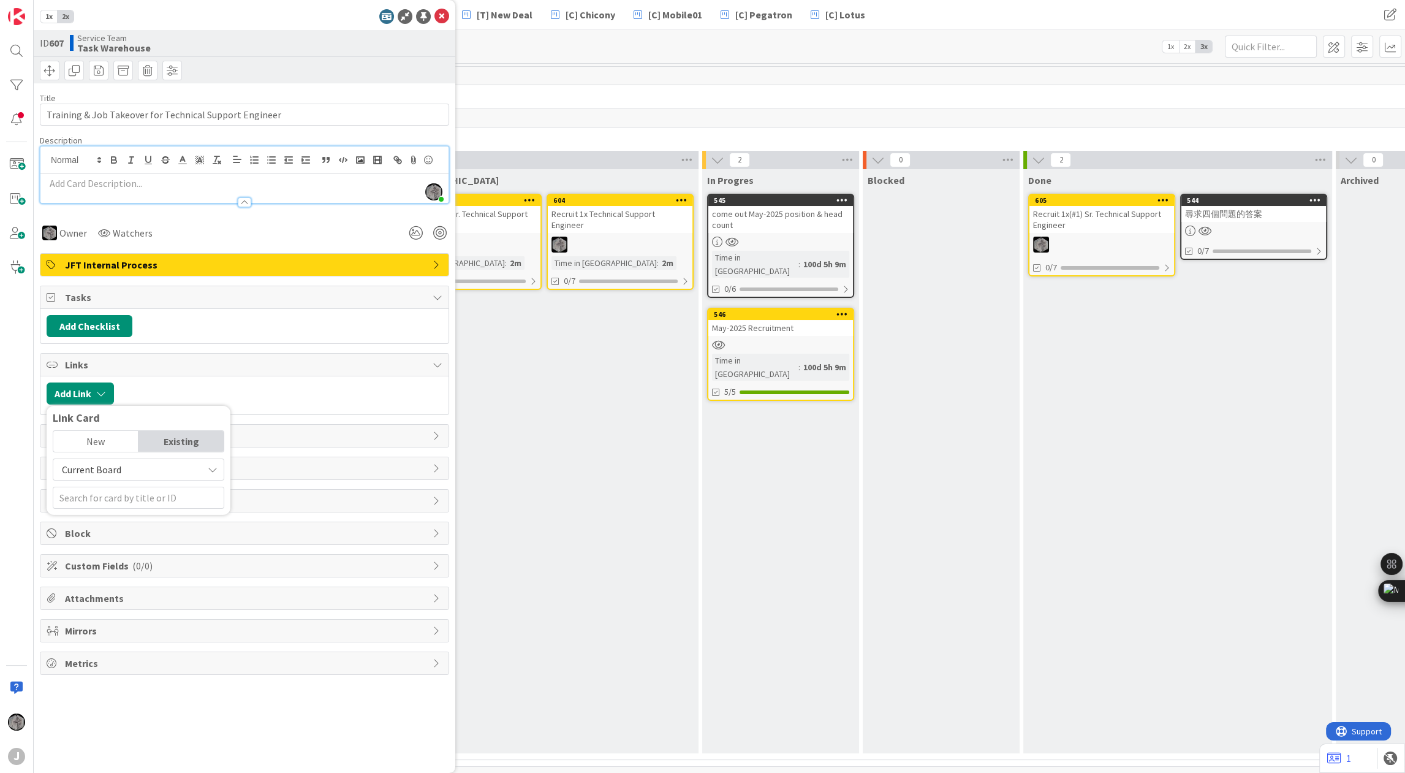
click at [88, 445] on div "New" at bounding box center [95, 441] width 85 height 21
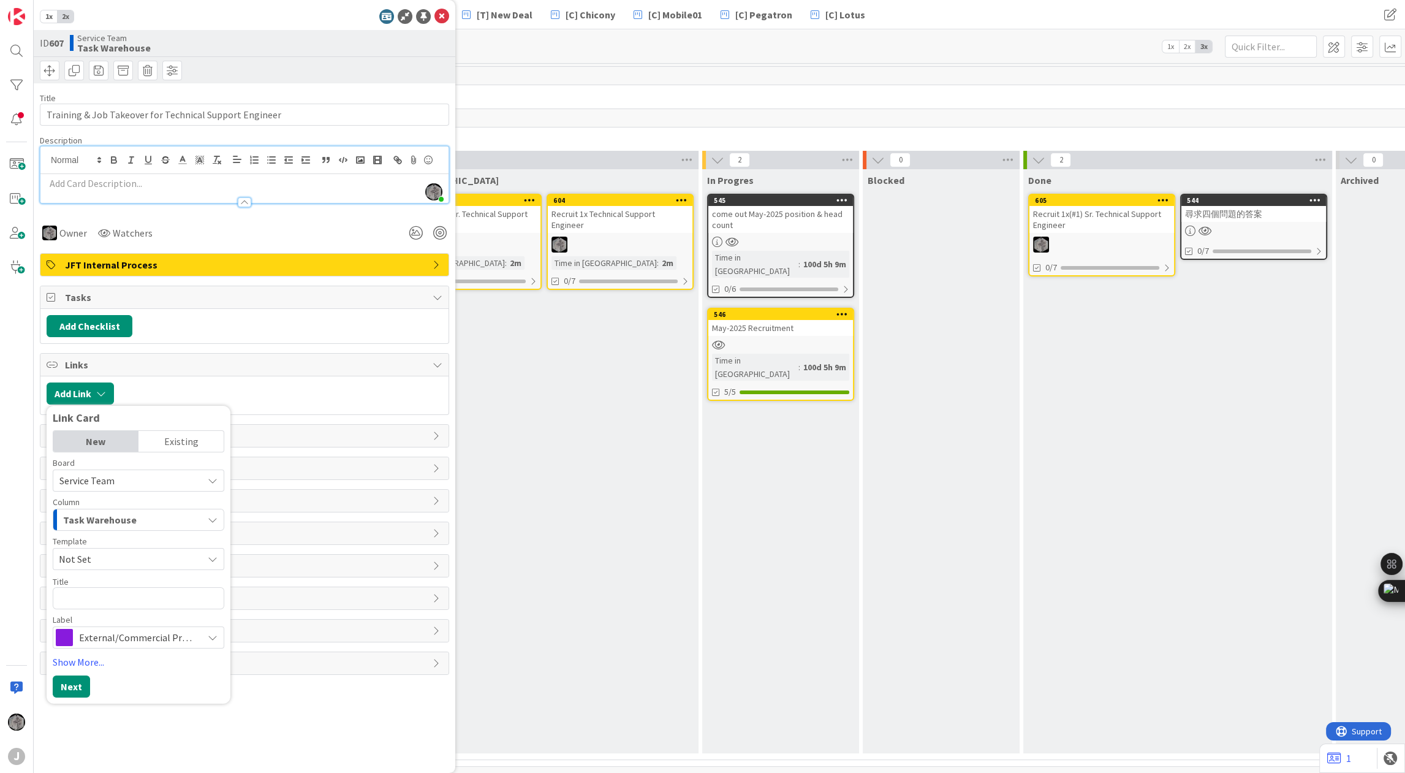
click at [180, 436] on div "Existing" at bounding box center [181, 441] width 85 height 21
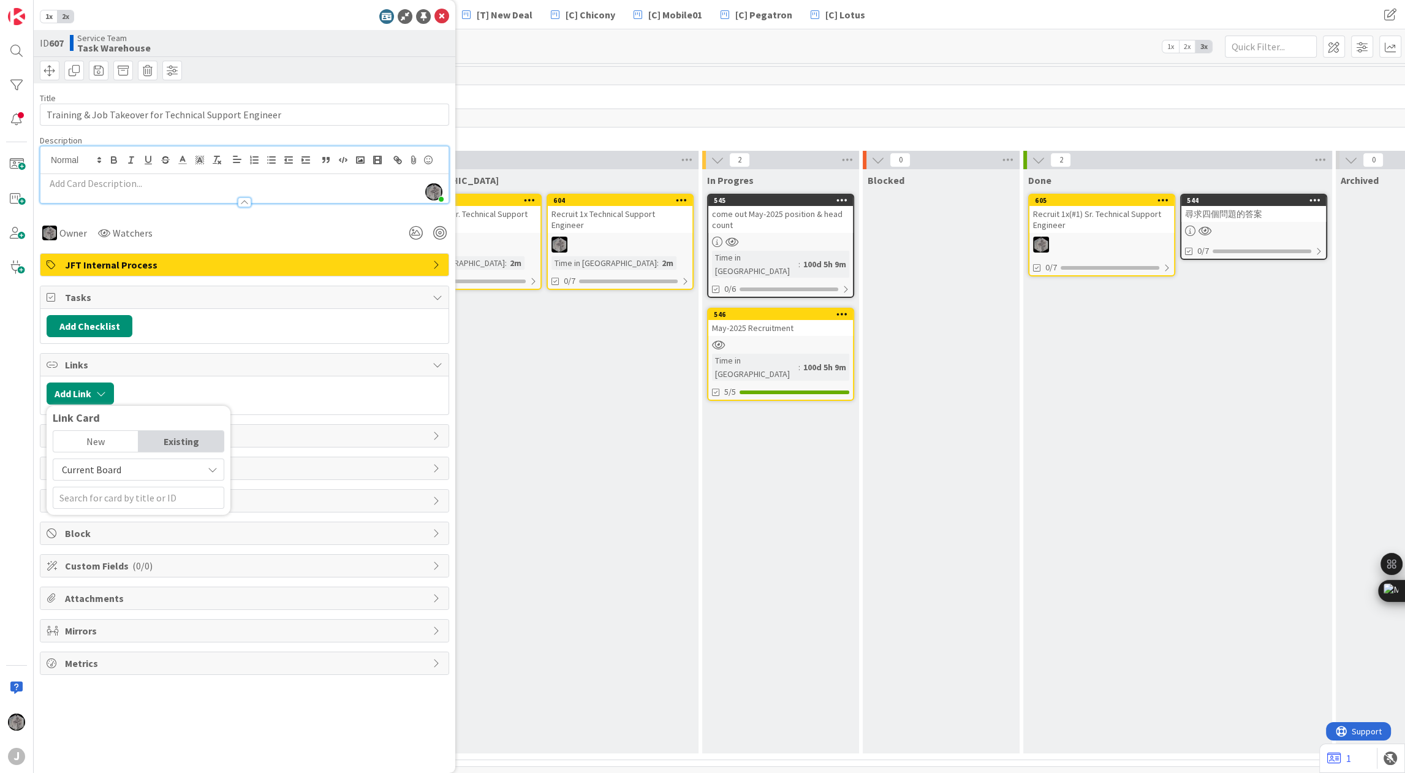
click at [97, 437] on div "New" at bounding box center [95, 441] width 85 height 21
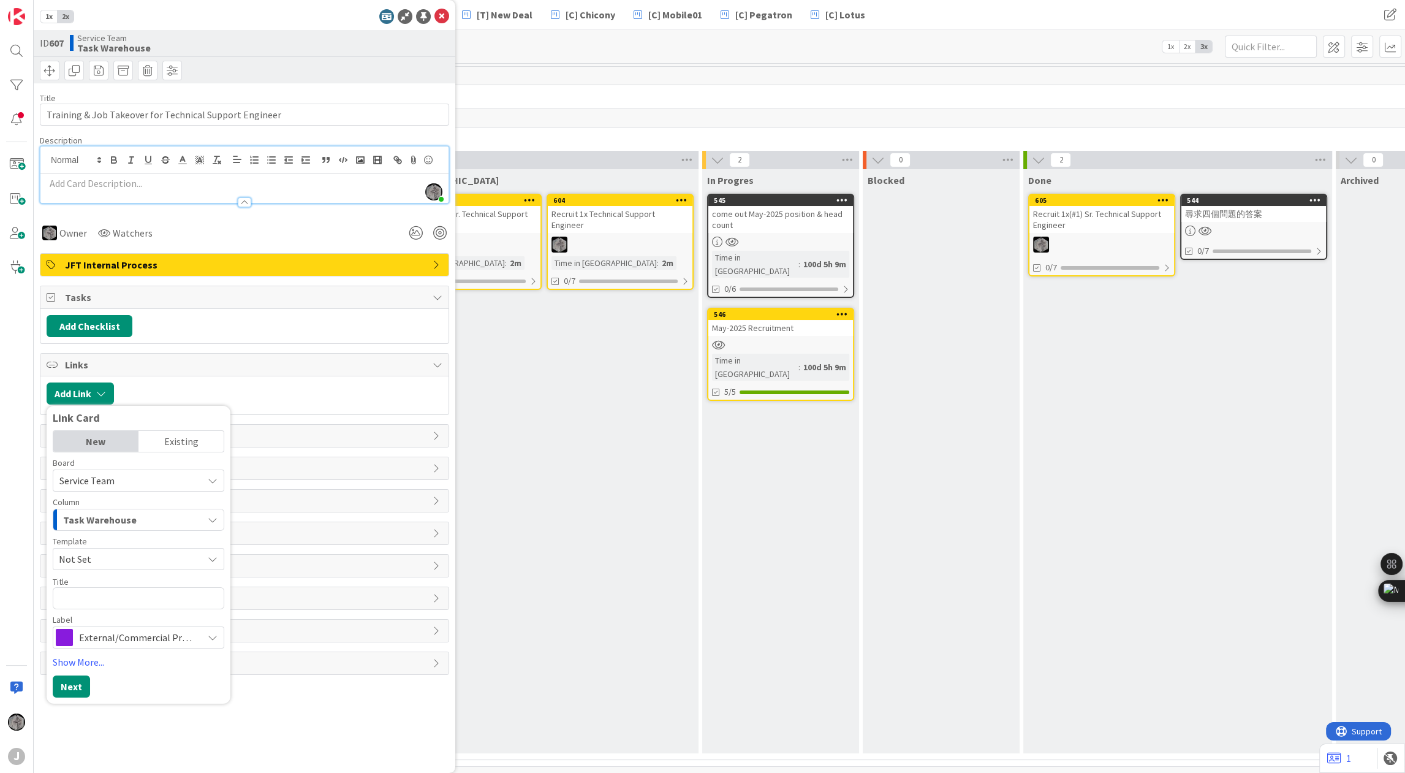
click at [168, 382] on div "Add Link Link Card New Existing Board Service Team Column Task Warehouse Templa…" at bounding box center [244, 395] width 408 height 38
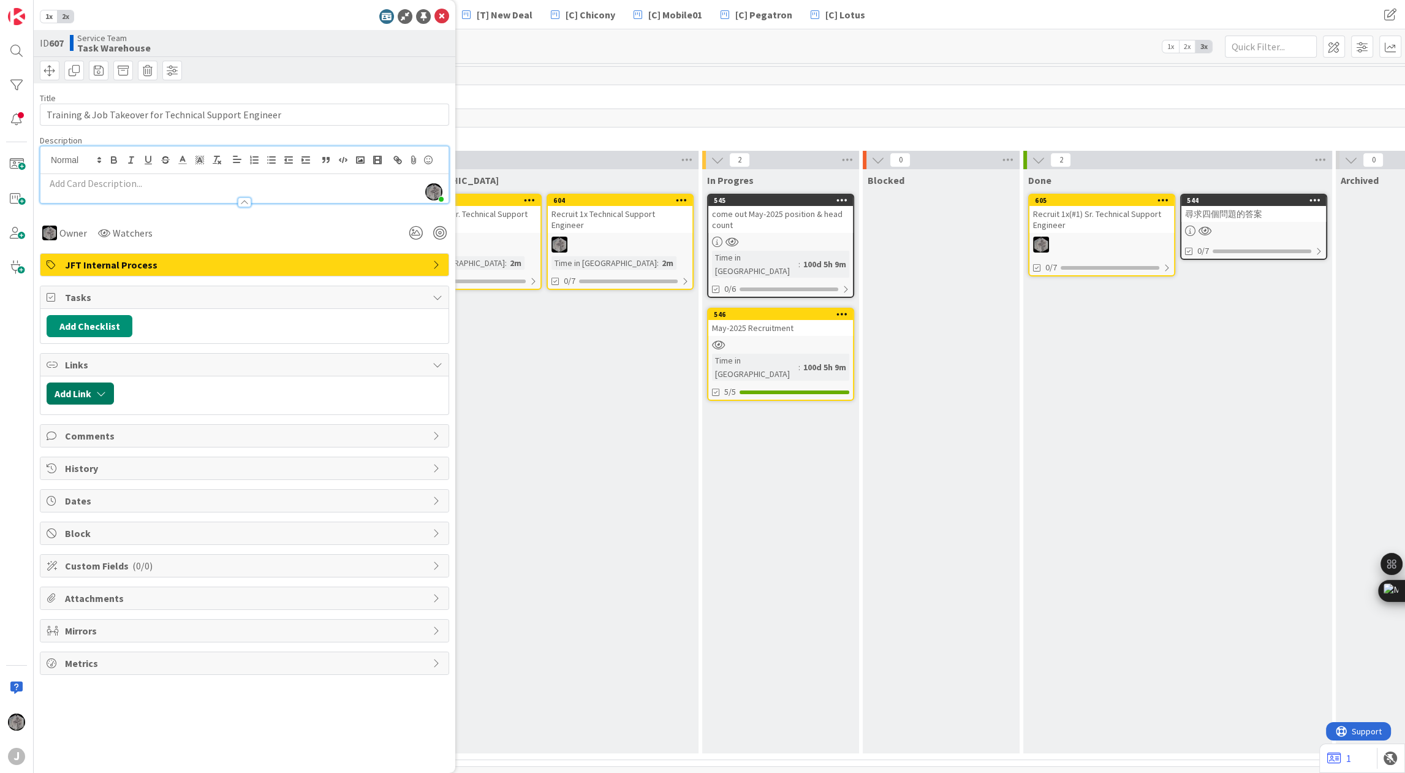
click at [100, 392] on icon "button" at bounding box center [101, 394] width 10 height 10
click at [441, 362] on icon at bounding box center [438, 365] width 10 height 10
click at [94, 395] on button "Add Link" at bounding box center [80, 393] width 67 height 22
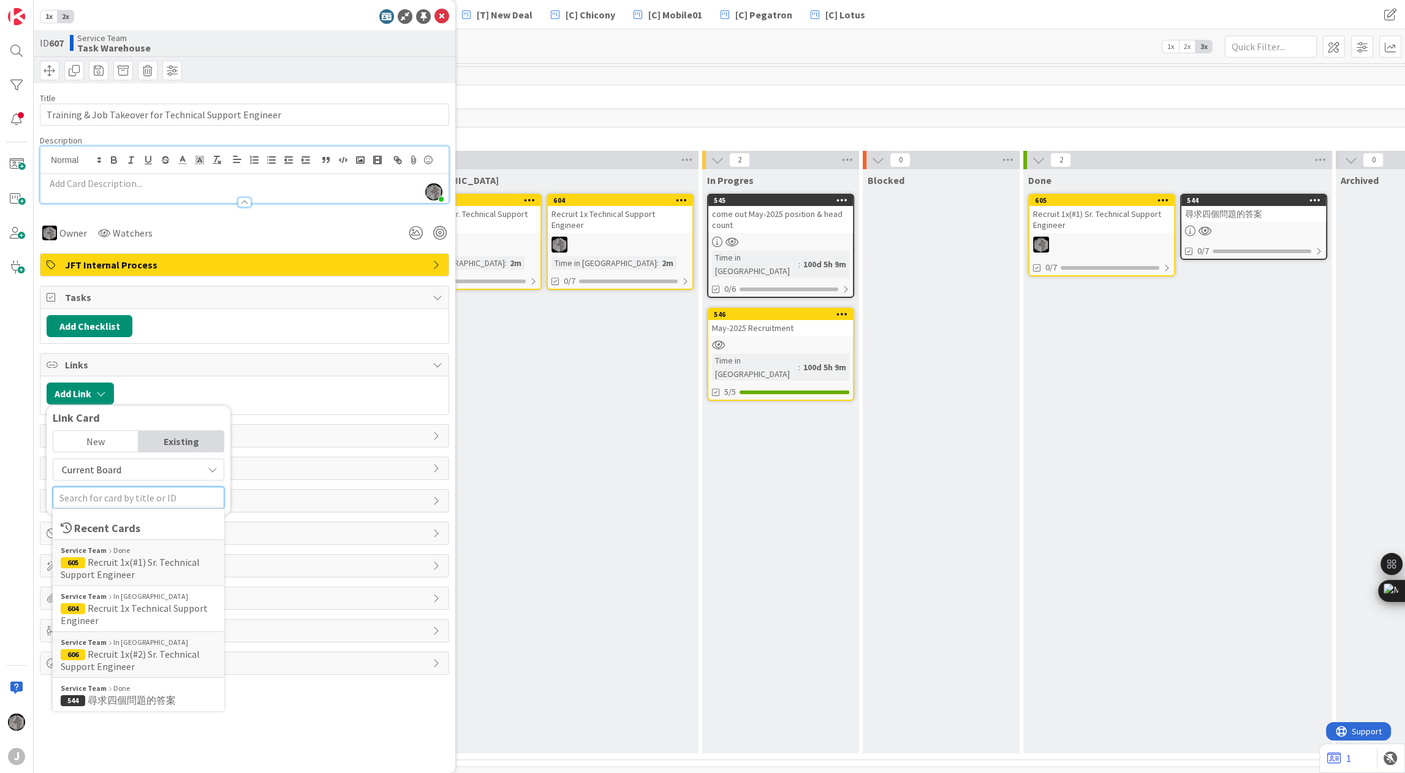
click at [83, 500] on input "text" at bounding box center [139, 498] width 172 height 22
click at [134, 467] on span "Current Board" at bounding box center [127, 469] width 137 height 17
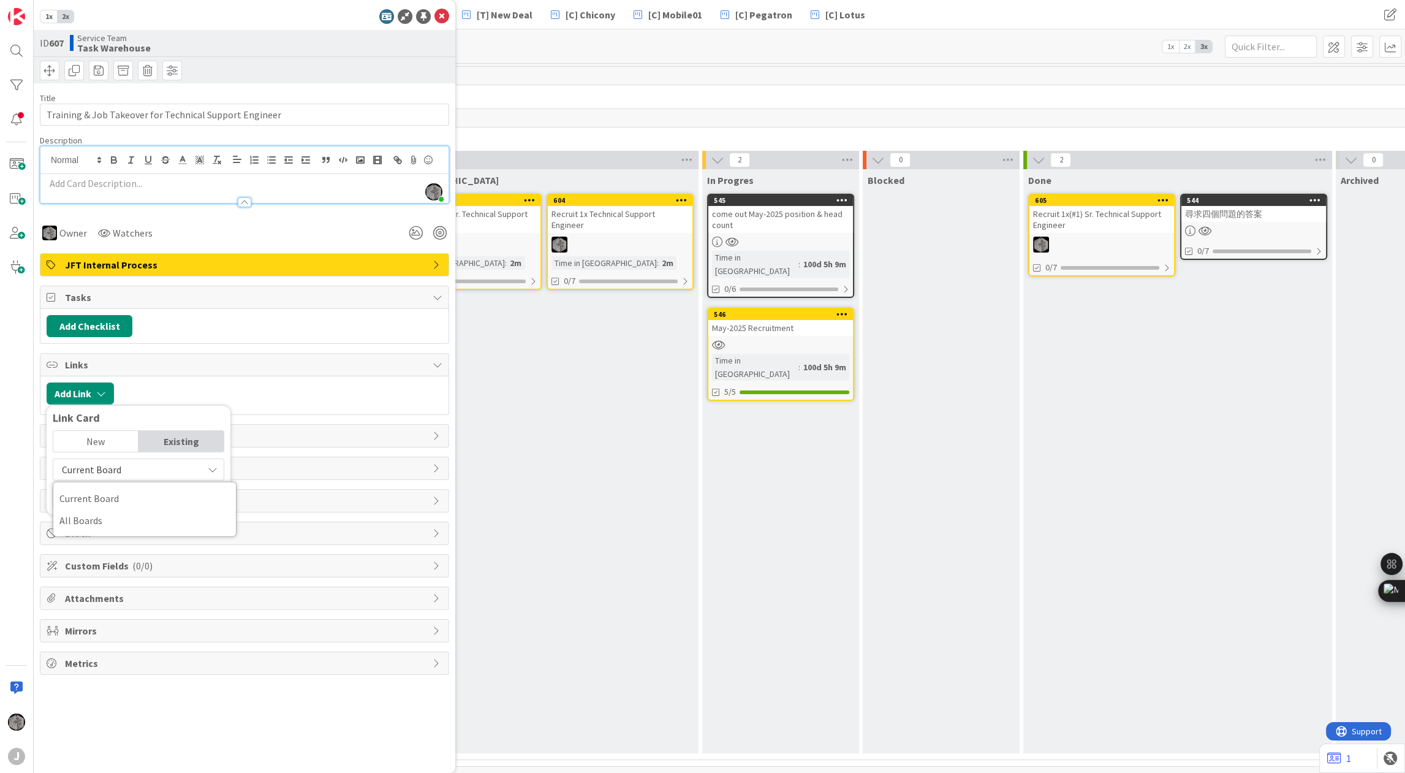
click at [134, 467] on span "Current Board" at bounding box center [127, 469] width 137 height 17
click at [156, 412] on div "Link Card" at bounding box center [139, 418] width 172 height 12
click at [95, 431] on div "New" at bounding box center [95, 441] width 85 height 21
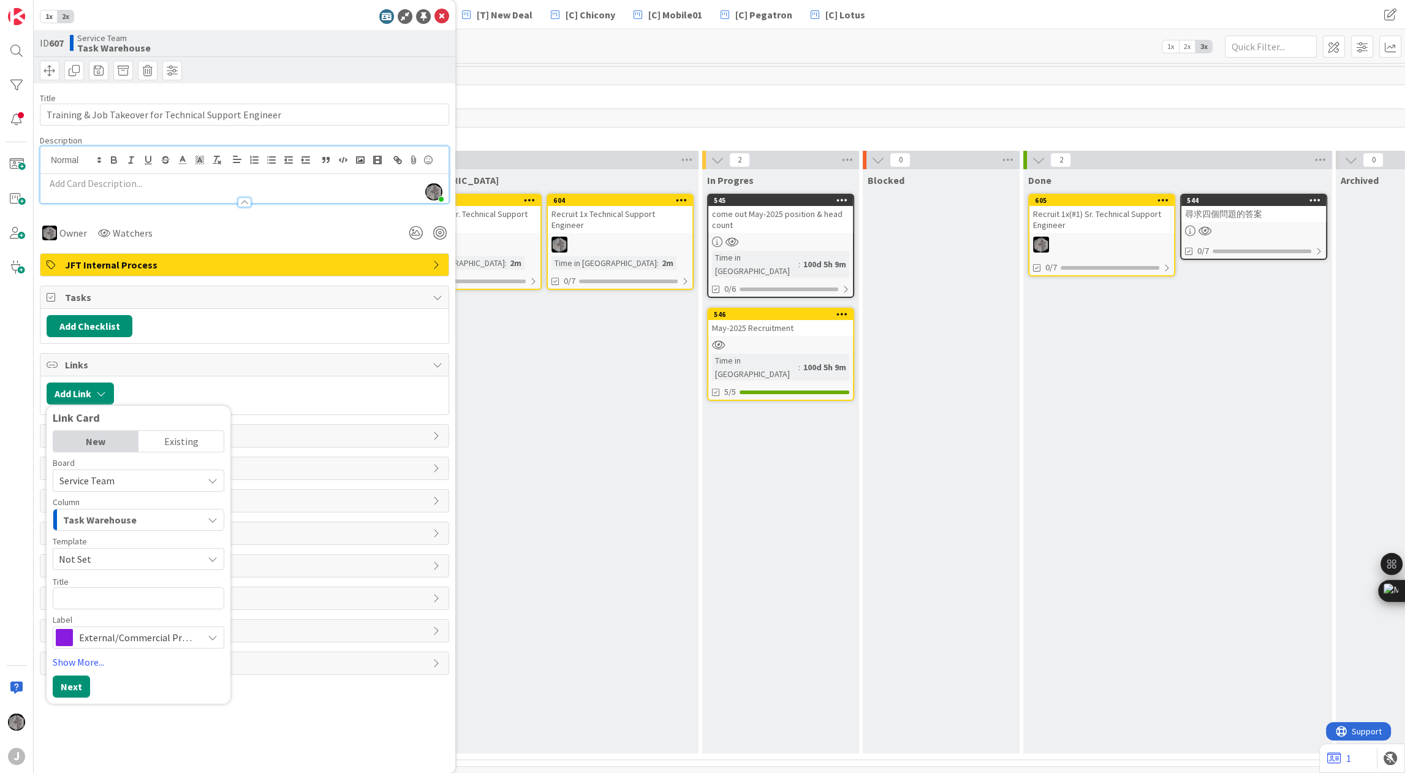
click at [110, 477] on span "Service Team" at bounding box center [86, 480] width 55 height 12
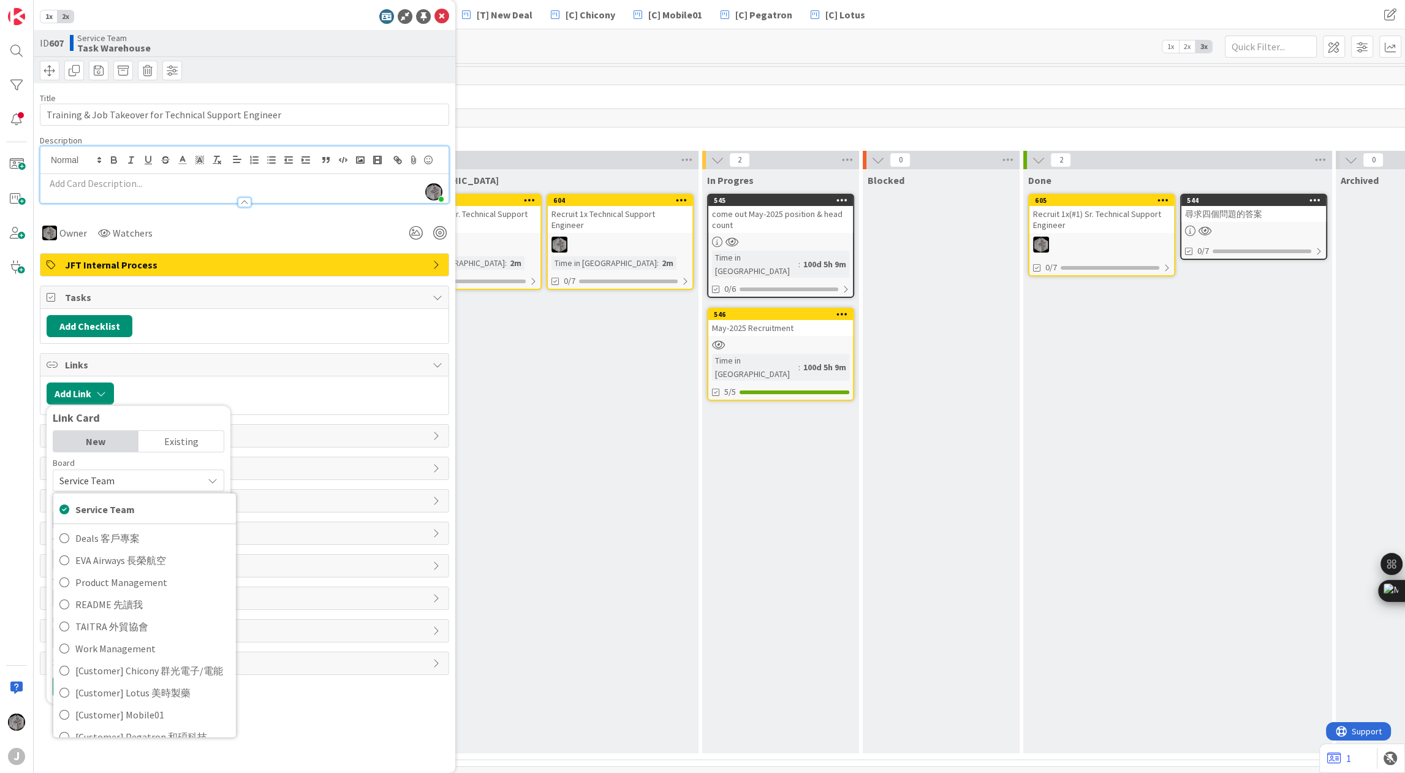
click at [110, 477] on span "Service Team" at bounding box center [86, 480] width 55 height 12
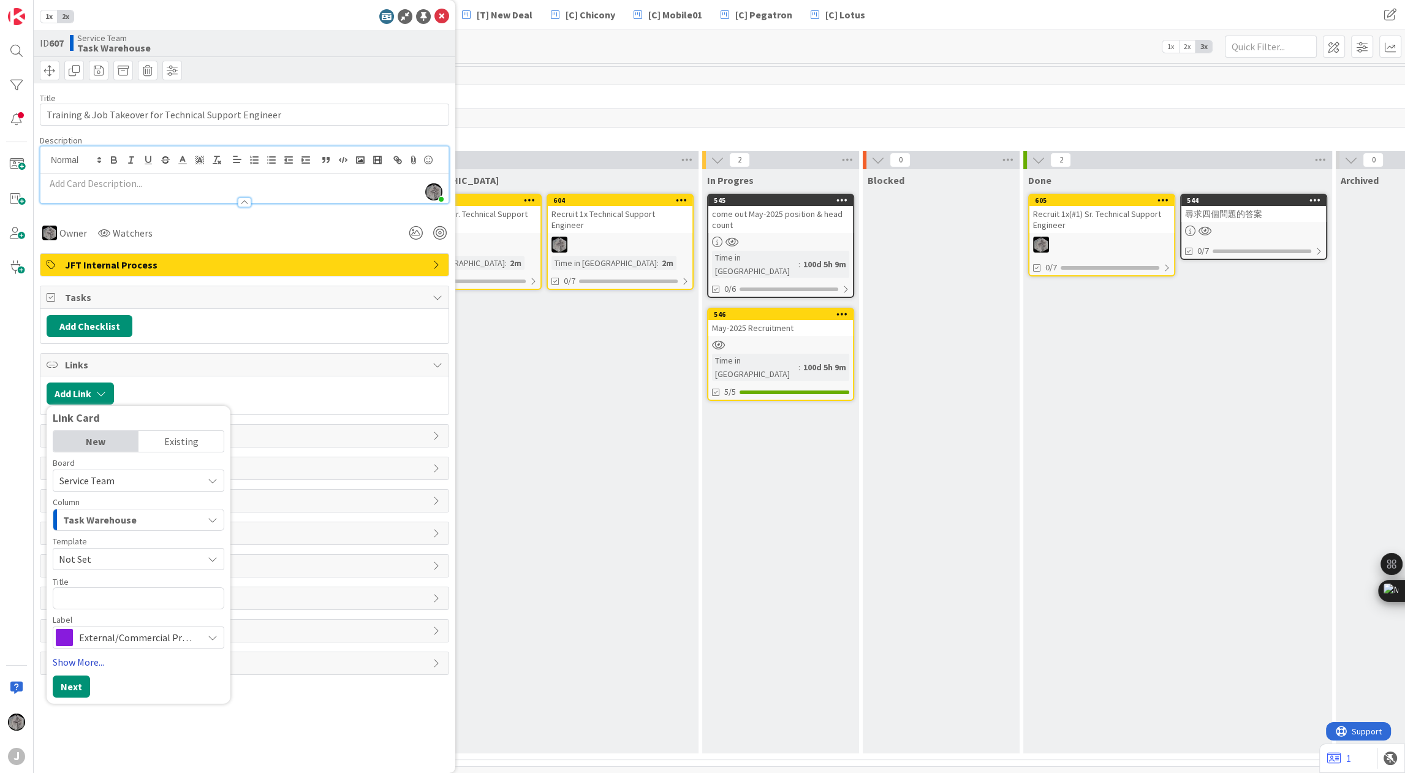
click at [101, 661] on link "Show More..." at bounding box center [139, 662] width 172 height 15
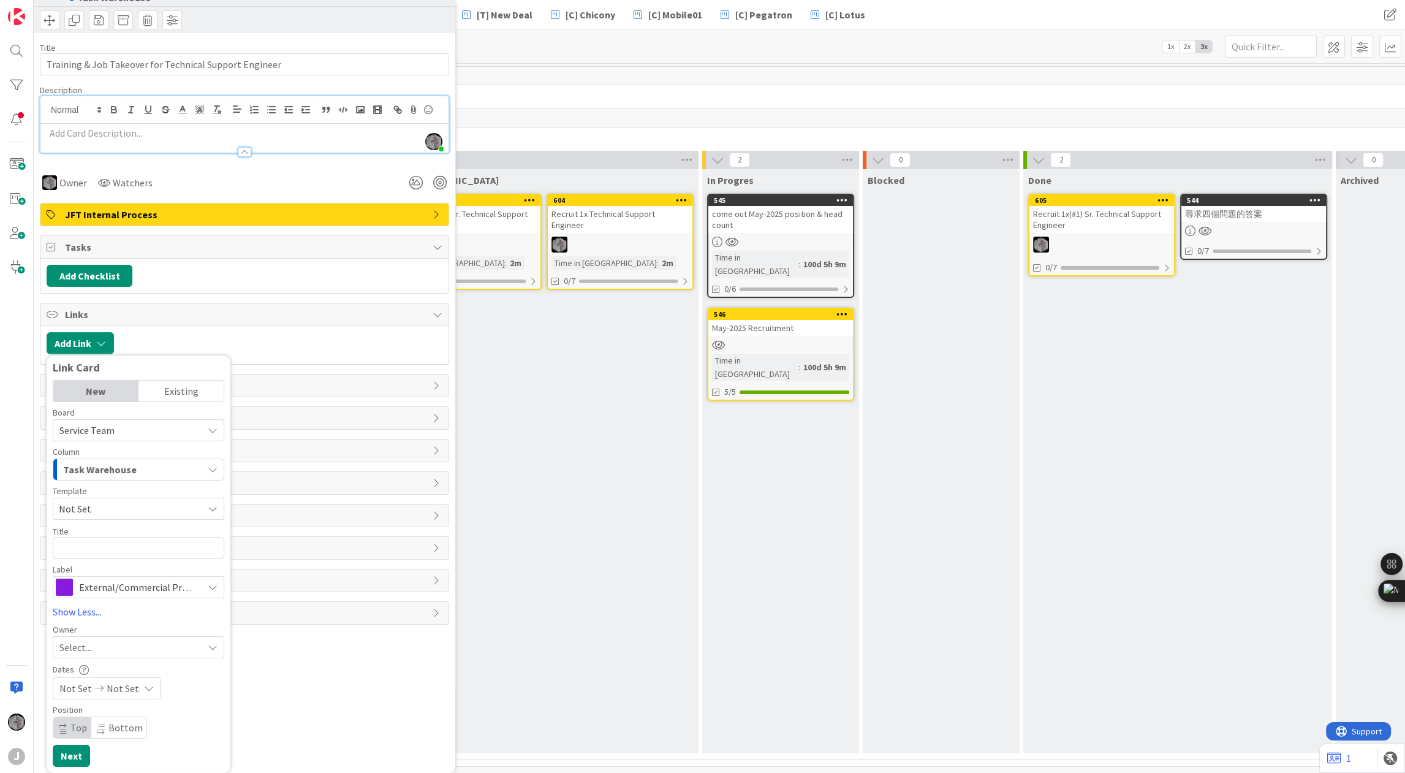
click at [211, 429] on icon at bounding box center [213, 430] width 10 height 10
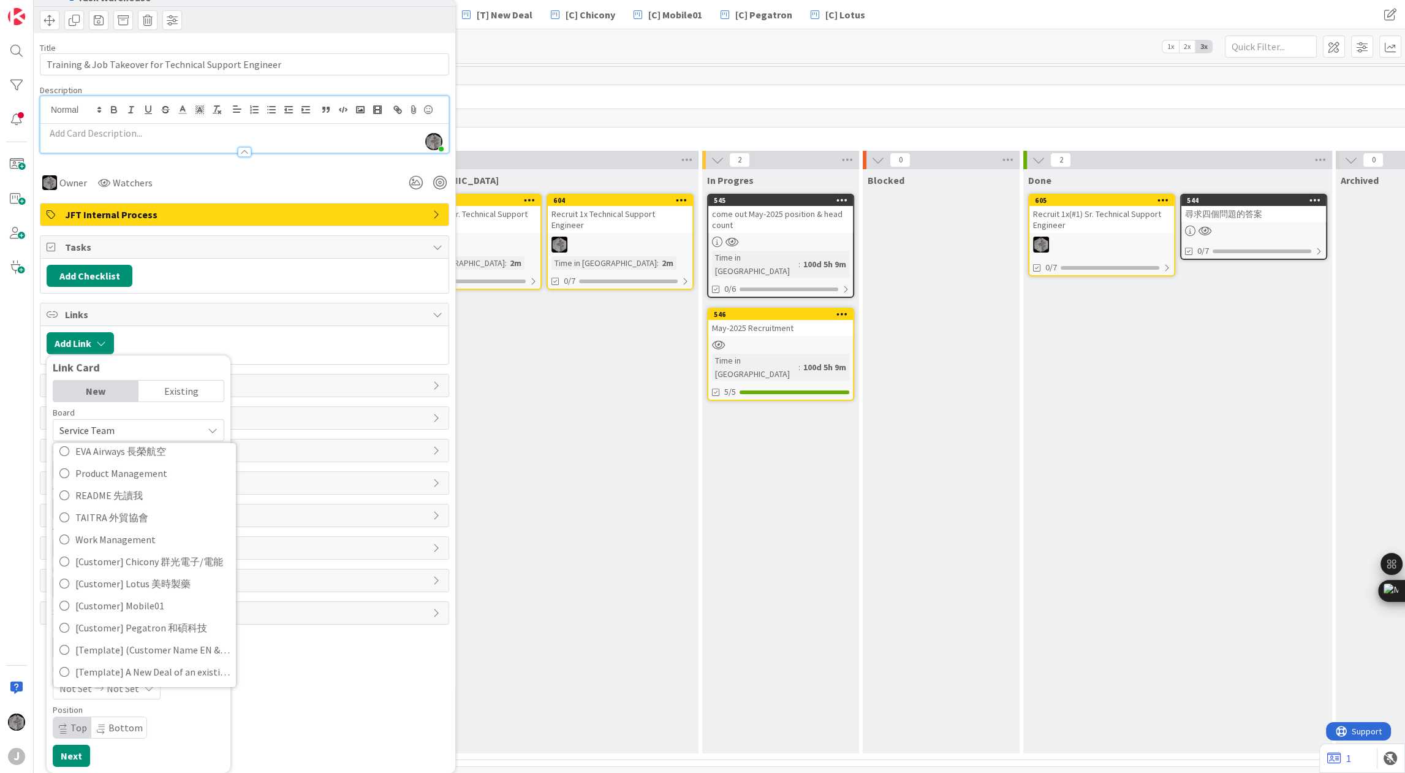
scroll to position [0, 0]
click at [190, 362] on div "Link Card" at bounding box center [139, 368] width 172 height 12
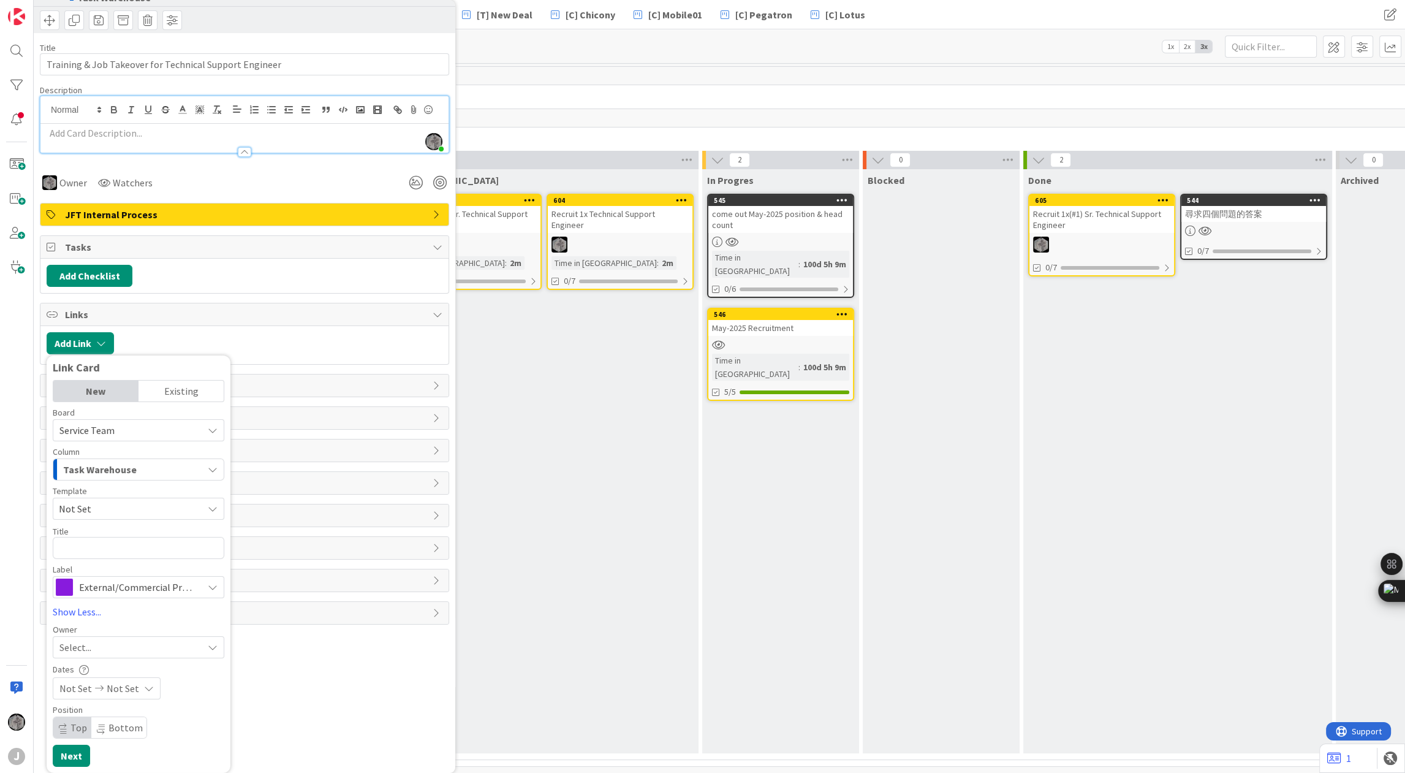
click at [222, 335] on div at bounding box center [281, 343] width 322 height 22
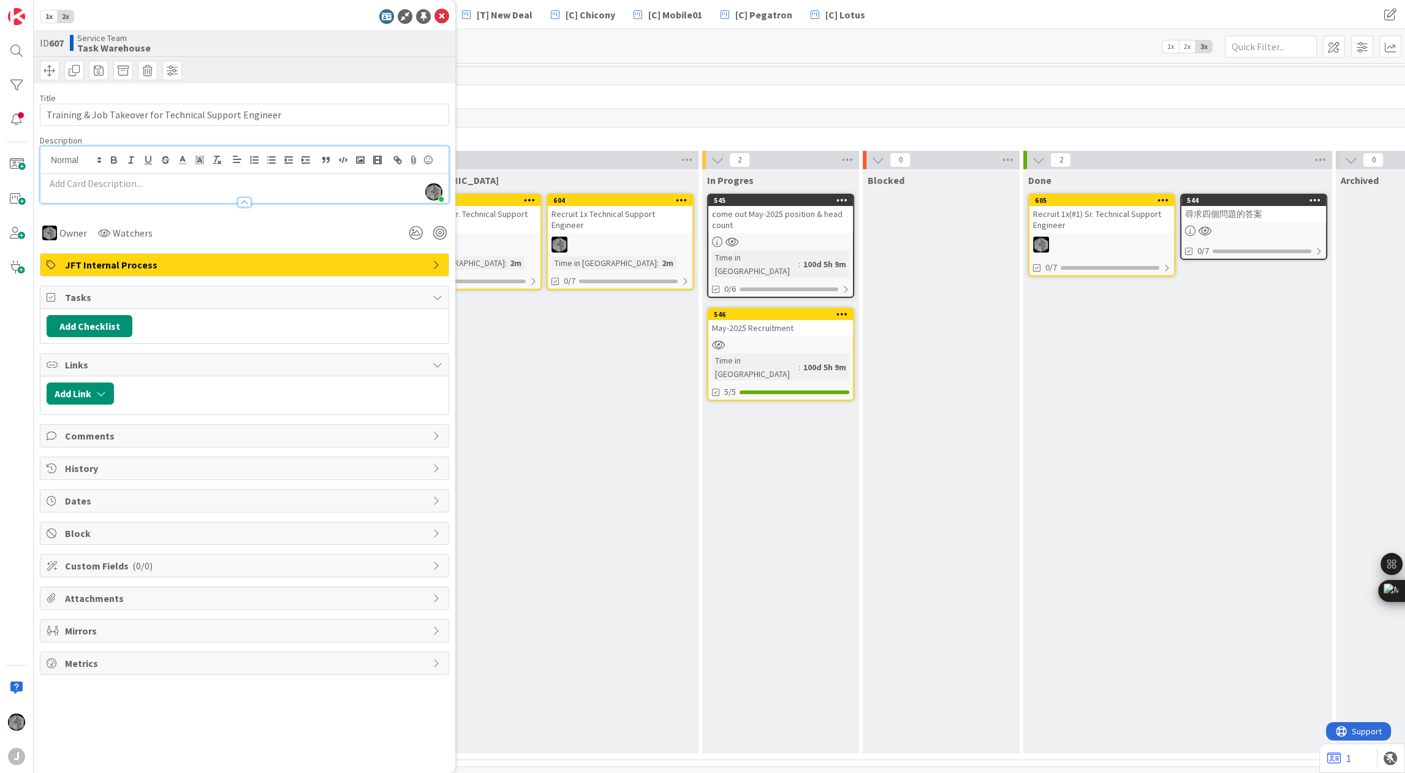
click at [437, 360] on icon at bounding box center [438, 365] width 10 height 10
click at [105, 392] on icon "button" at bounding box center [101, 394] width 10 height 10
click at [216, 465] on icon at bounding box center [213, 470] width 10 height 10
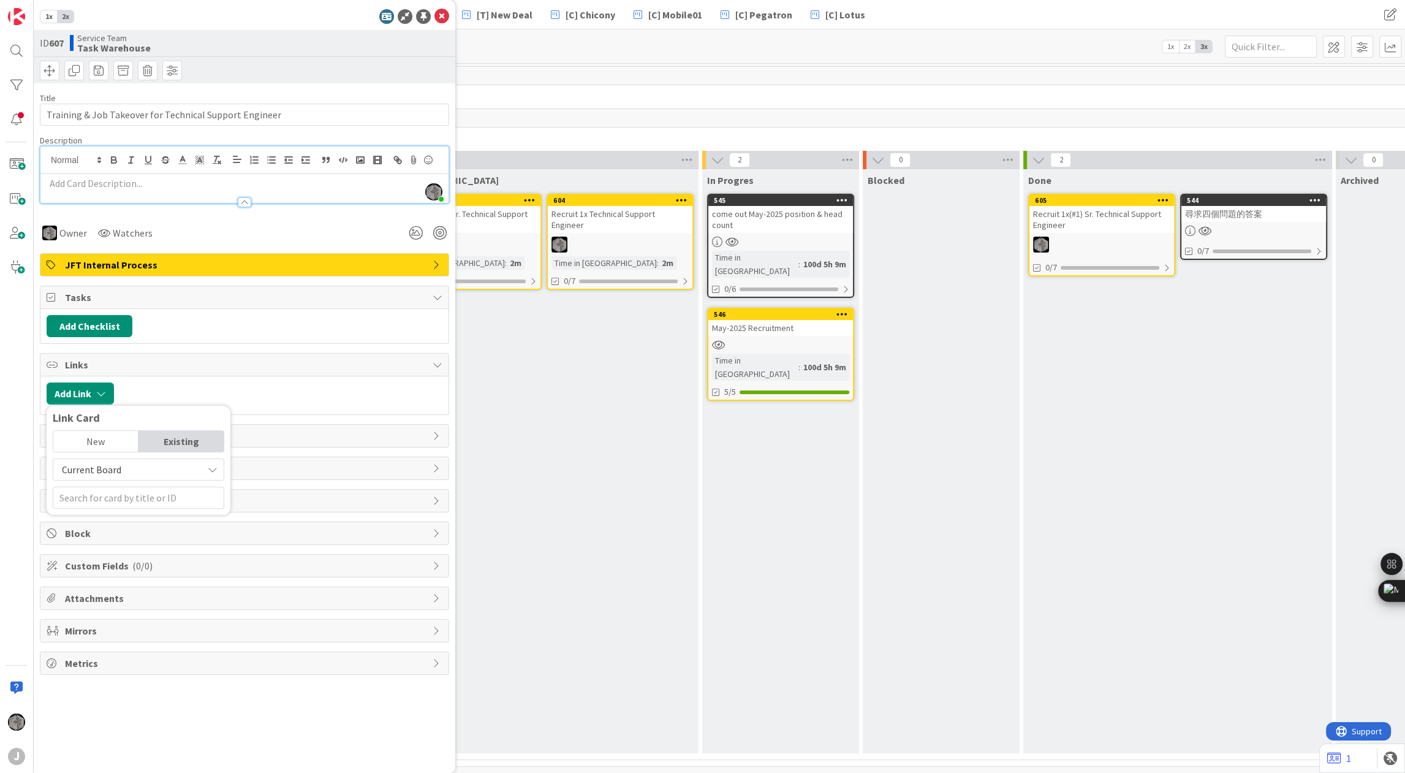
click at [310, 396] on div at bounding box center [281, 393] width 322 height 22
click at [47, 362] on icon at bounding box center [53, 365] width 12 height 10
click at [435, 364] on icon at bounding box center [438, 365] width 10 height 10
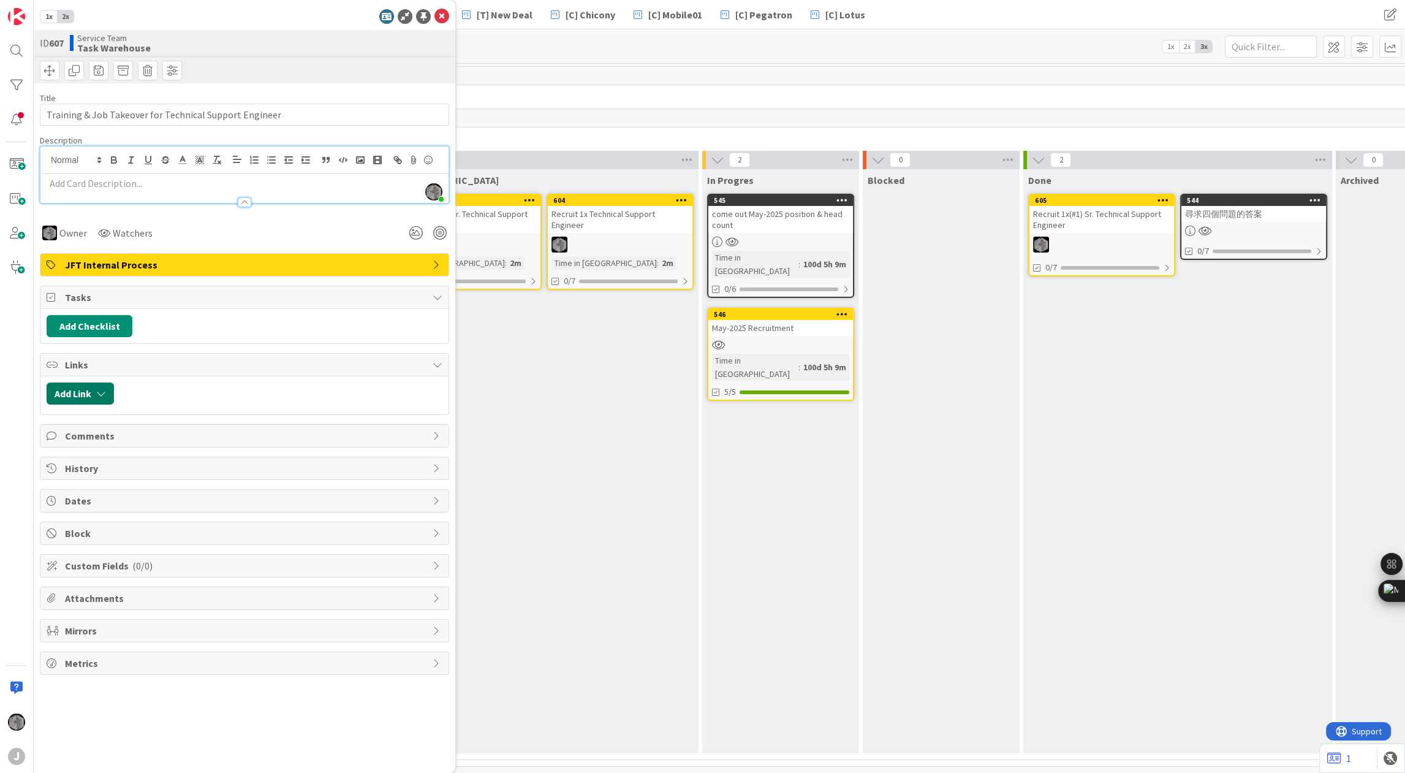
click at [93, 385] on button "Add Link" at bounding box center [80, 393] width 67 height 22
click at [70, 413] on div "Link Card" at bounding box center [139, 418] width 172 height 12
click at [111, 435] on div "New" at bounding box center [95, 441] width 85 height 21
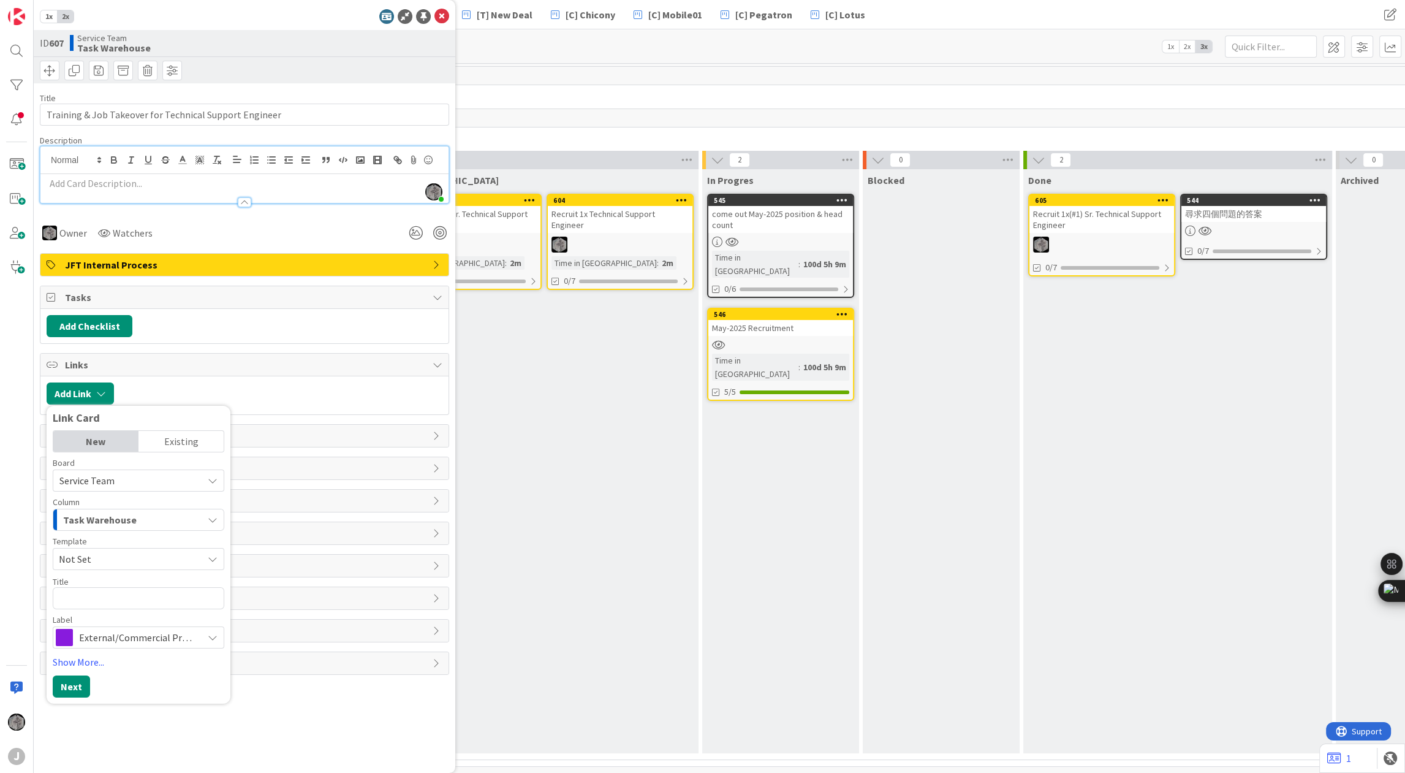
click at [104, 475] on span "Service Team" at bounding box center [86, 480] width 55 height 12
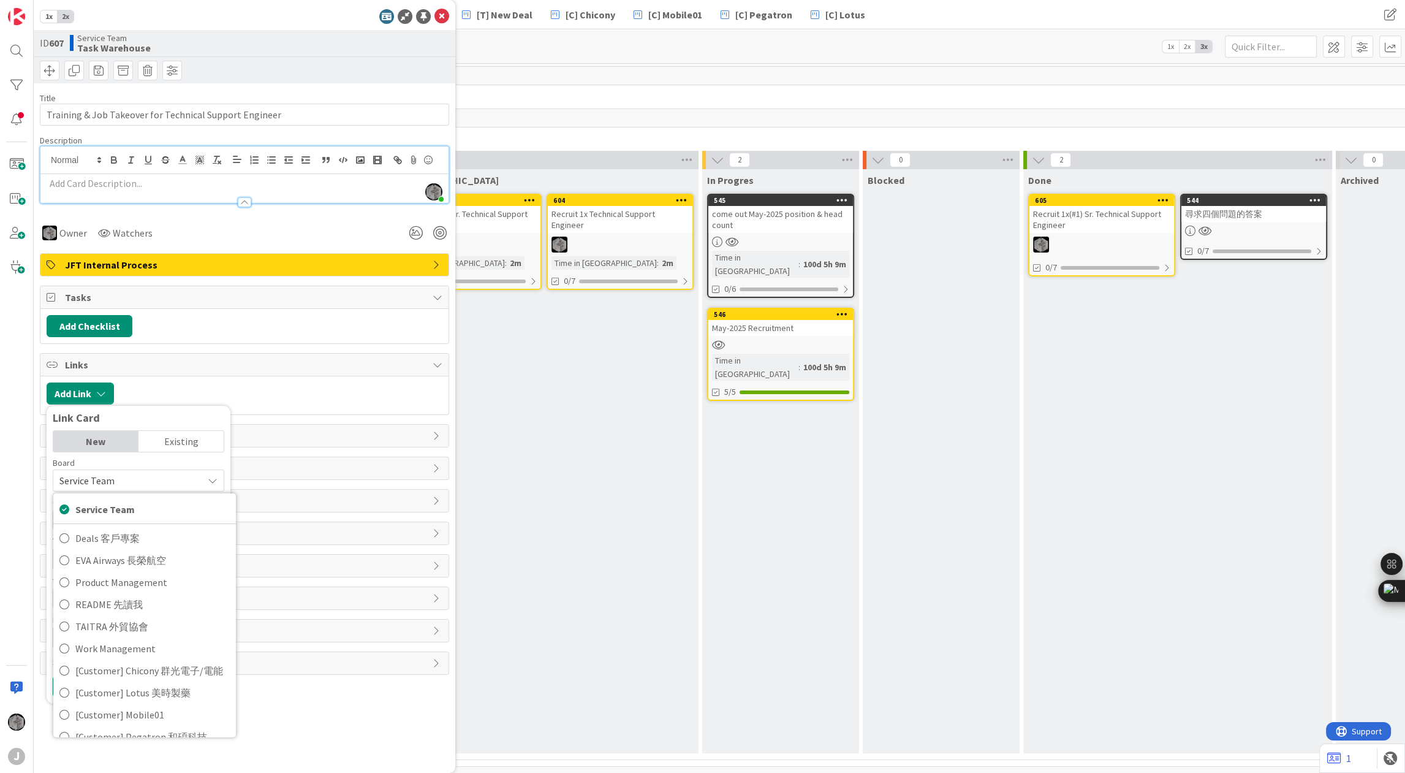
click at [145, 455] on div "New Existing Board Service Team Service Team Deals 客戶專案 EVA Airways 長榮航空 Produc…" at bounding box center [139, 563] width 172 height 267
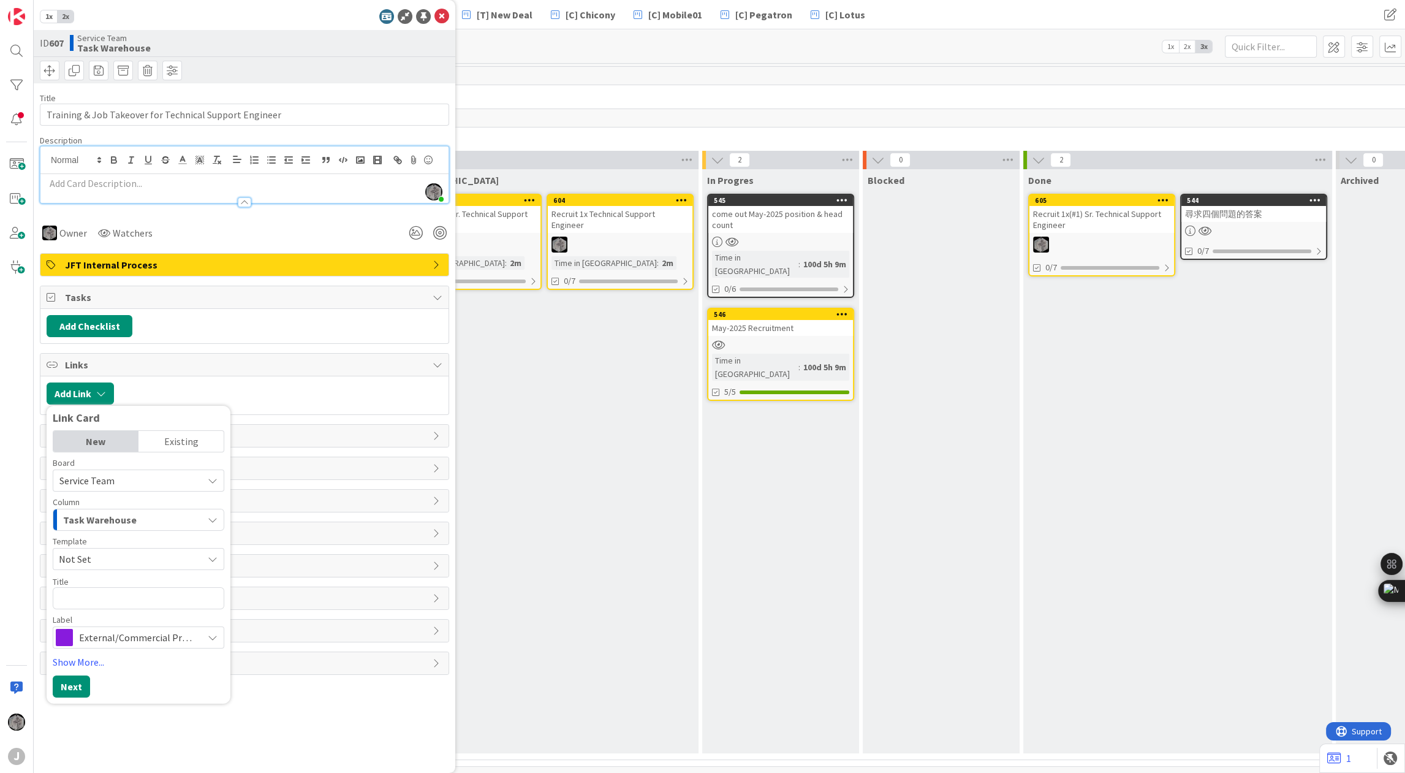
click at [211, 633] on icon at bounding box center [213, 638] width 10 height 10
click at [170, 397] on div at bounding box center [281, 393] width 322 height 22
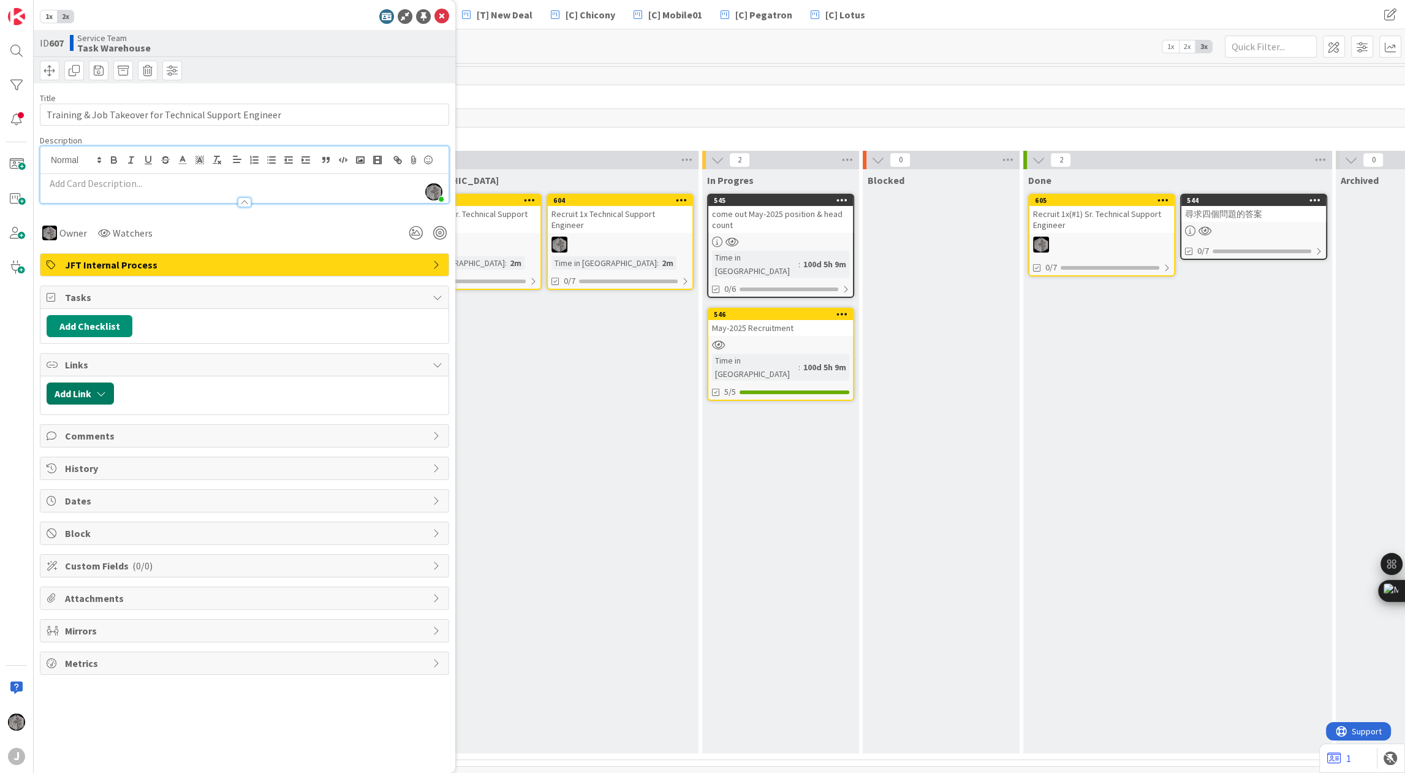
click at [106, 391] on icon "button" at bounding box center [101, 394] width 10 height 10
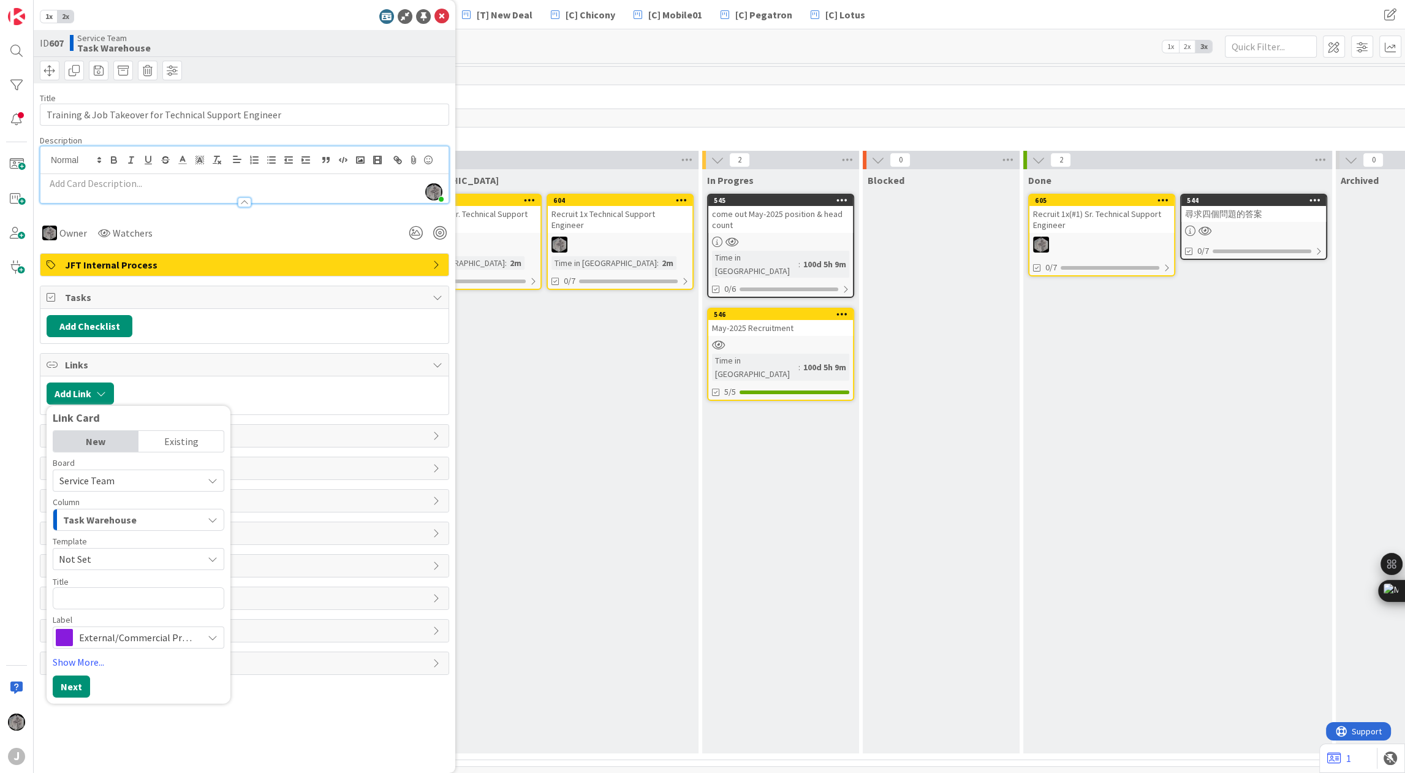
click at [196, 444] on div "Existing" at bounding box center [181, 441] width 85 height 21
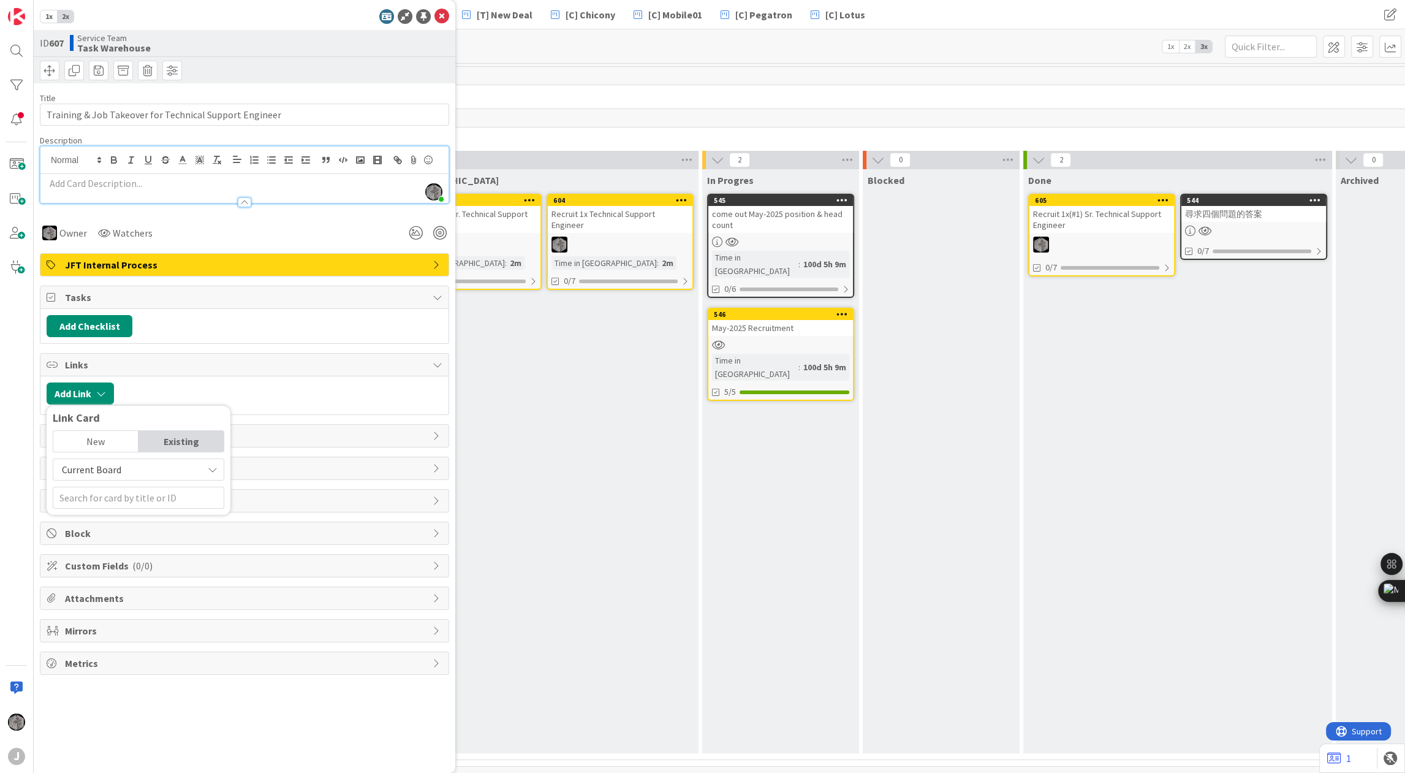
click at [104, 435] on div "New" at bounding box center [95, 441] width 85 height 21
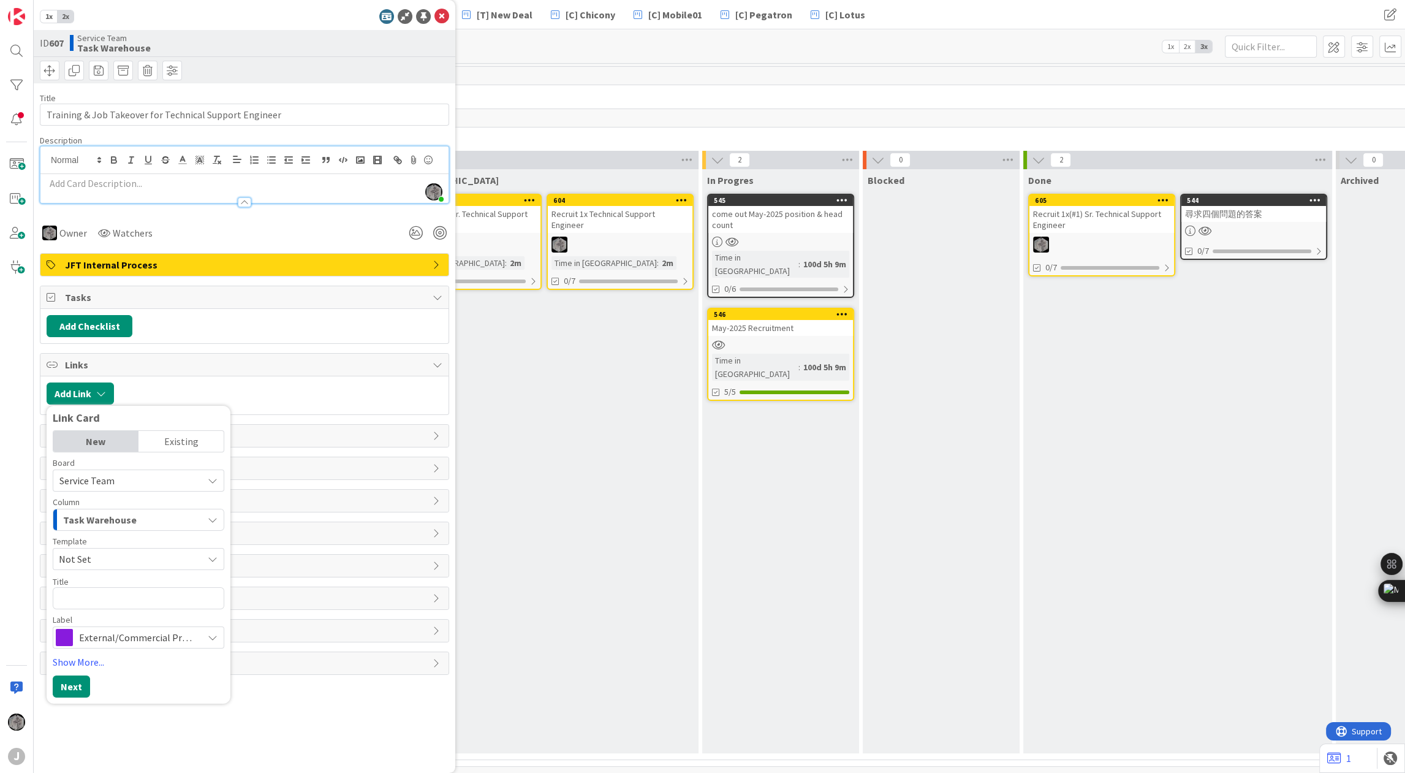
click at [102, 182] on p at bounding box center [245, 184] width 396 height 14
click at [433, 593] on icon at bounding box center [438, 598] width 10 height 10
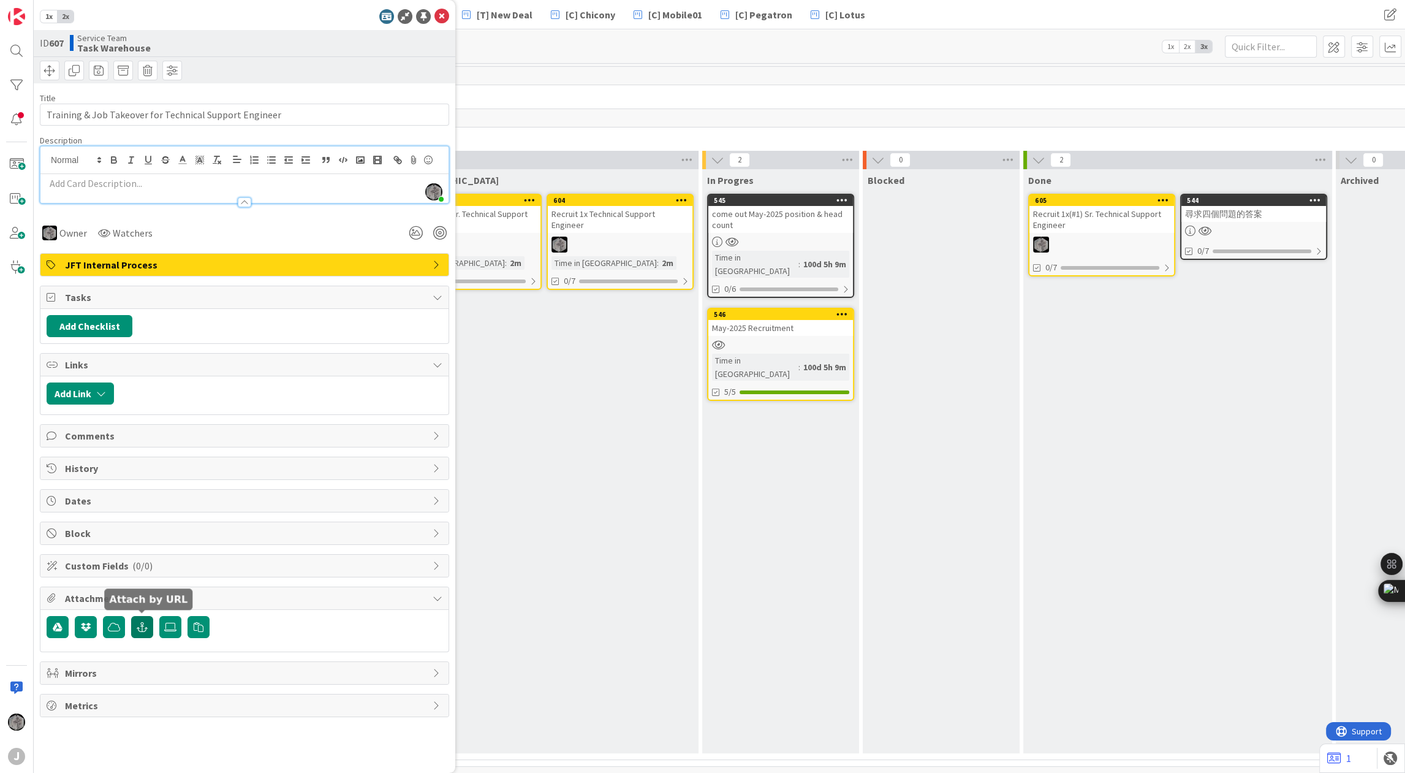
click at [150, 622] on button "button" at bounding box center [142, 627] width 22 height 22
click at [132, 666] on div "Add a link" at bounding box center [244, 655] width 408 height 22
click at [72, 663] on span "Add a link" at bounding box center [67, 655] width 40 height 15
click at [75, 693] on input "text" at bounding box center [245, 682] width 396 height 22
paste input "https://app.smartsheet.com/sheets/56GF63C5QX8W8rr4m2MQcHvqMvfmf35CFRvXmcG1?view…"
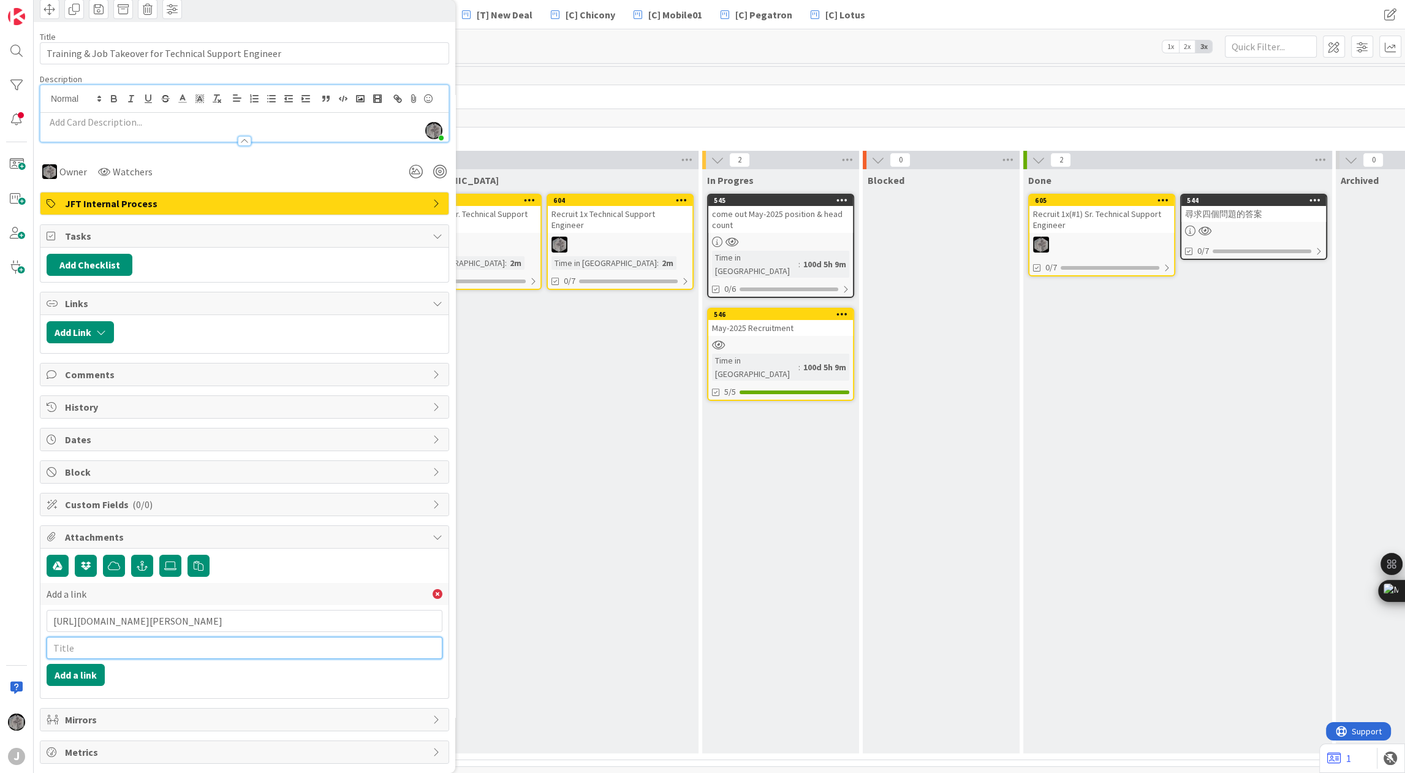
click at [262, 643] on input "text" at bounding box center [245, 648] width 396 height 22
click at [89, 672] on button "Add a link" at bounding box center [76, 675] width 58 height 22
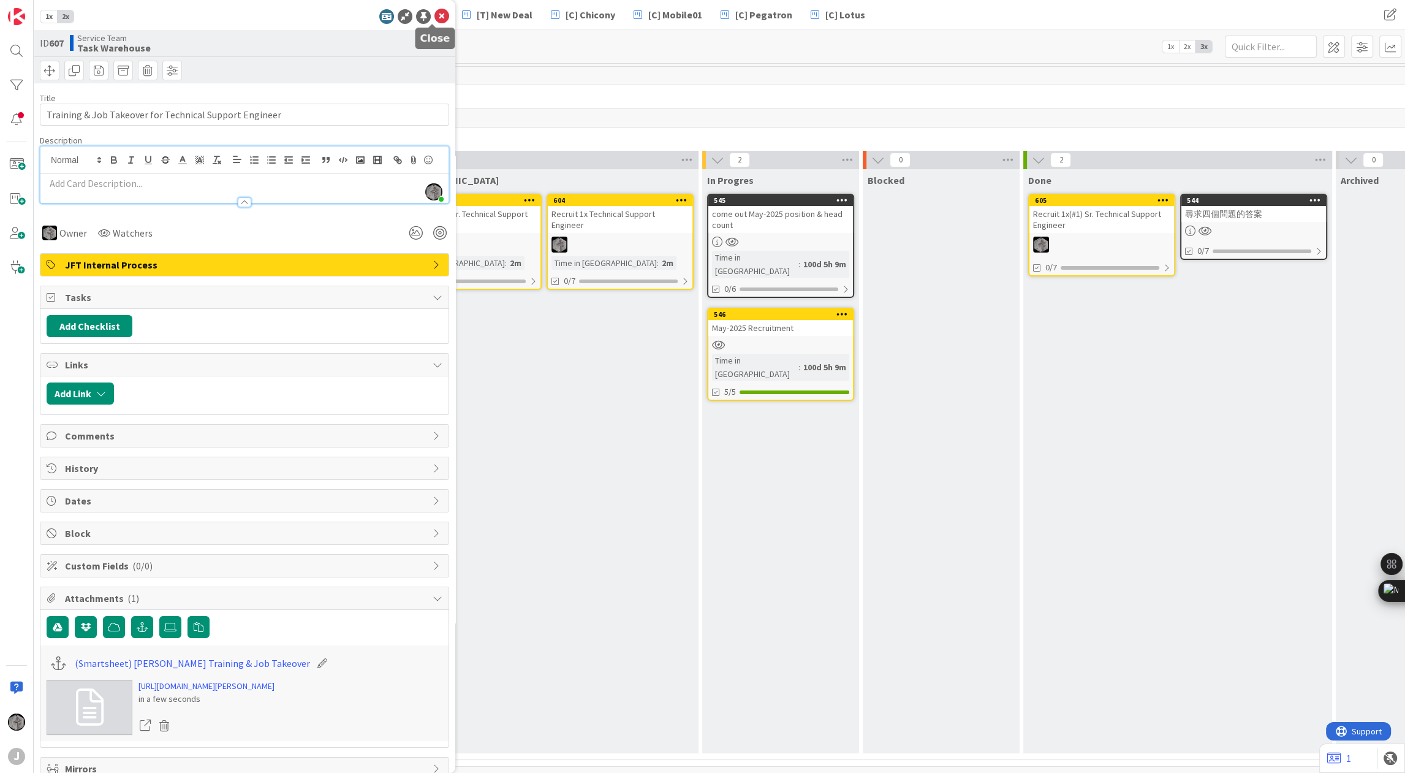
click at [435, 20] on icon at bounding box center [442, 16] width 15 height 15
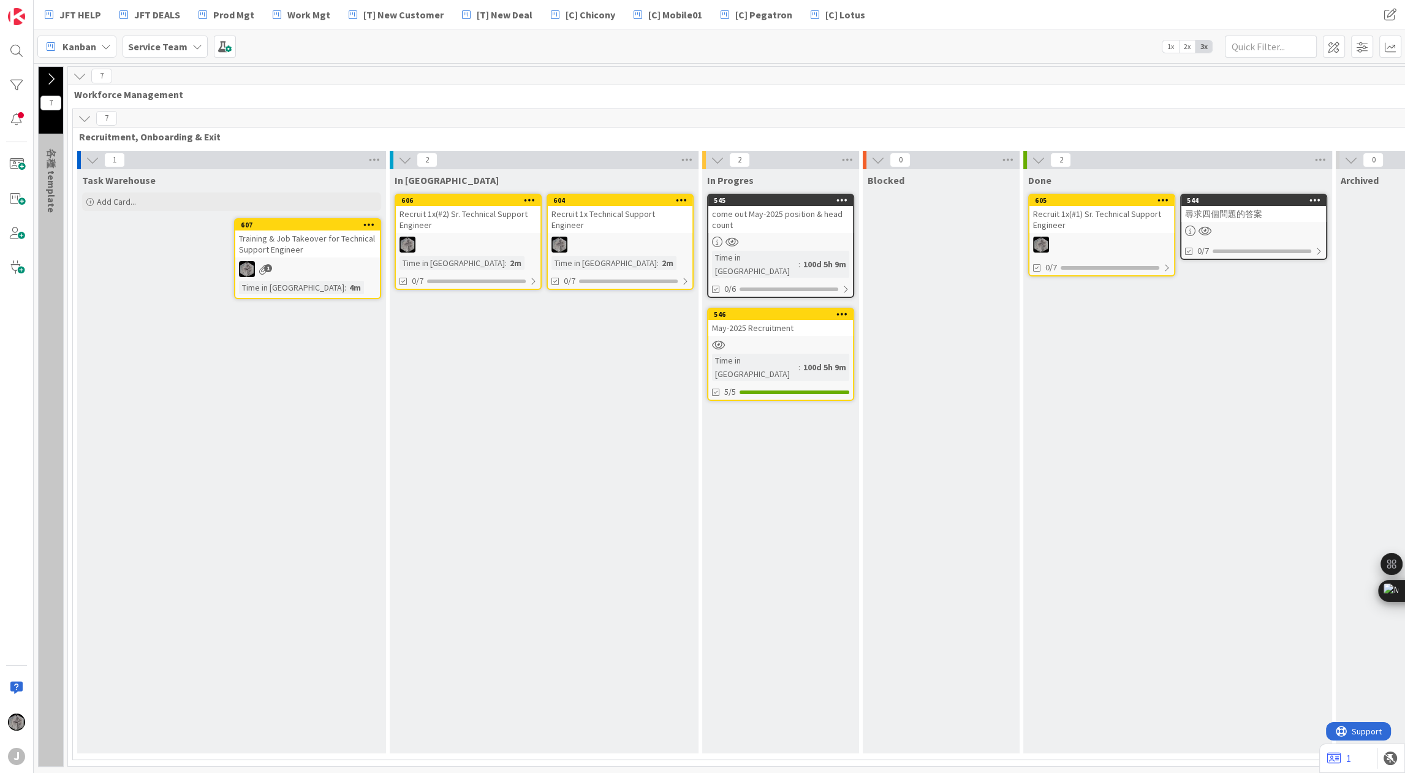
click at [267, 270] on span "1" at bounding box center [268, 268] width 8 height 8
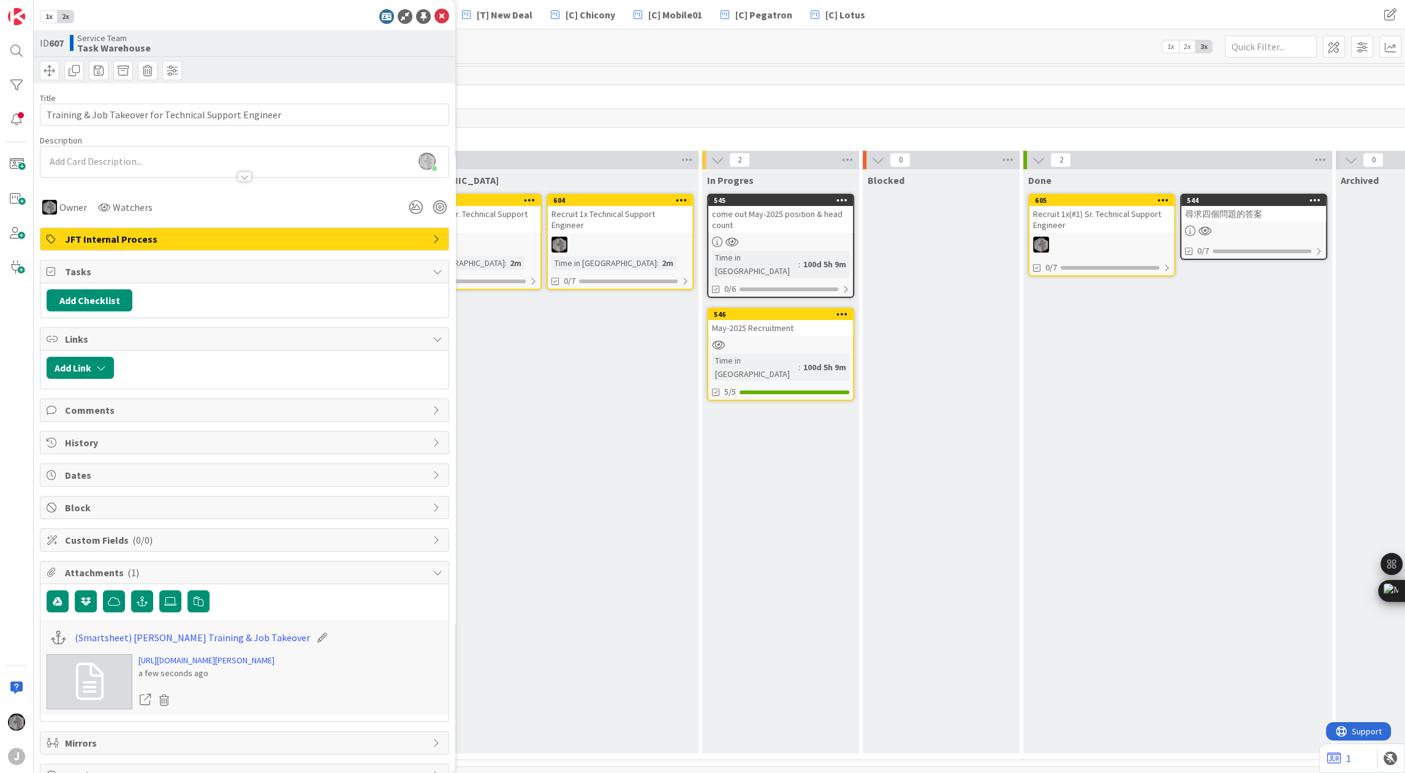
click at [579, 543] on div "In Queue 604 Recruit 1x Technical Support Engineer Time in Column : 2m 0/7 606 …" at bounding box center [544, 461] width 309 height 584
click at [437, 15] on icon at bounding box center [442, 16] width 15 height 15
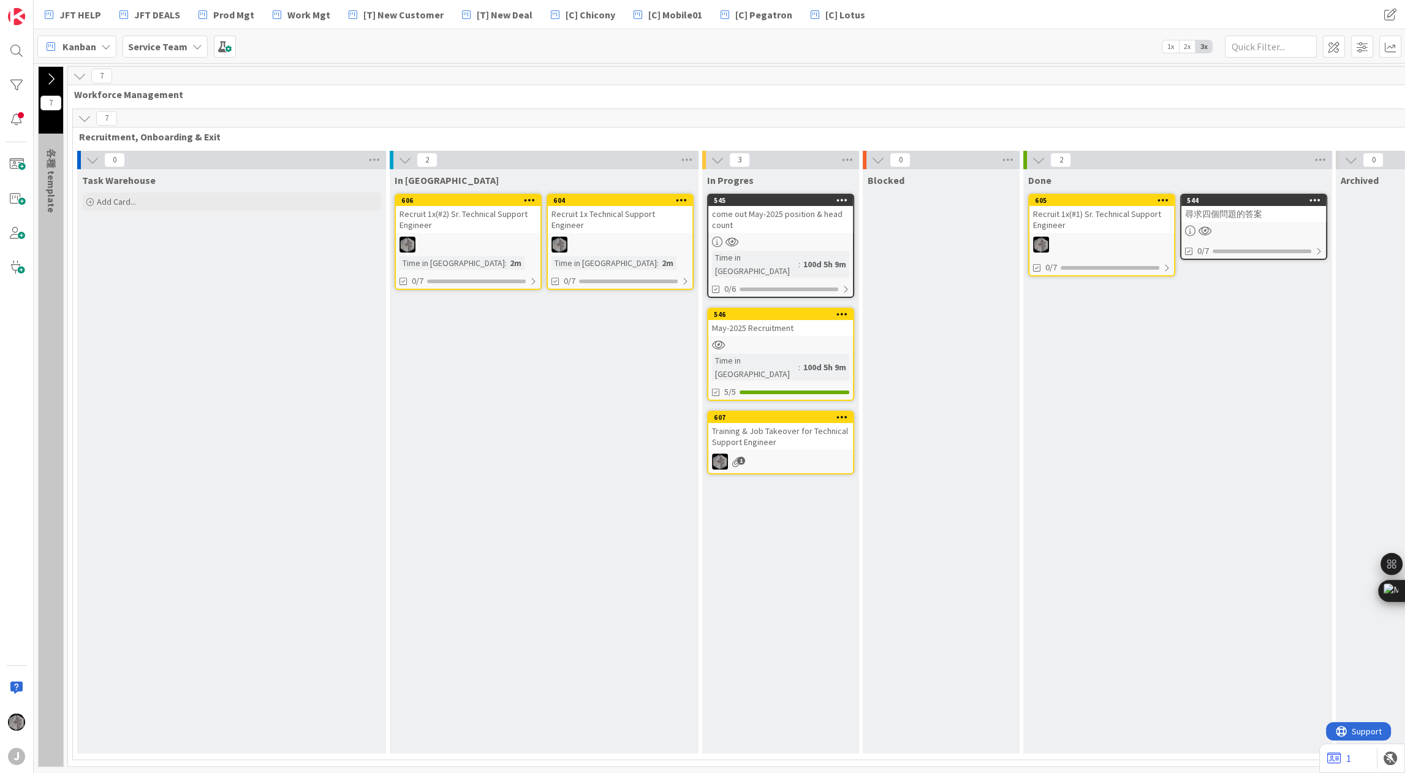
click at [842, 412] on icon at bounding box center [843, 416] width 12 height 9
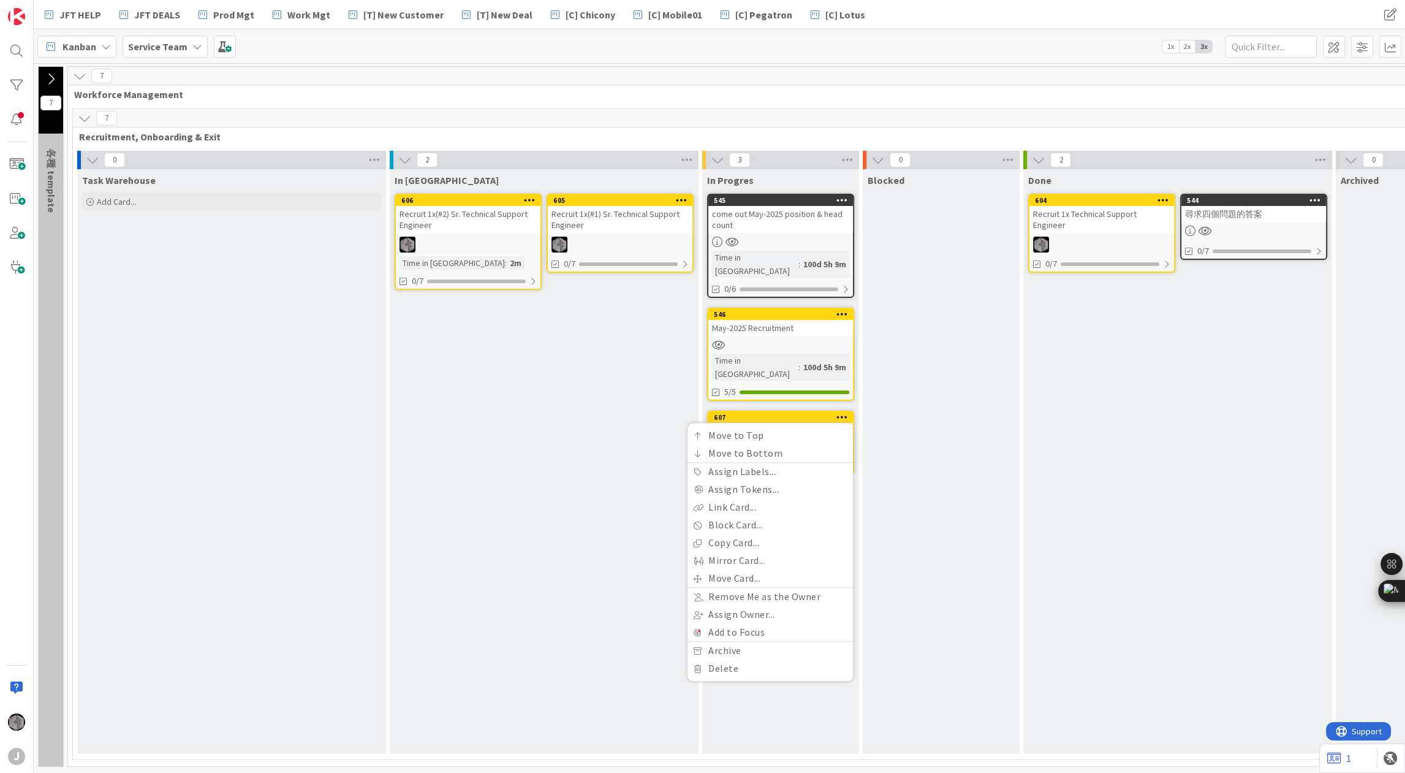
click at [493, 398] on div "In Queue 605 Recruit 1x(#1) Sr. Technical Support Engineer 0/7 606 Recruit 1x(#…" at bounding box center [544, 461] width 309 height 584
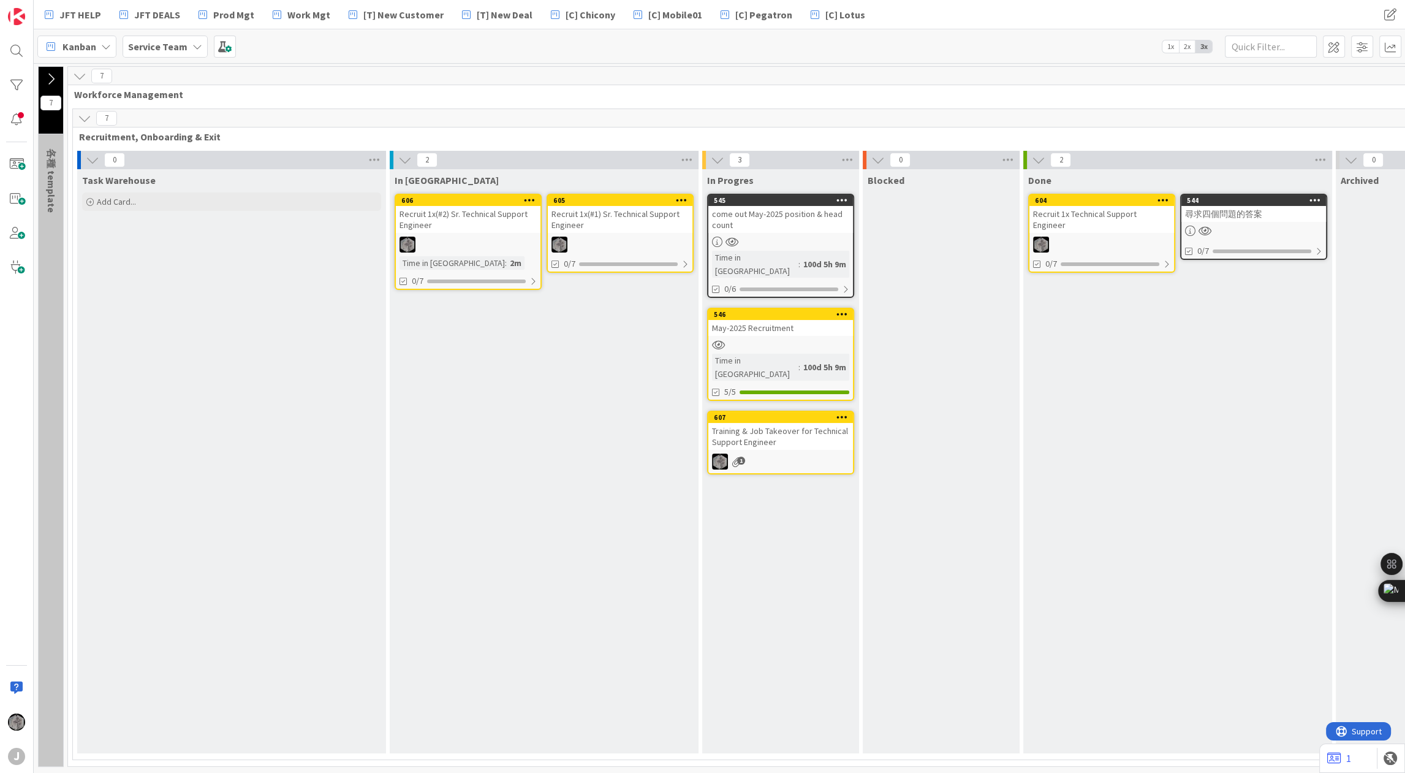
click at [784, 423] on div "Training & Job Takeover for Technical Support Engineer" at bounding box center [781, 436] width 145 height 27
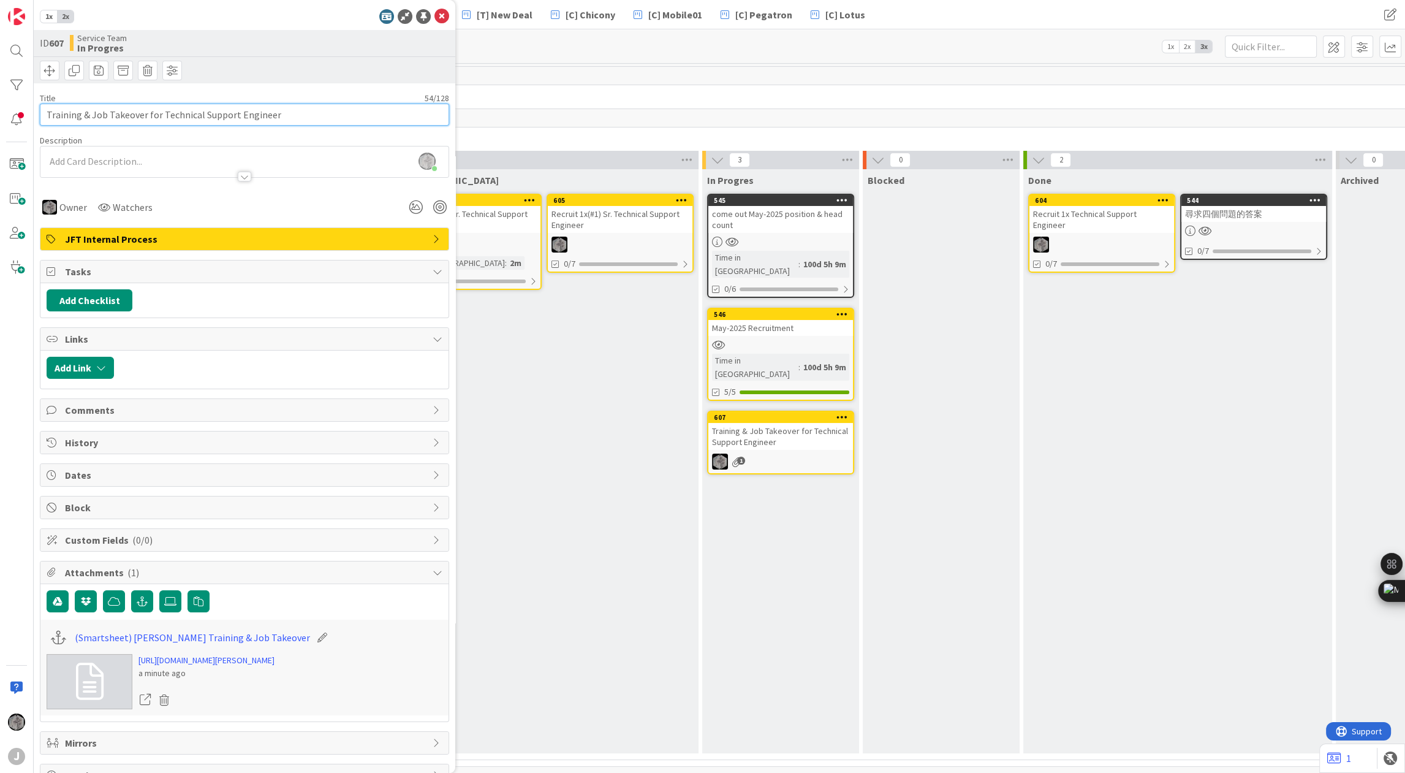
click at [318, 112] on input "Training & Job Takeover for Technical Support Engineer" at bounding box center [244, 115] width 409 height 22
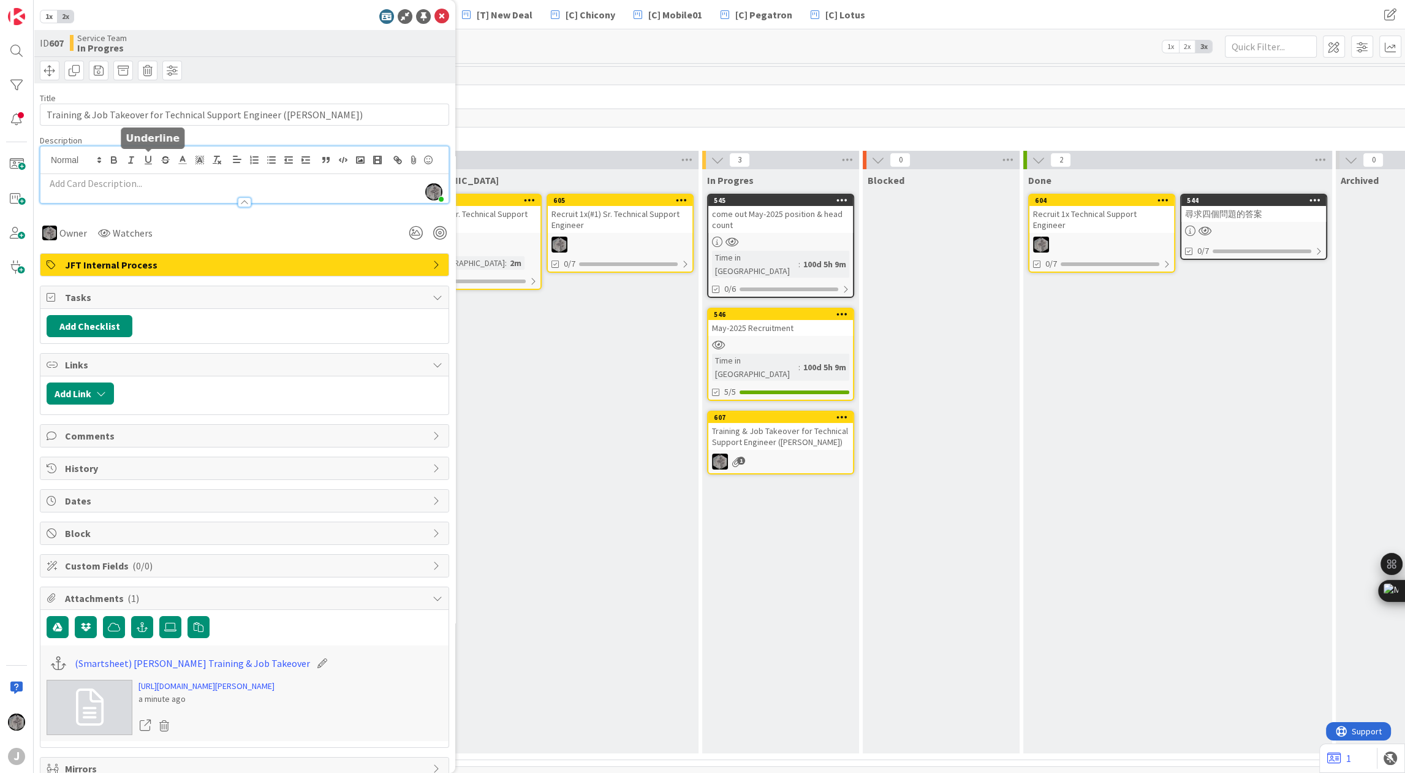
click at [139, 159] on div "Tony Lin just joined" at bounding box center [244, 174] width 408 height 56
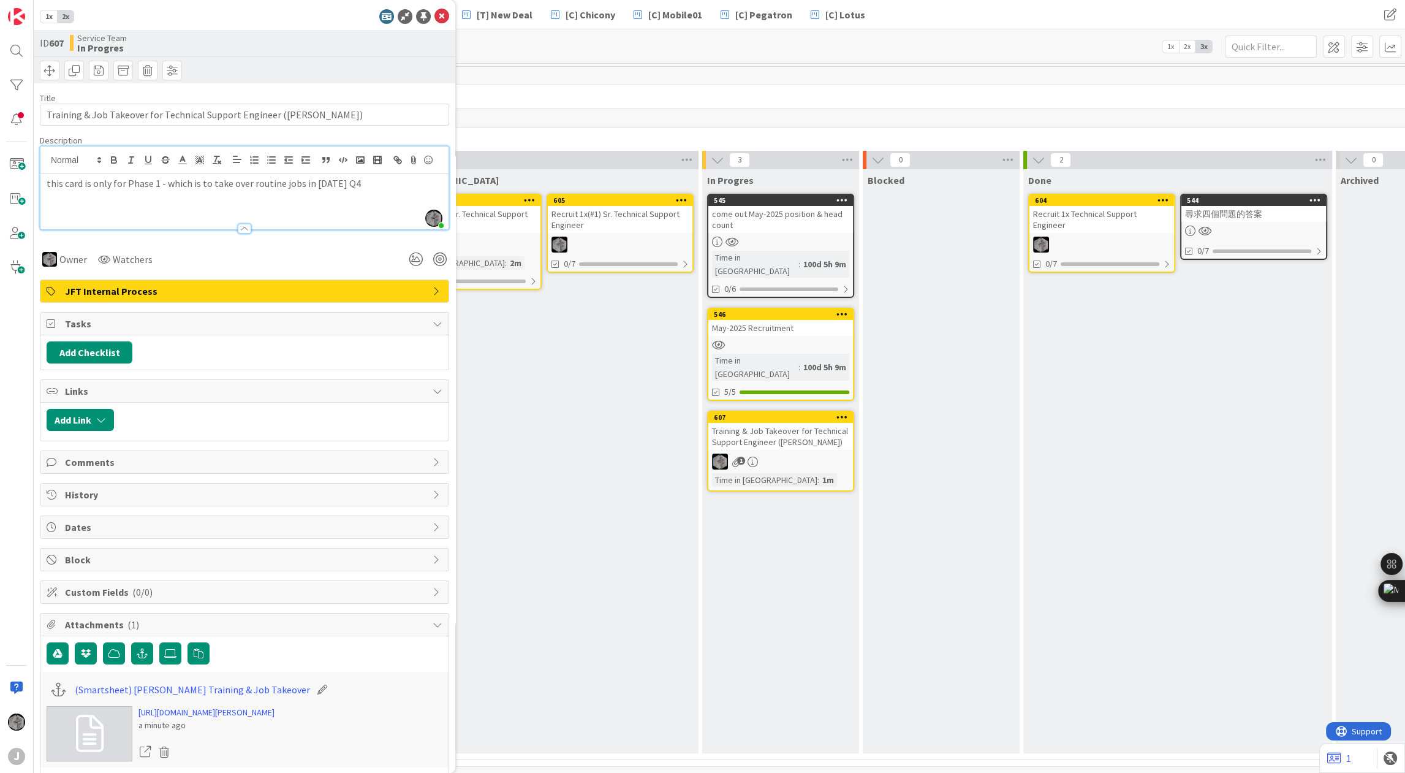
click at [312, 261] on div "Owner Watchers" at bounding box center [244, 254] width 409 height 31
click at [352, 121] on input "Training & Job Takeover for Technical Support Engineer (Sasha)" at bounding box center [244, 115] width 409 height 22
click at [473, 369] on div "In Queue 605 Recruit 1x(#1) Sr. Technical Support Engineer 0/7 606 Recruit 1x(#…" at bounding box center [544, 461] width 309 height 584
click at [439, 18] on icon at bounding box center [442, 16] width 15 height 15
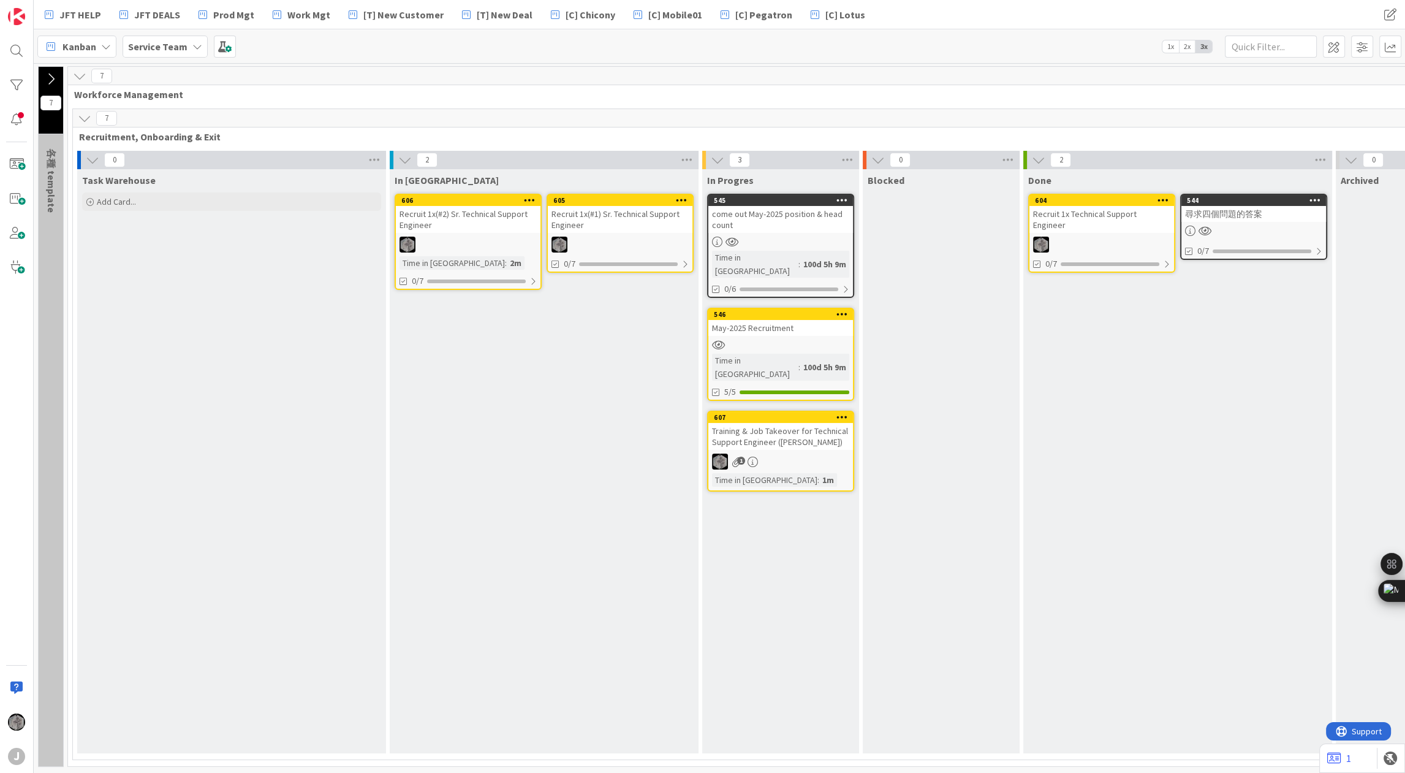
click at [786, 423] on div "Training & Job Takeover for Technical Support Engineer (Sasha)" at bounding box center [781, 436] width 145 height 27
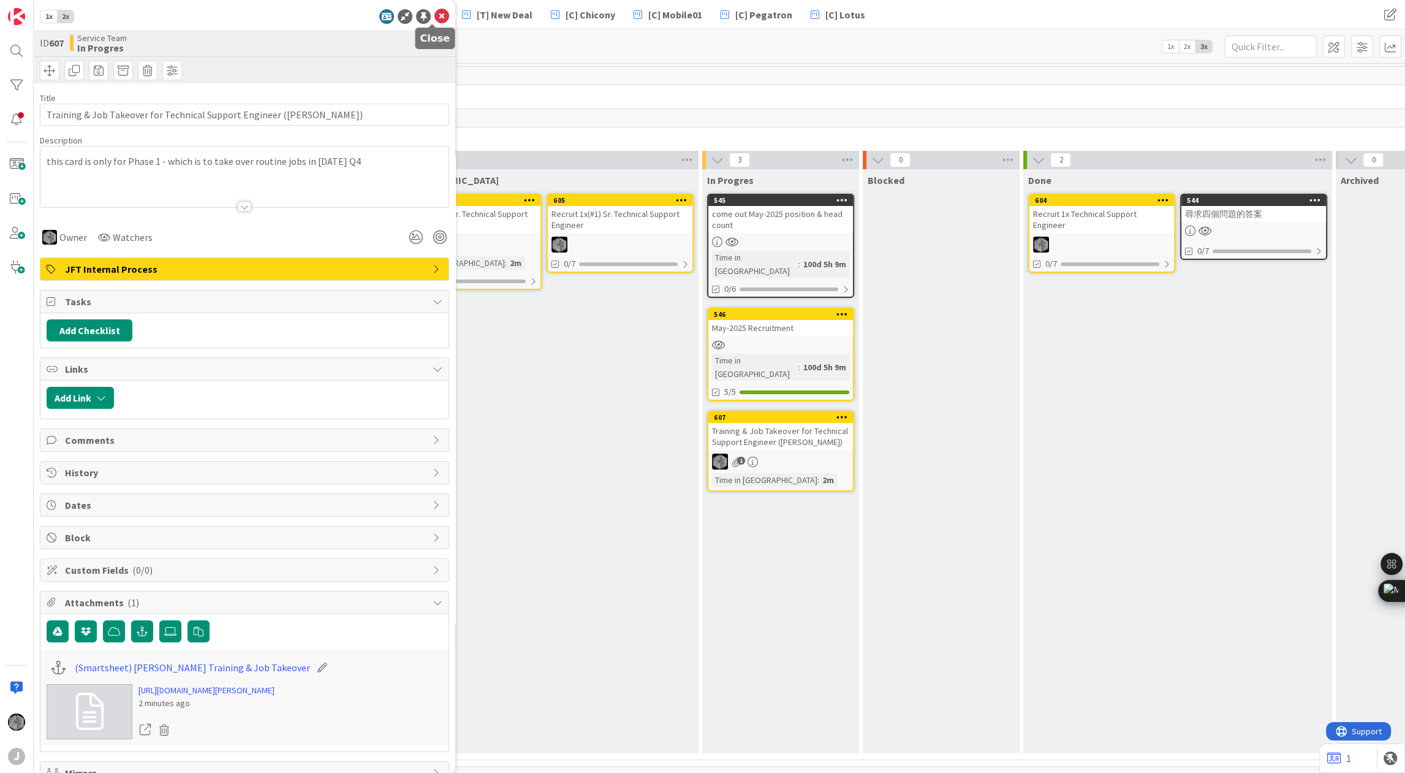
click at [435, 14] on icon at bounding box center [442, 16] width 15 height 15
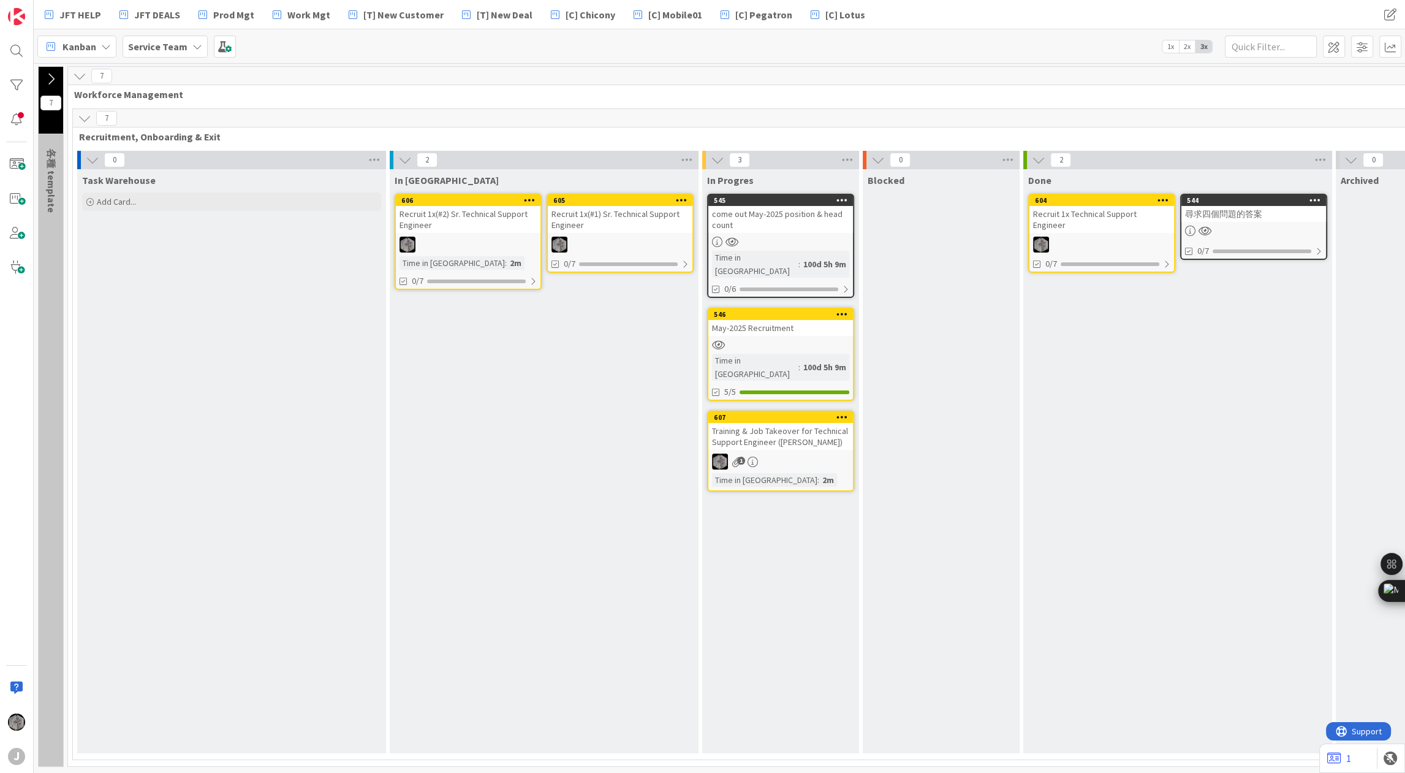
click at [579, 327] on div "In Queue 605 Recruit 1x(#1) Sr. Technical Support Engineer 0/7 606 Recruit 1x(#…" at bounding box center [544, 461] width 309 height 584
click at [838, 412] on icon at bounding box center [843, 416] width 12 height 9
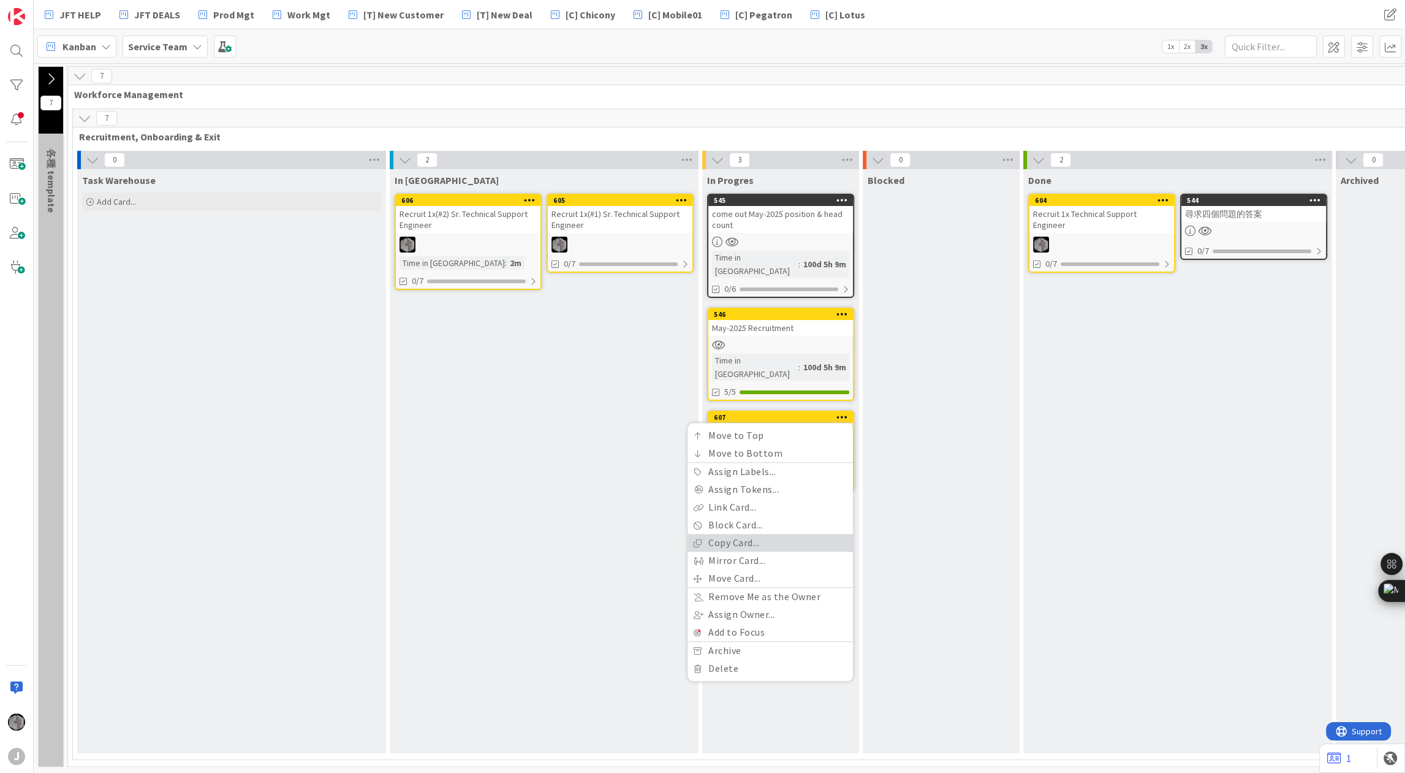
click at [778, 534] on link "Copy Card..." at bounding box center [770, 543] width 165 height 18
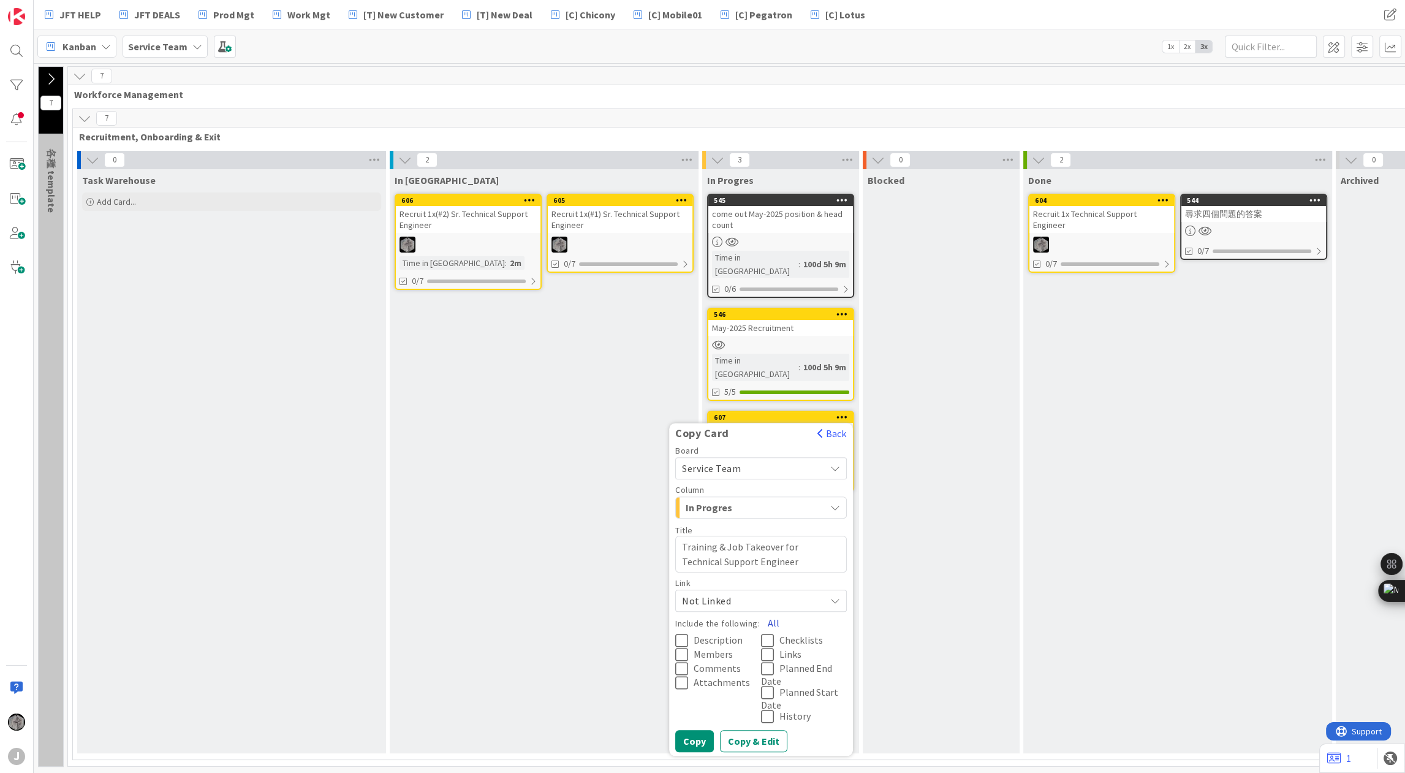
click at [773, 612] on button "All" at bounding box center [774, 623] width 28 height 22
click at [691, 730] on button "Copy" at bounding box center [694, 741] width 39 height 22
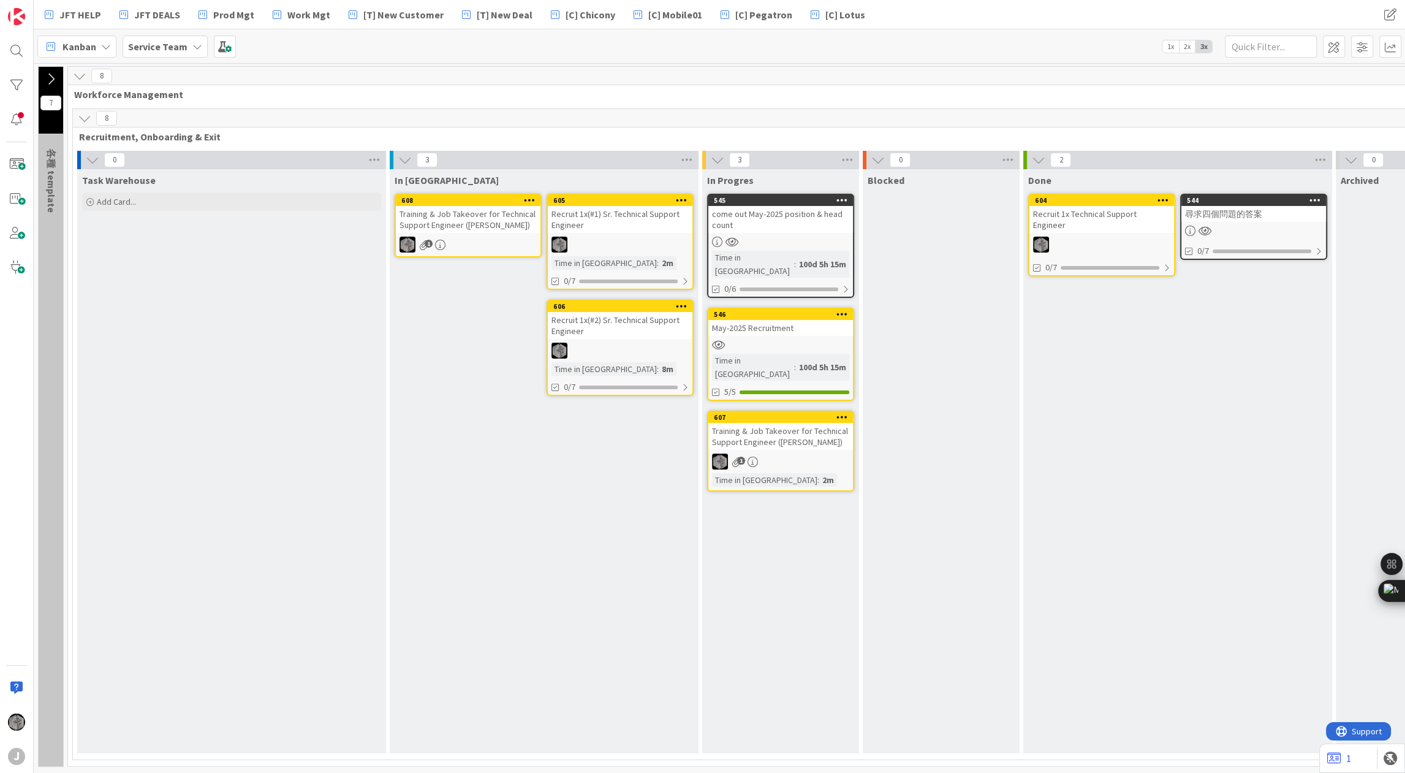
click at [504, 213] on div "Training & Job Takeover for Technical Support Engineer (Sasha)" at bounding box center [468, 219] width 145 height 27
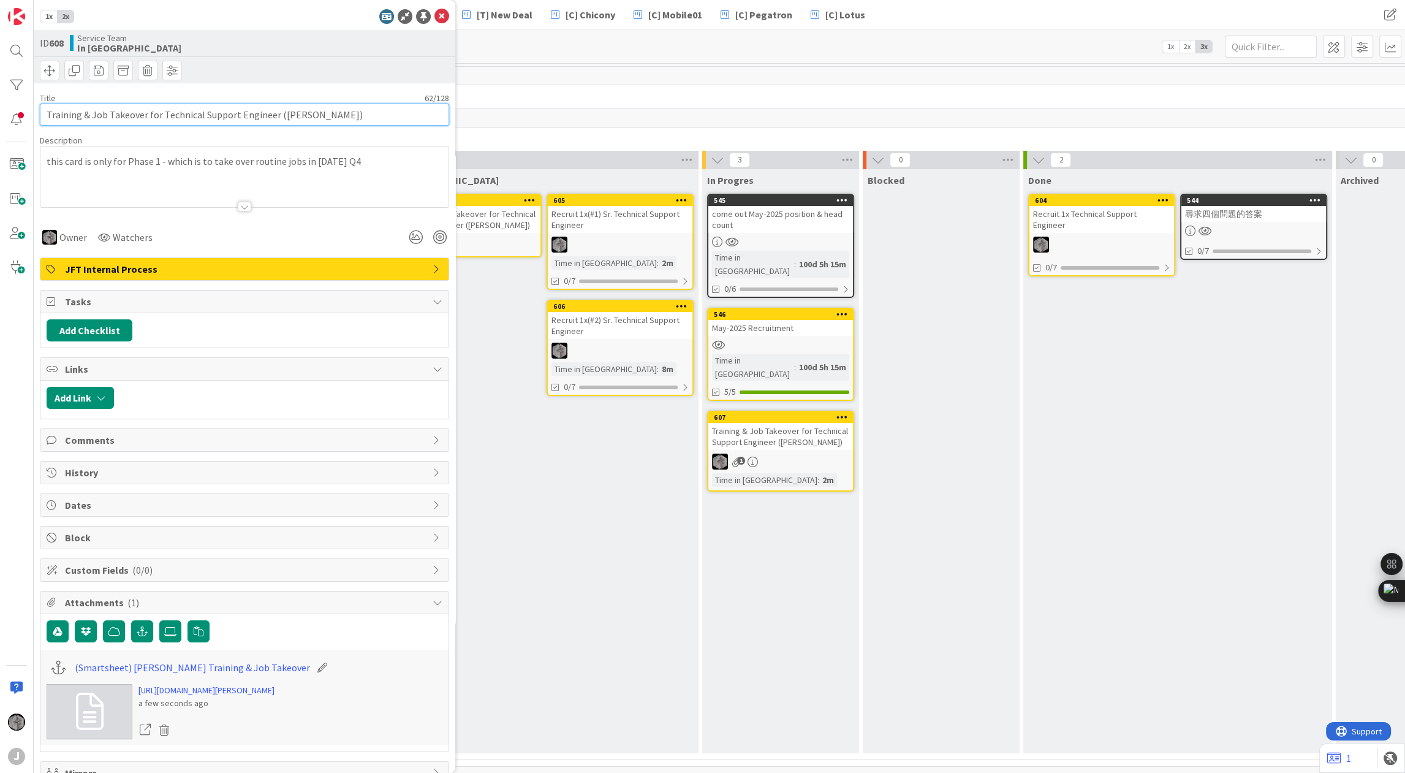
drag, startPoint x: 334, startPoint y: 112, endPoint x: 272, endPoint y: 116, distance: 62.1
click at [272, 116] on input "Training & Job Takeover for Technical Support Engineer (Sasha)" at bounding box center [244, 115] width 409 height 22
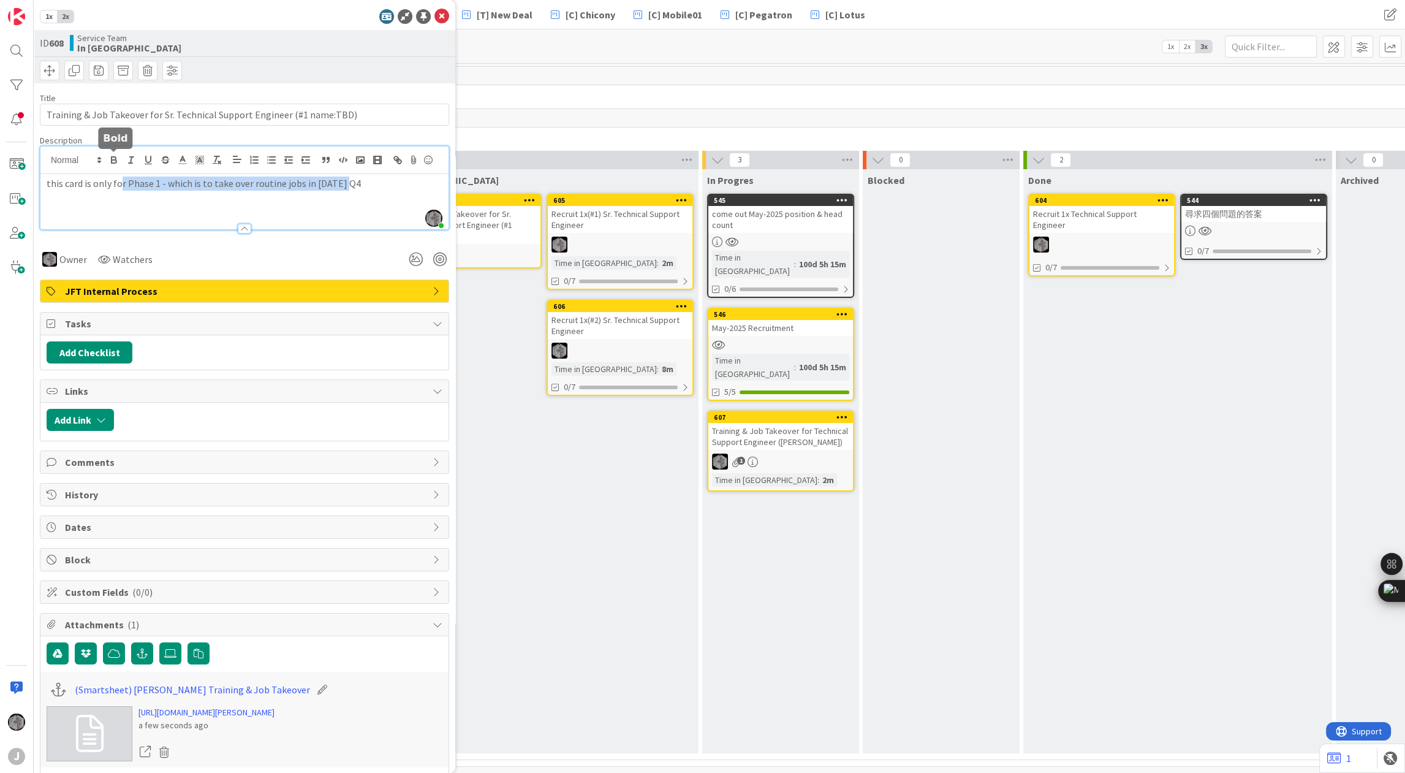
drag, startPoint x: 356, startPoint y: 164, endPoint x: 120, endPoint y: 164, distance: 236.6
click at [120, 164] on div "Tony Lin just joined this card is only for Phase 1 - which is to take over rout…" at bounding box center [244, 187] width 408 height 83
click at [117, 164] on icon "button" at bounding box center [113, 159] width 11 height 11
click at [112, 160] on icon "button" at bounding box center [114, 161] width 5 height 3
click at [362, 191] on p "this card is only for Phase 1 - which is to take over routine jobs in 2025 Q4" at bounding box center [245, 184] width 396 height 14
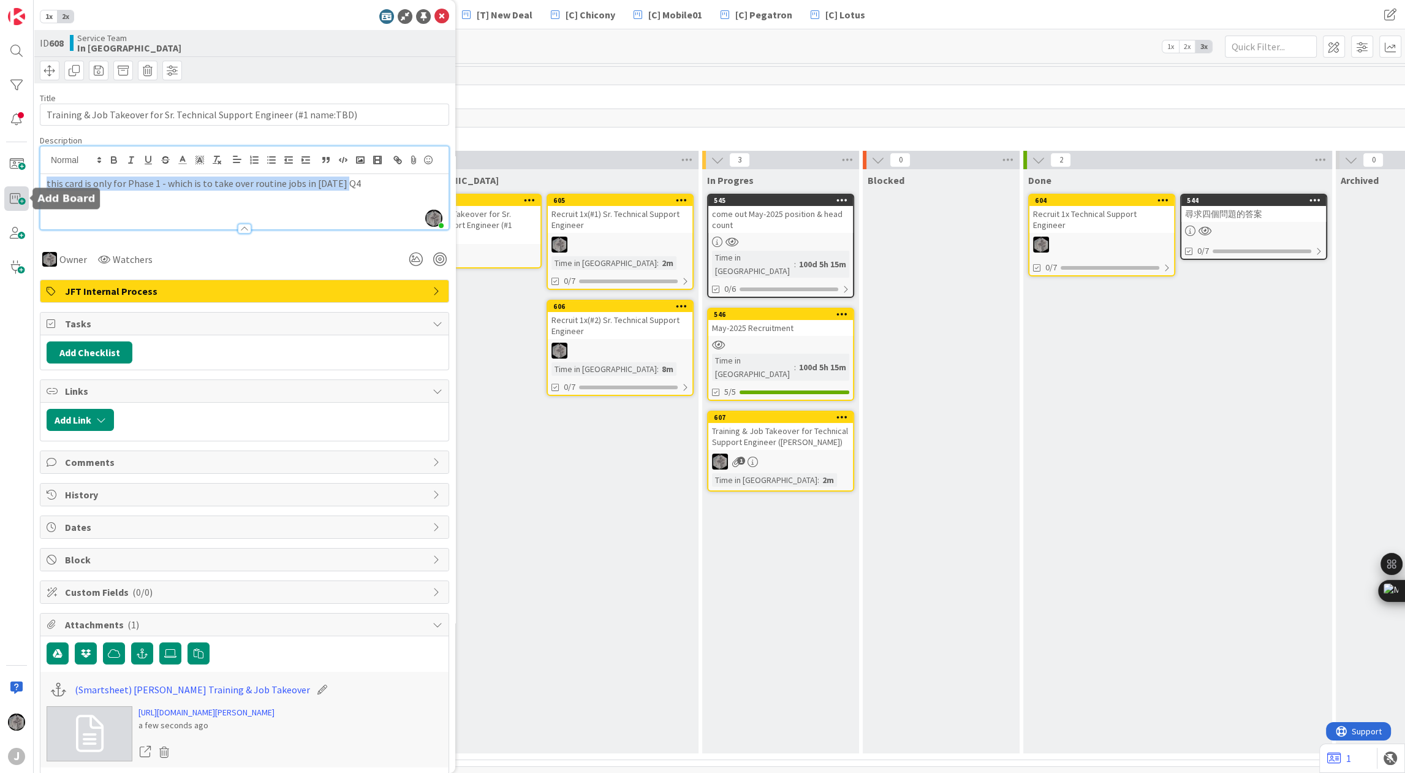
drag, startPoint x: 362, startPoint y: 200, endPoint x: 25, endPoint y: 199, distance: 336.5
click at [25, 199] on div "J 1x 2x ID 608 Service Team In Queue Title 72 / 128 Training & Job Takeover for…" at bounding box center [17, 386] width 34 height 773
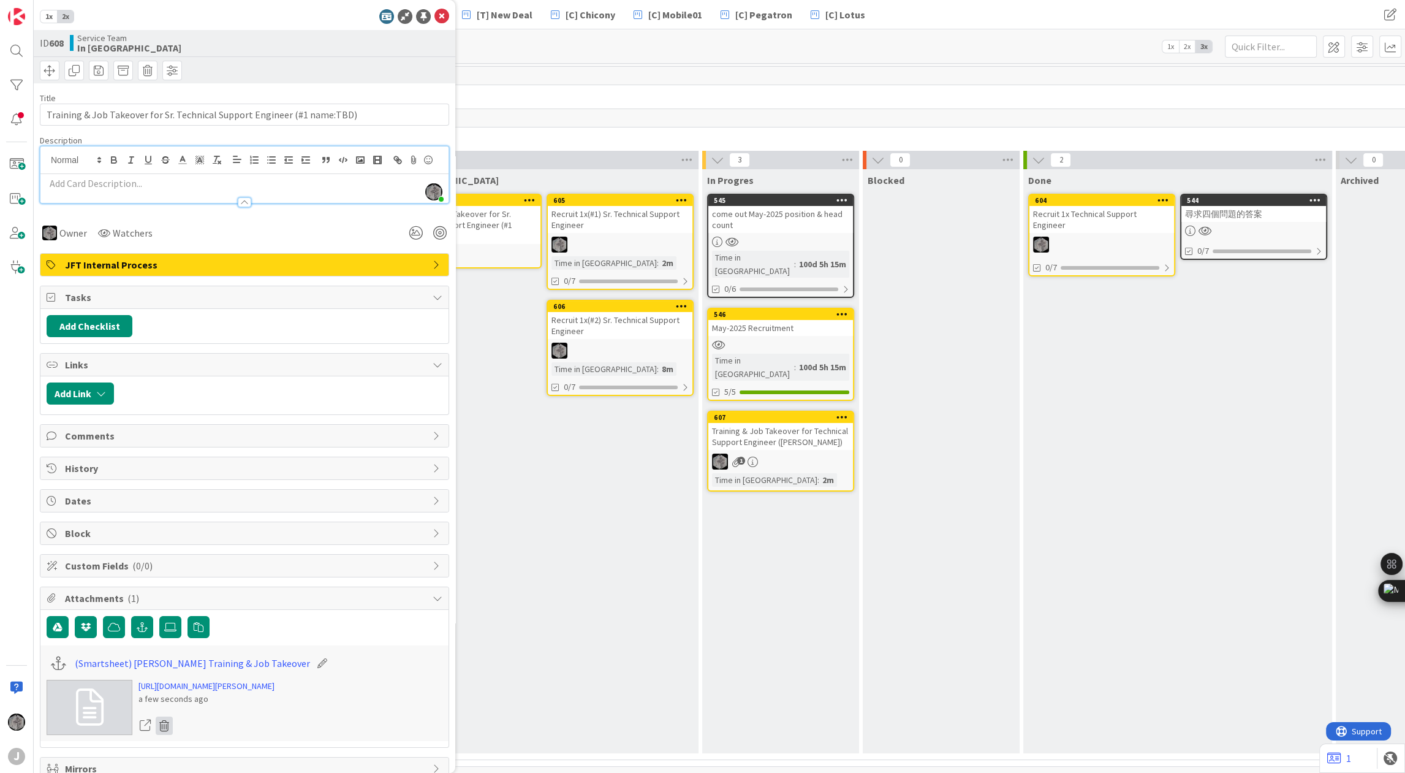
click at [164, 735] on icon at bounding box center [164, 725] width 17 height 18
click at [184, 709] on button "Delete" at bounding box center [185, 697] width 46 height 22
click at [175, 181] on p at bounding box center [245, 184] width 396 height 14
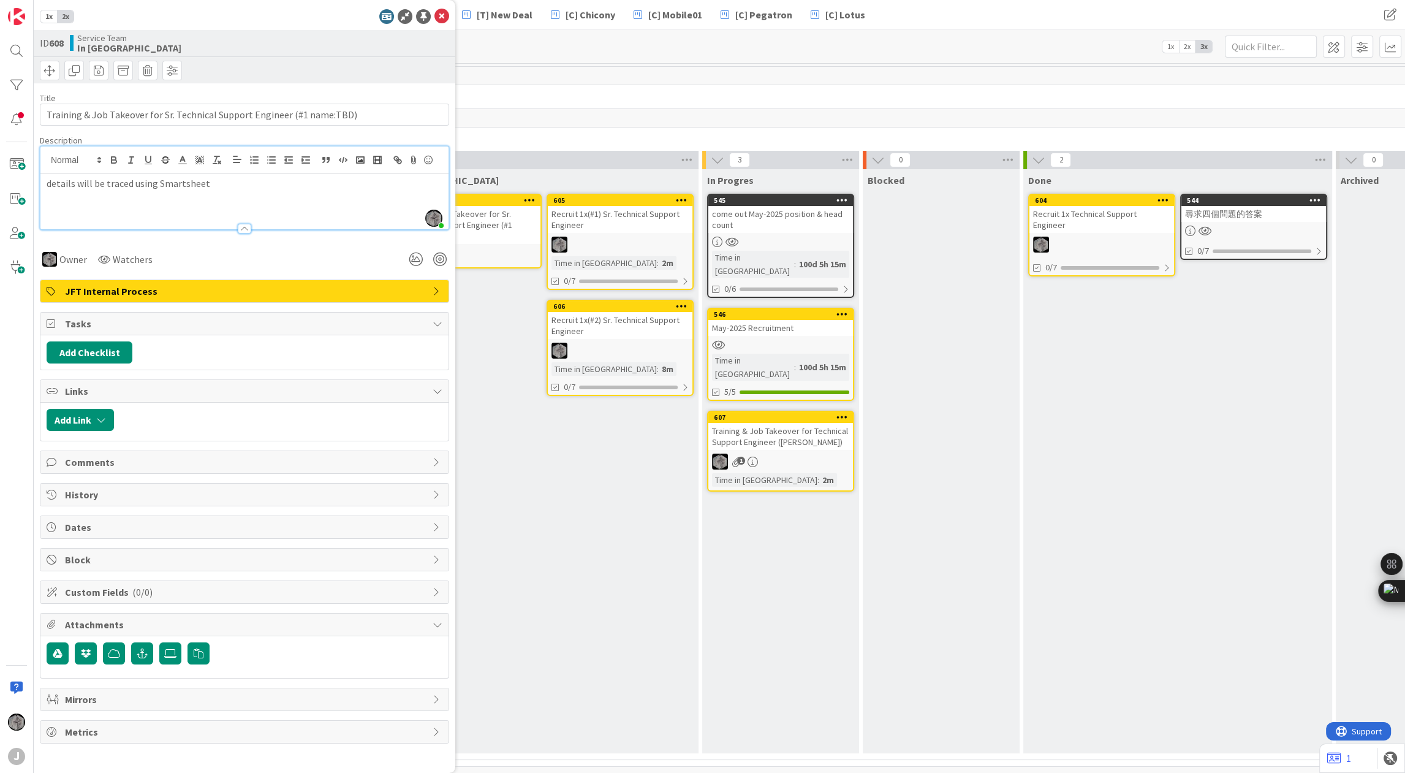
click at [544, 122] on div "8" at bounding box center [861, 118] width 1576 height 18
click at [446, 21] on icon at bounding box center [442, 16] width 15 height 15
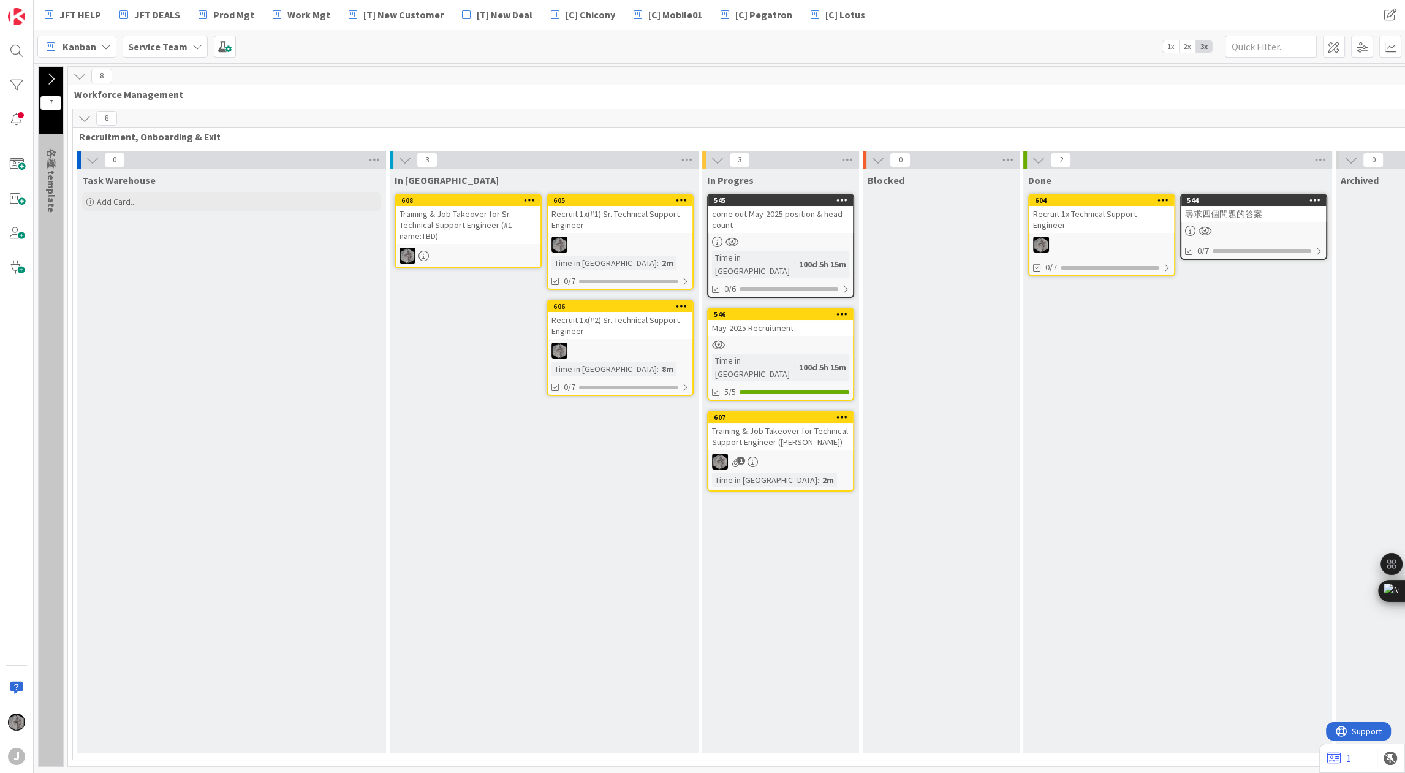
drag, startPoint x: 474, startPoint y: 223, endPoint x: 451, endPoint y: 211, distance: 26.0
click at [451, 211] on div "Training & Job Takeover for Sr. Technical Support Engineer (#1 name:TBD)" at bounding box center [468, 225] width 145 height 38
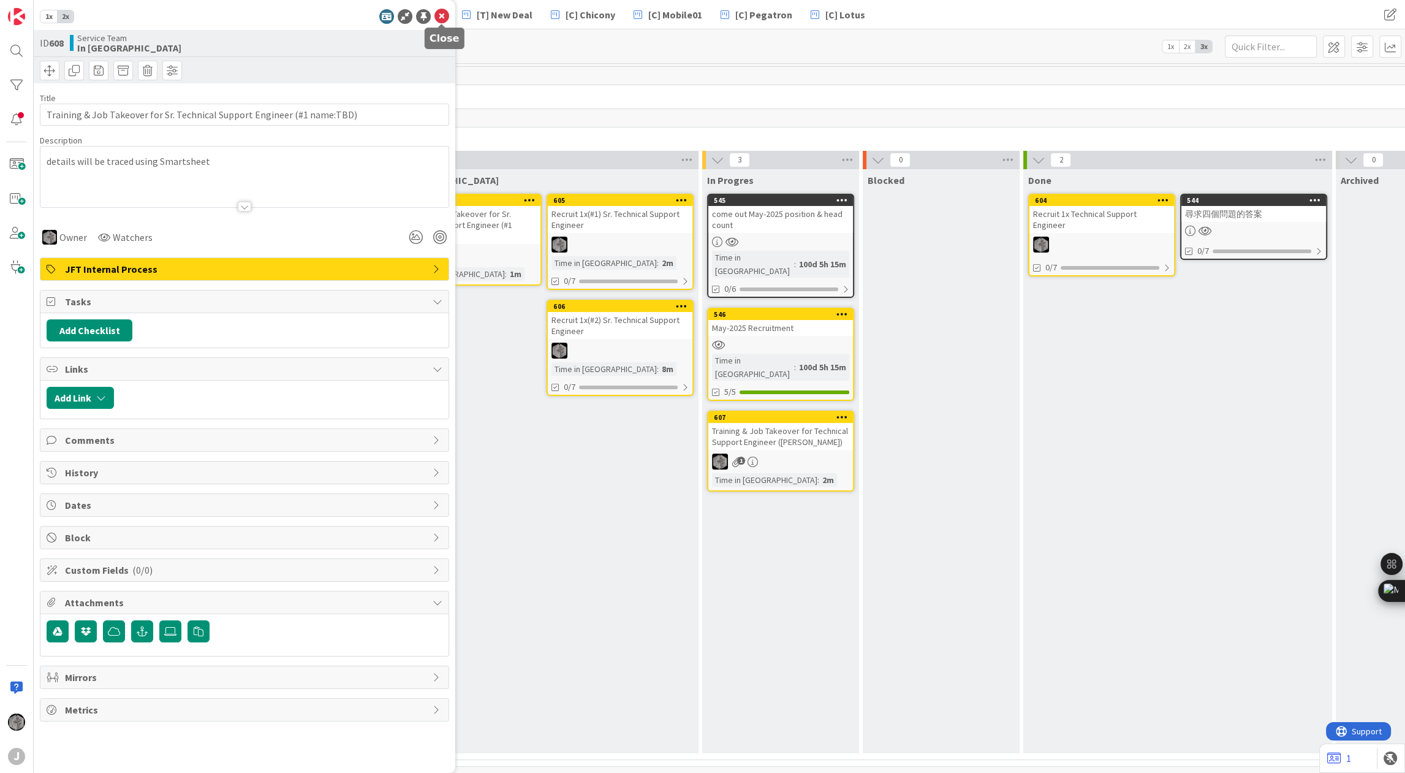
click at [443, 20] on icon at bounding box center [442, 16] width 15 height 15
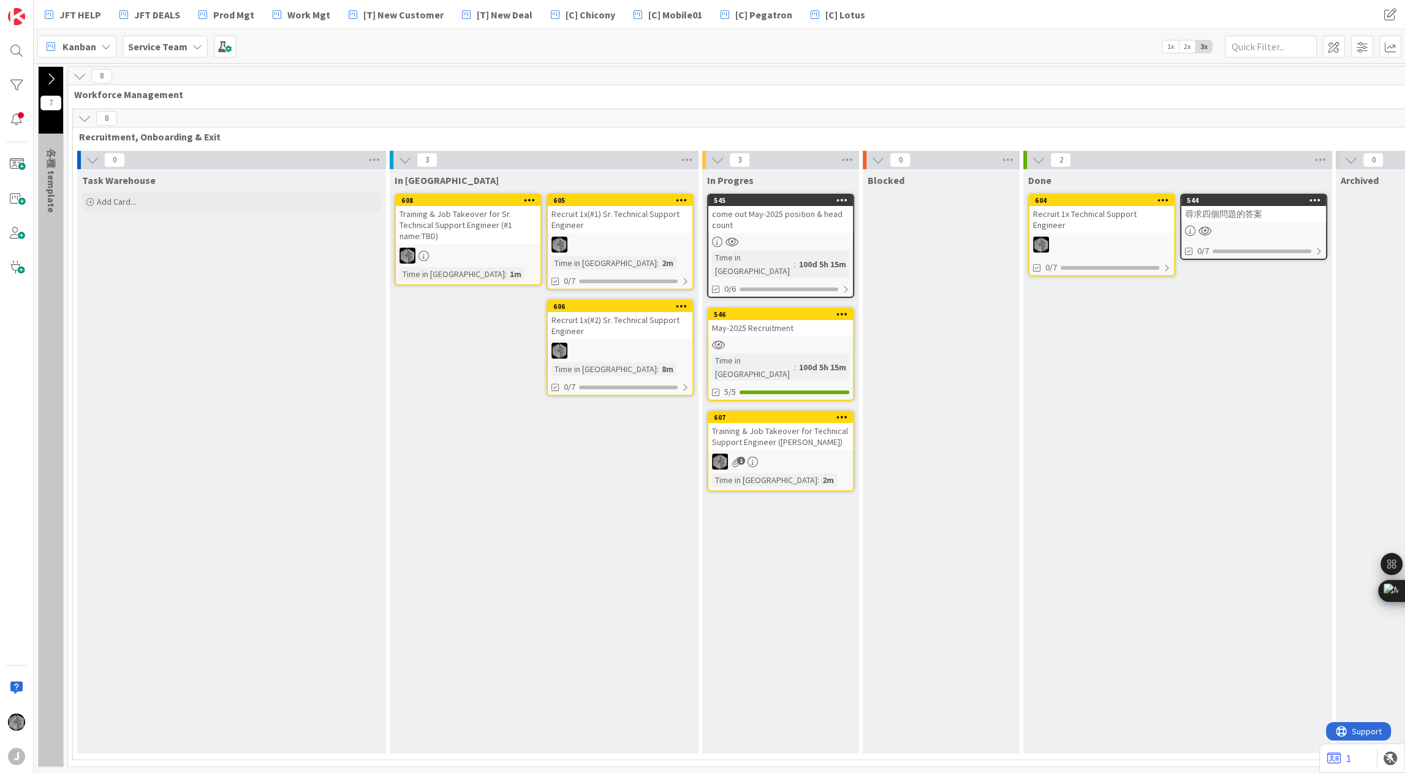
click at [533, 199] on icon at bounding box center [530, 200] width 12 height 9
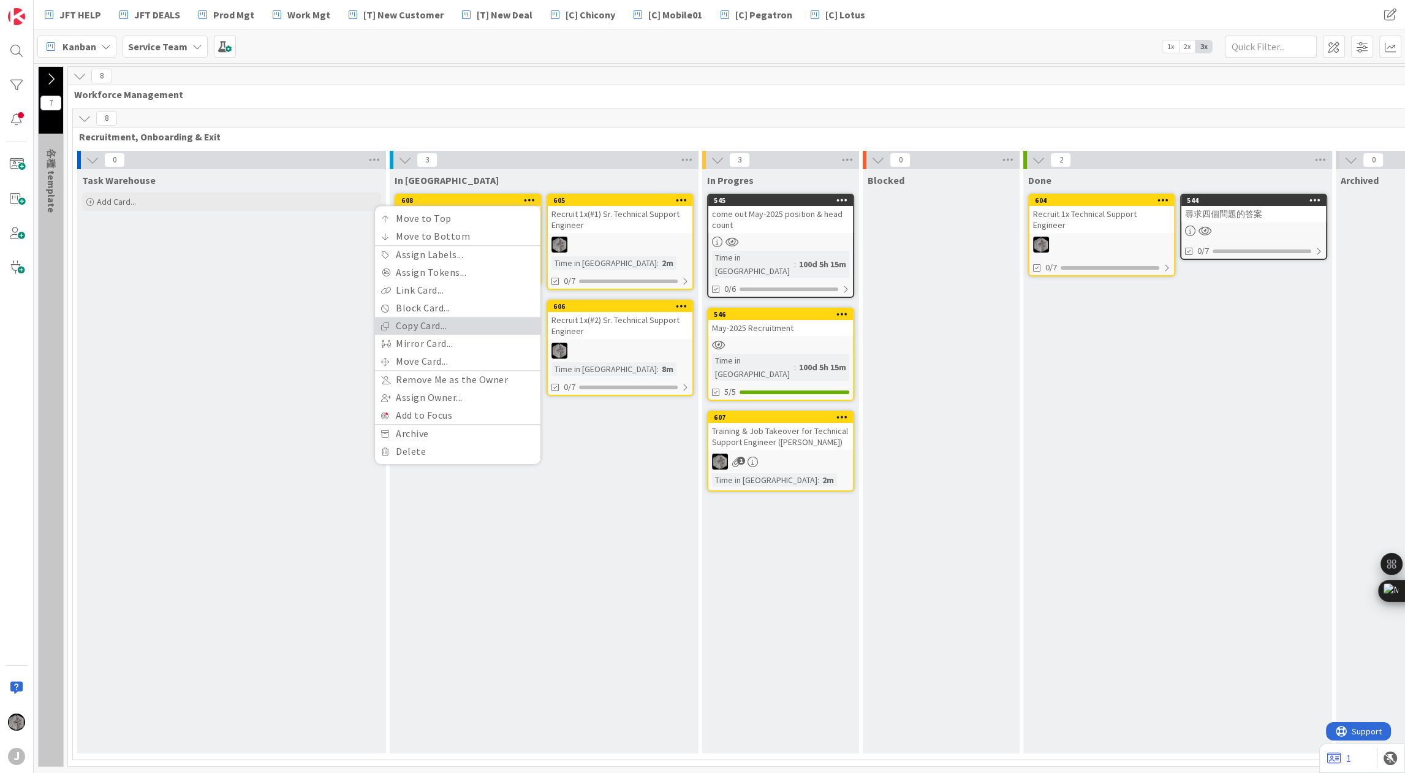
click at [438, 324] on link "Copy Card..." at bounding box center [457, 326] width 165 height 18
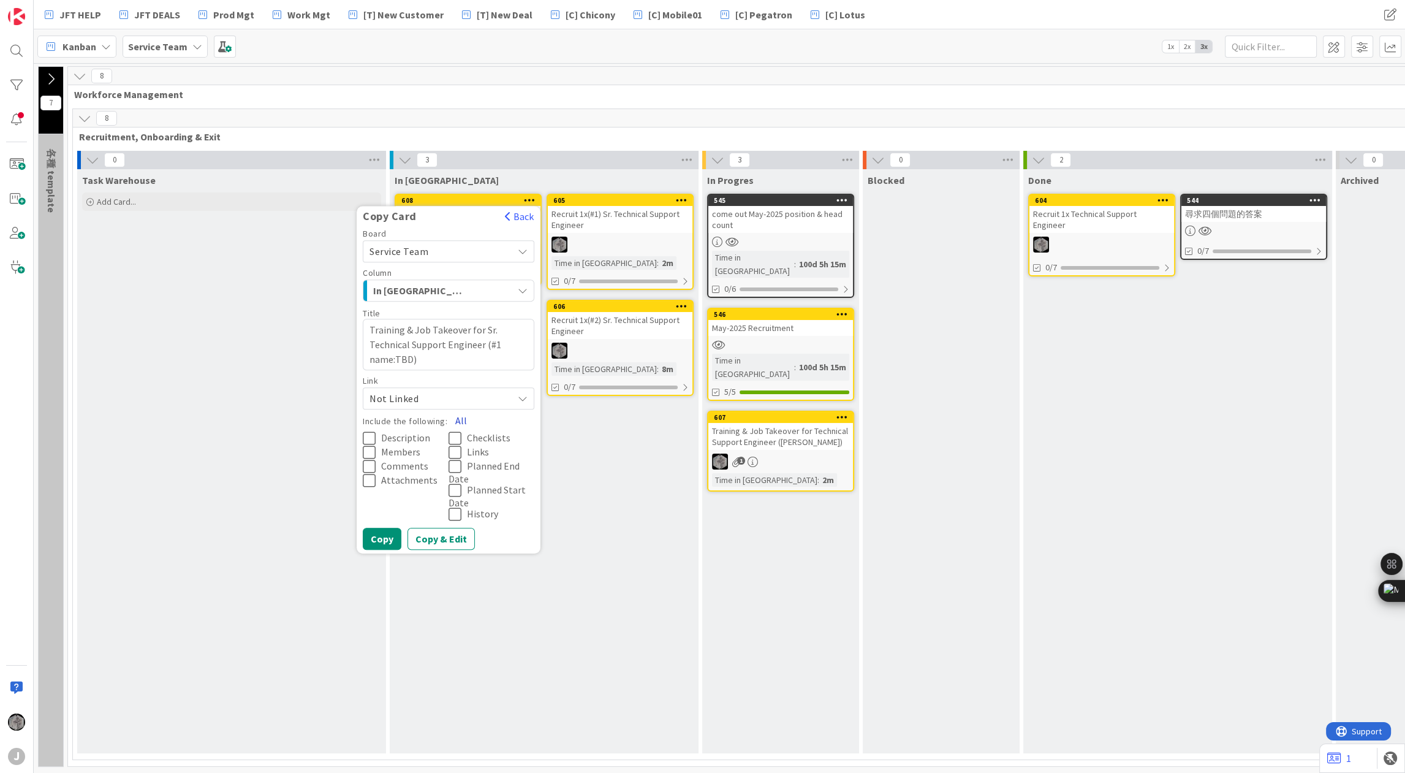
click at [457, 416] on button "All" at bounding box center [461, 420] width 28 height 22
click at [501, 343] on textarea "Training & Job Takeover for Sr. Technical Support Engineer (#1 name:TBD)" at bounding box center [449, 344] width 172 height 51
click at [387, 534] on button "Copy" at bounding box center [382, 539] width 39 height 22
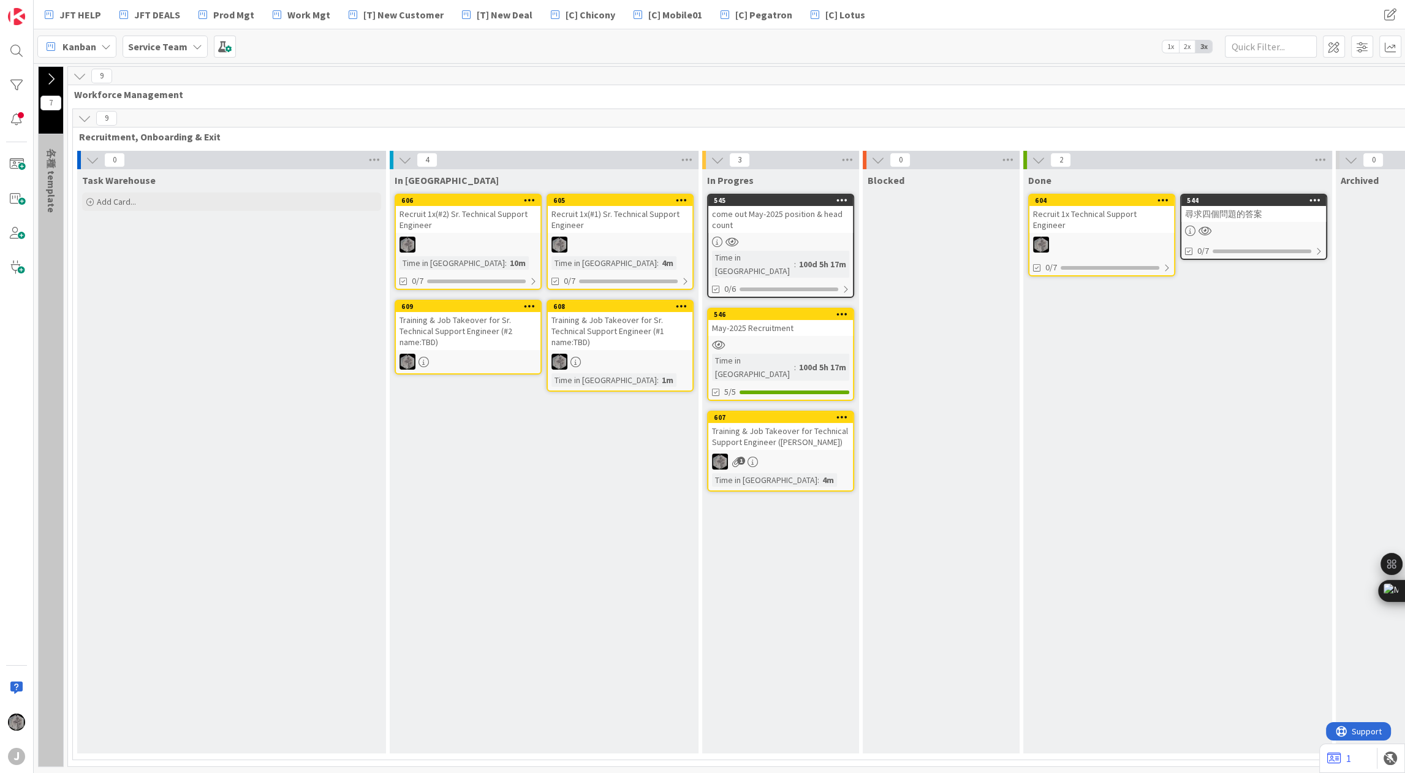
click at [434, 212] on div "Recruit 1x(#2) Sr. Technical Support Engineer" at bounding box center [468, 219] width 145 height 27
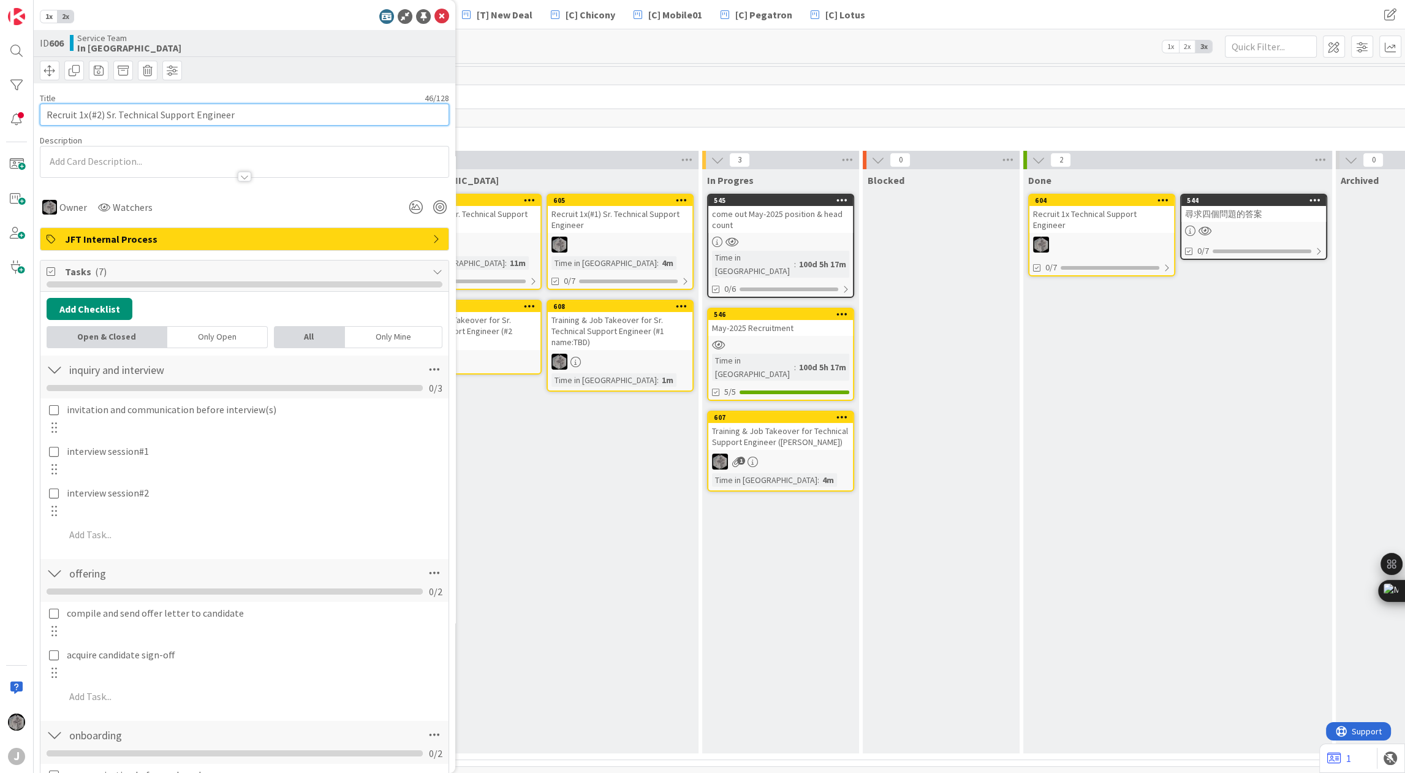
click at [84, 113] on input "Recruit 1x(#2) Sr. Technical Support Engineer" at bounding box center [244, 115] width 409 height 22
click at [561, 210] on div "Recruit 1x(#1) Sr. Technical Support Engineer" at bounding box center [620, 219] width 145 height 27
click at [565, 209] on div "Recruit 1x(#1) Sr. Technical Support Engineer" at bounding box center [620, 219] width 145 height 27
click at [82, 113] on input "Recruit 1x(#1) Sr. Technical Support Engineer" at bounding box center [244, 115] width 409 height 22
click at [501, 100] on span "Workforce Management" at bounding box center [856, 94] width 1565 height 12
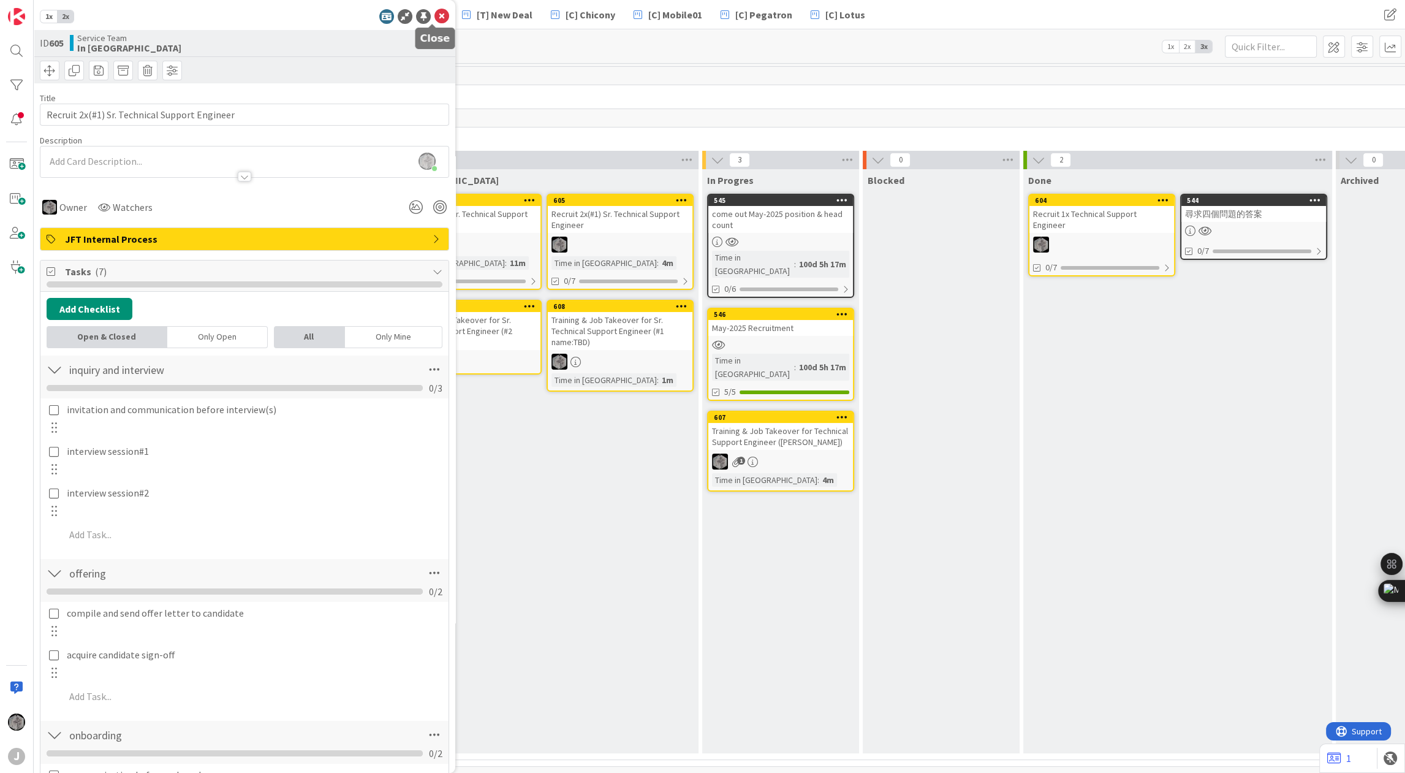
click at [437, 17] on icon at bounding box center [442, 16] width 15 height 15
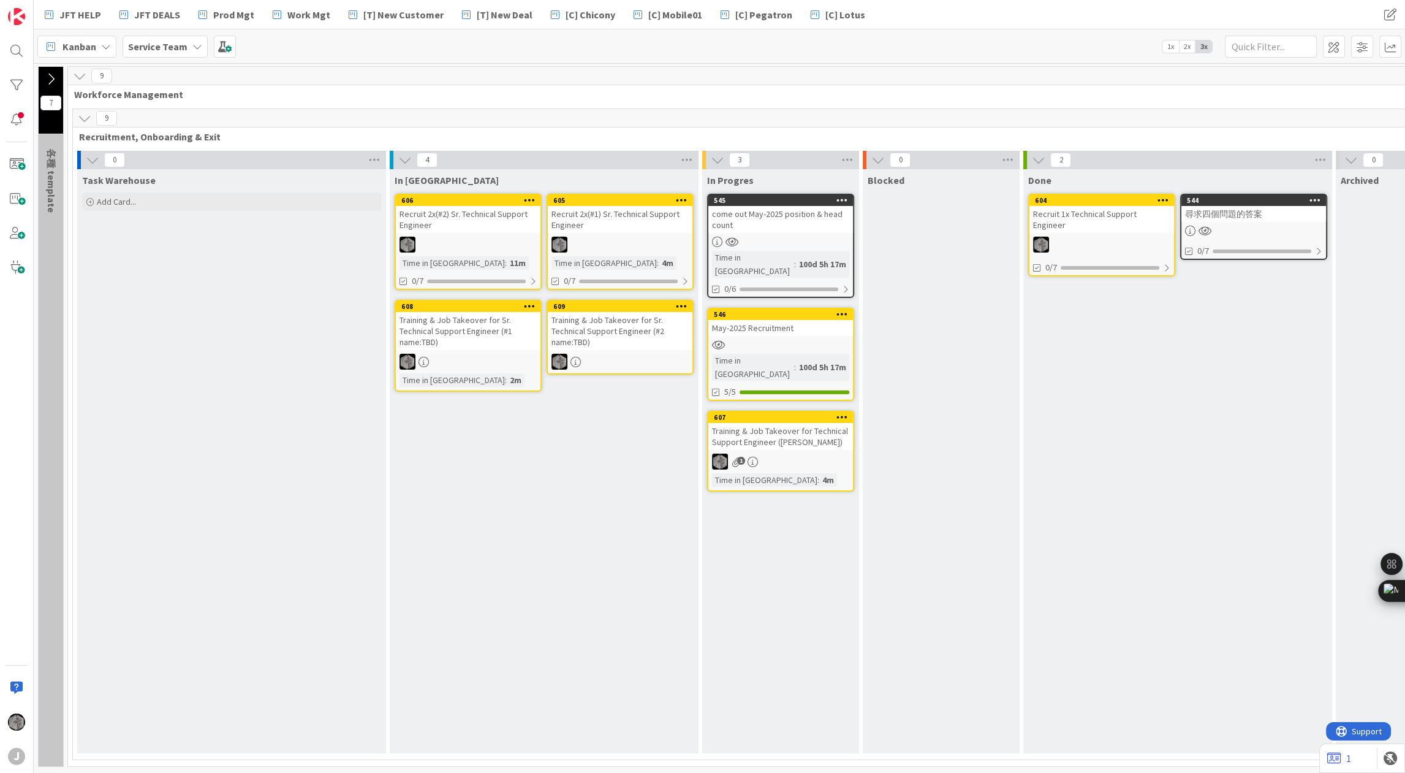
click at [444, 443] on div "In Queue 605 Recruit 2x(#1) Sr. Technical Support Engineer Time in Column : 4m …" at bounding box center [544, 461] width 309 height 584
click at [95, 199] on div "Add Card..." at bounding box center [231, 201] width 299 height 18
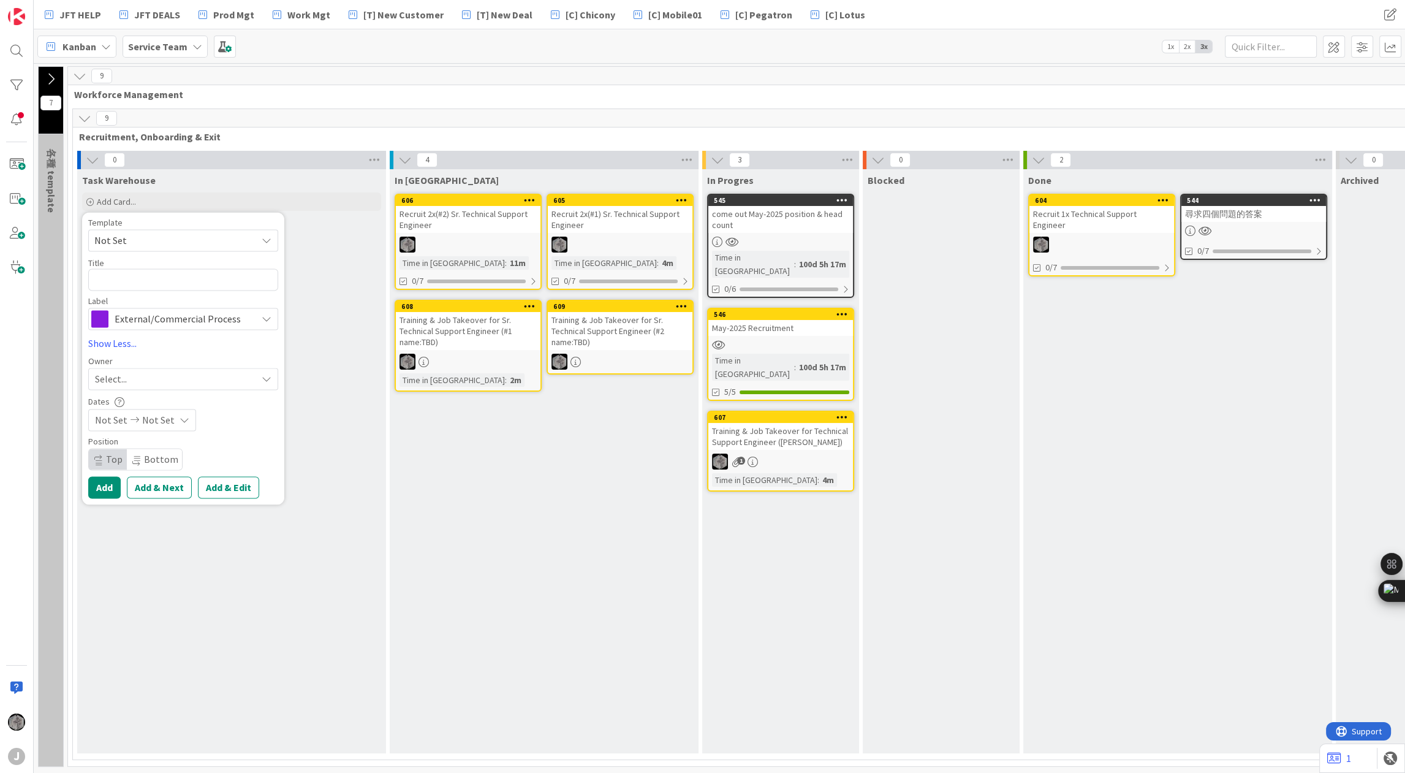
click at [257, 318] on div "External/Commercial Process" at bounding box center [183, 319] width 190 height 22
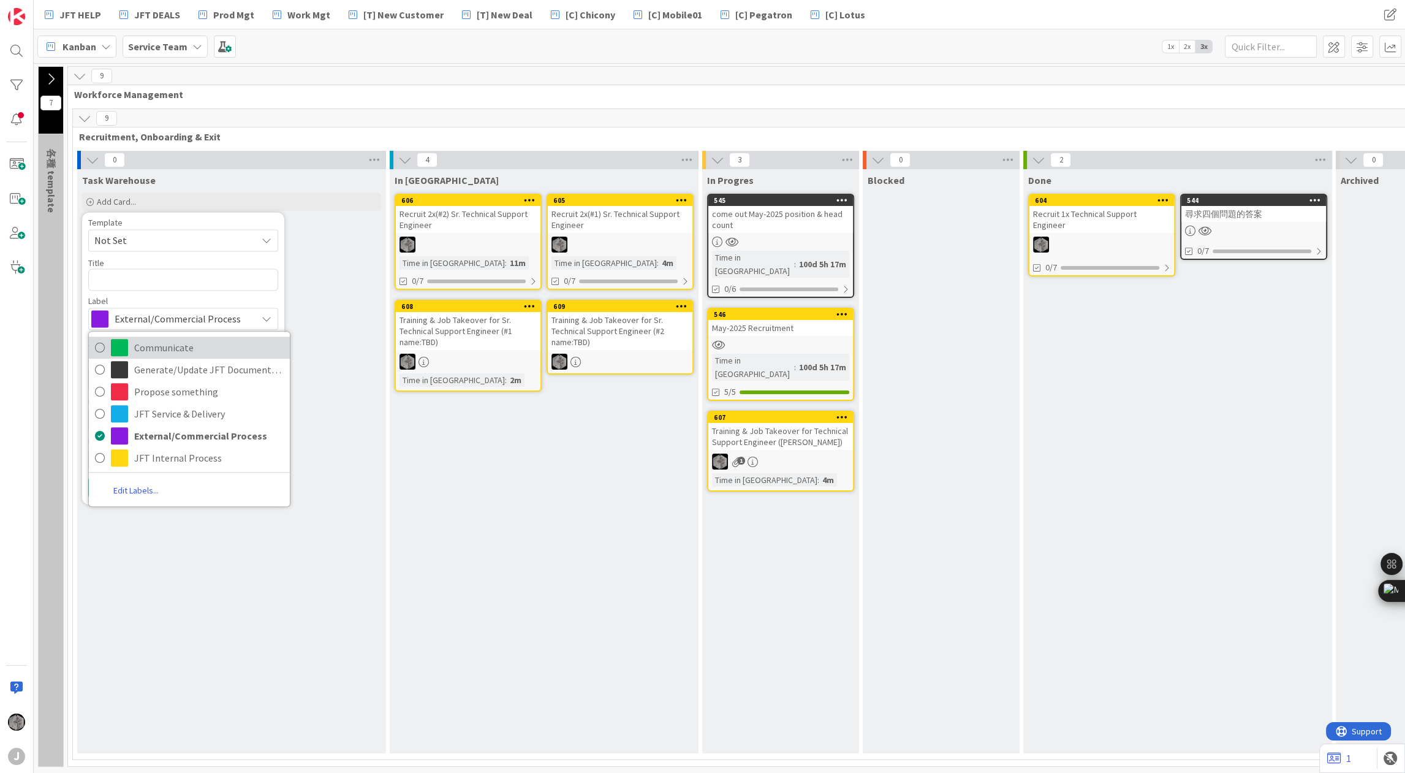
click at [196, 352] on span "Communicate" at bounding box center [209, 347] width 150 height 18
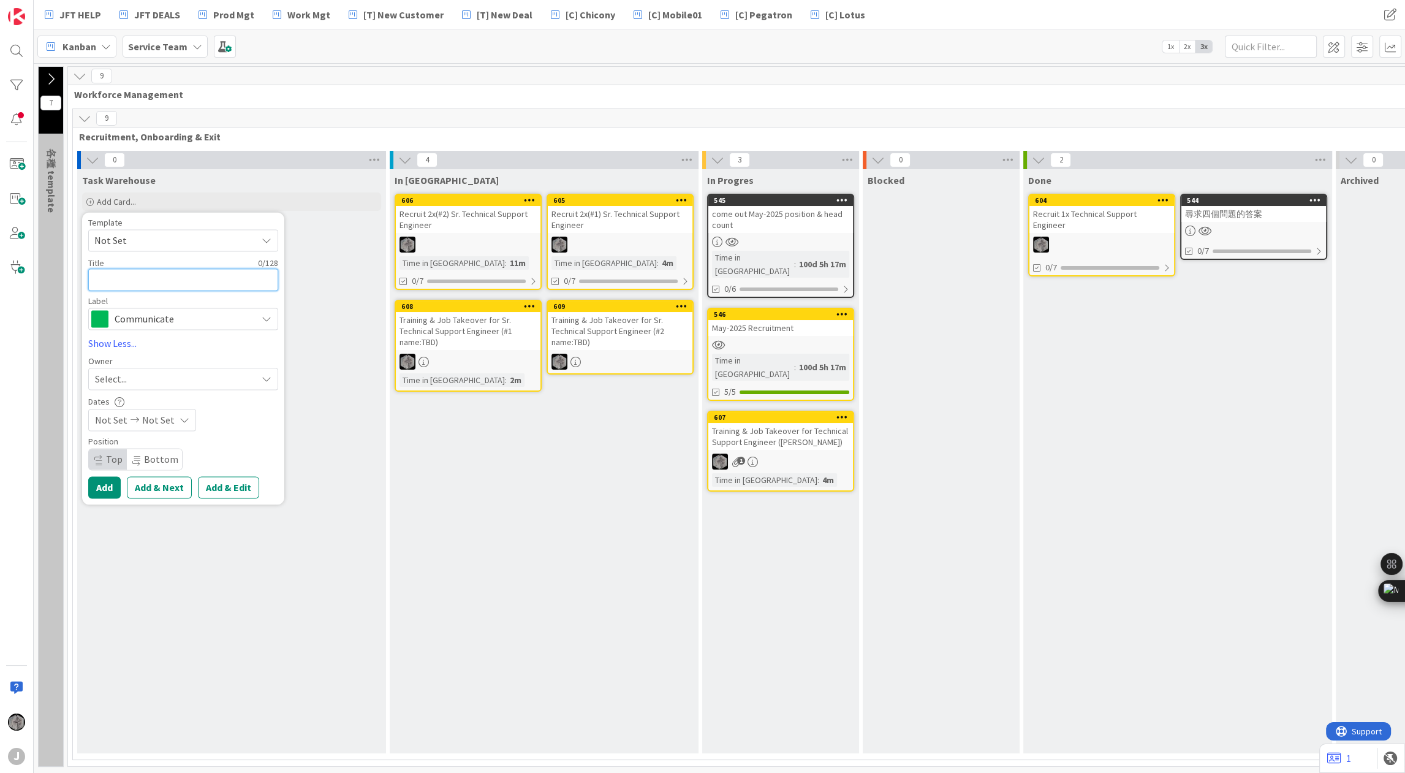
click at [143, 275] on textarea at bounding box center [183, 279] width 190 height 22
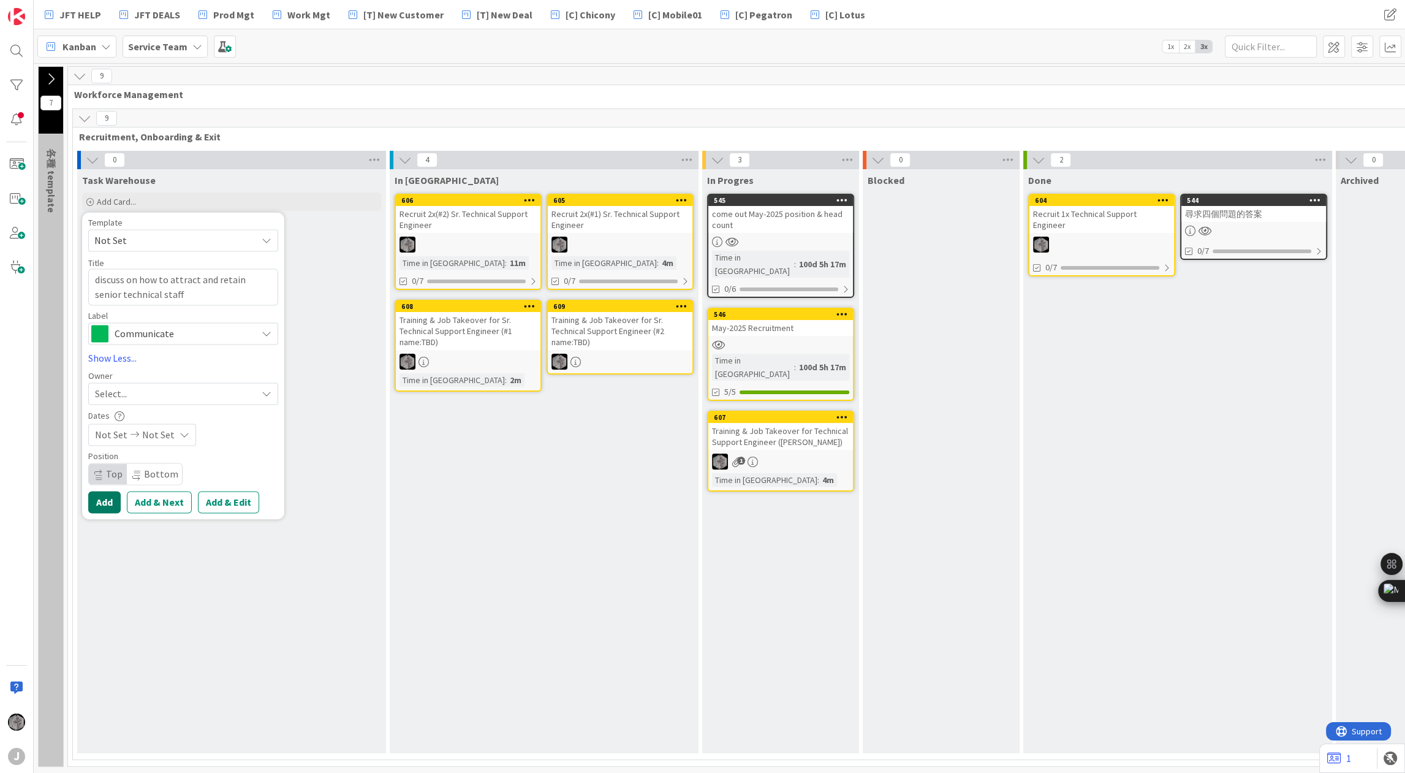
click at [101, 495] on button "Add" at bounding box center [104, 502] width 32 height 22
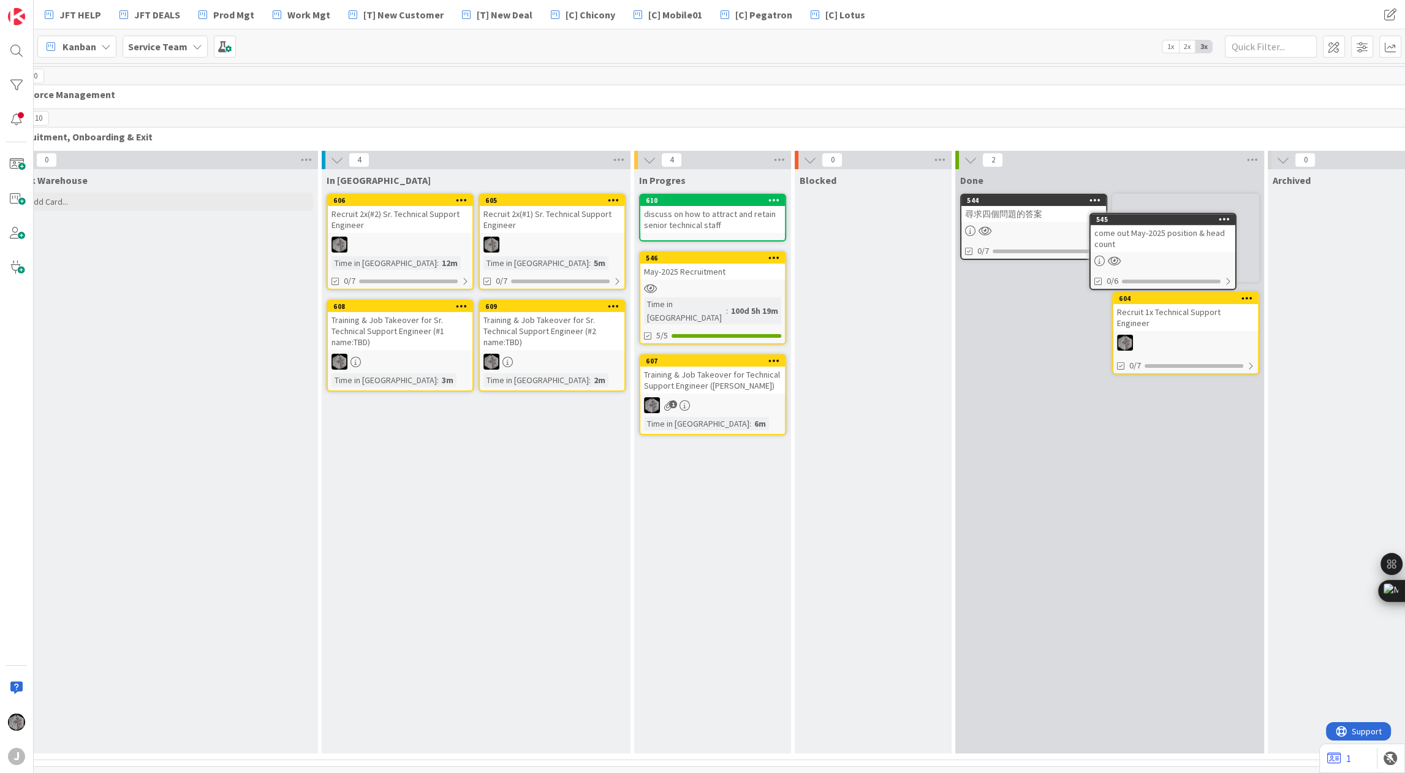
scroll to position [0, 90]
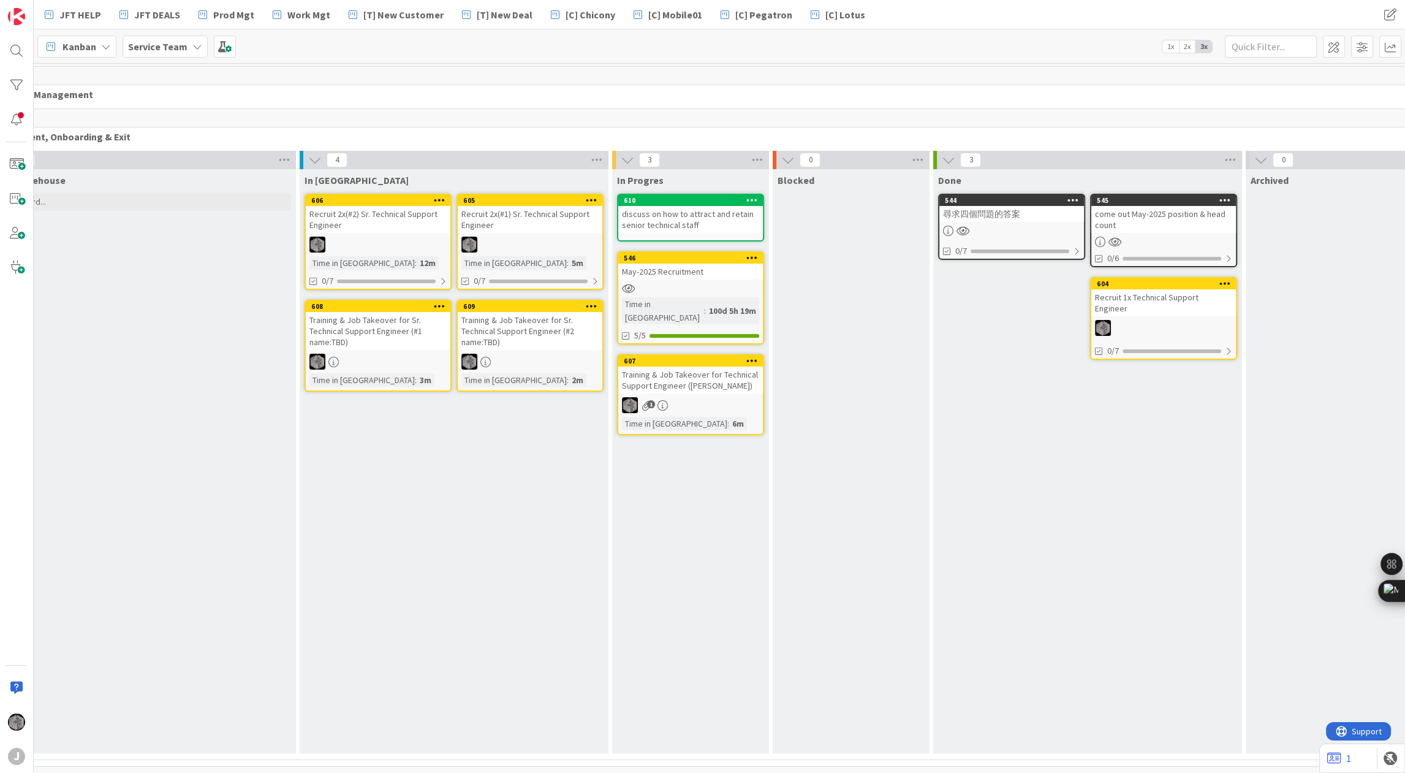
click at [693, 219] on div "discuss on how to attract and retain senior technical staff" at bounding box center [690, 219] width 145 height 27
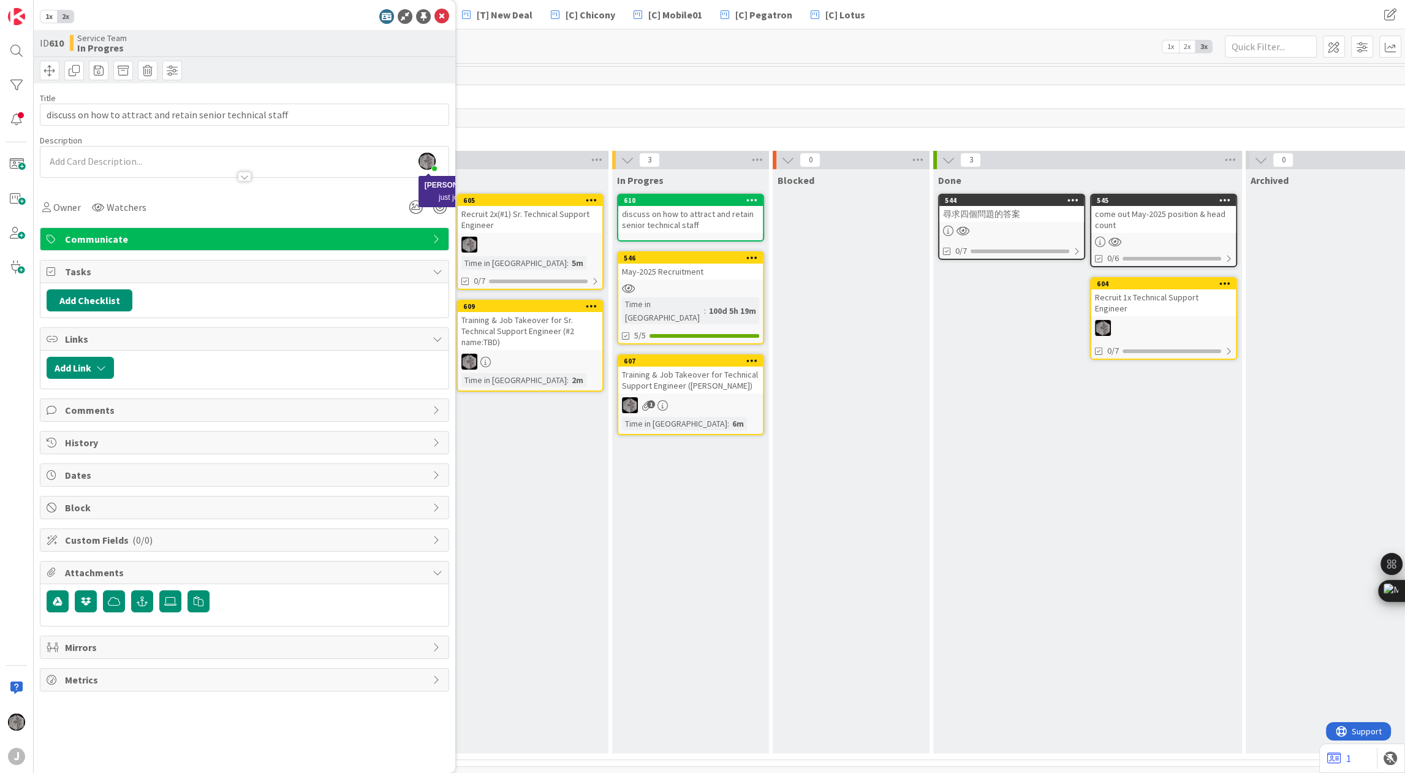
click at [426, 161] on img at bounding box center [427, 161] width 17 height 17
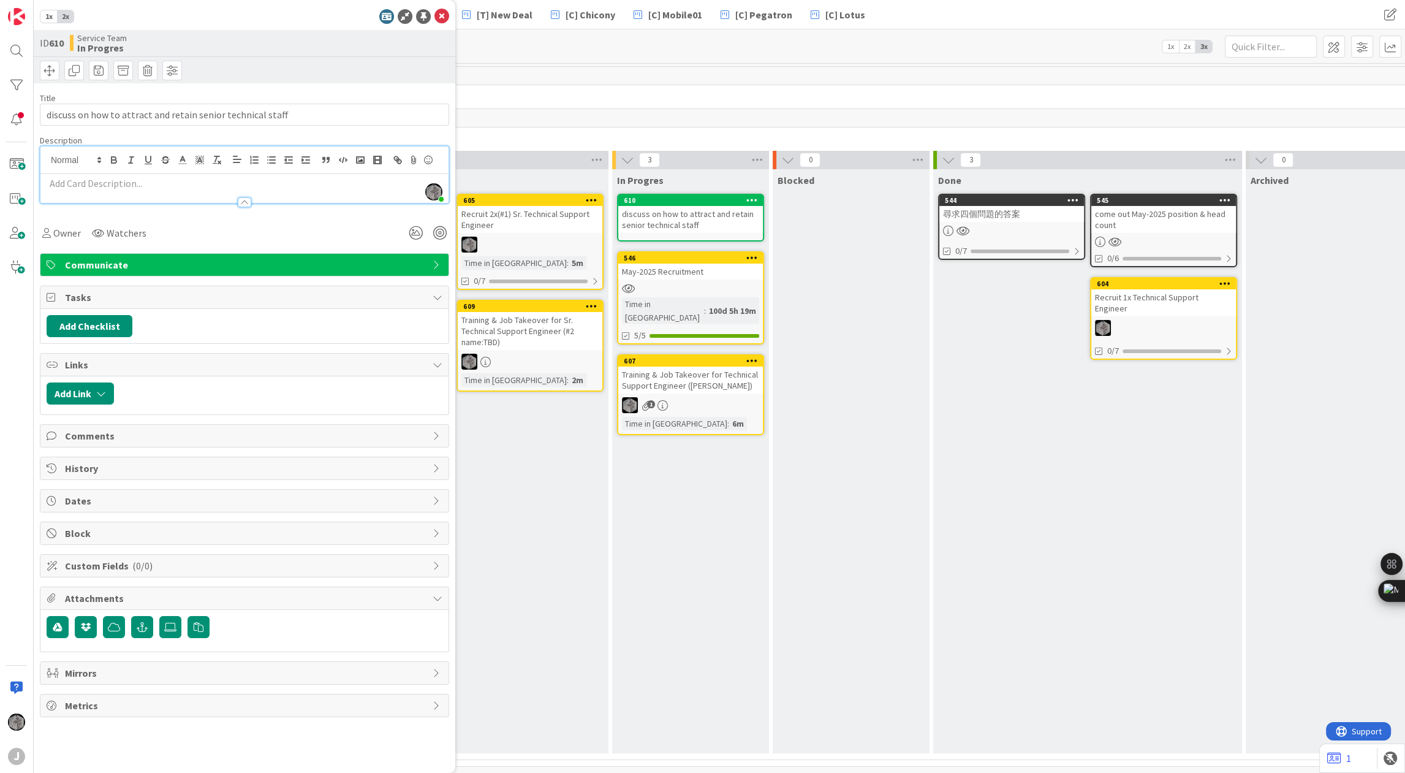
click at [352, 220] on div "Owner Watchers" at bounding box center [244, 228] width 409 height 31
click at [428, 697] on div "Metrics" at bounding box center [244, 705] width 408 height 22
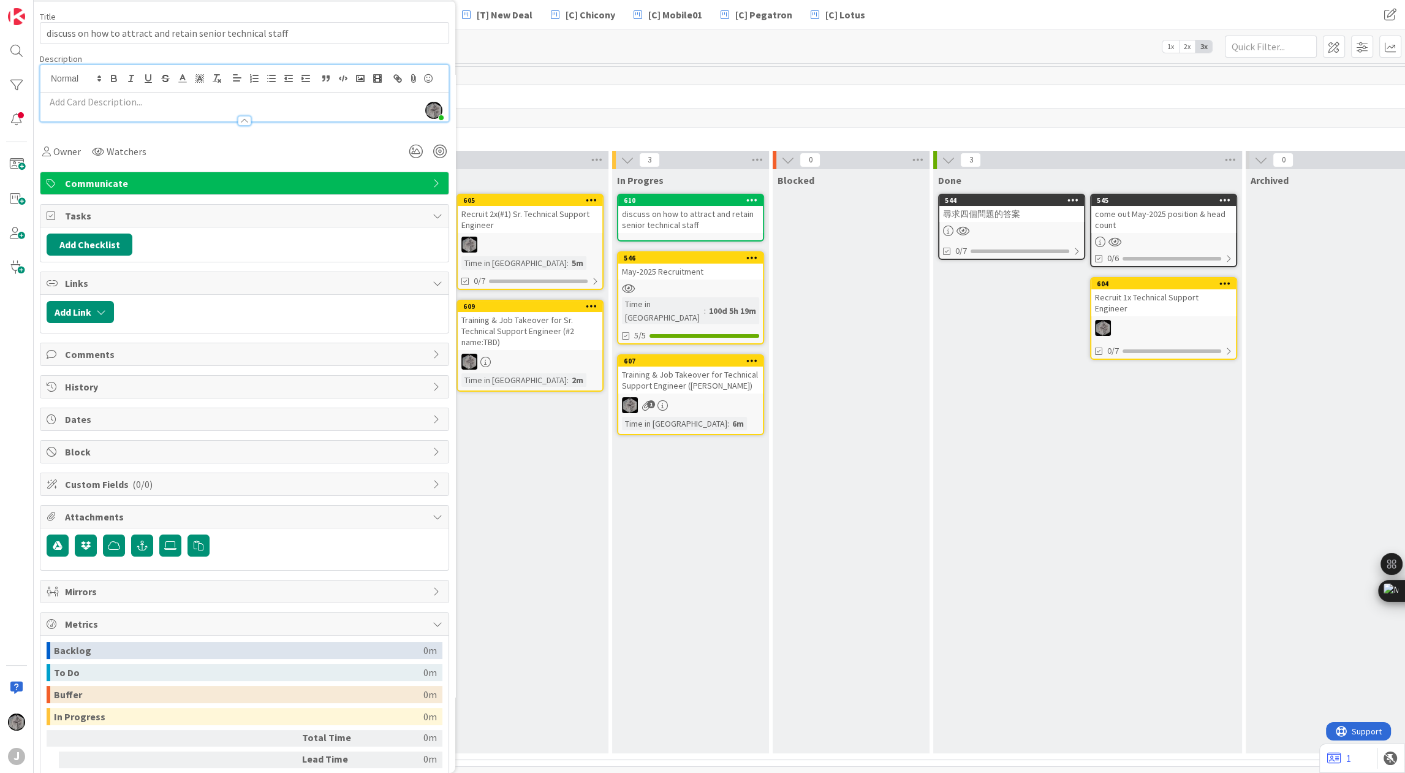
scroll to position [163, 0]
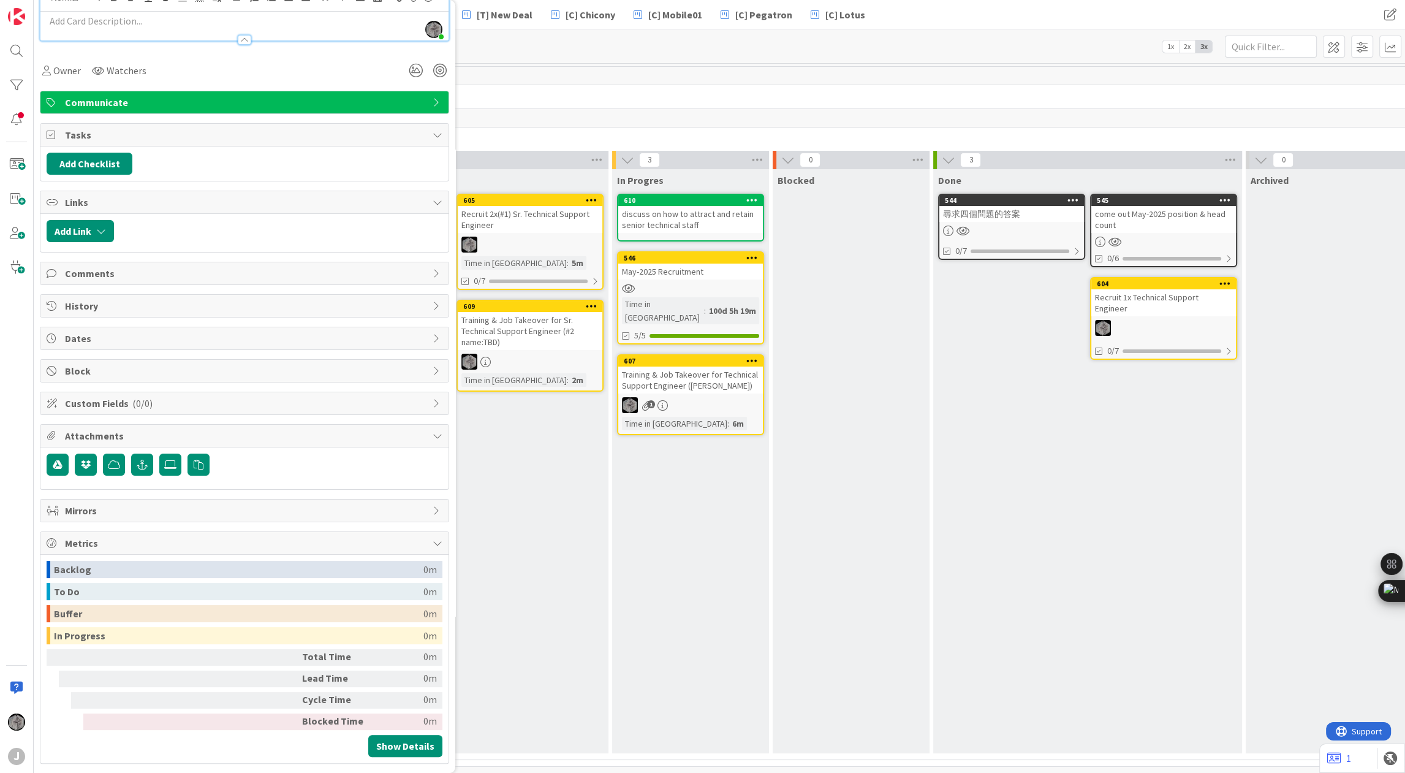
click at [433, 548] on icon at bounding box center [438, 543] width 10 height 10
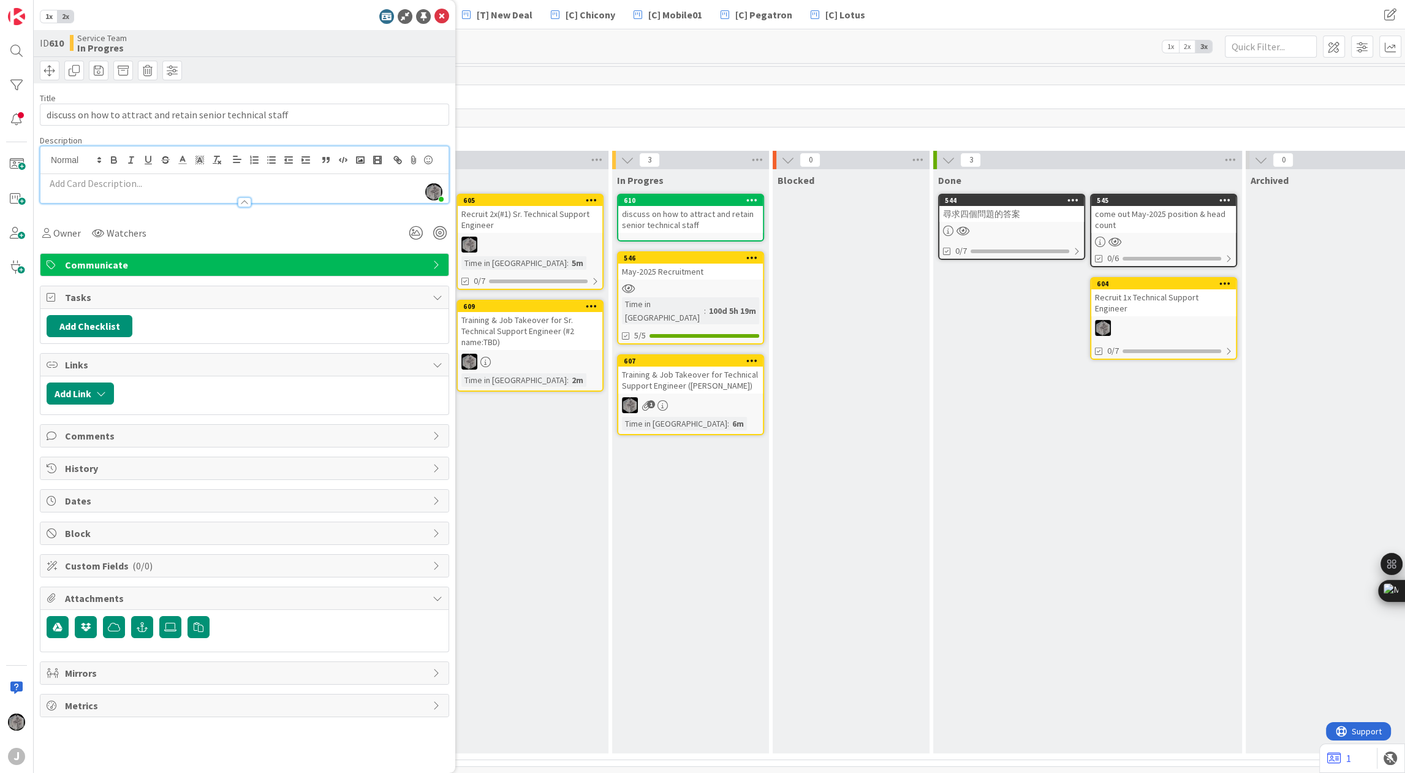
scroll to position [0, 0]
click at [439, 563] on icon at bounding box center [438, 566] width 10 height 10
click at [72, 588] on link "Manage Custom Fields" at bounding box center [94, 591] width 94 height 12
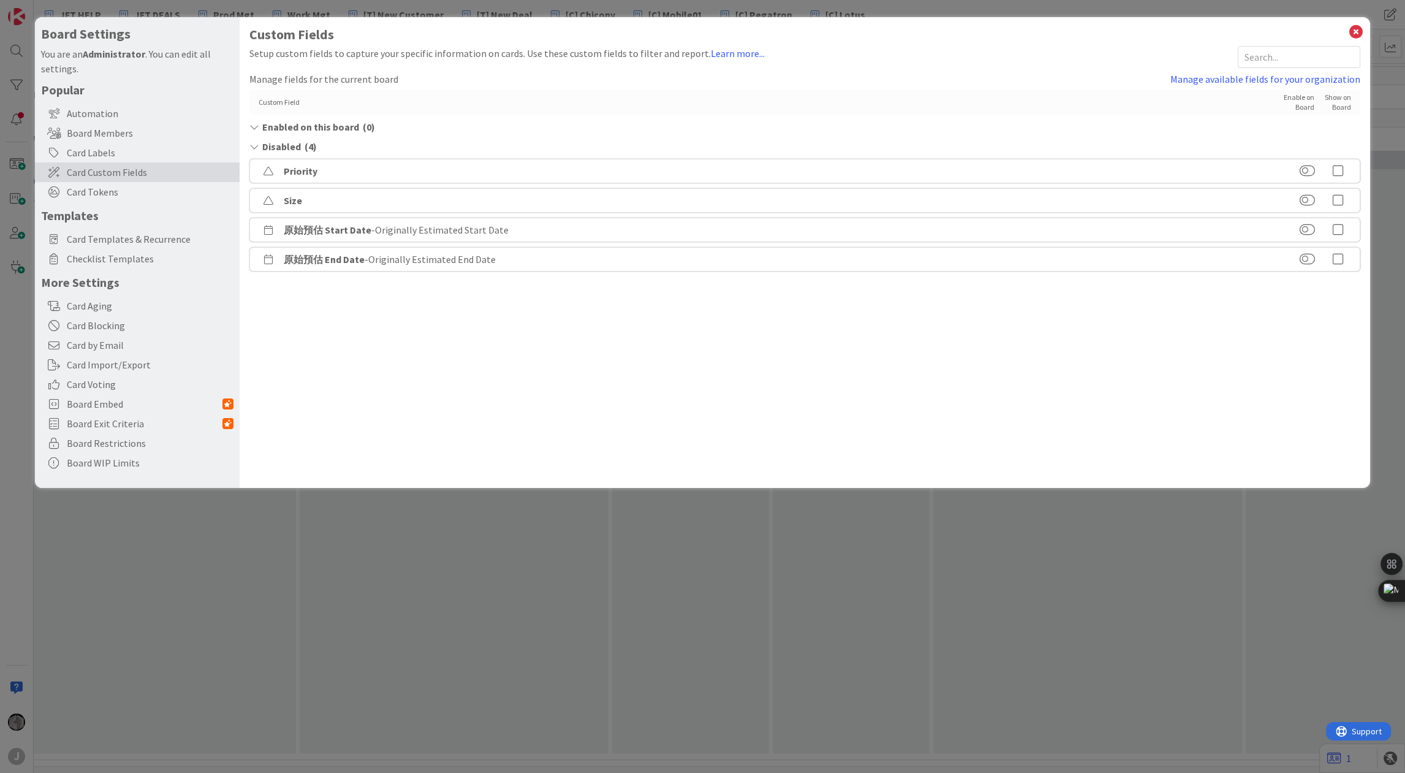
click at [1318, 169] on label at bounding box center [1308, 171] width 25 height 12
click at [1315, 169] on button at bounding box center [1307, 171] width 15 height 12
click at [1342, 150] on icon at bounding box center [1338, 151] width 25 height 12
click at [1359, 31] on icon at bounding box center [1356, 31] width 16 height 17
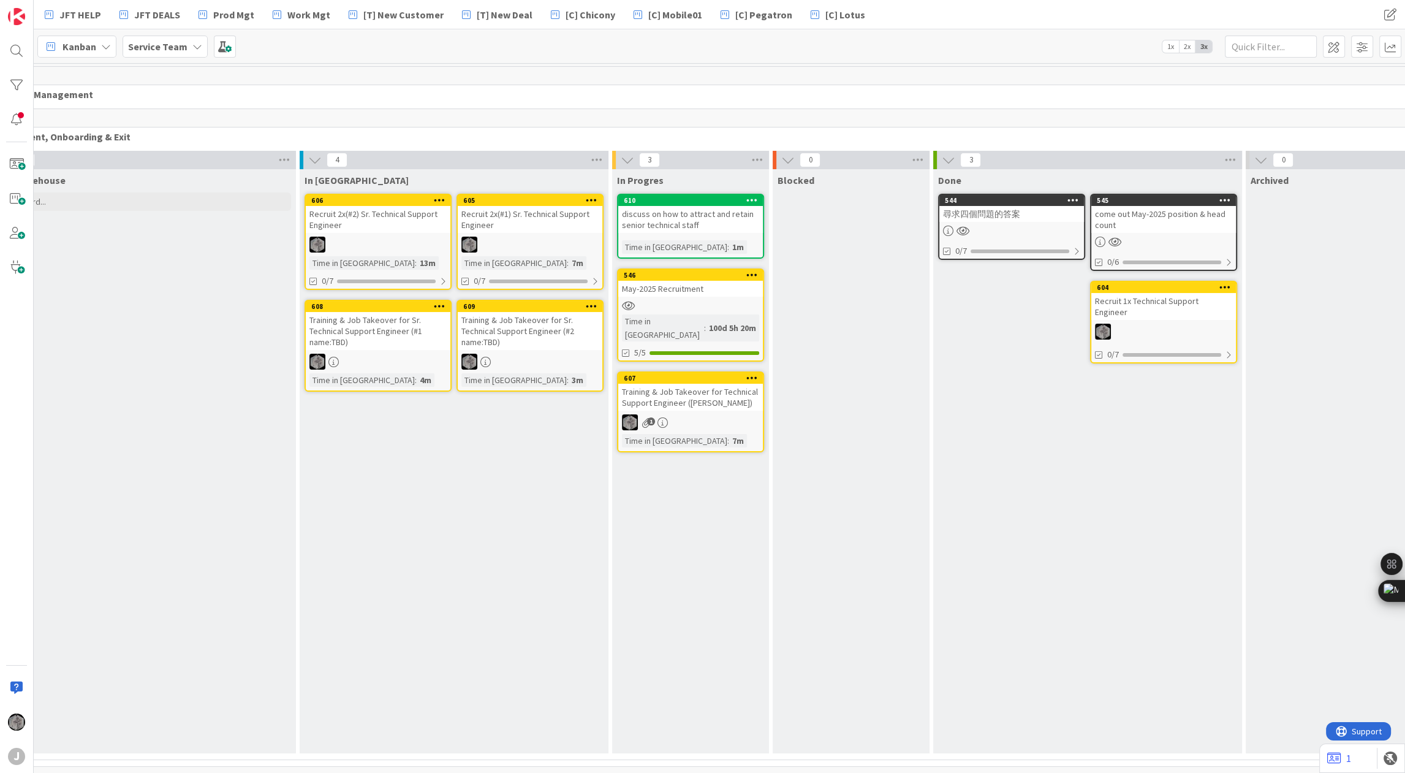
click at [709, 230] on div "discuss on how to attract and retain senior technical staff" at bounding box center [690, 219] width 145 height 27
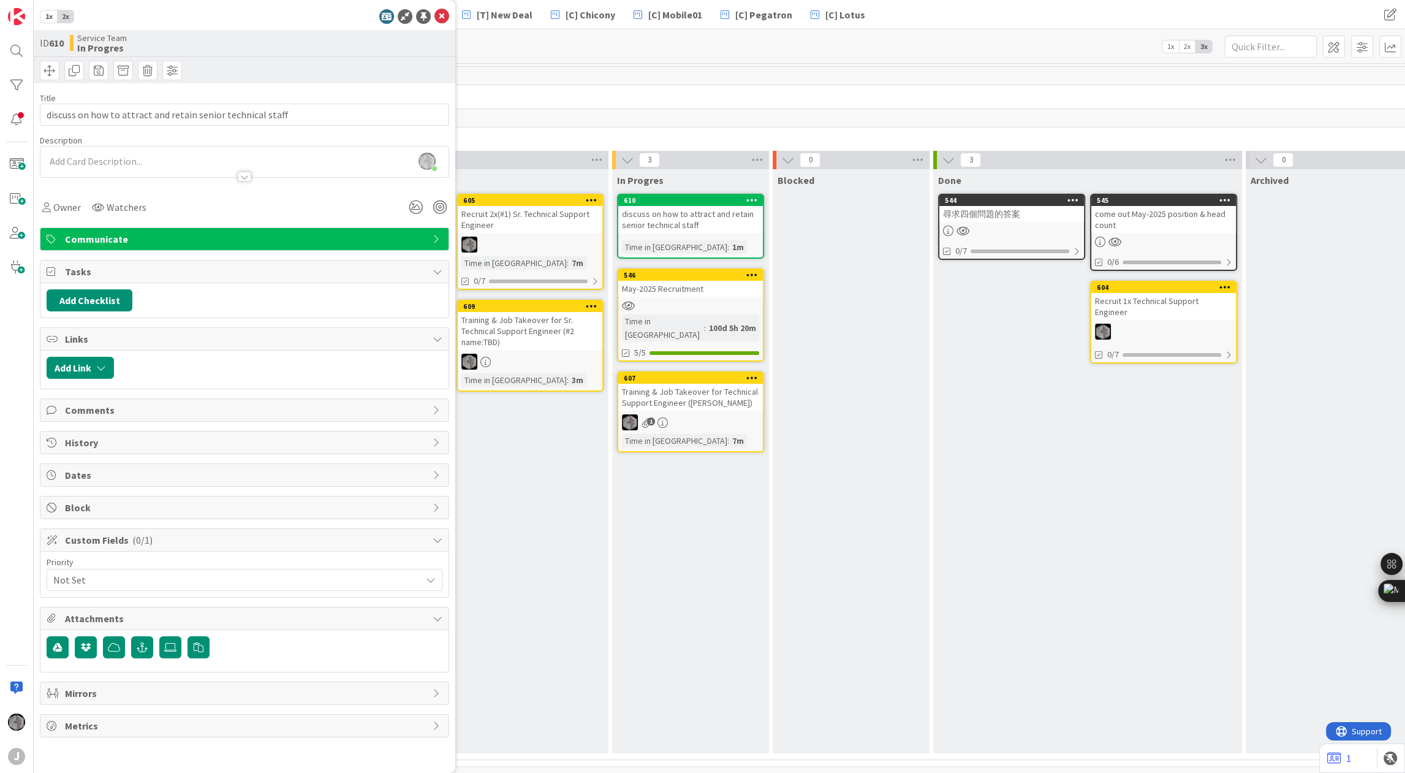
click at [425, 581] on div "Not Set" at bounding box center [245, 580] width 396 height 22
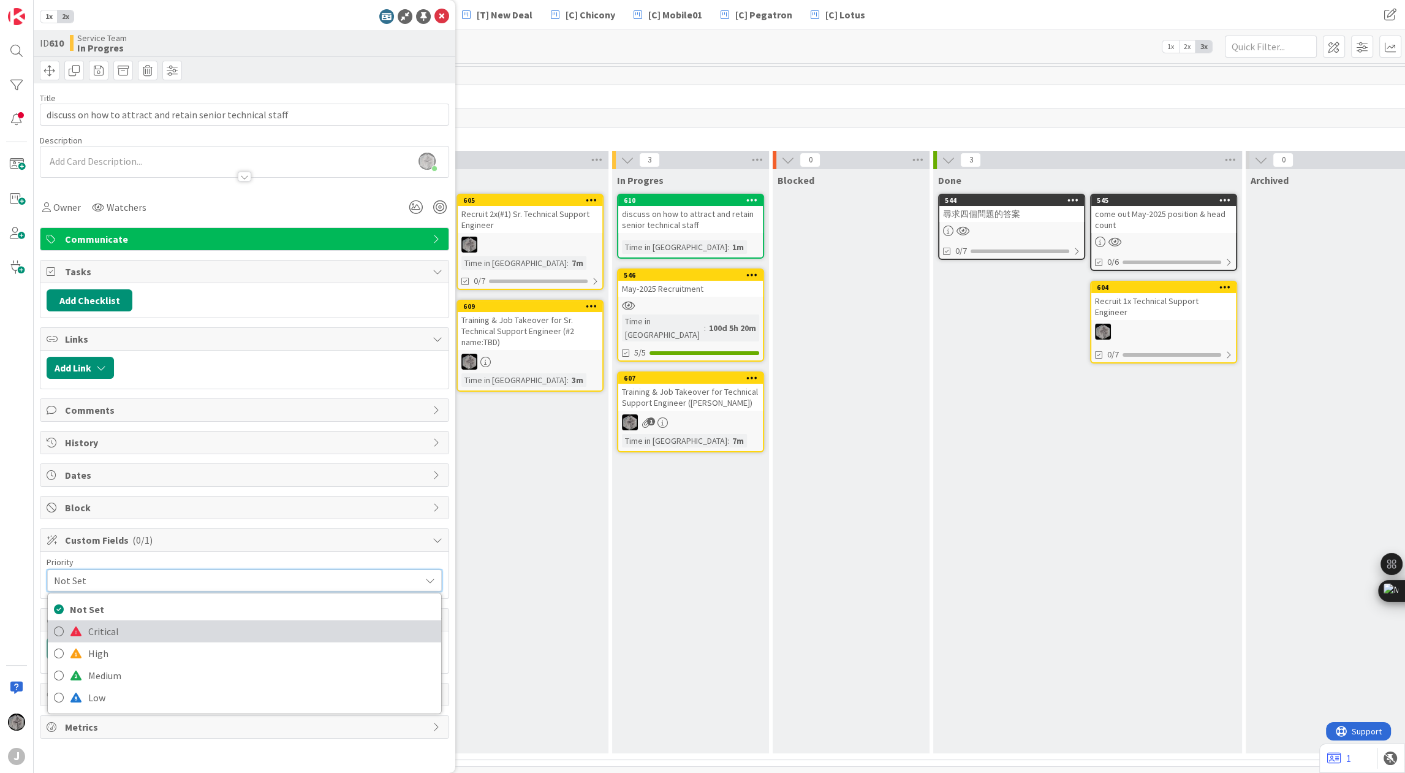
click at [343, 625] on span "Critical" at bounding box center [261, 631] width 347 height 18
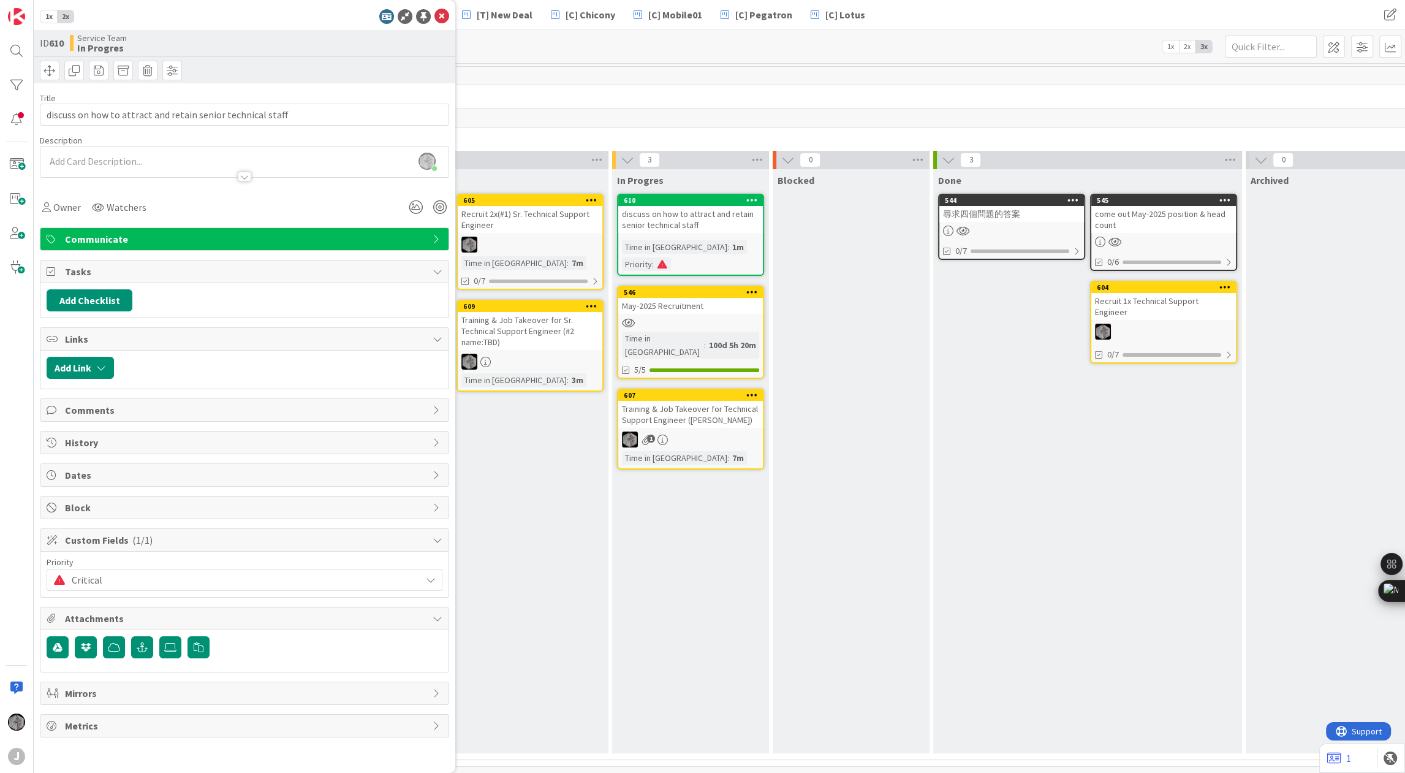
click at [408, 582] on span "Critical" at bounding box center [243, 579] width 343 height 17
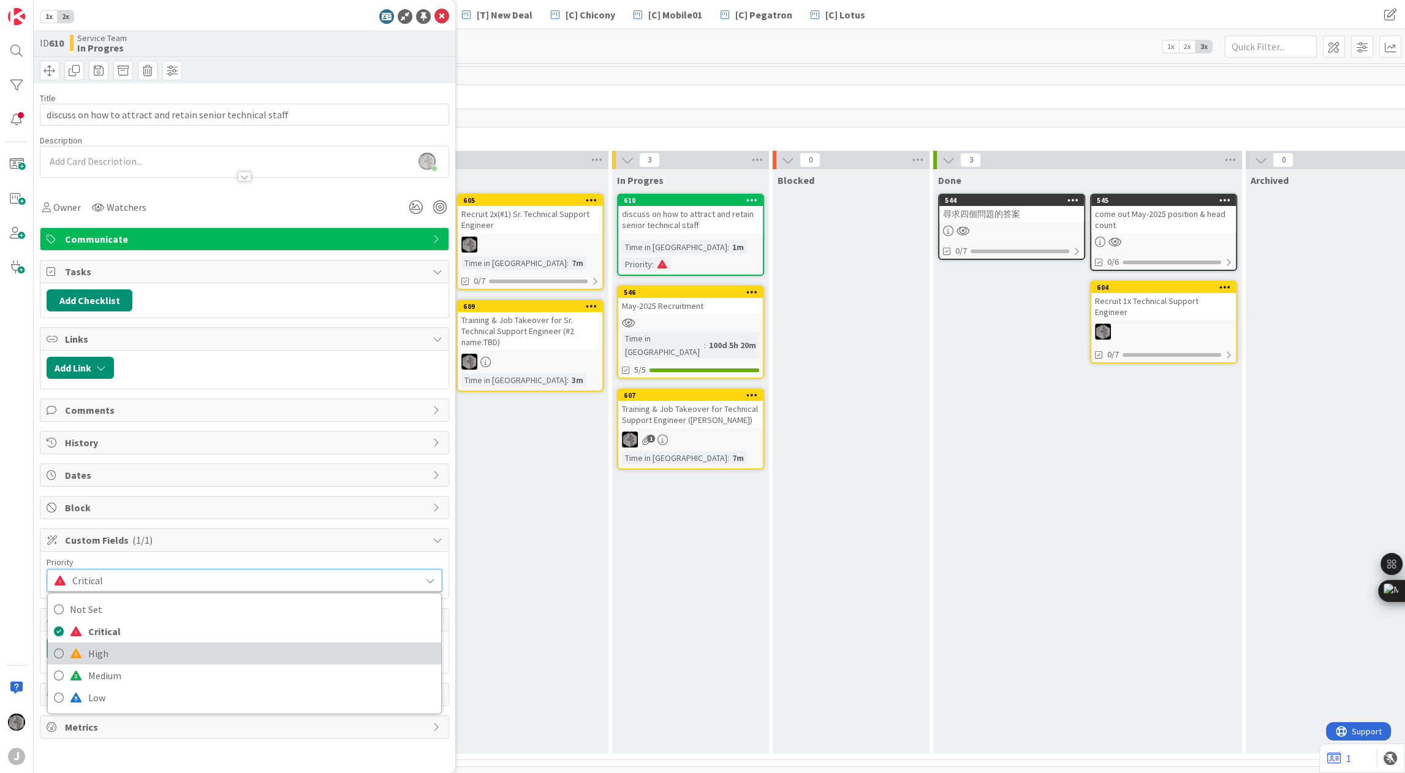
click at [295, 644] on span "High" at bounding box center [261, 653] width 347 height 18
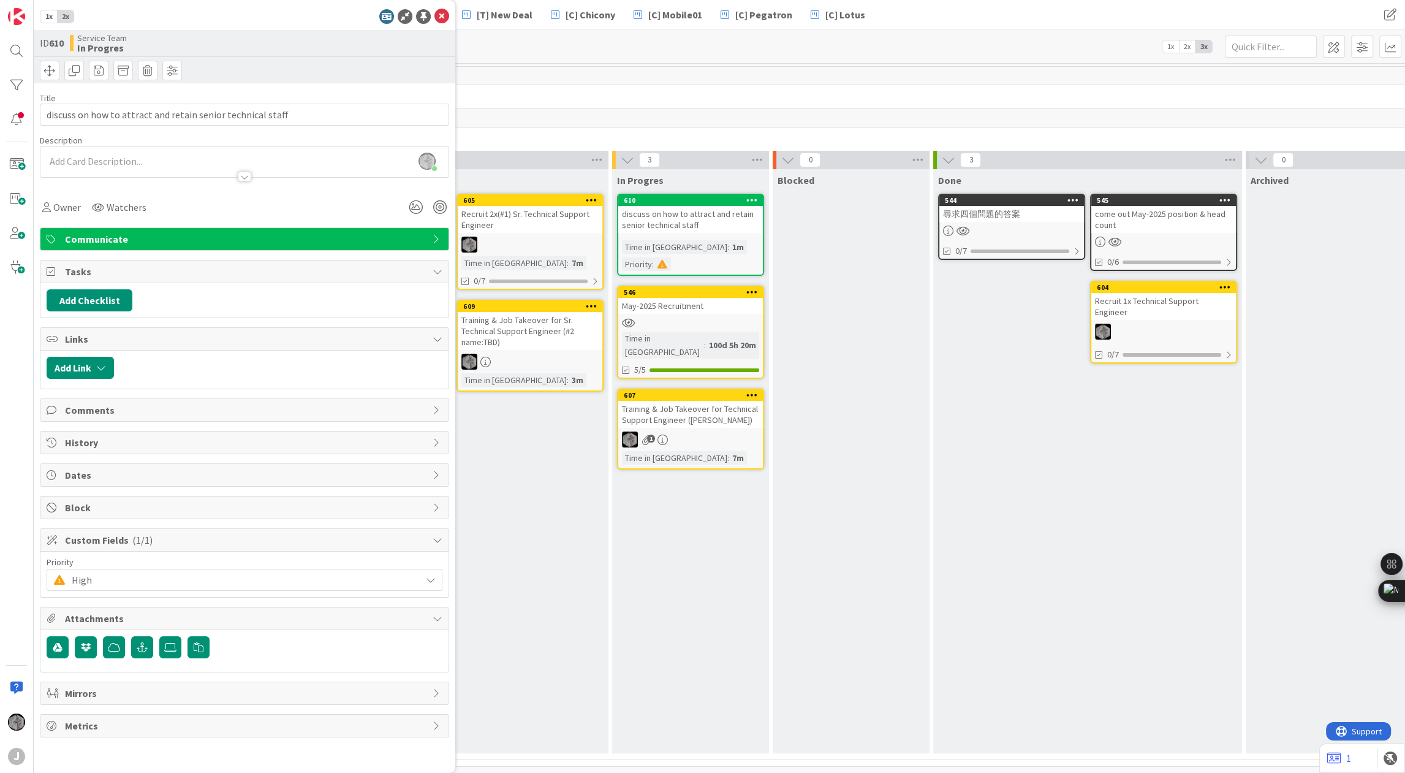
click at [553, 105] on div "10 Workforce Management 10 Recruitment, Onboarding & Exit 0 Task Warehouse Add …" at bounding box center [770, 416] width 1587 height 701
click at [517, 483] on div "In Queue 605 Recruit 2x(#1) Sr. Technical Support Engineer Time in Column : 7m …" at bounding box center [454, 461] width 309 height 584
click at [411, 571] on span "High" at bounding box center [243, 579] width 343 height 17
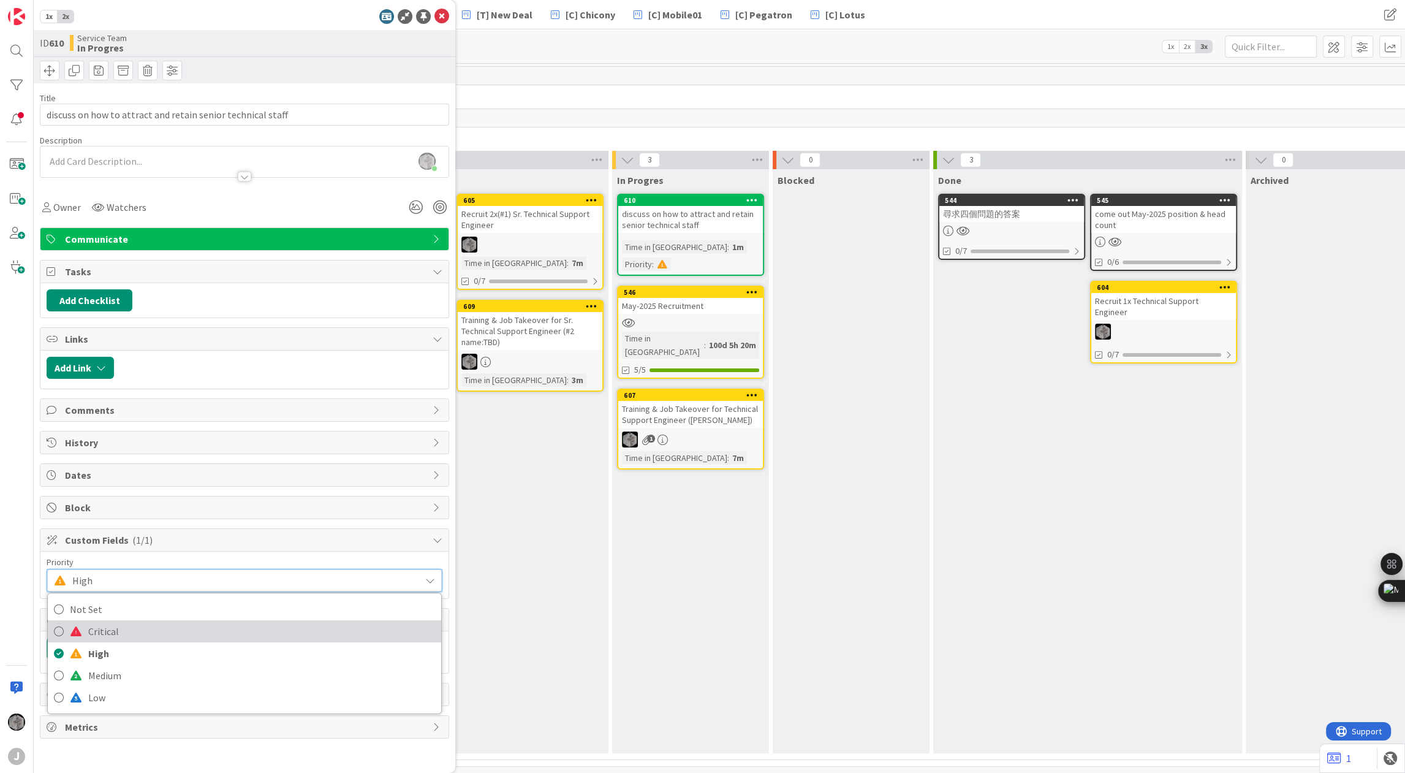
click at [384, 622] on span "Critical" at bounding box center [261, 631] width 347 height 18
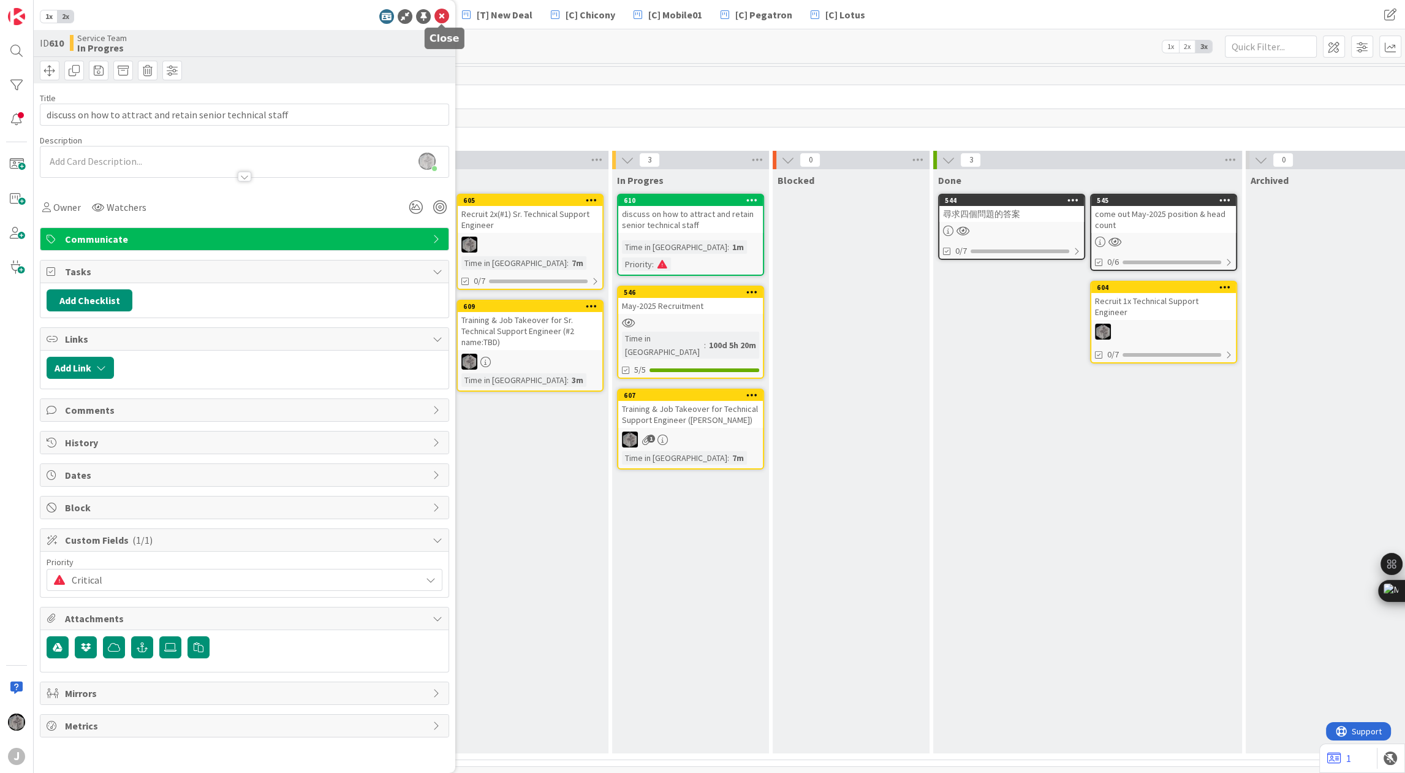
click at [442, 15] on icon at bounding box center [442, 16] width 15 height 15
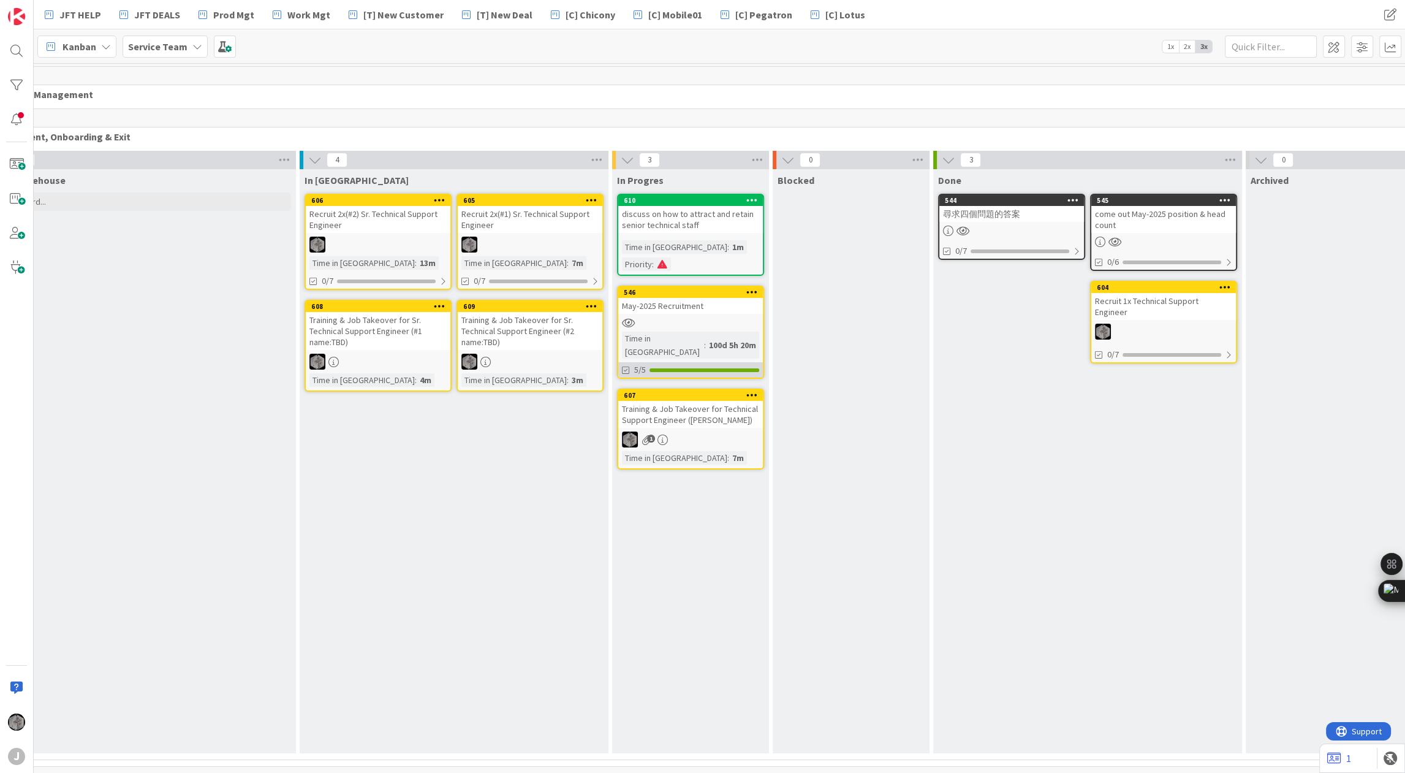
click at [677, 362] on div "5/5" at bounding box center [690, 369] width 145 height 15
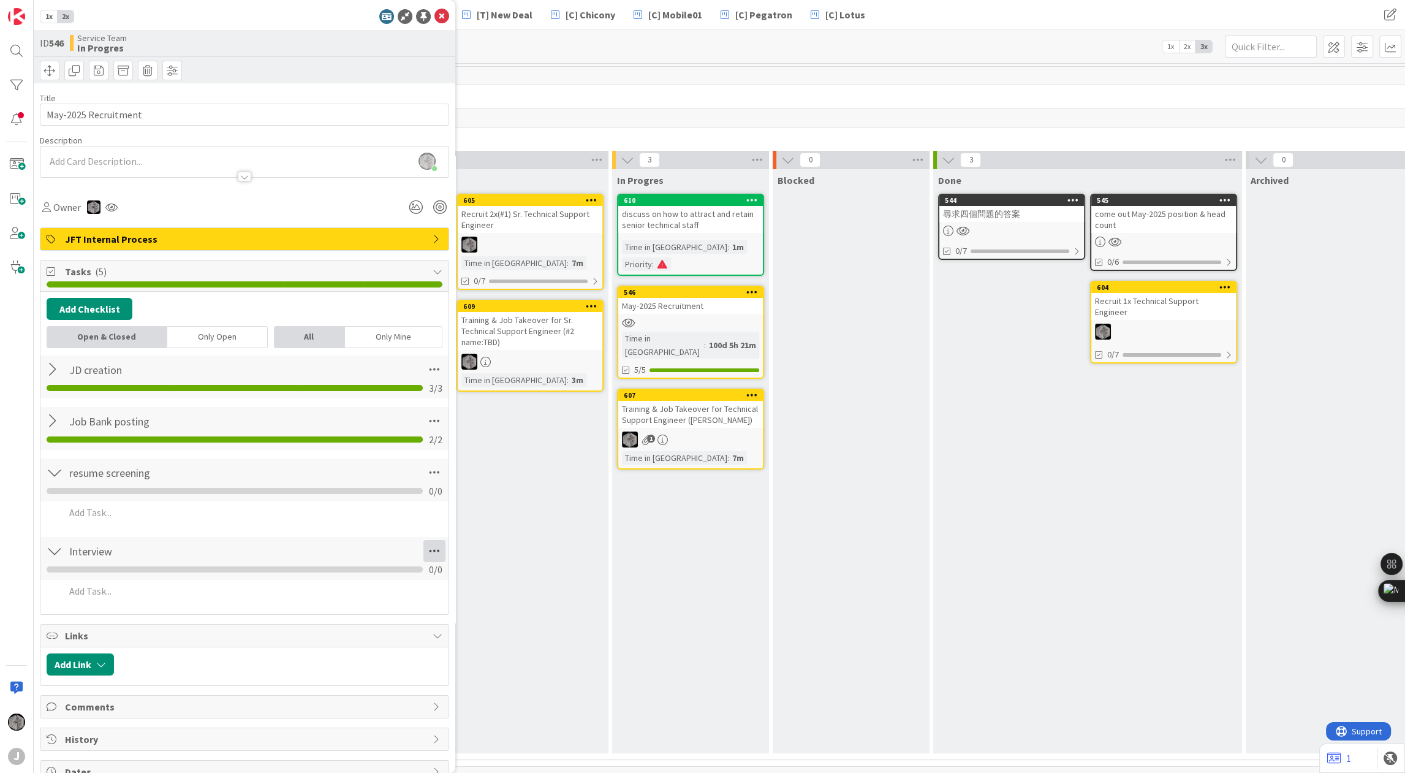
click at [428, 549] on icon at bounding box center [435, 551] width 22 height 22
click at [292, 652] on link "Delete Checklist" at bounding box center [351, 650] width 184 height 18
click at [271, 601] on button "Delete" at bounding box center [294, 610] width 46 height 22
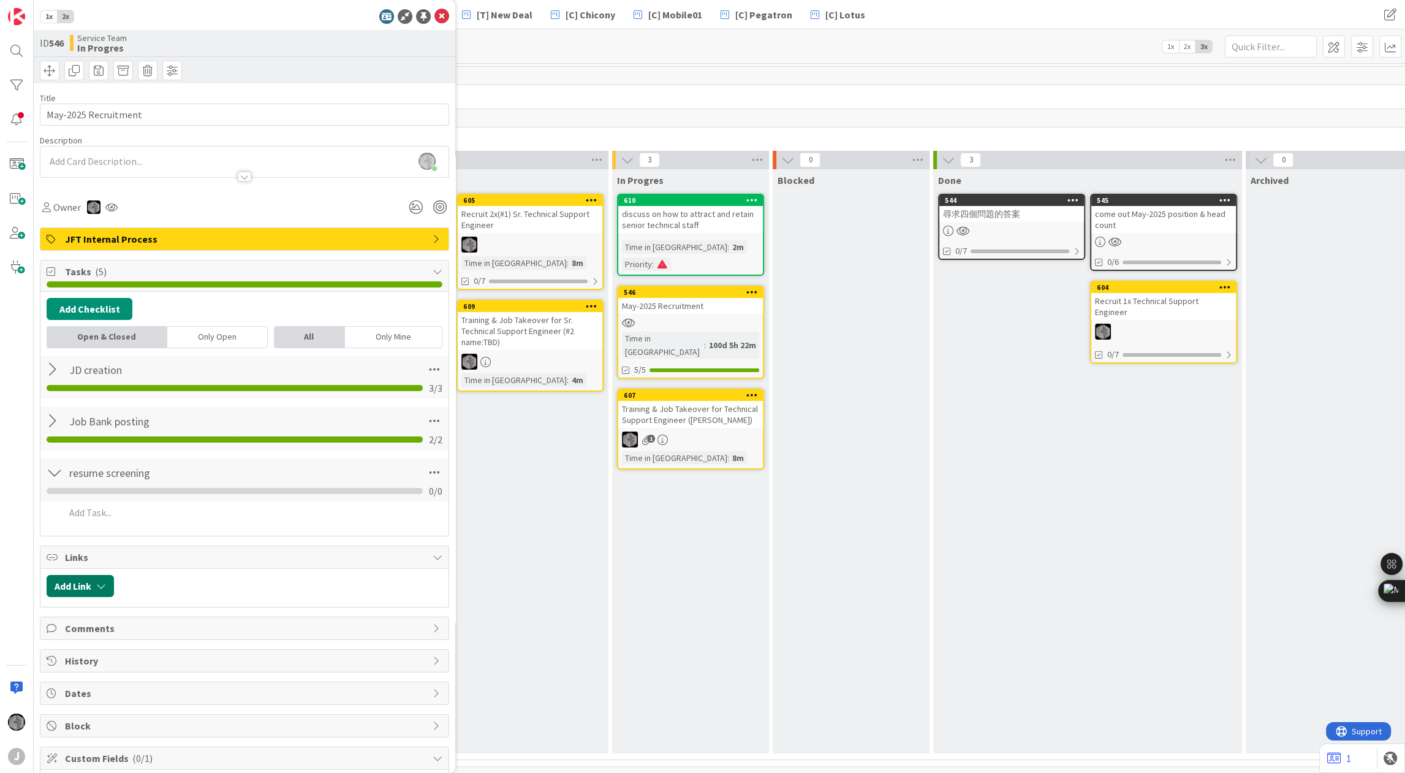
click at [102, 581] on icon "button" at bounding box center [101, 586] width 10 height 10
click at [212, 657] on icon at bounding box center [213, 662] width 10 height 10
click at [80, 683] on span "Current Board" at bounding box center [144, 691] width 170 height 18
click at [122, 693] on input "text" at bounding box center [139, 690] width 172 height 22
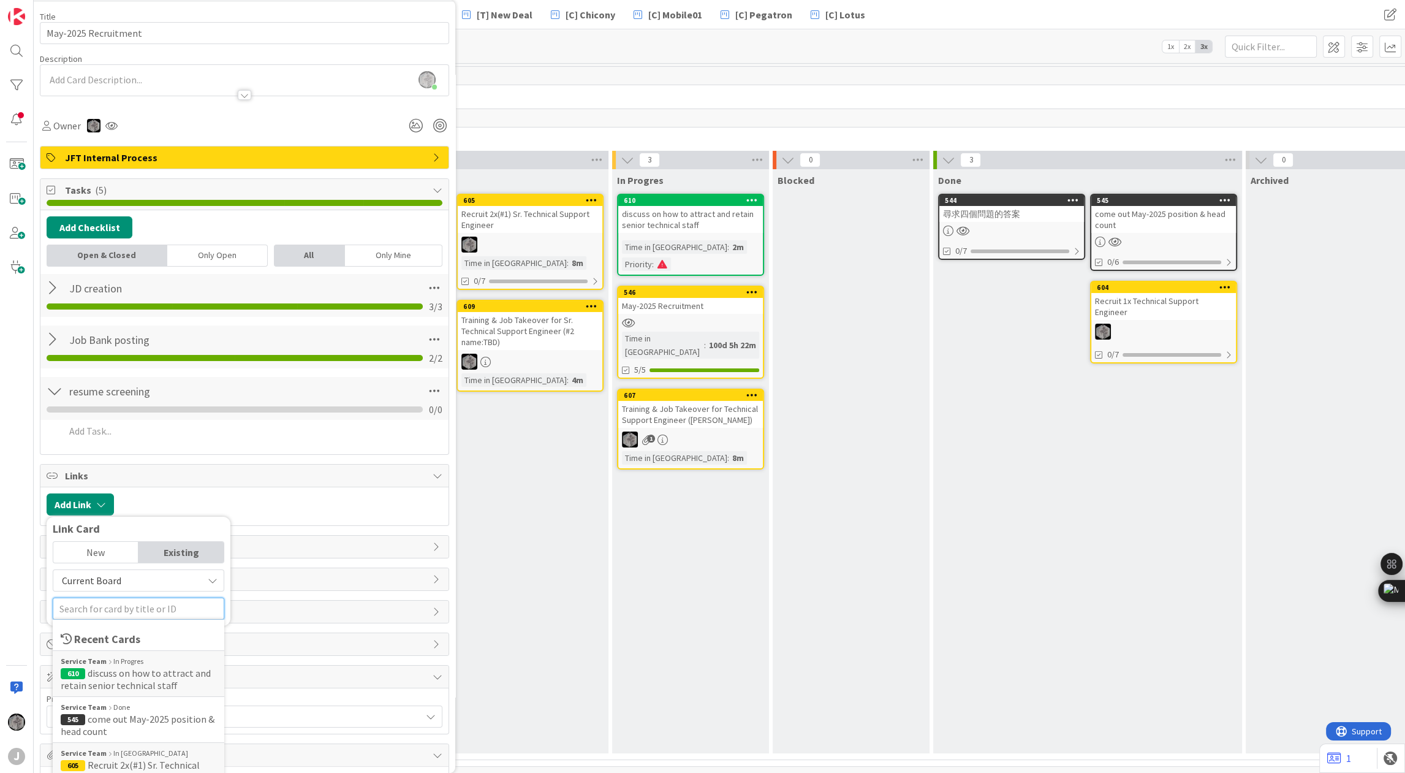
scroll to position [199, 0]
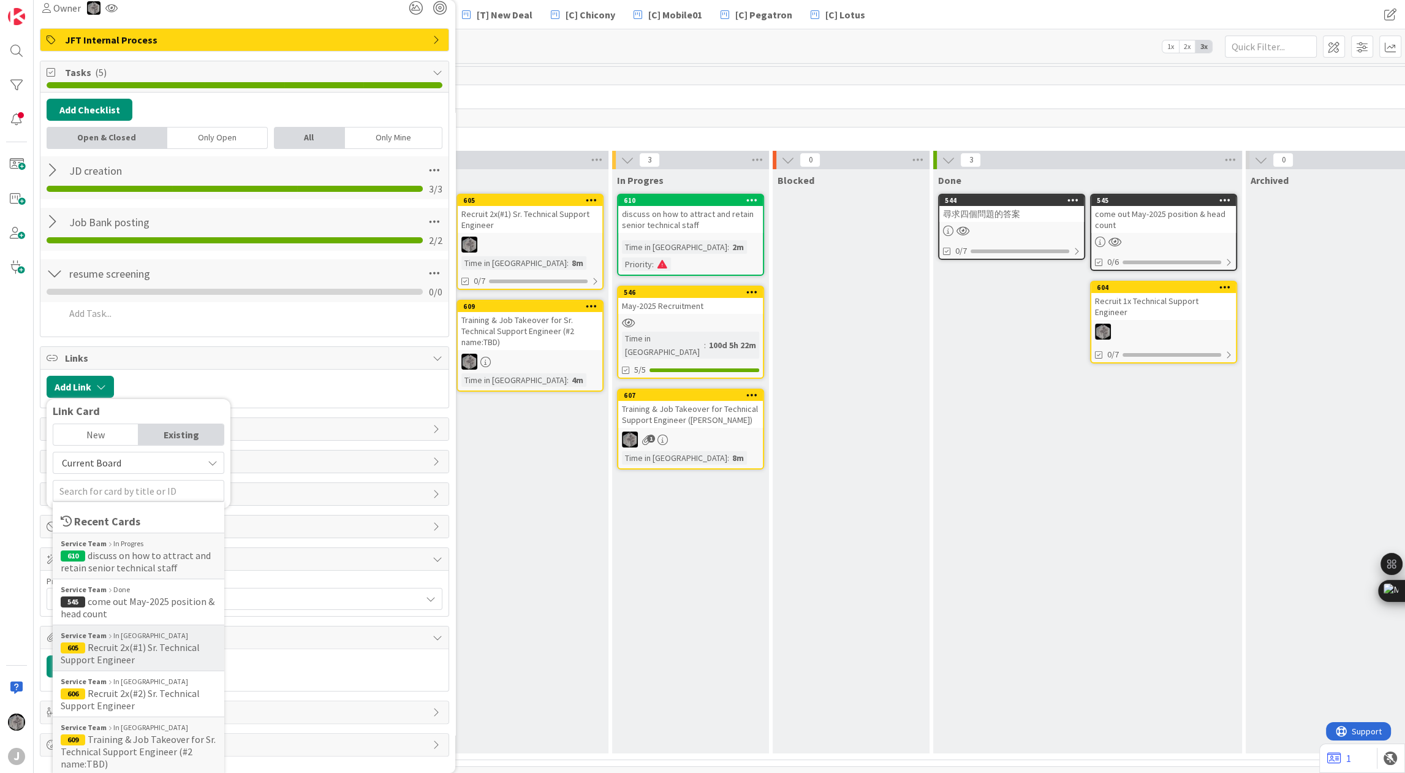
click at [167, 652] on span "605 Recruit 2x(#1) Sr. Technical Support Engineer" at bounding box center [139, 653] width 156 height 25
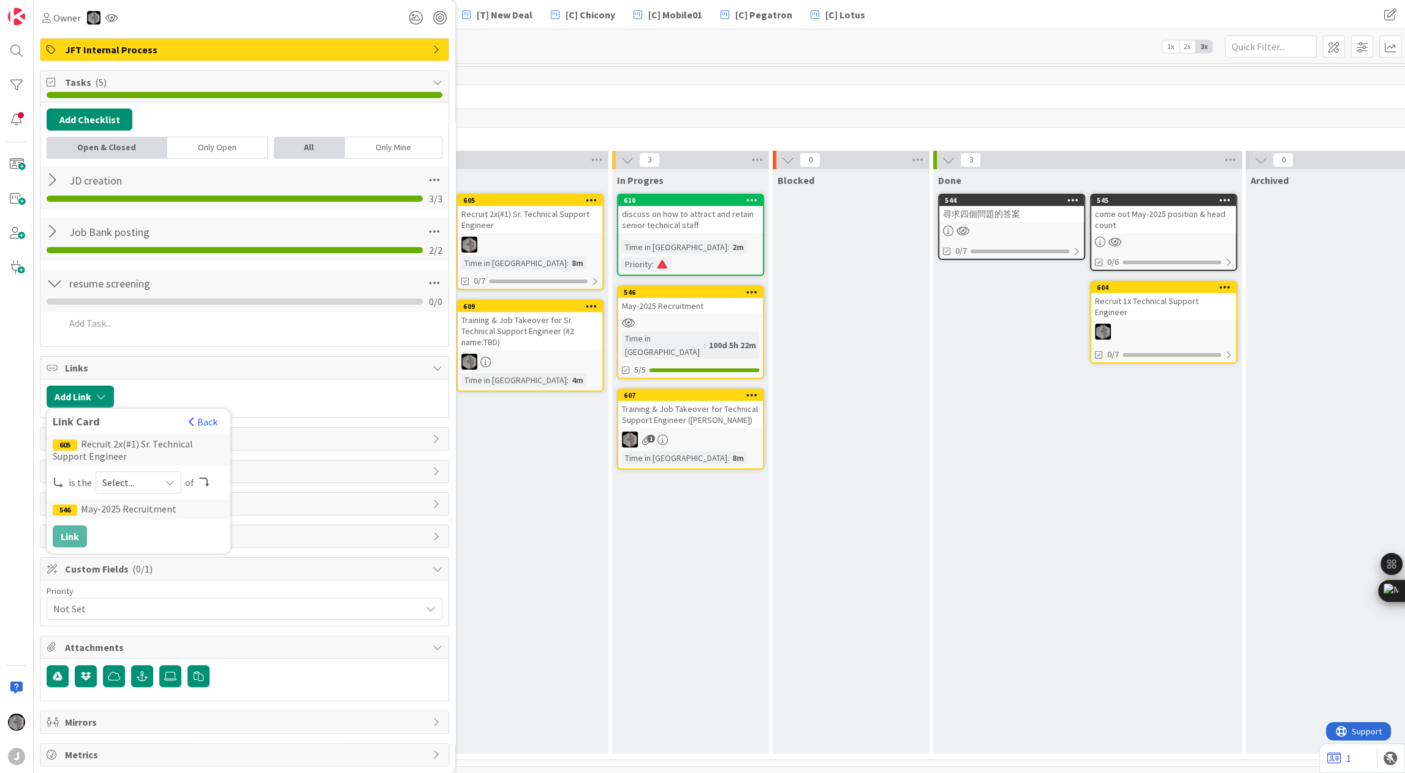
click at [142, 480] on span "Select..." at bounding box center [127, 482] width 51 height 17
click at [107, 533] on icon at bounding box center [107, 533] width 10 height 18
click at [78, 532] on button "Link" at bounding box center [70, 536] width 34 height 22
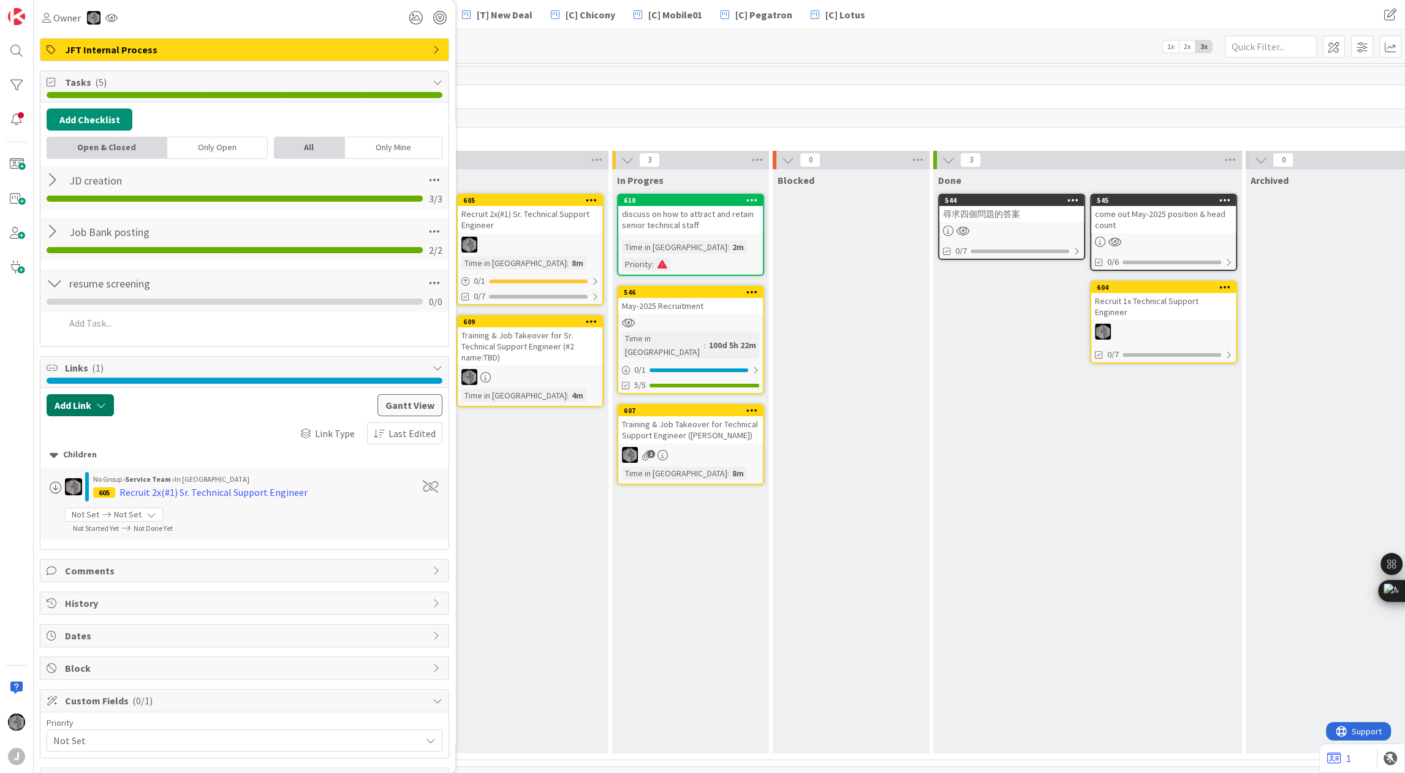
click at [103, 408] on icon "button" at bounding box center [101, 405] width 10 height 10
click at [130, 508] on input "text" at bounding box center [139, 509] width 172 height 22
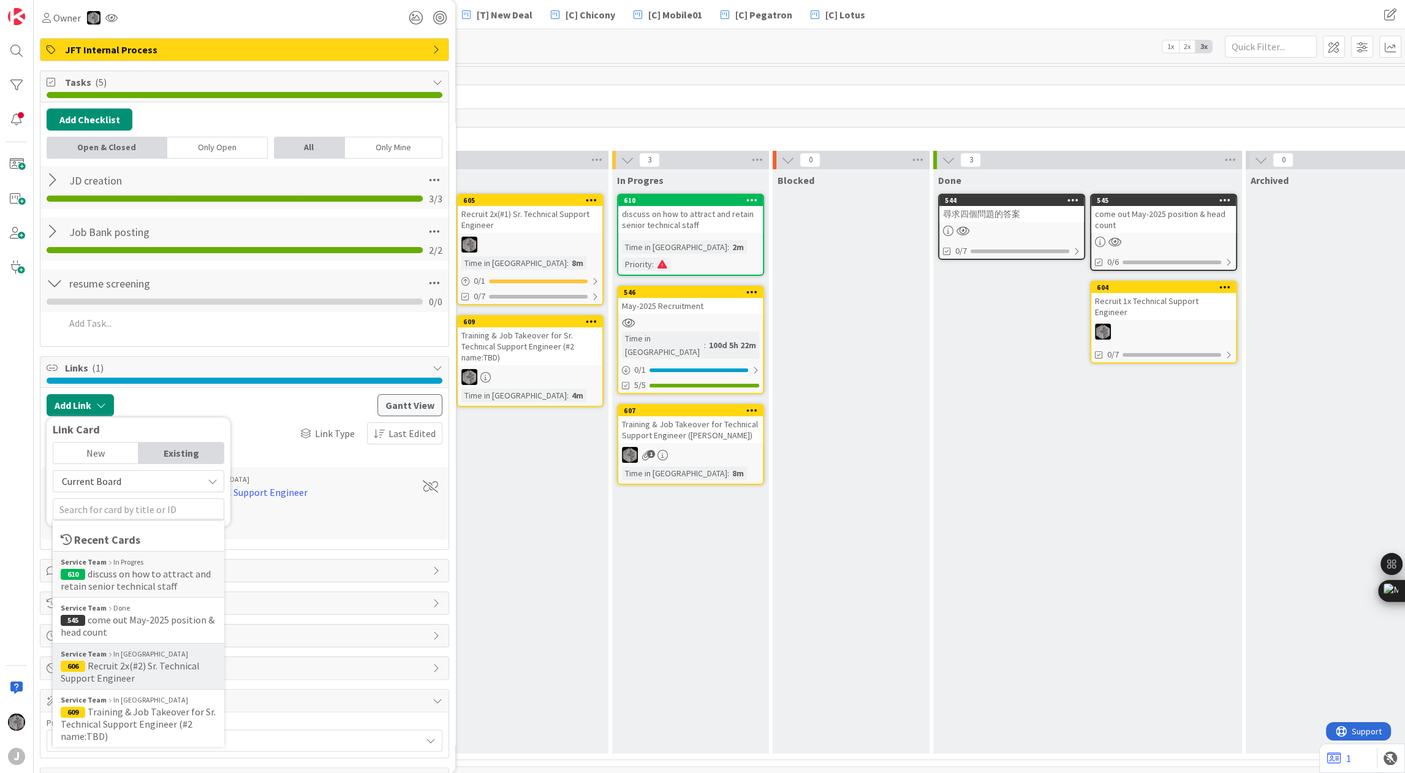
click at [177, 671] on span "606 Recruit 2x(#2) Sr. Technical Support Engineer" at bounding box center [139, 671] width 156 height 25
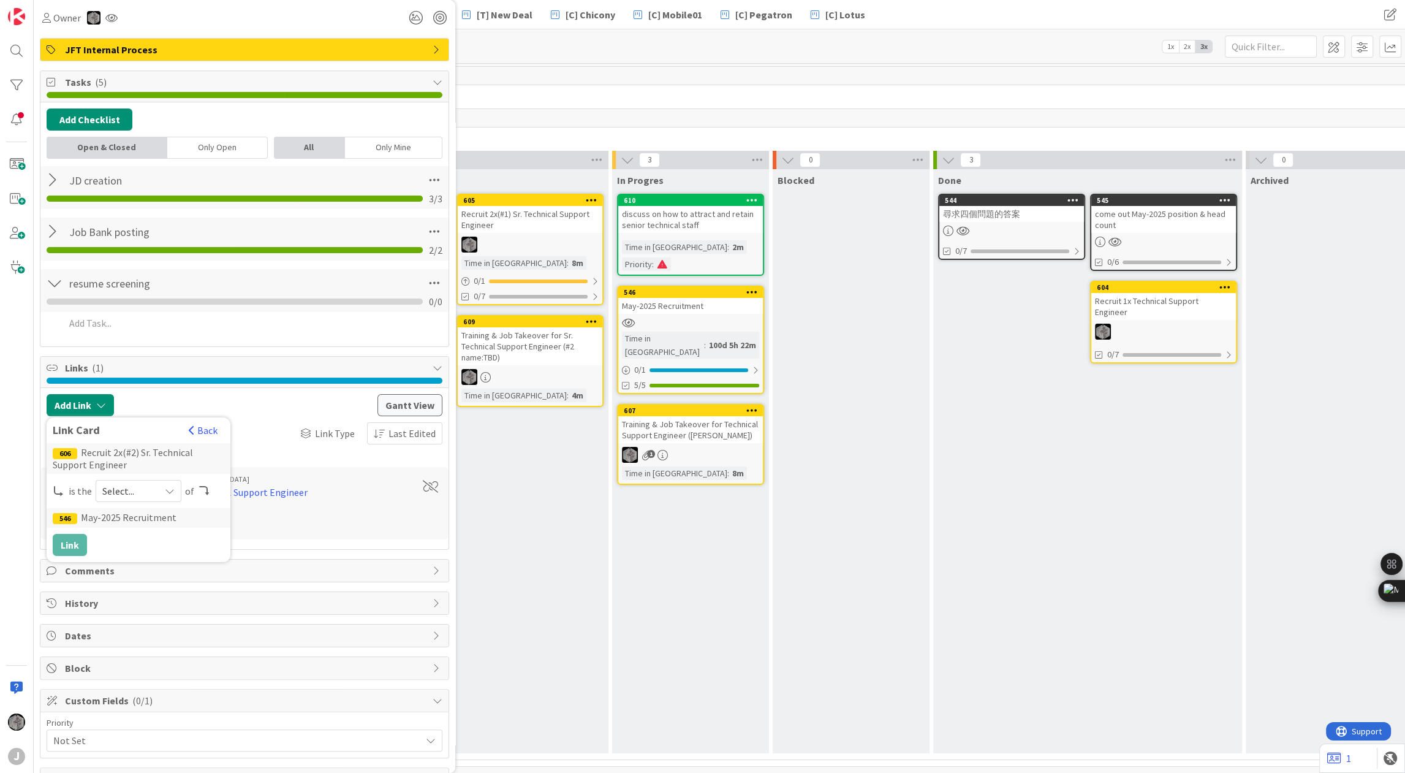
click at [152, 488] on span "Select..." at bounding box center [127, 490] width 51 height 17
click at [148, 541] on span "child" at bounding box center [203, 542] width 139 height 18
click at [81, 545] on button "Link" at bounding box center [70, 545] width 34 height 22
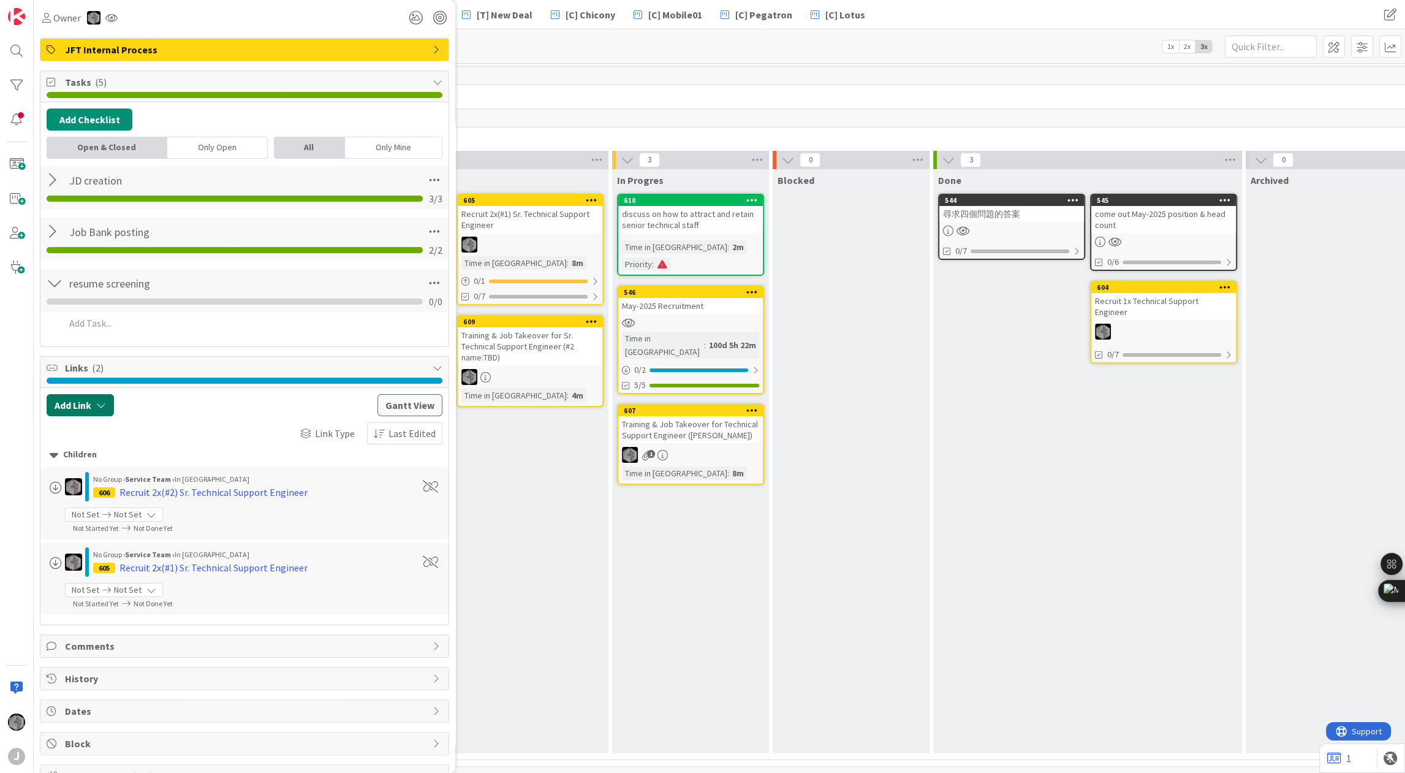
click at [83, 395] on button "Add Link" at bounding box center [80, 405] width 67 height 22
click at [120, 481] on span "Current Board" at bounding box center [127, 481] width 137 height 17
click at [118, 501] on input "text" at bounding box center [139, 509] width 172 height 22
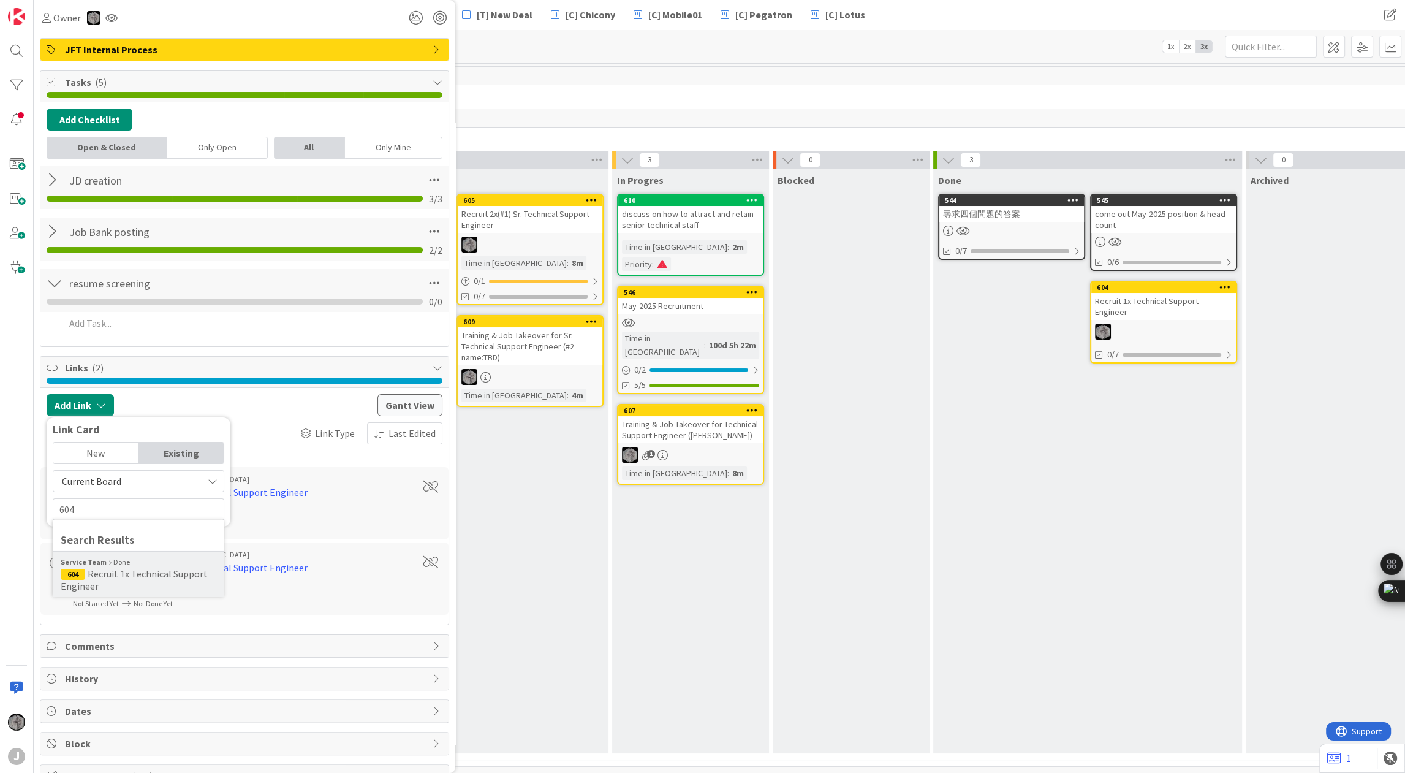
click at [116, 575] on span "Recruit 1x Technical Support Engineer" at bounding box center [134, 580] width 147 height 25
click at [122, 484] on span "Select..." at bounding box center [127, 490] width 51 height 17
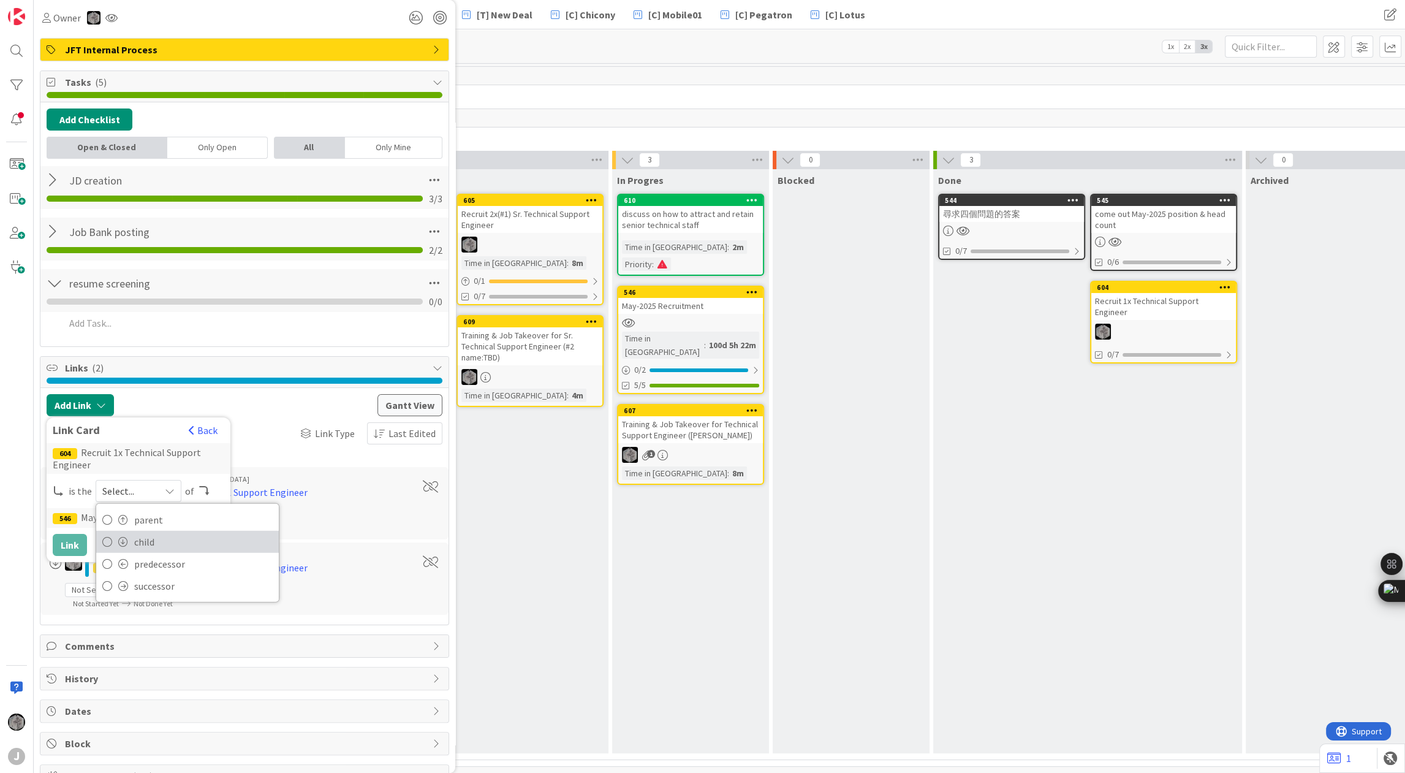
click at [122, 531] on link "child" at bounding box center [187, 542] width 183 height 22
click at [77, 542] on button "Link" at bounding box center [70, 545] width 34 height 22
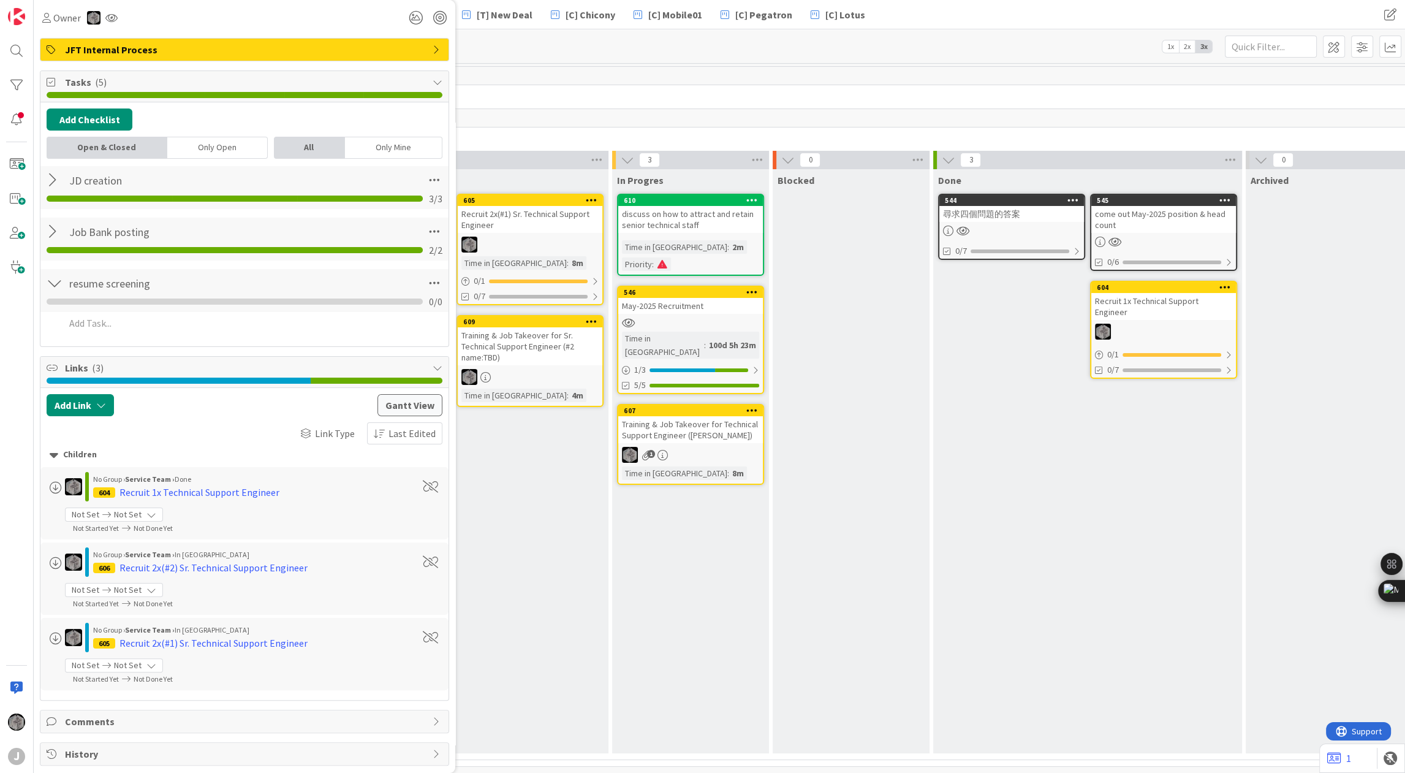
click at [541, 534] on div "In Queue 605 Recruit 2x(#1) Sr. Technical Support Engineer Time in Column : 8m …" at bounding box center [454, 461] width 309 height 584
click at [531, 45] on div "Kanban Service Team 1x 2x 3x" at bounding box center [720, 46] width 1372 height 34
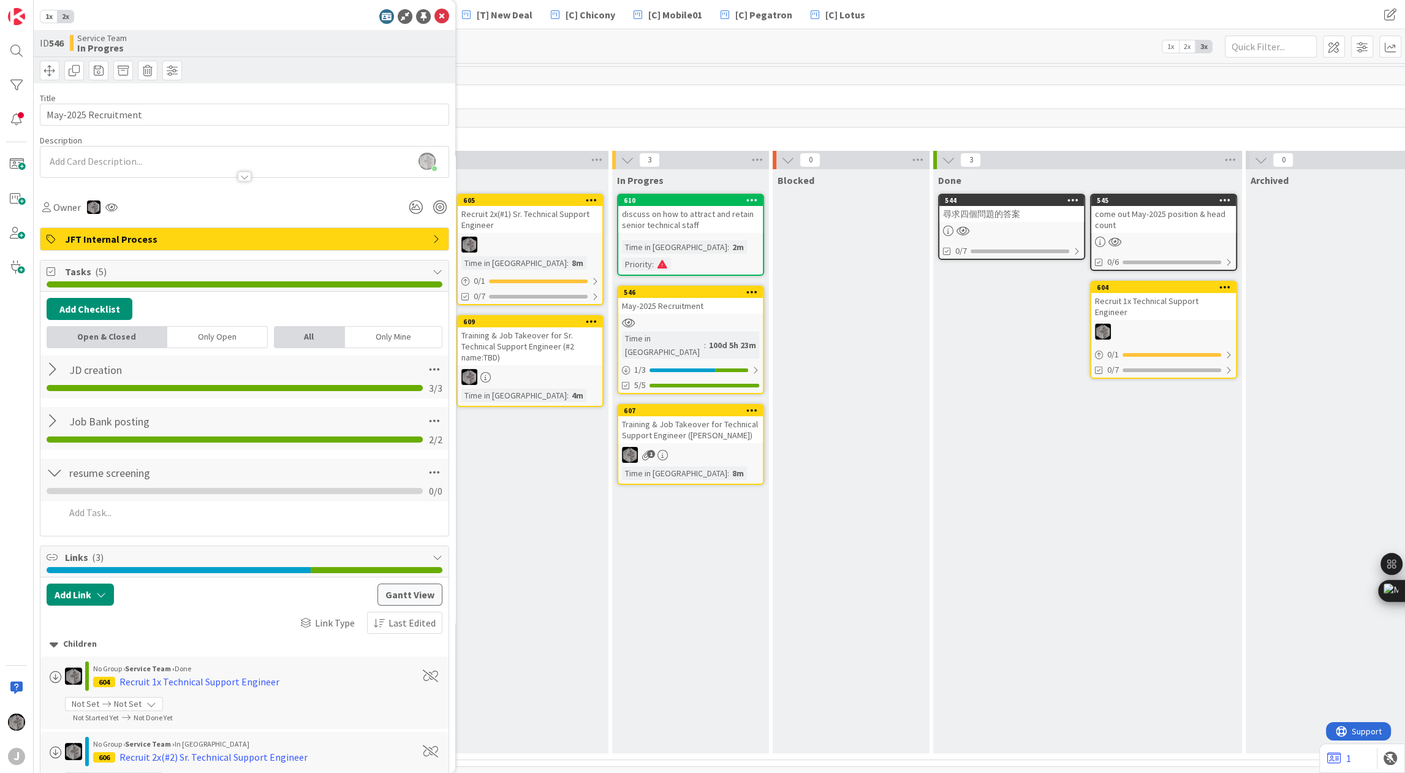
click at [435, 25] on div "1x 2x ID 546 Service Team In Progres Title 20 / 128 May-2025 Recruitment Descri…" at bounding box center [245, 386] width 422 height 773
click at [436, 18] on icon at bounding box center [442, 16] width 15 height 15
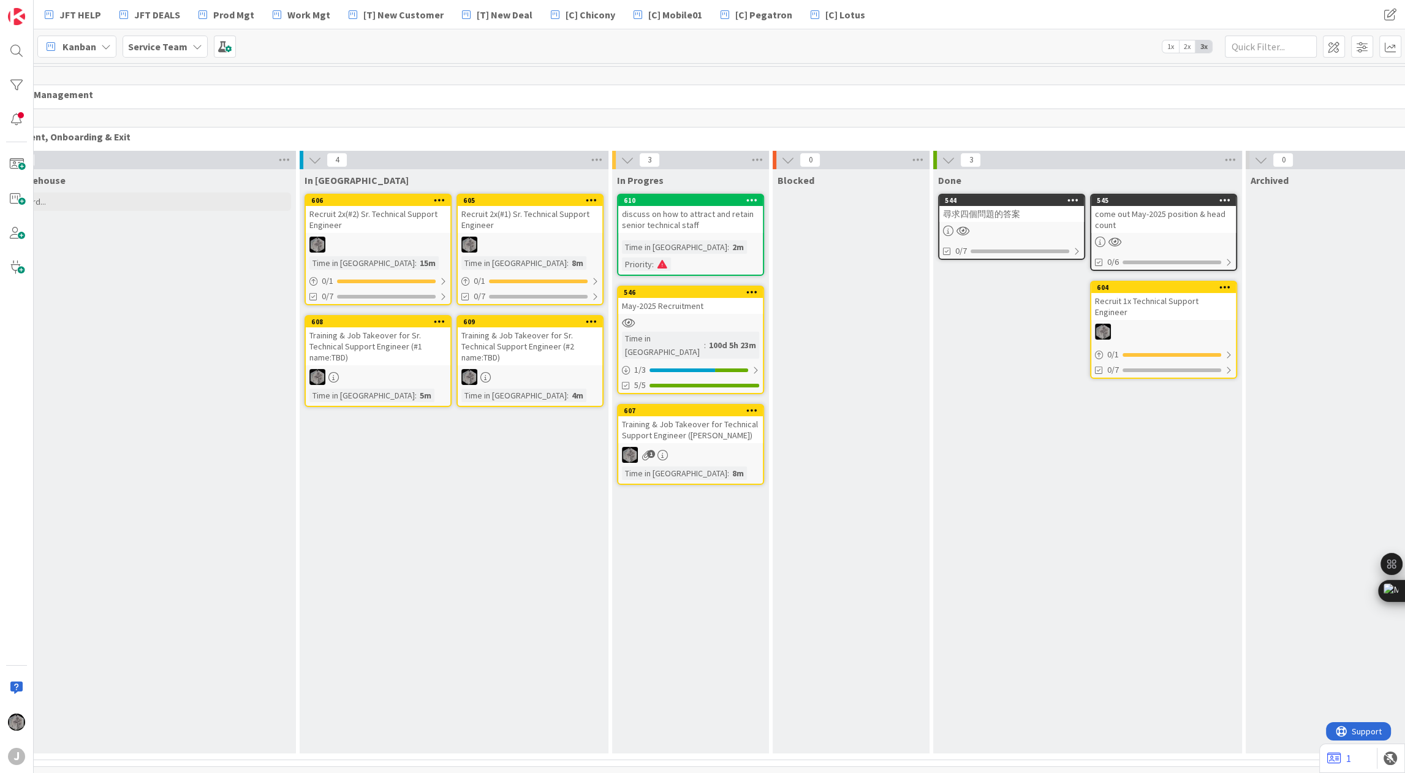
click at [576, 58] on div "Kanban Service Team 1x 2x 3x" at bounding box center [720, 46] width 1372 height 34
click at [533, 531] on div "In Queue 605 Recruit 2x(#1) Sr. Technical Support Engineer Time in Column : 8m …" at bounding box center [454, 461] width 309 height 584
click at [831, 47] on div "Kanban Service Team 1x 2x 3x" at bounding box center [720, 46] width 1372 height 34
click at [182, 452] on div "Task Warehouse Add Card... Template Not Set Not Set Add Card Templates Title 0 …" at bounding box center [141, 461] width 309 height 584
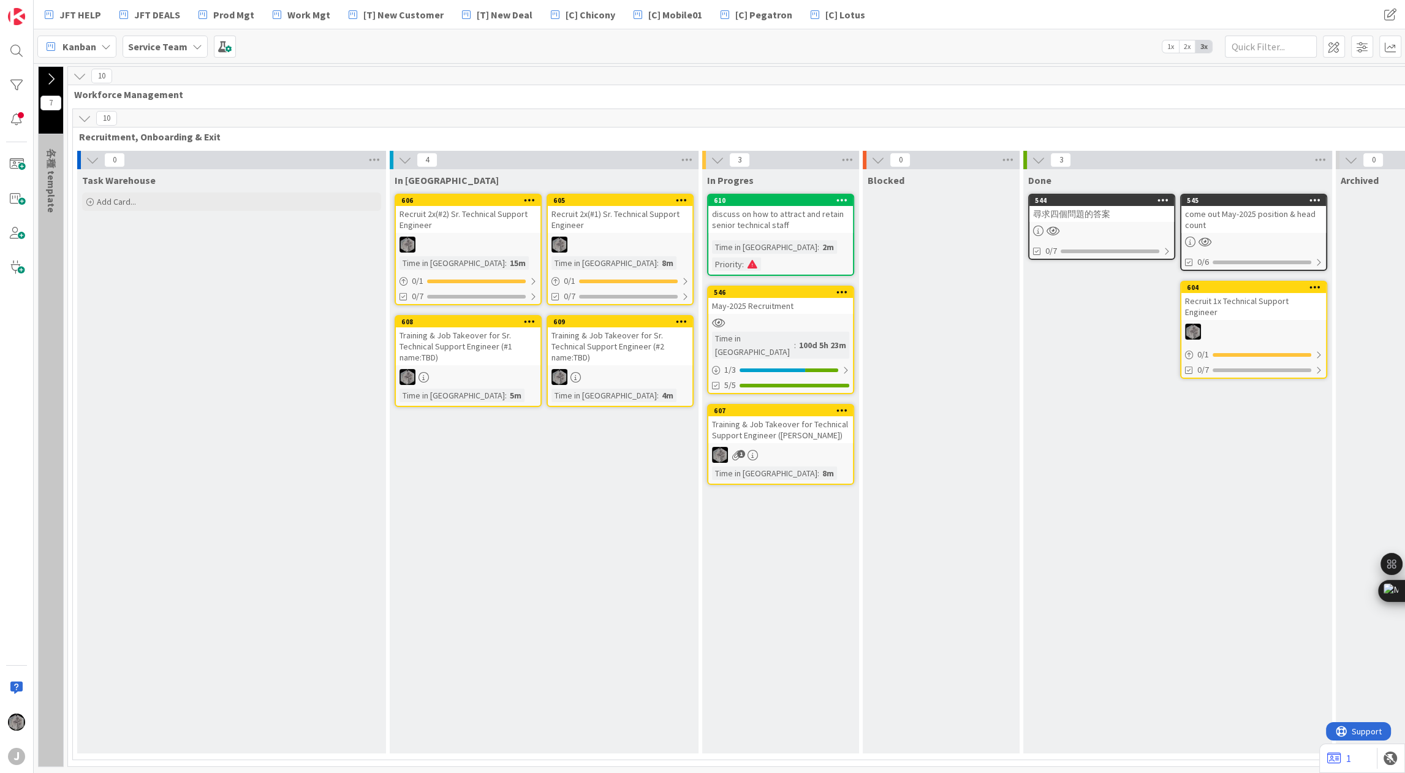
click at [89, 156] on icon at bounding box center [92, 159] width 13 height 13
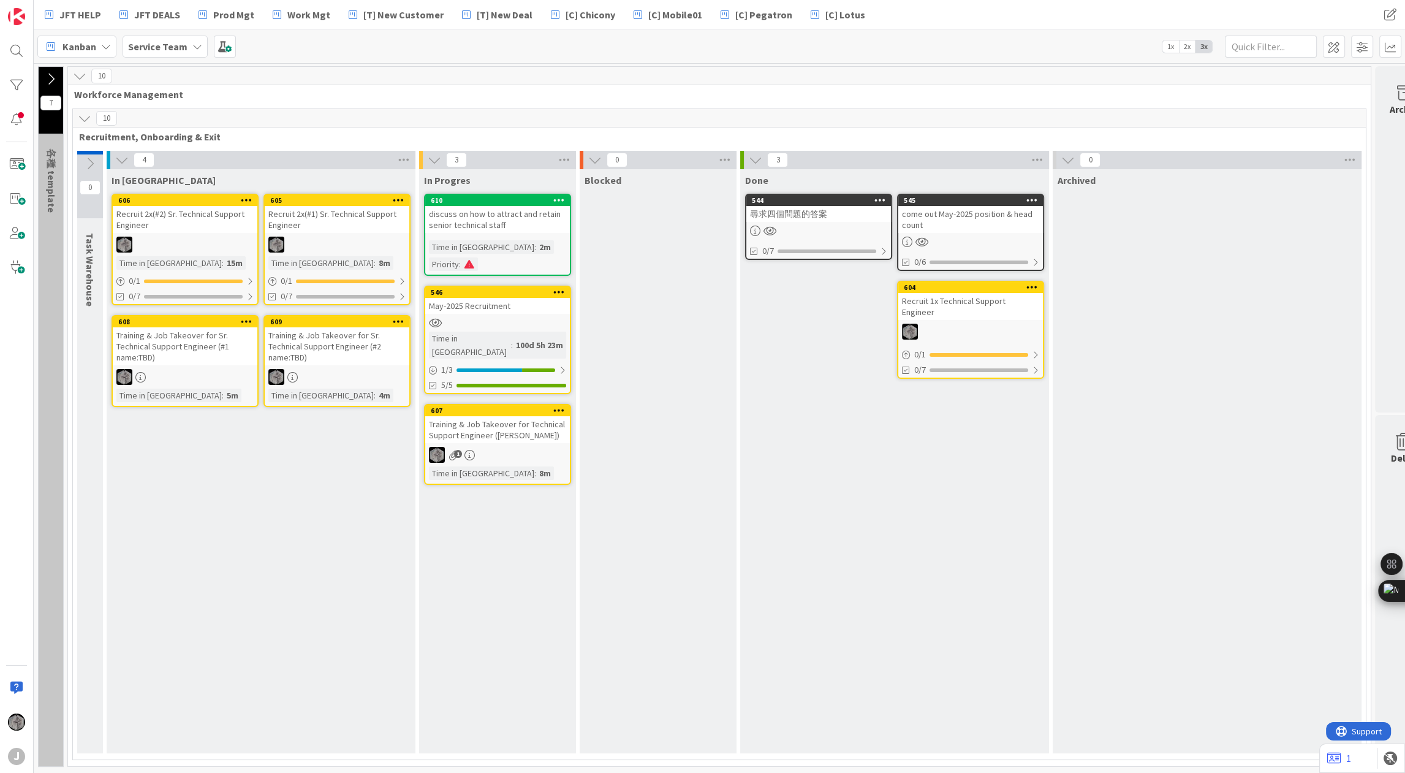
click at [596, 156] on icon at bounding box center [594, 159] width 13 height 13
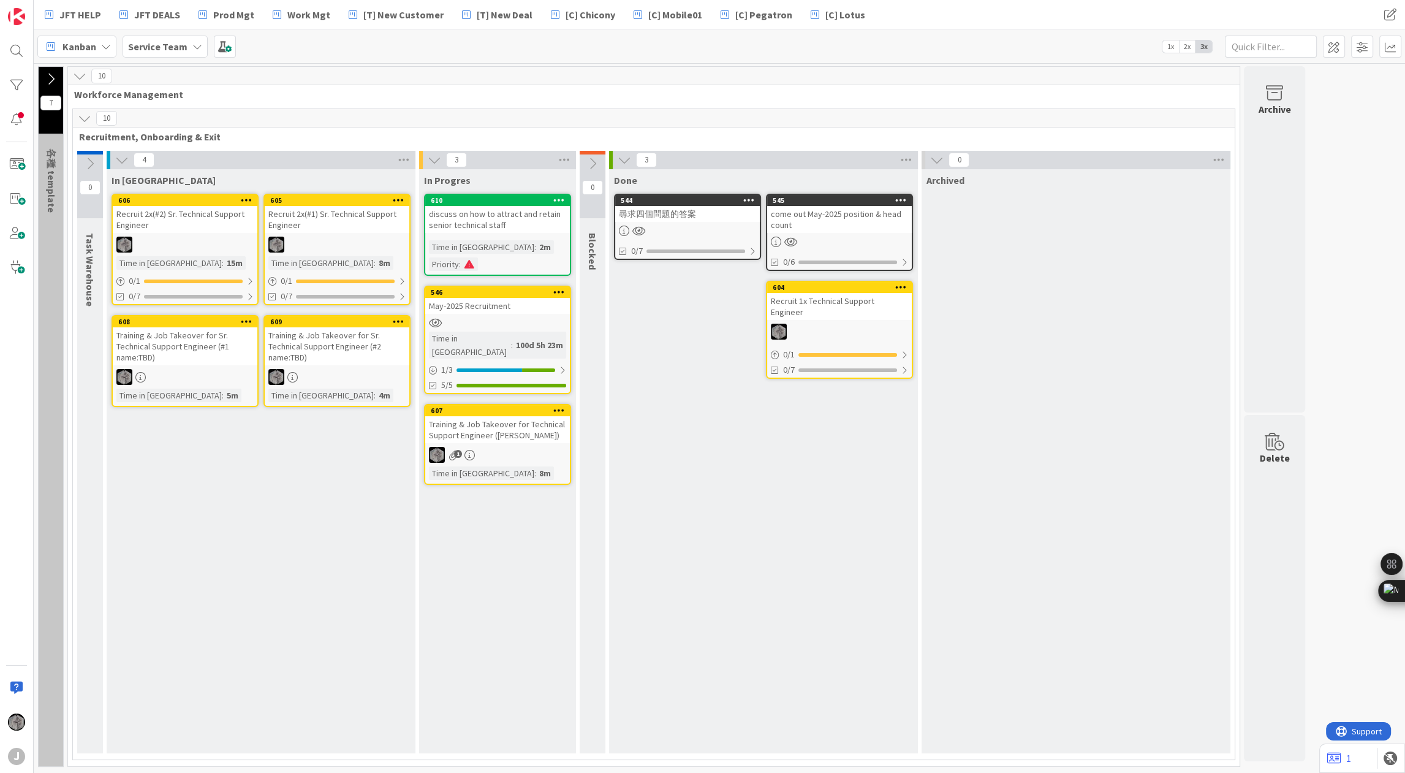
click at [940, 161] on icon at bounding box center [936, 159] width 13 height 13
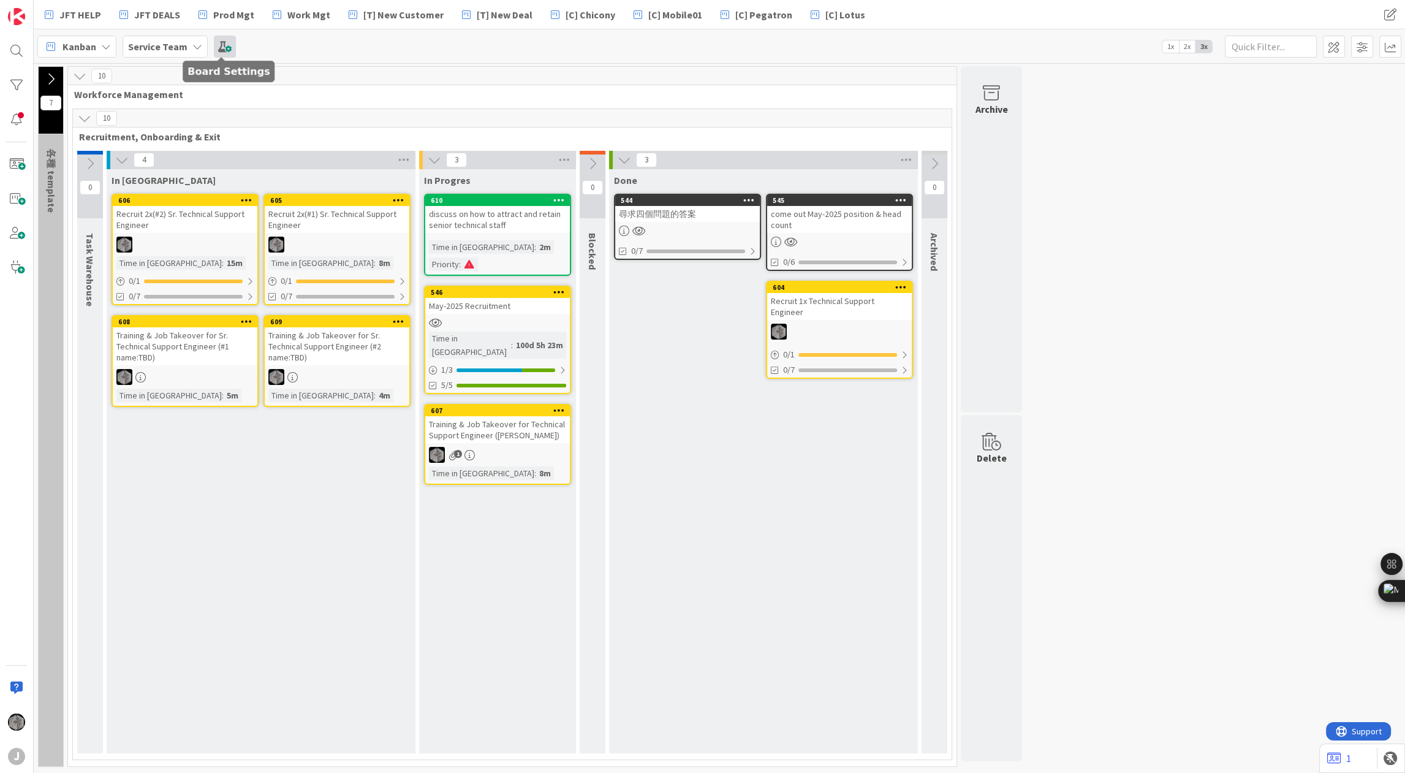
click at [214, 38] on span at bounding box center [225, 47] width 22 height 22
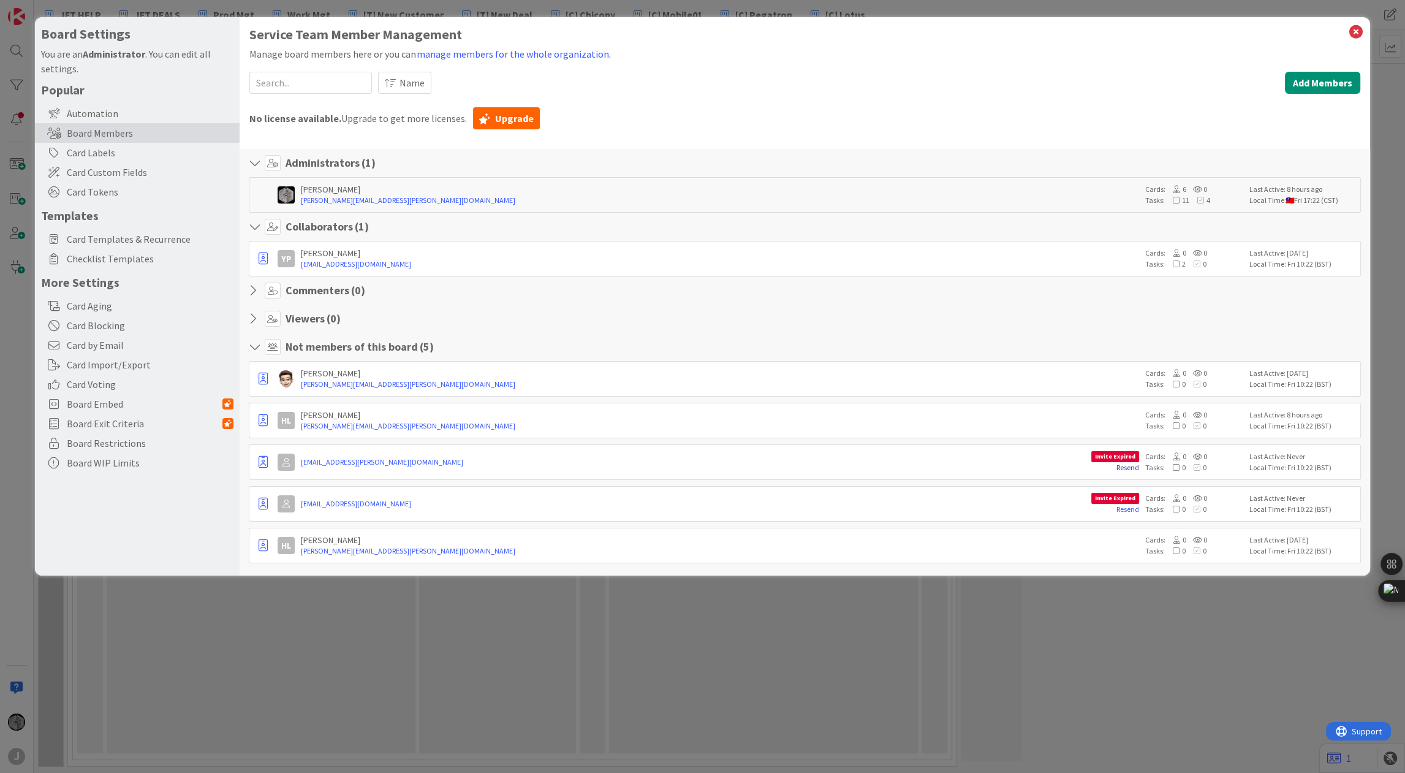
click at [1125, 466] on link "Resend" at bounding box center [1128, 467] width 23 height 9
click at [917, 98] on div "Service Team Member Management Manage board members here or you can manage memb…" at bounding box center [804, 296] width 1111 height 539
click at [267, 461] on icon "button" at bounding box center [263, 462] width 9 height 12
click at [268, 510] on icon at bounding box center [272, 509] width 9 height 7
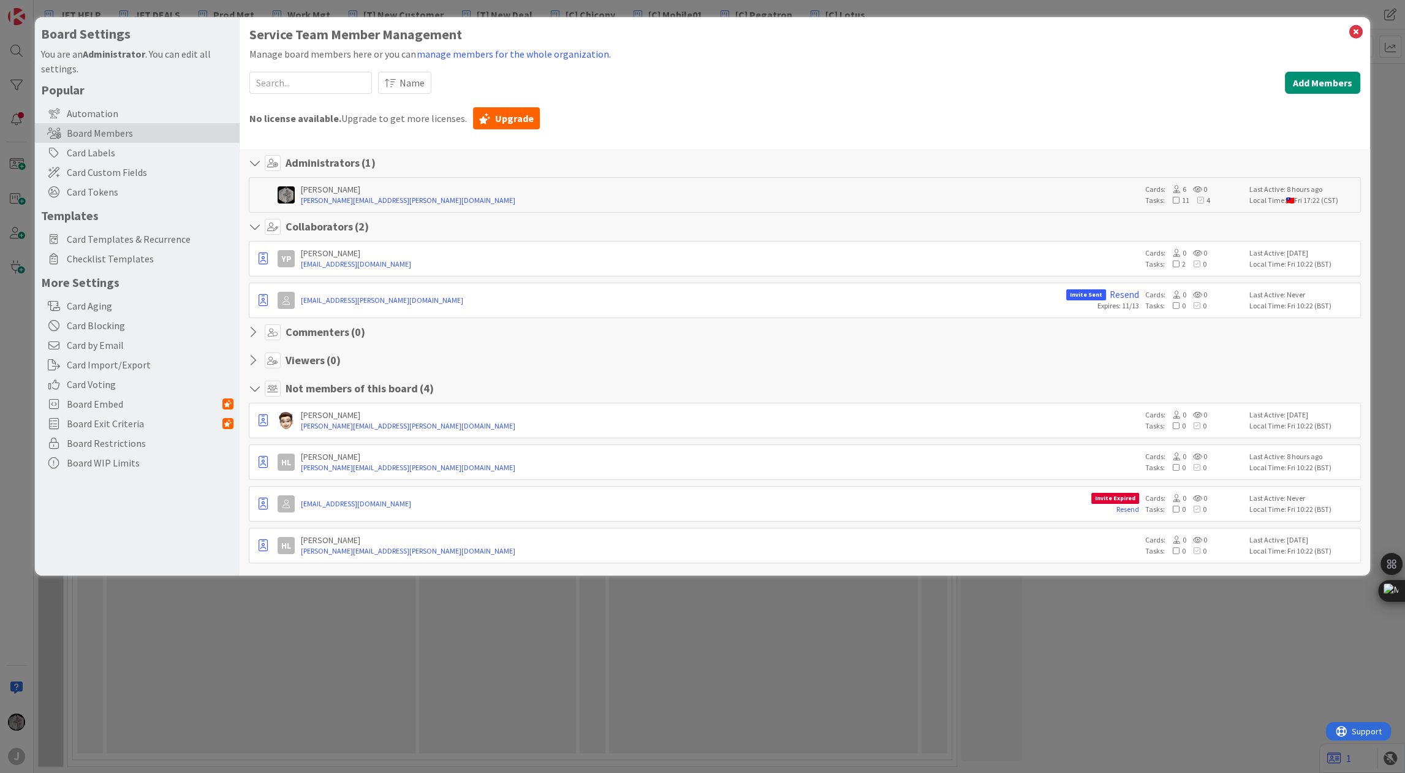
click at [1055, 338] on div "Commenters ( 0 )" at bounding box center [805, 332] width 1112 height 16
click at [1358, 30] on icon at bounding box center [1356, 31] width 16 height 17
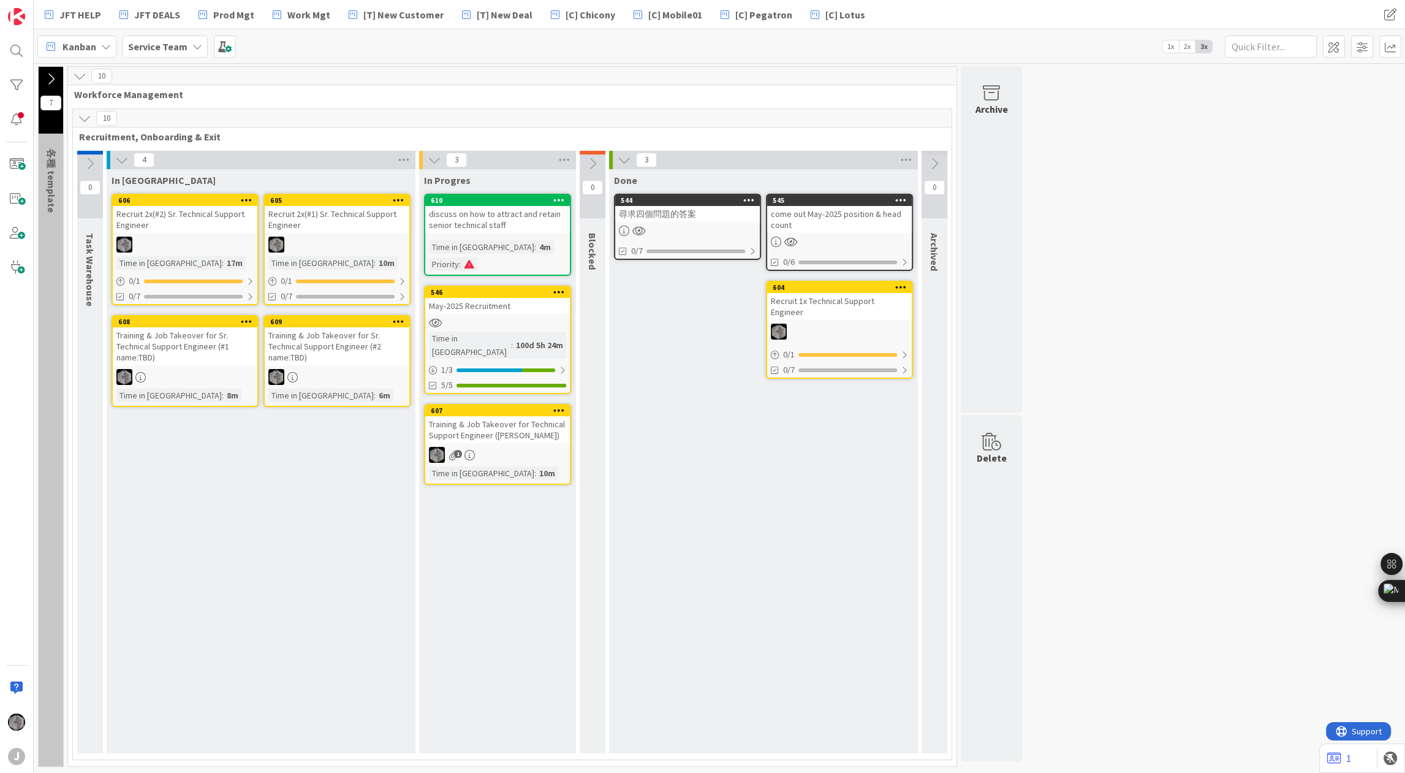
click at [1232, 233] on div "7 各種 template 10 Workforce Management 10 Recruitment, Onboarding & Exit 0 Task …" at bounding box center [719, 419] width 1367 height 707
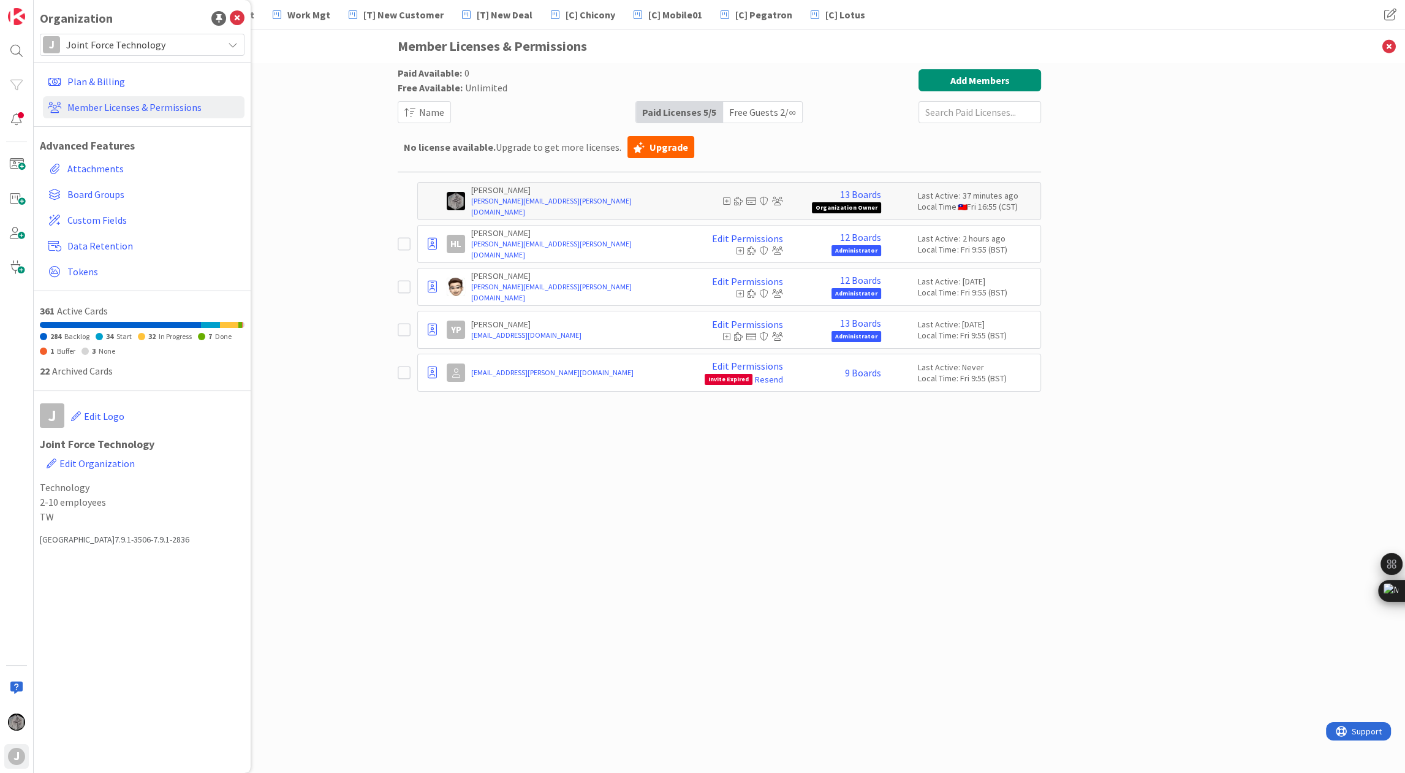
click at [566, 116] on div "Paid Available: 0 Free Available: Unlimited Name Paid Licenses 5 / 5 Free Guest…" at bounding box center [720, 96] width 644 height 54
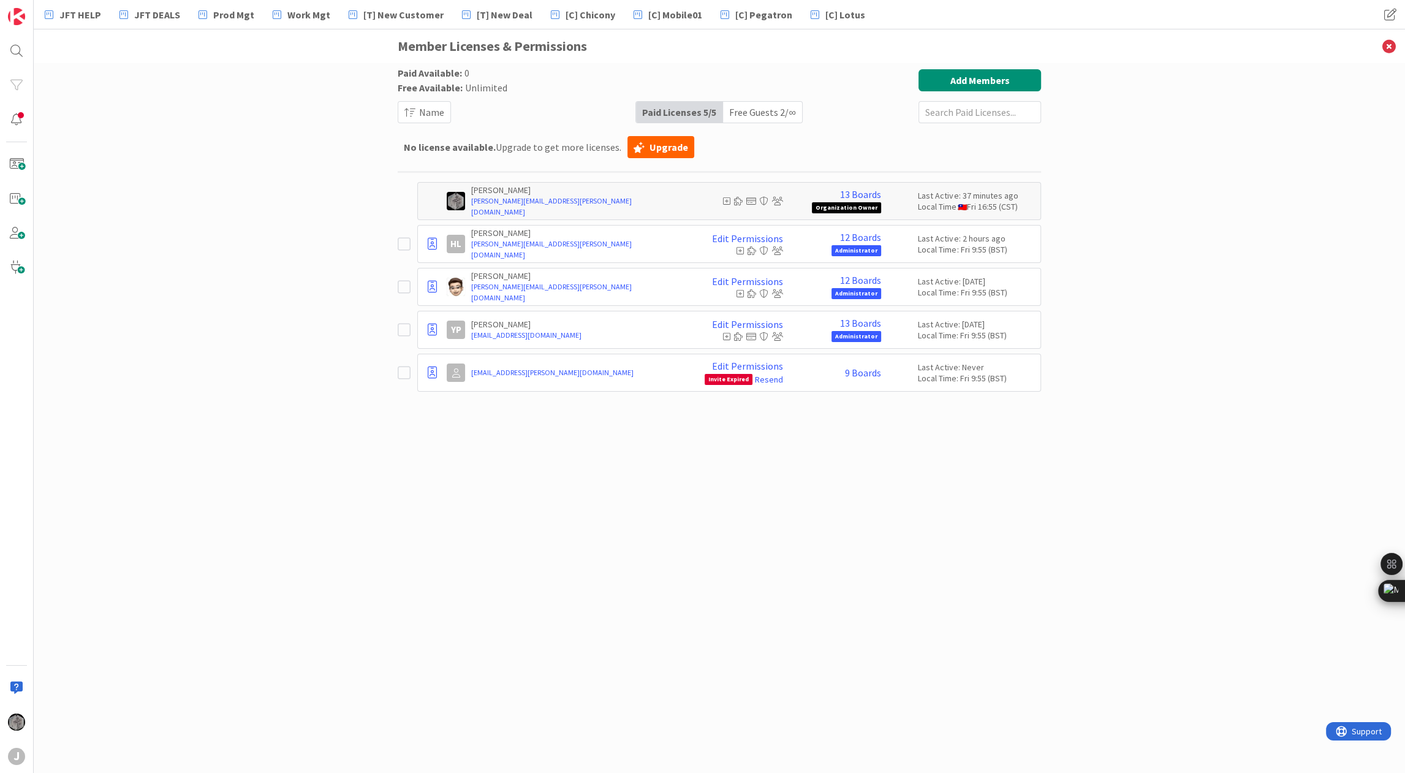
click at [536, 447] on div "Paid Available: 0 Free Available: Unlimited Name Paid Licenses 5 / 5 Free Guest…" at bounding box center [720, 405] width 644 height 673
click at [766, 377] on link "Resend" at bounding box center [769, 379] width 28 height 11
click at [513, 455] on div "Paid Available: 0 Free Available: Unlimited Name Paid Licenses 5 / 5 Free Guest…" at bounding box center [720, 405] width 644 height 673
click at [518, 367] on link "[EMAIL_ADDRESS][PERSON_NAME][DOMAIN_NAME]" at bounding box center [560, 372] width 178 height 11
click at [518, 488] on div "Paid Available: 0 Free Available: Unlimited Name Paid Licenses 5 / 5 Free Guest…" at bounding box center [720, 405] width 644 height 673
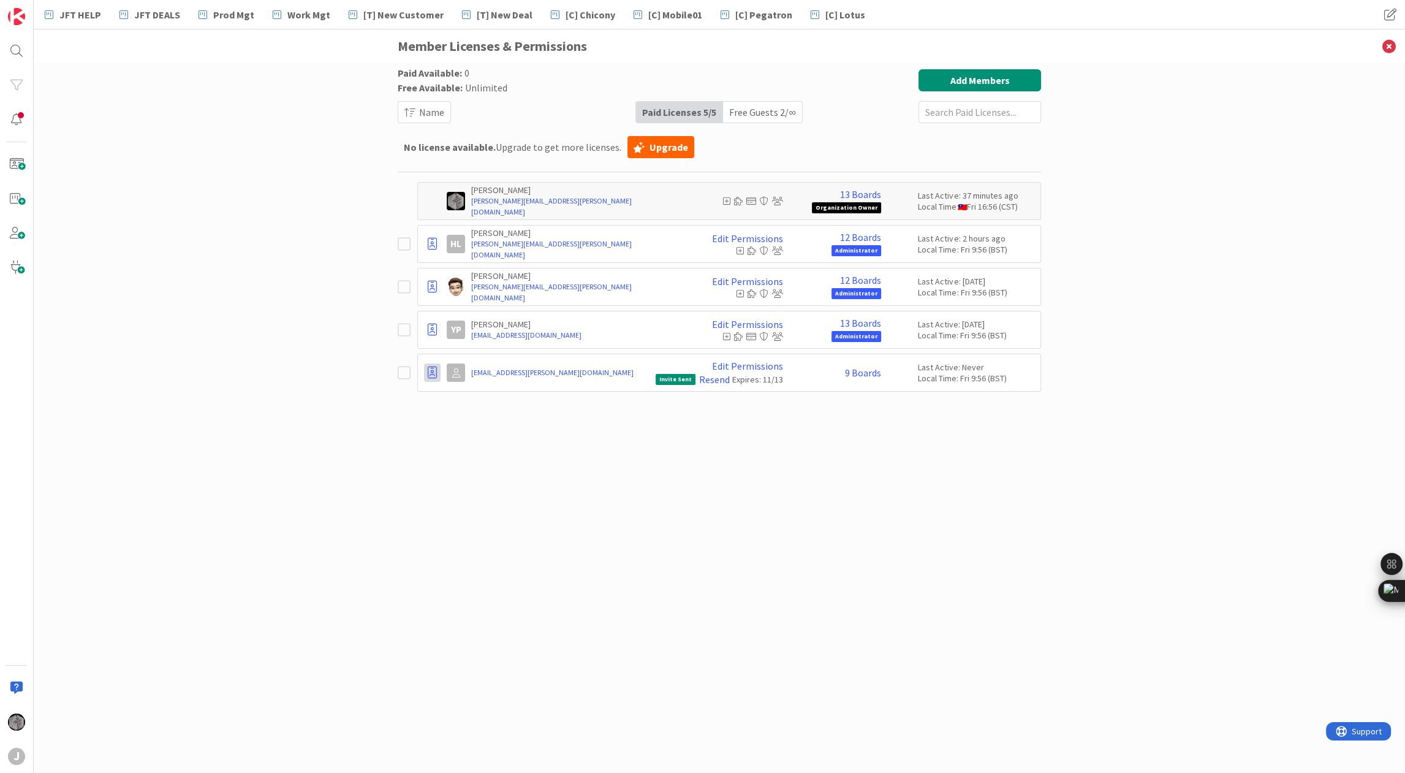
click at [435, 374] on icon at bounding box center [432, 373] width 9 height 12
click at [747, 368] on link "Edit Permissions" at bounding box center [747, 365] width 71 height 11
click at [1075, 521] on div "Paid Available: 0 Free Available: Unlimited Name Paid Licenses 5 / 5 Free Guest…" at bounding box center [720, 418] width 1372 height 710
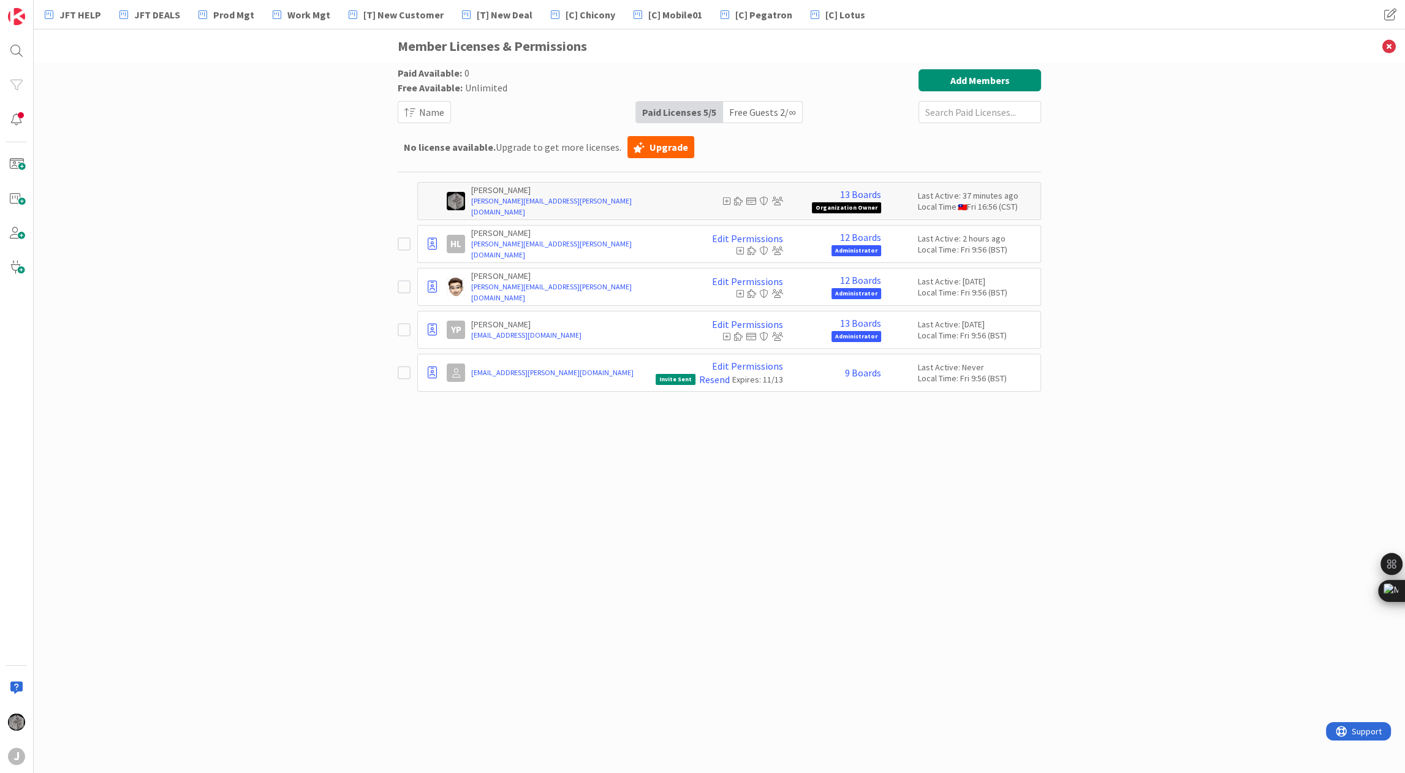
click at [1153, 282] on div "Paid Available: 0 Free Available: Unlimited Name Paid Licenses 5 / 5 Free Guest…" at bounding box center [720, 418] width 1372 height 710
